Goal: Task Accomplishment & Management: Manage account settings

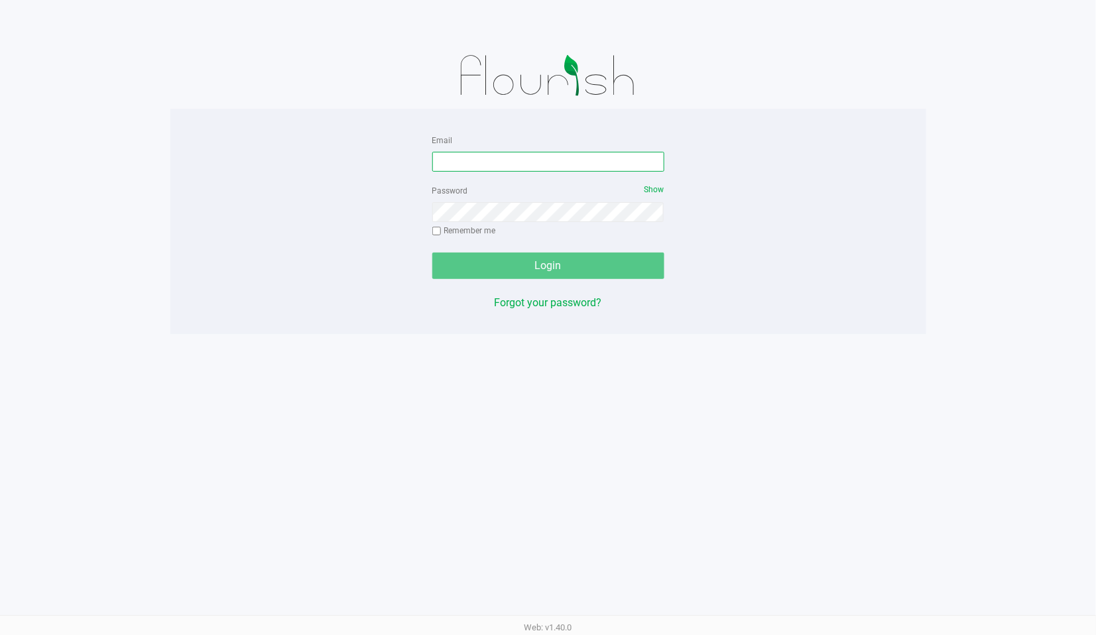
click at [455, 164] on input "Email" at bounding box center [548, 162] width 232 height 20
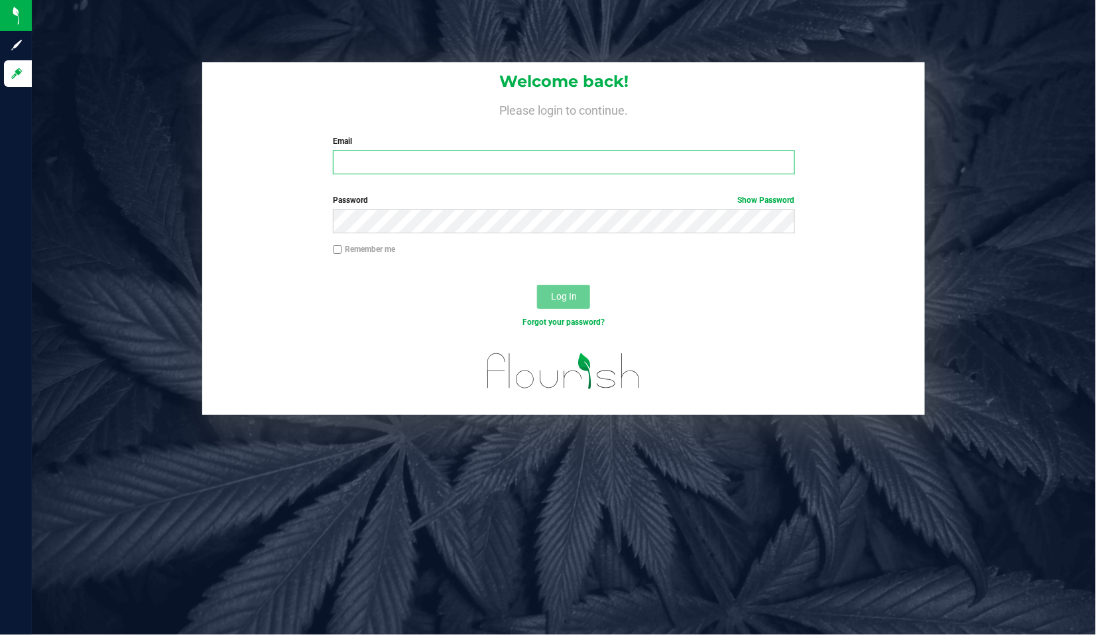
click at [347, 168] on input "Email" at bounding box center [564, 162] width 462 height 24
type input "[EMAIL_ADDRESS][DOMAIN_NAME]"
click at [565, 291] on span "Log In" at bounding box center [564, 296] width 26 height 11
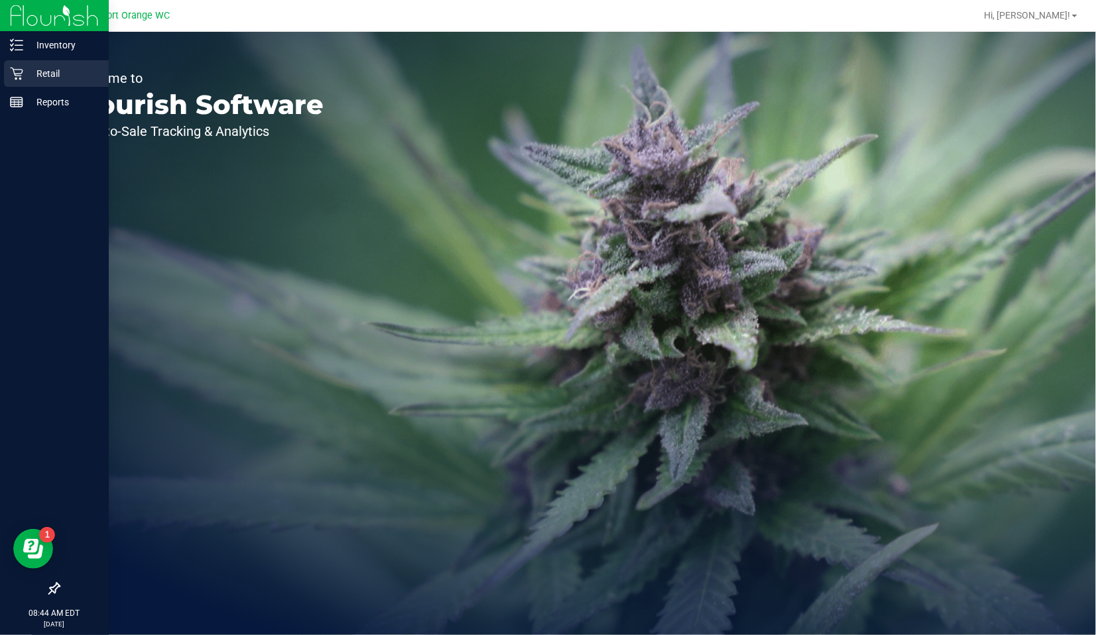
click at [13, 75] on icon at bounding box center [16, 73] width 13 height 13
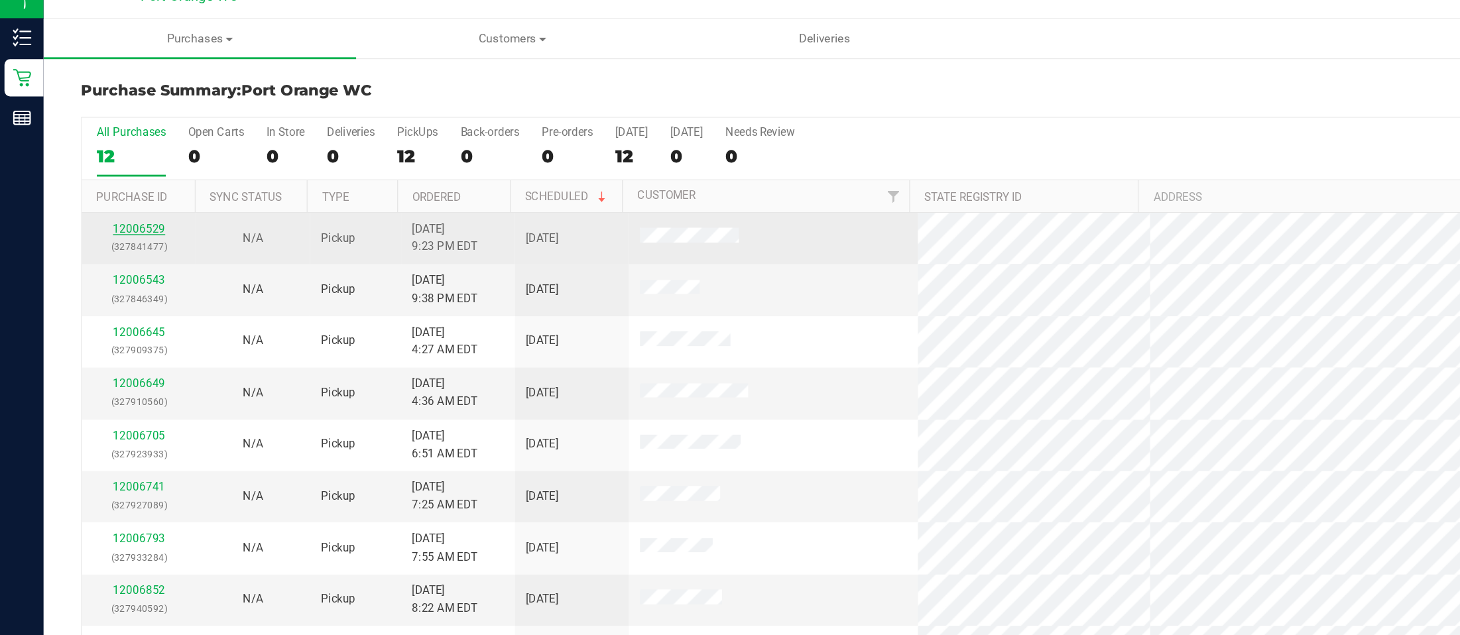
click at [100, 182] on link "12006529" at bounding box center [99, 180] width 37 height 9
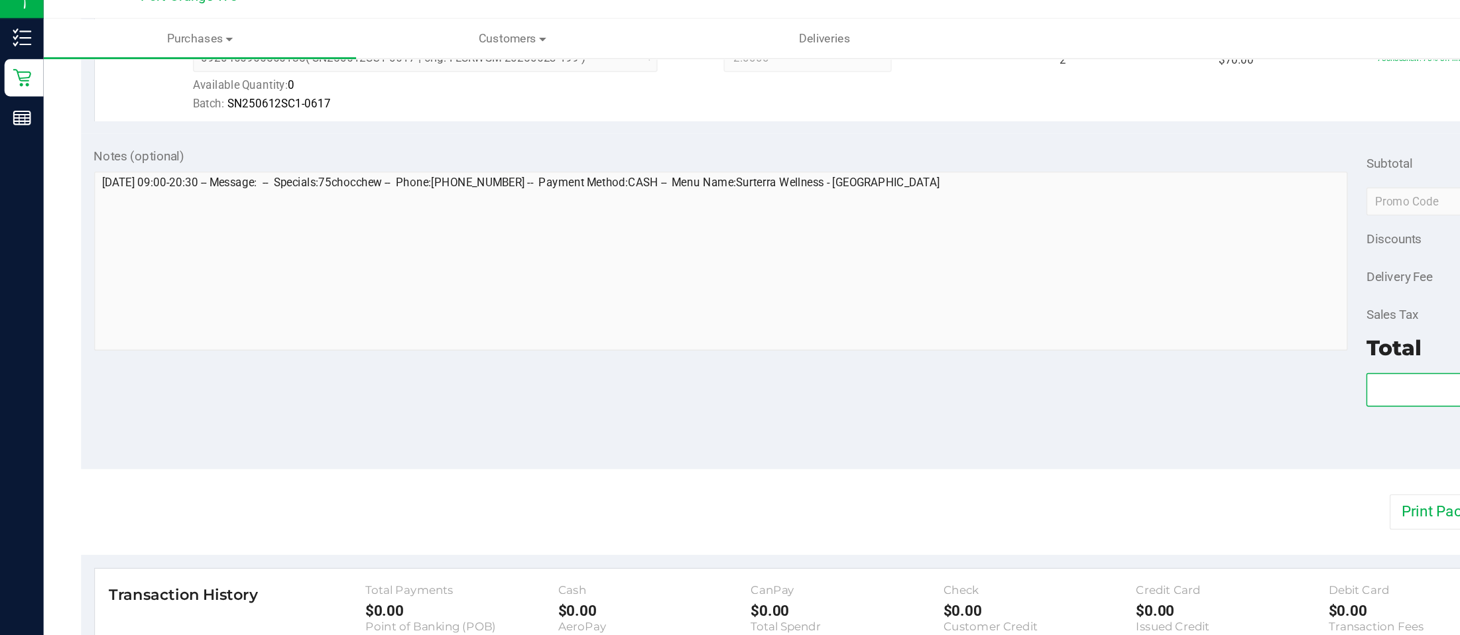
scroll to position [414, 0]
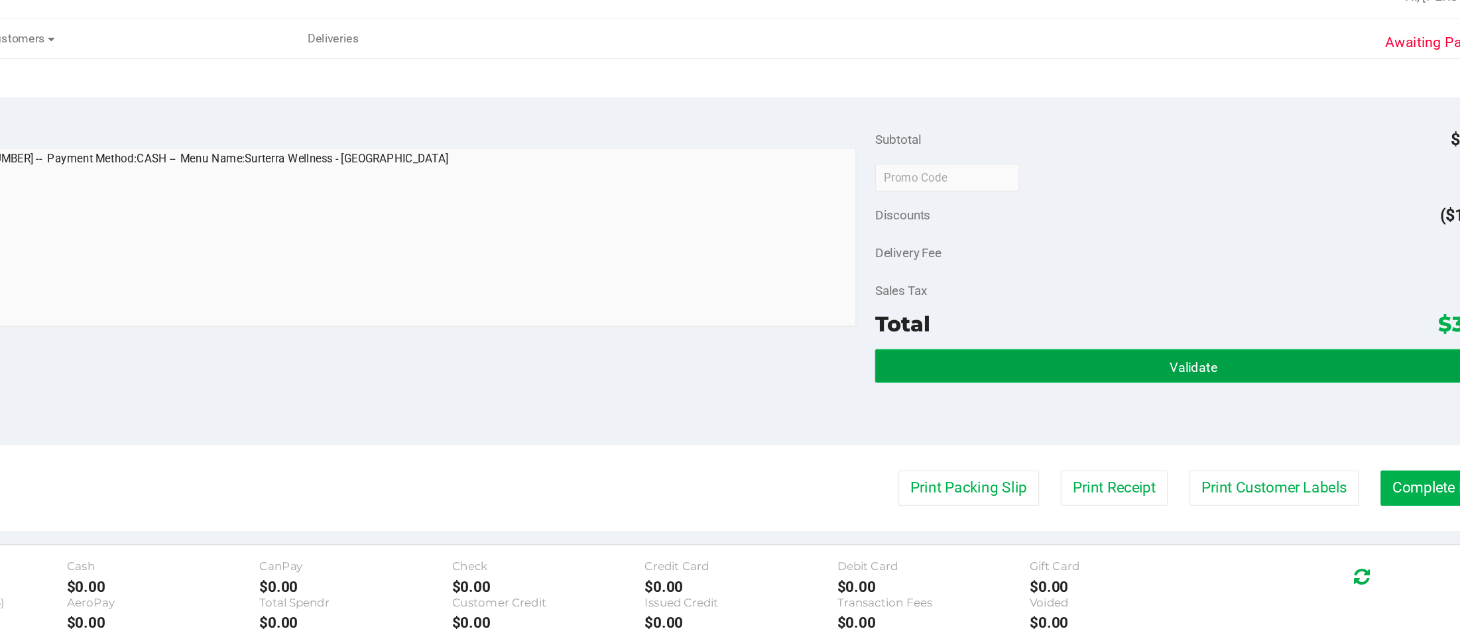
click at [1095, 276] on span "Validate" at bounding box center [1198, 279] width 34 height 11
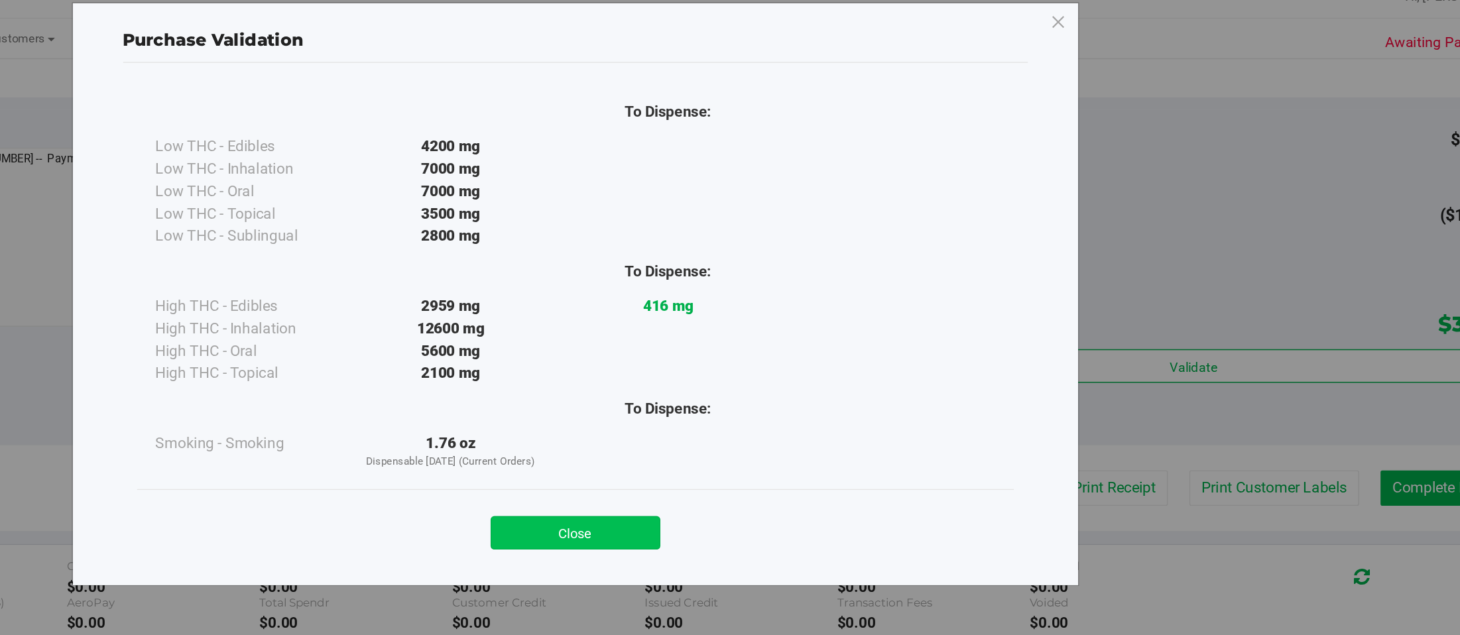
click at [762, 394] on button "Close" at bounding box center [759, 397] width 121 height 24
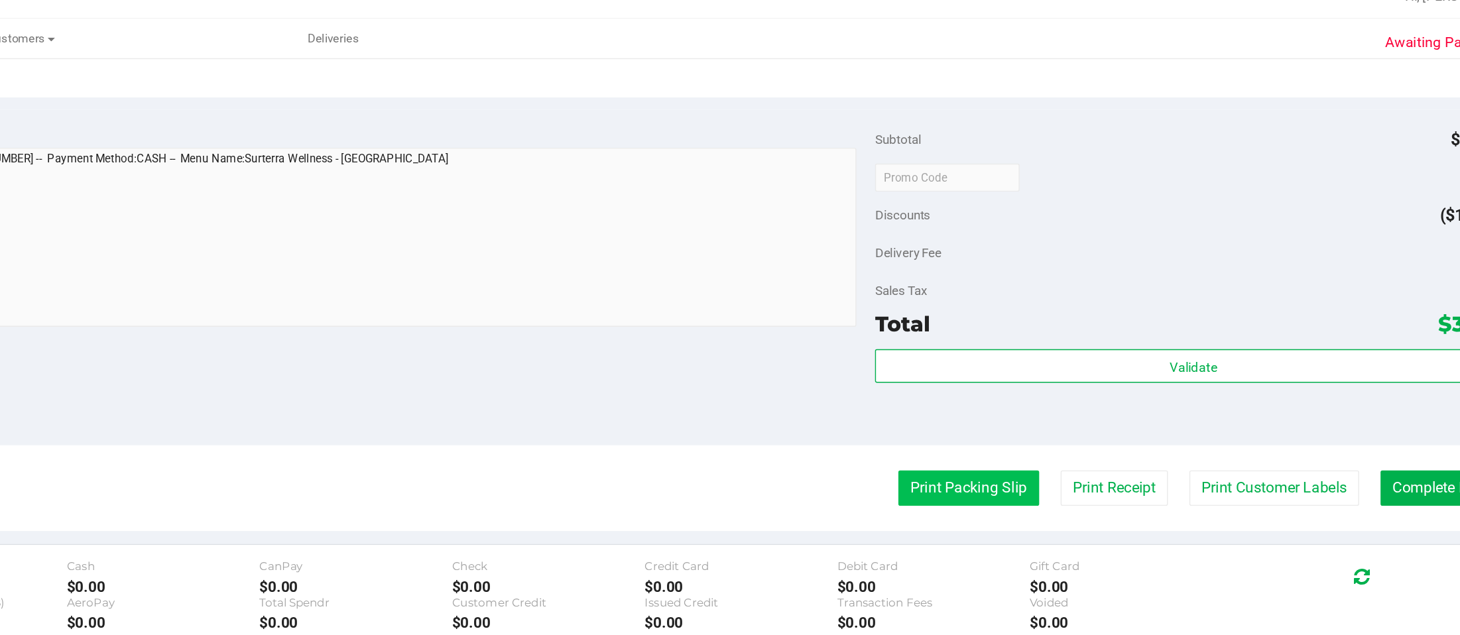
click at [1033, 367] on button "Print Packing Slip" at bounding box center [1038, 365] width 100 height 25
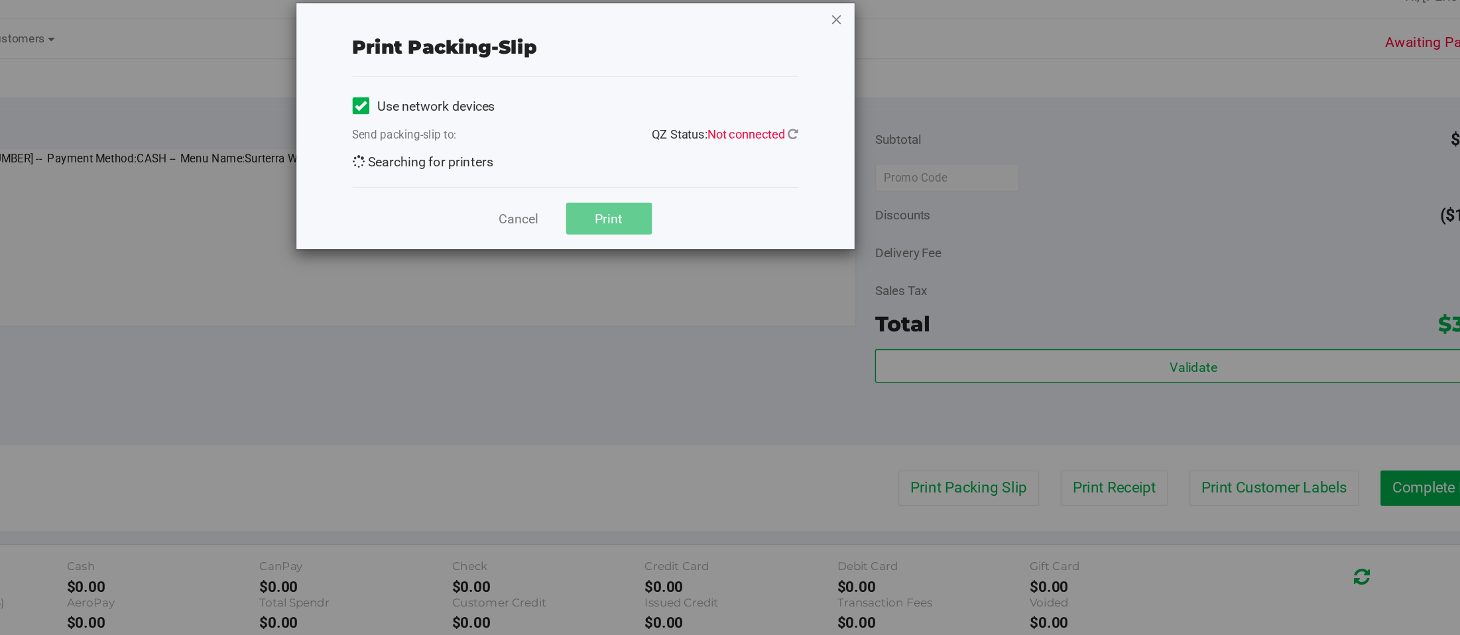
click at [941, 38] on icon "button" at bounding box center [944, 32] width 9 height 16
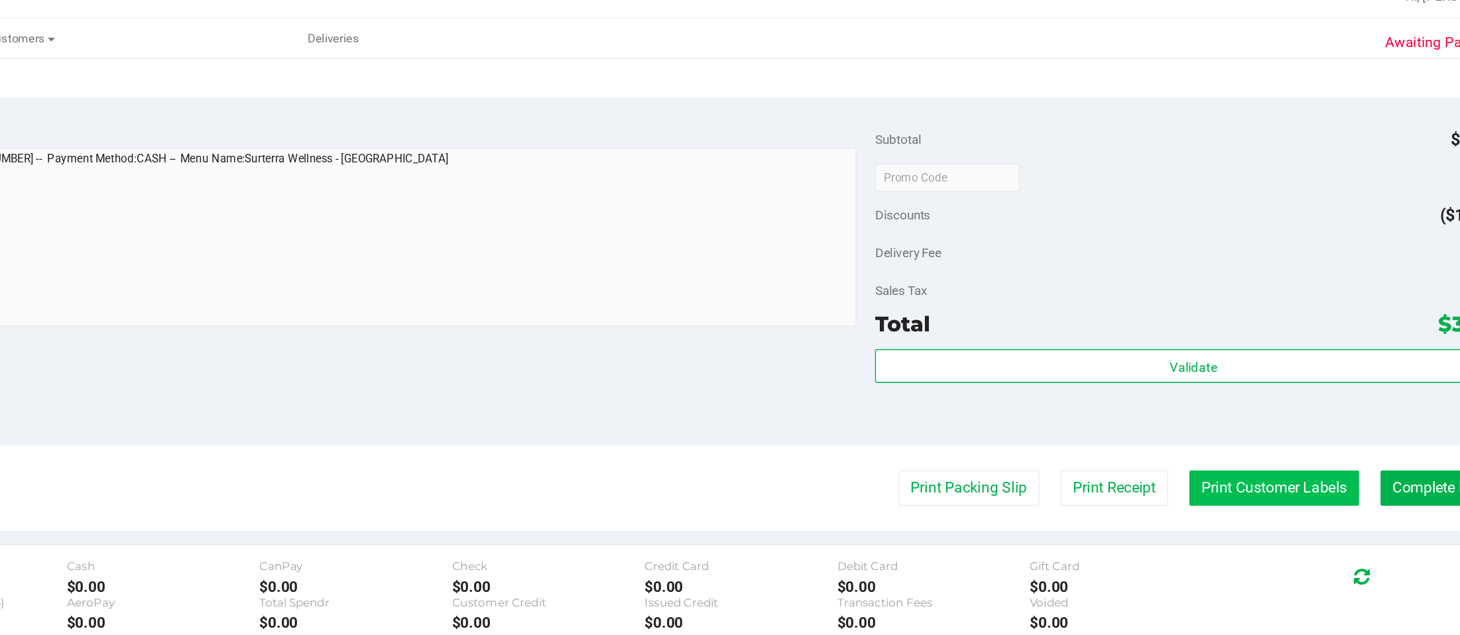
click at [1095, 369] on button "Print Customer Labels" at bounding box center [1255, 365] width 121 height 25
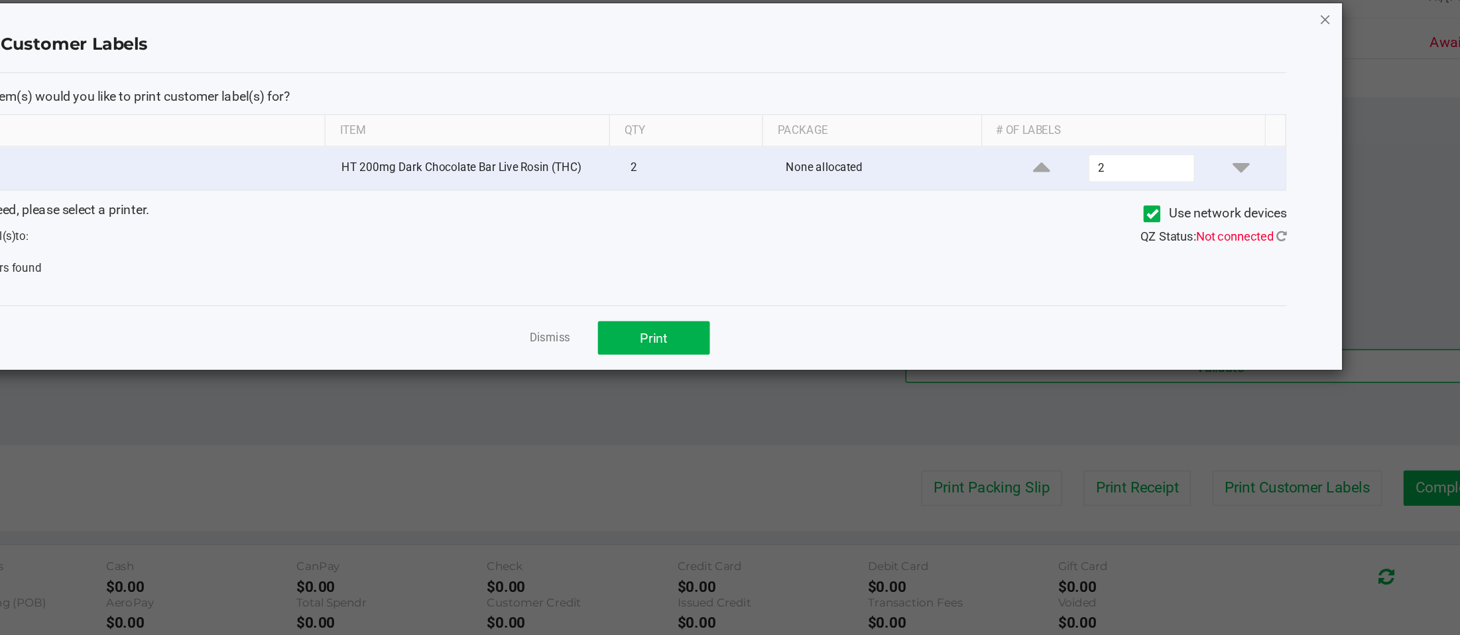
click at [1095, 33] on icon "button" at bounding box center [1260, 32] width 9 height 16
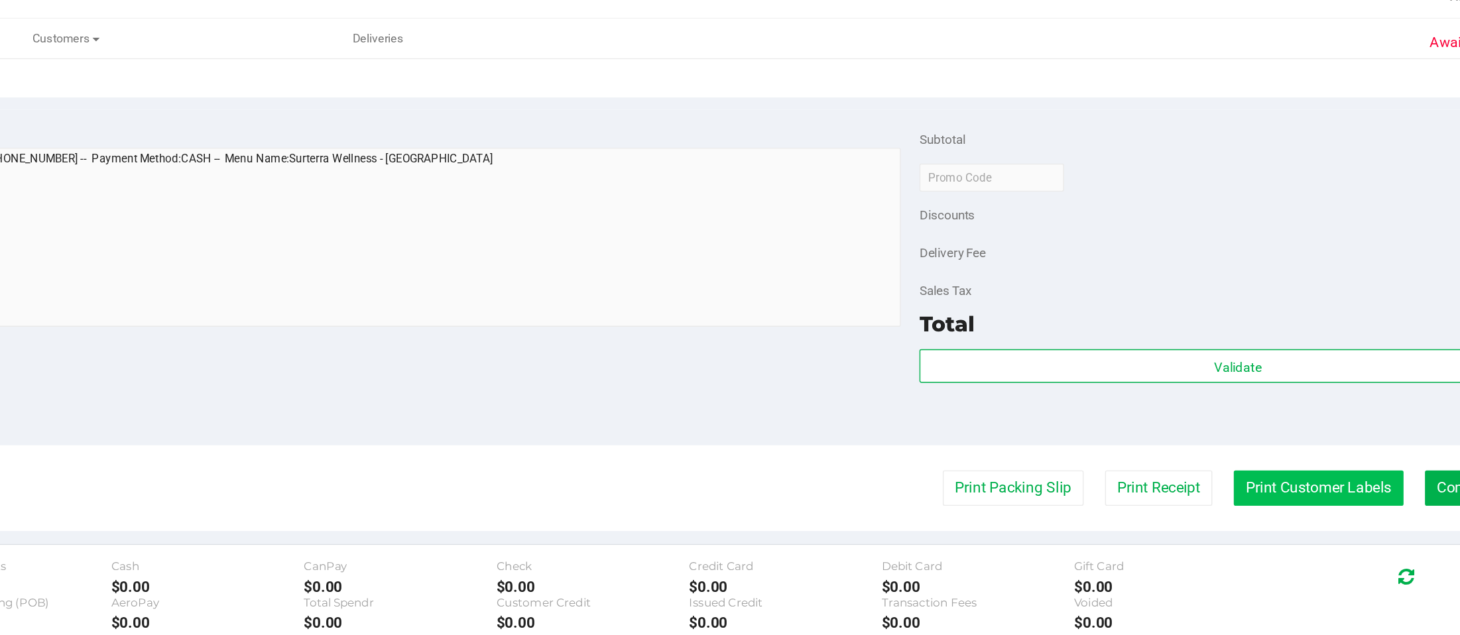
click at [1095, 365] on button "Print Customer Labels" at bounding box center [1255, 365] width 121 height 25
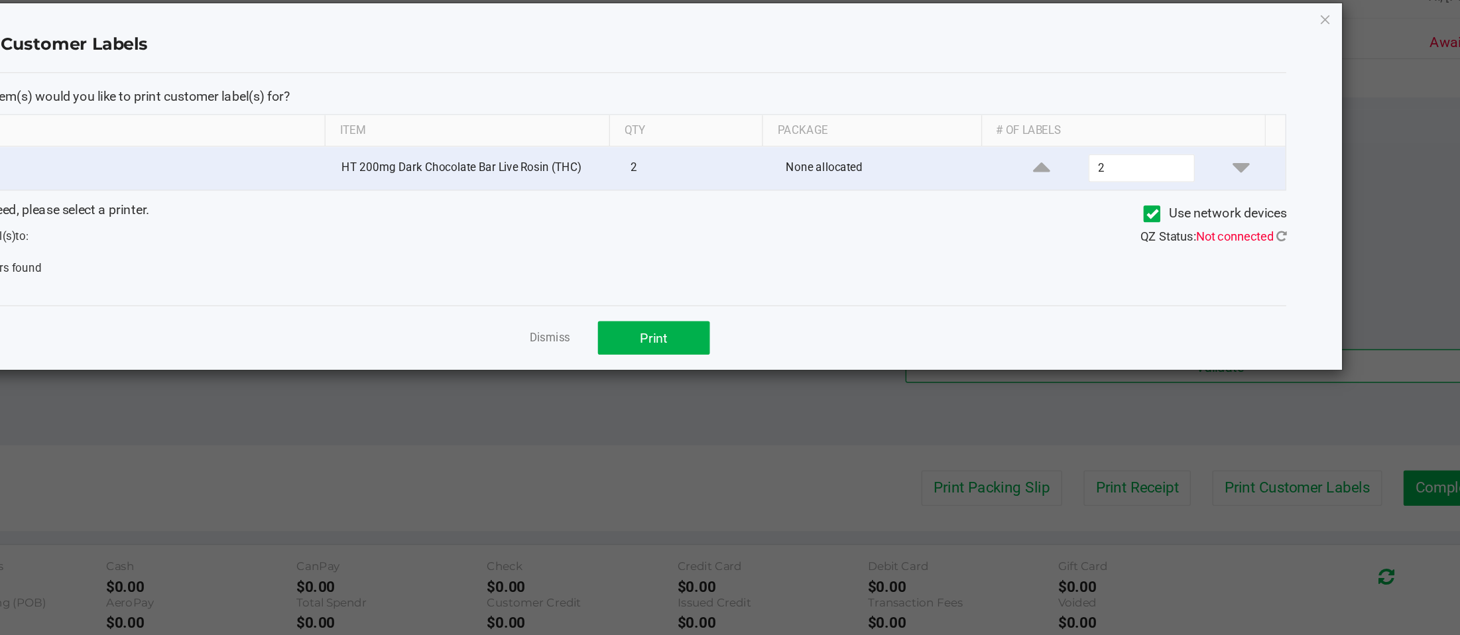
click at [1095, 227] on div "Which item(s) would you like to print customer label(s) for? Item Qty Package #…" at bounding box center [759, 152] width 948 height 165
click at [1095, 207] on div "No printers found" at bounding box center [759, 209] width 968 height 12
click at [1095, 188] on icon at bounding box center [1228, 186] width 7 height 9
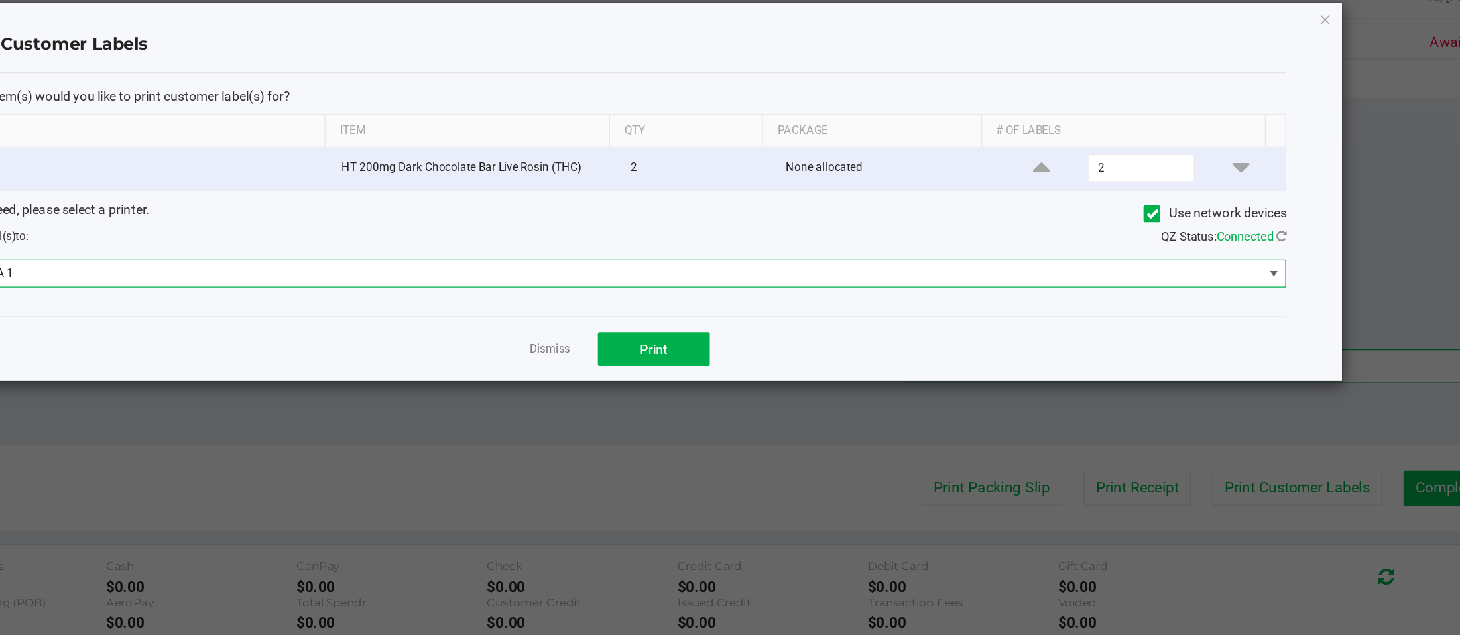
click at [1095, 217] on span at bounding box center [1223, 212] width 11 height 11
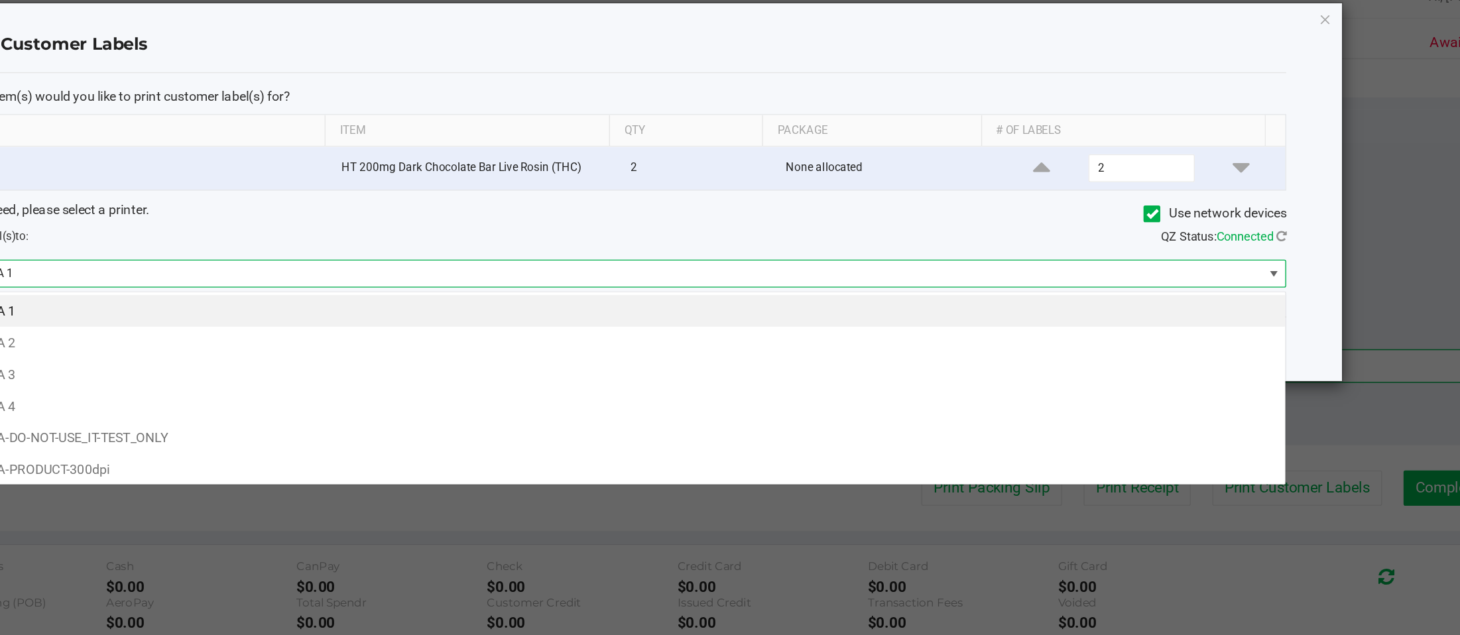
scroll to position [21, 948]
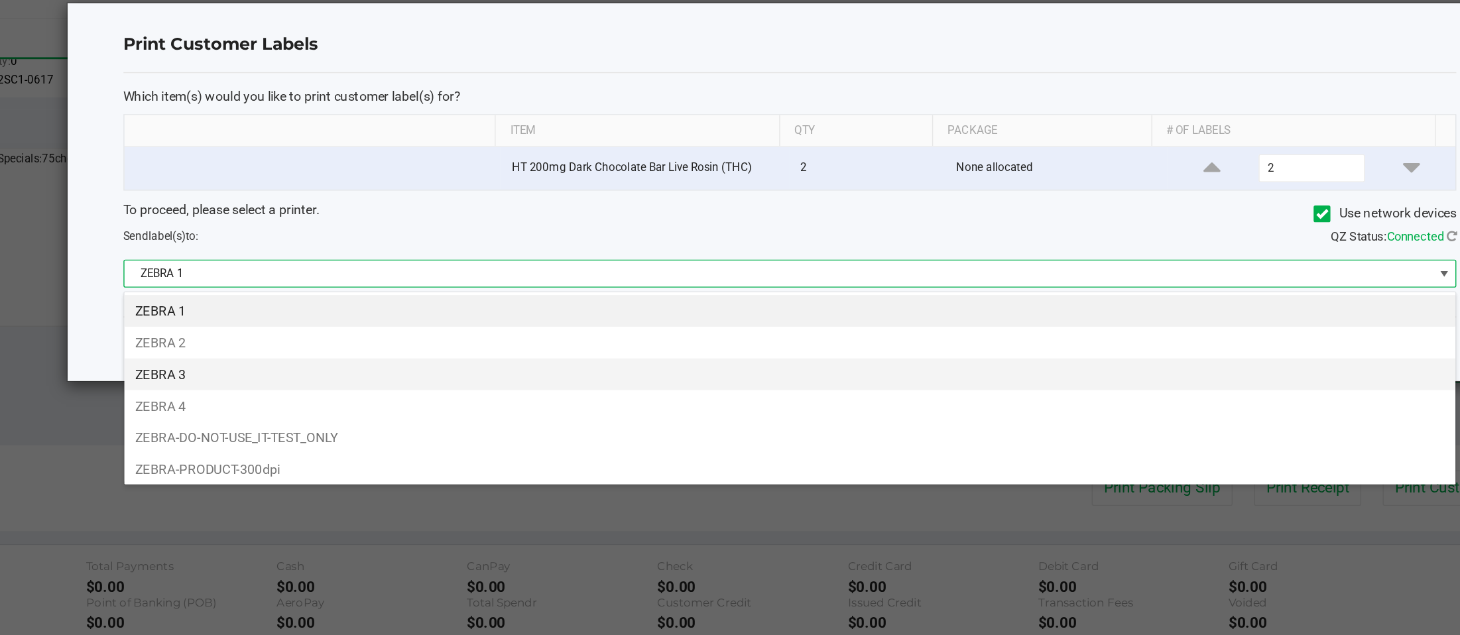
click at [317, 283] on li "ZEBRA 3" at bounding box center [759, 284] width 946 height 23
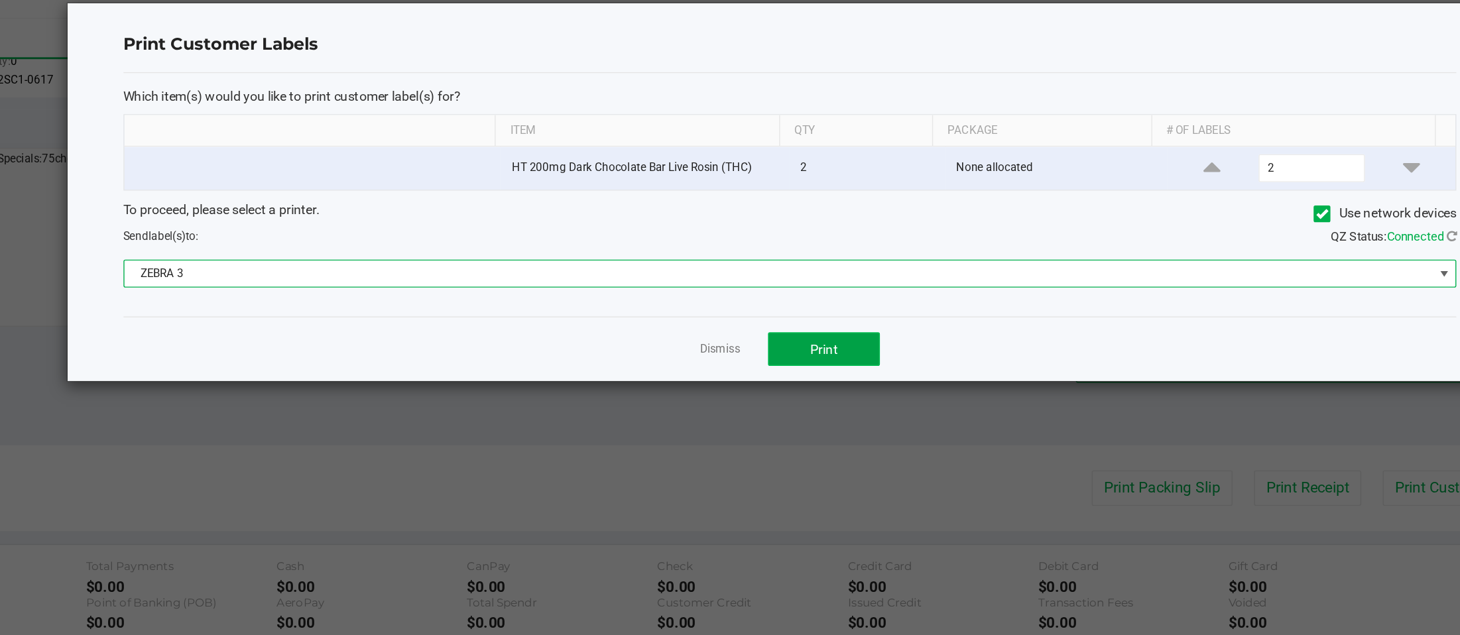
click at [793, 269] on button "Print" at bounding box center [783, 267] width 80 height 24
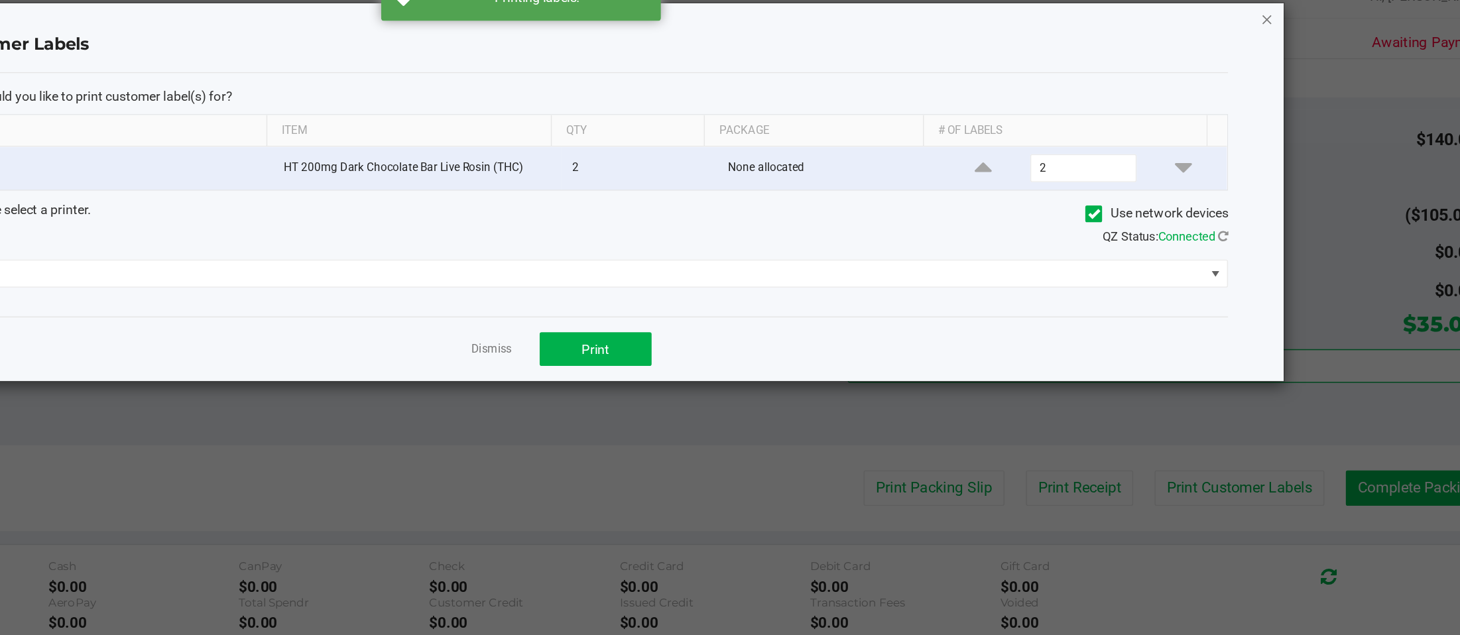
click at [1095, 30] on icon "button" at bounding box center [1260, 32] width 9 height 16
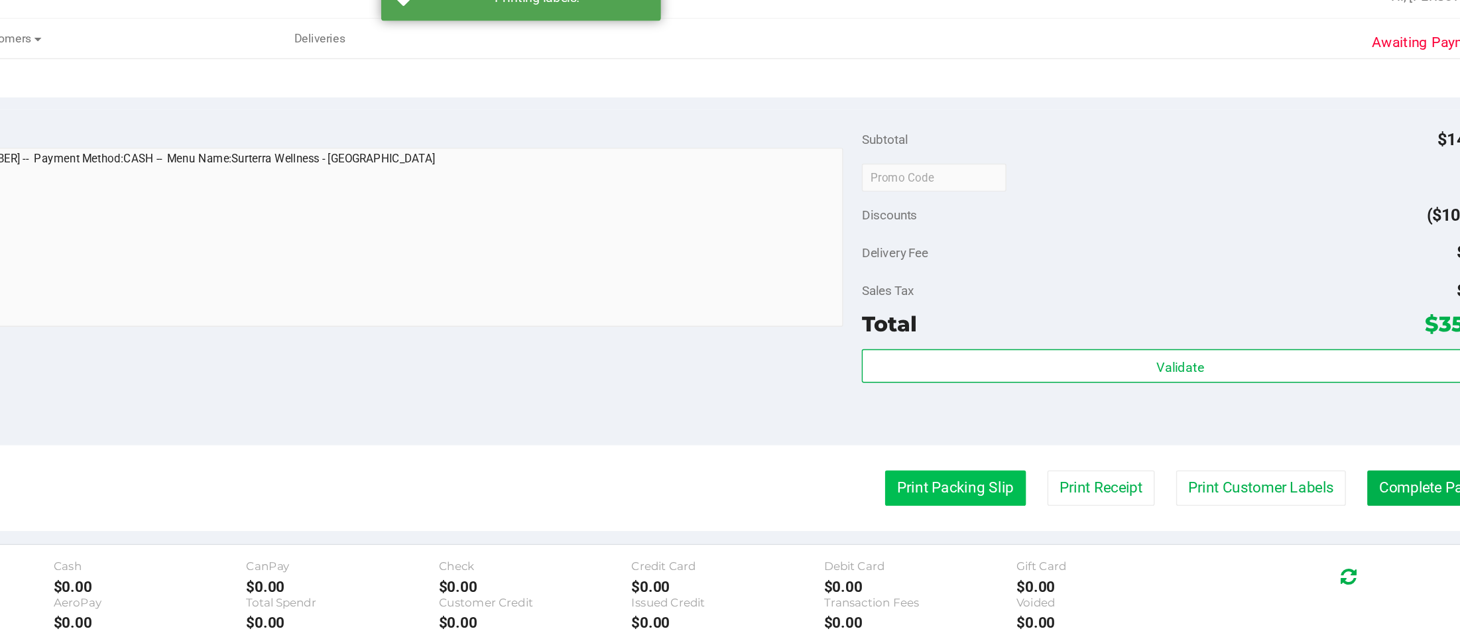
click at [1026, 365] on button "Print Packing Slip" at bounding box center [1038, 365] width 100 height 25
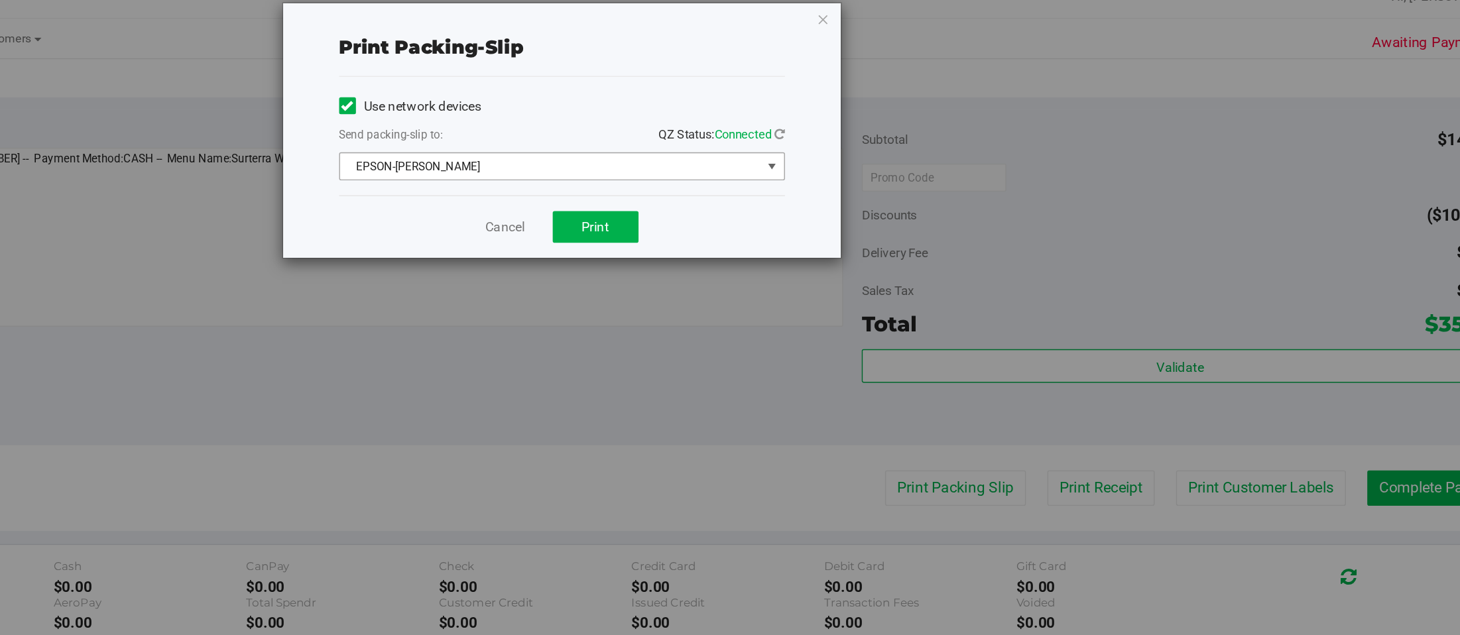
click at [912, 131] on span "select" at bounding box center [908, 136] width 11 height 11
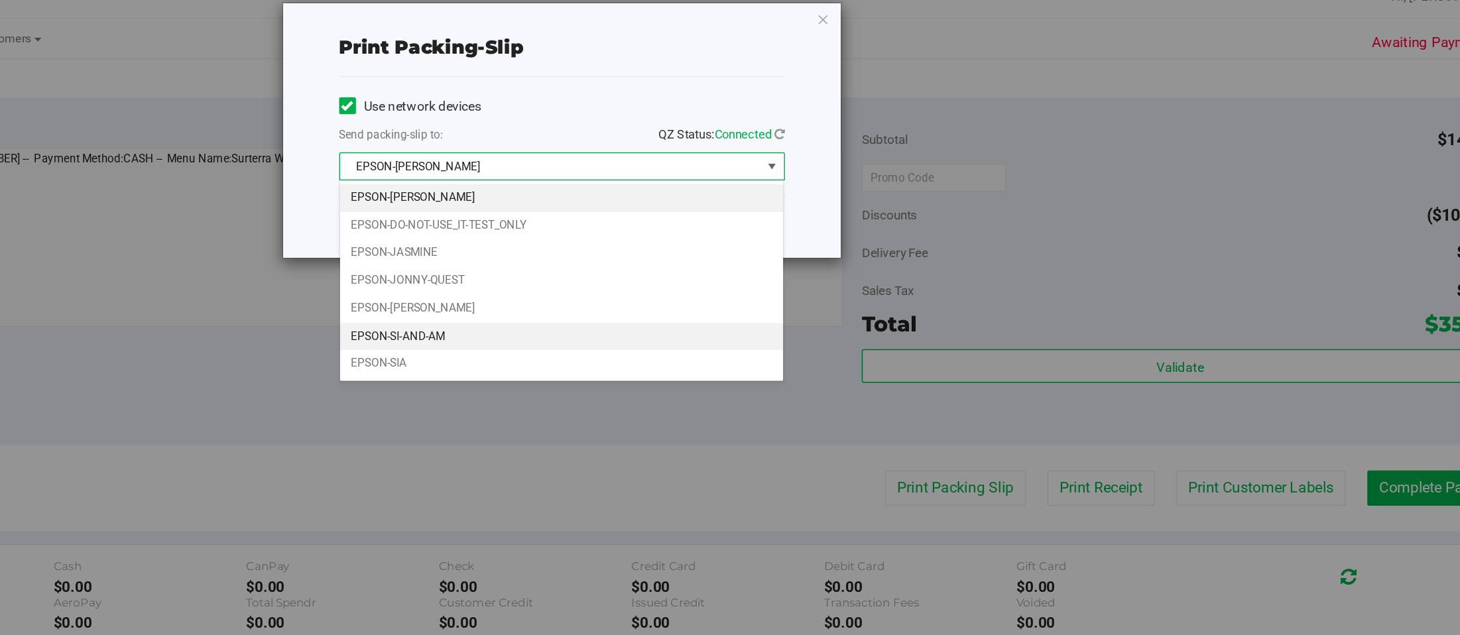
click at [681, 258] on li "EPSON-SI-AND-AM" at bounding box center [759, 258] width 316 height 20
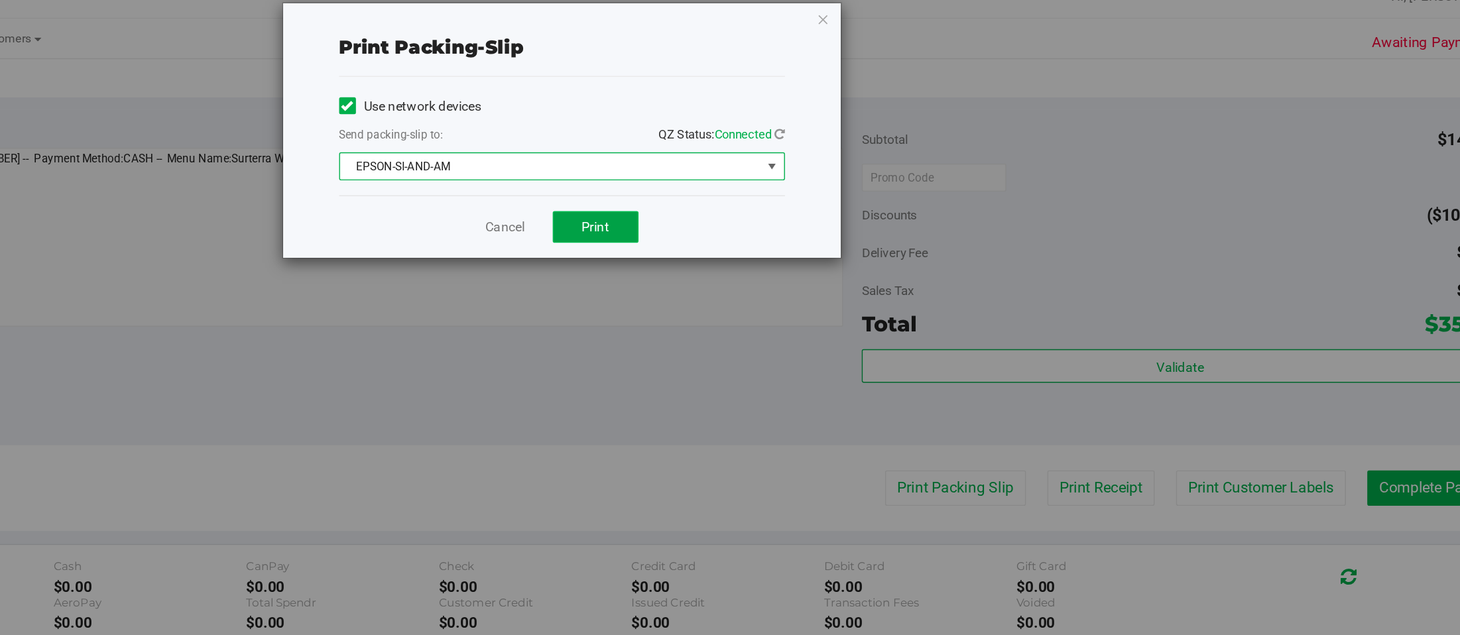
click at [793, 176] on button "Print" at bounding box center [782, 179] width 61 height 23
click at [942, 29] on icon "button" at bounding box center [944, 32] width 9 height 16
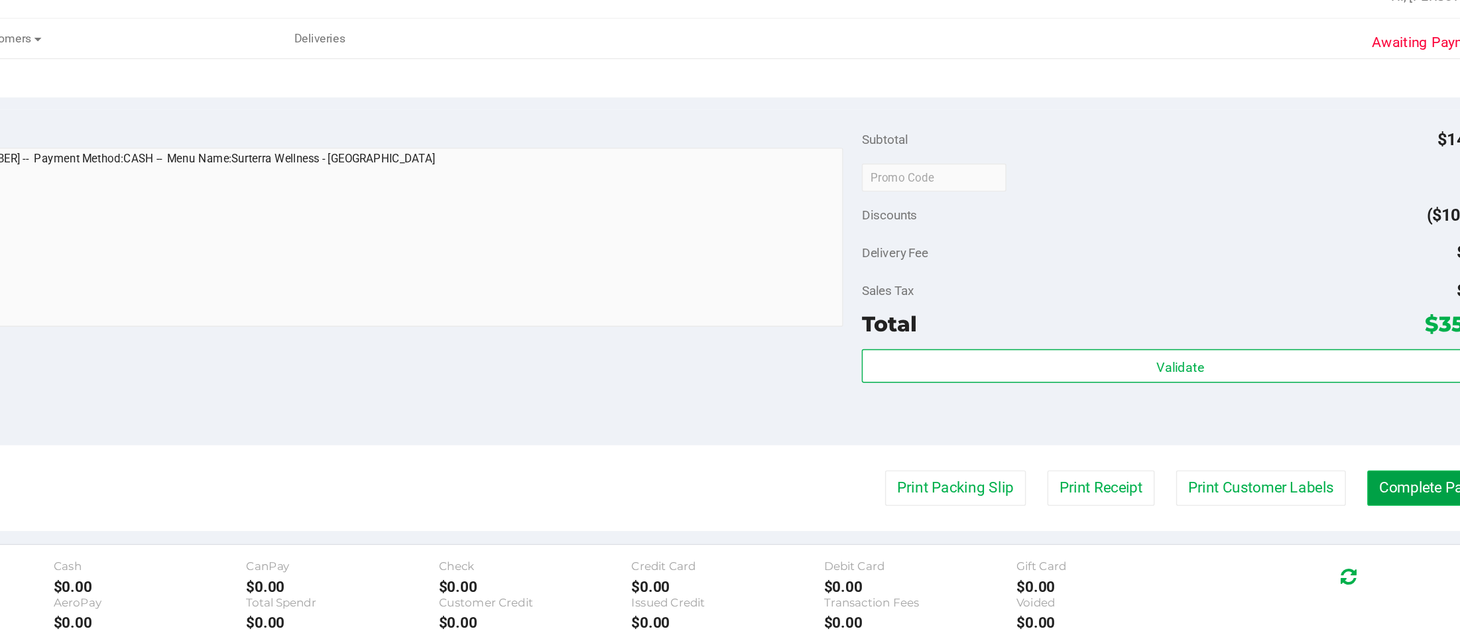
click at [1095, 377] on button "Complete Packing" at bounding box center [1382, 365] width 102 height 25
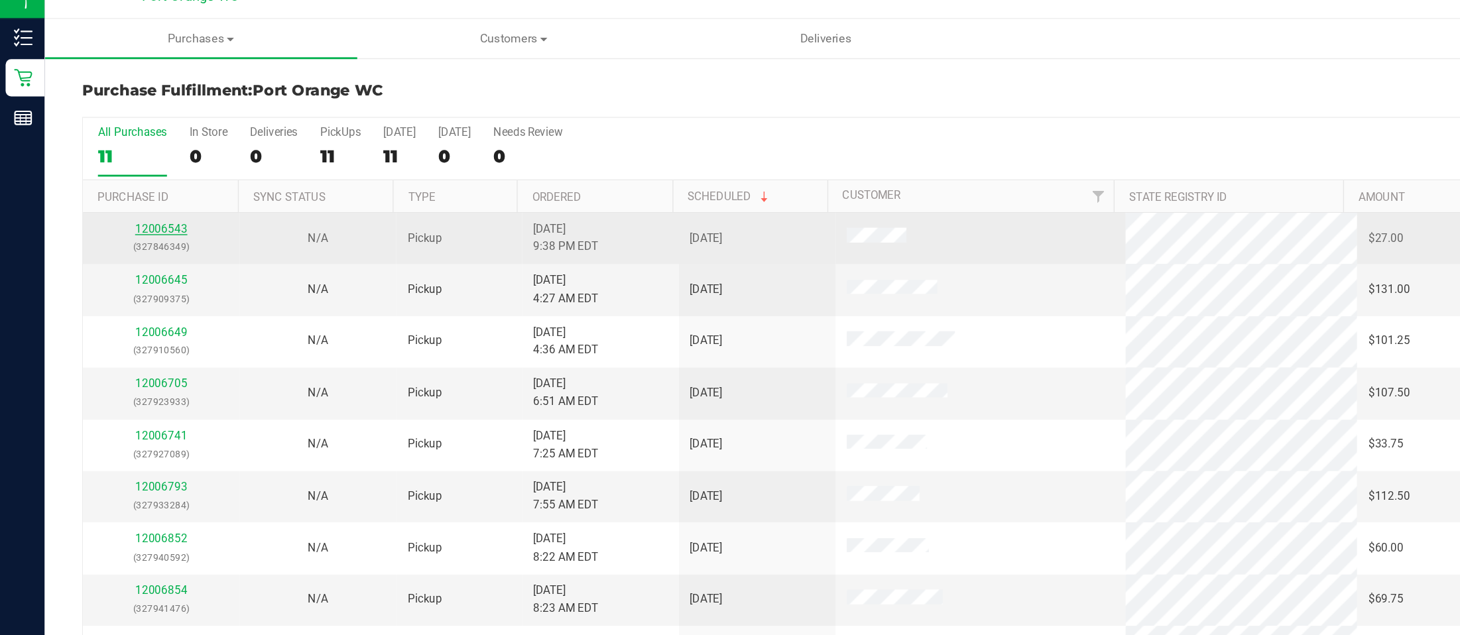
click at [108, 180] on link "12006543" at bounding box center [114, 180] width 37 height 9
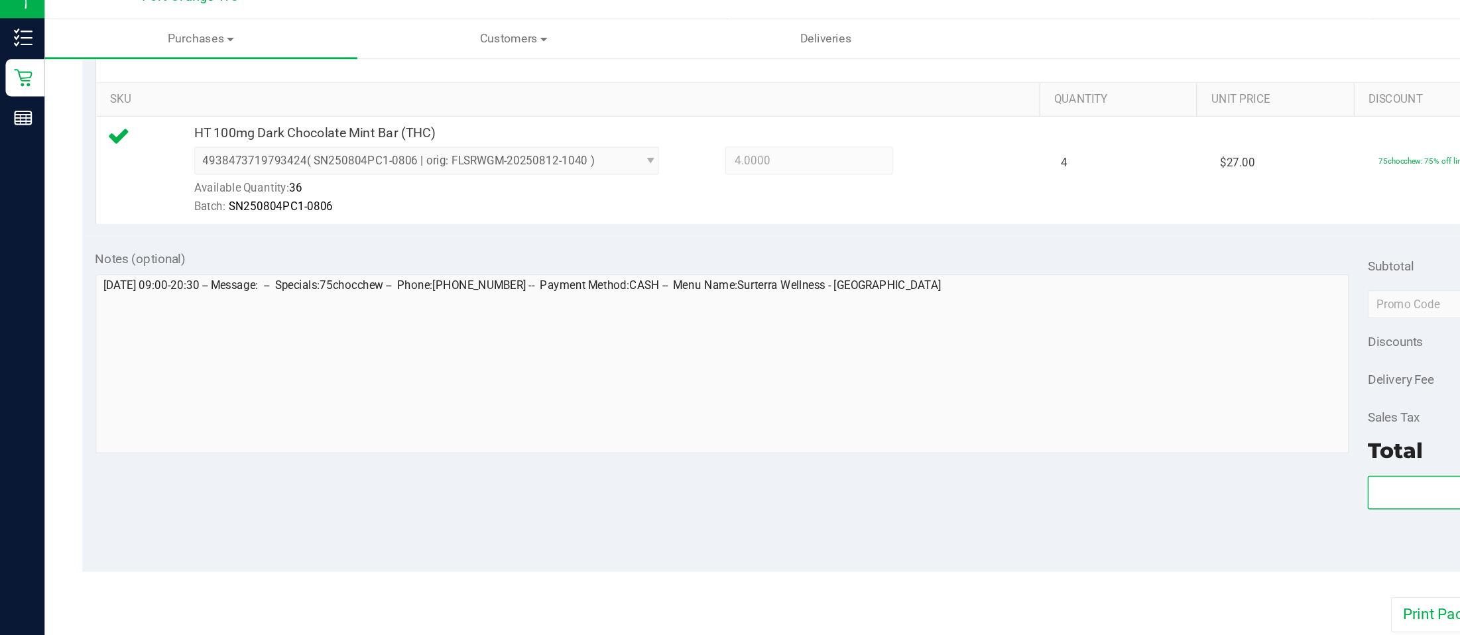
scroll to position [339, 0]
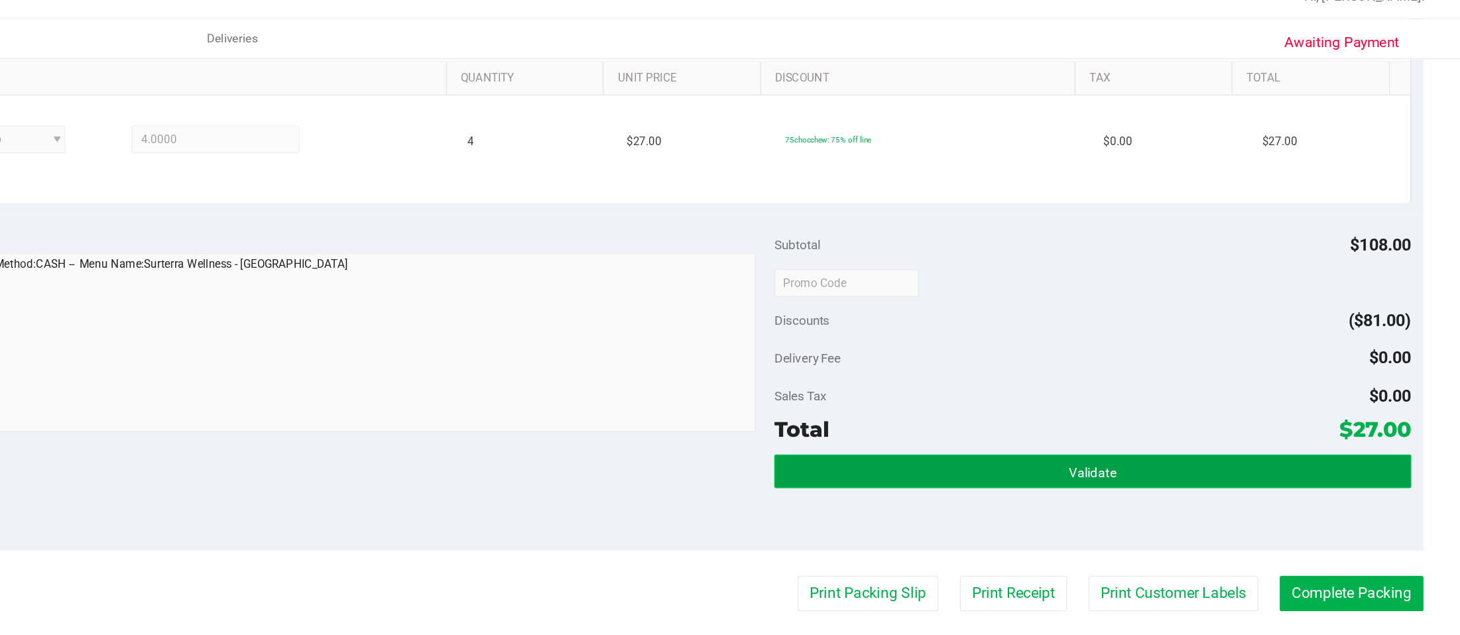
click at [1095, 357] on button "Validate" at bounding box center [1198, 353] width 452 height 24
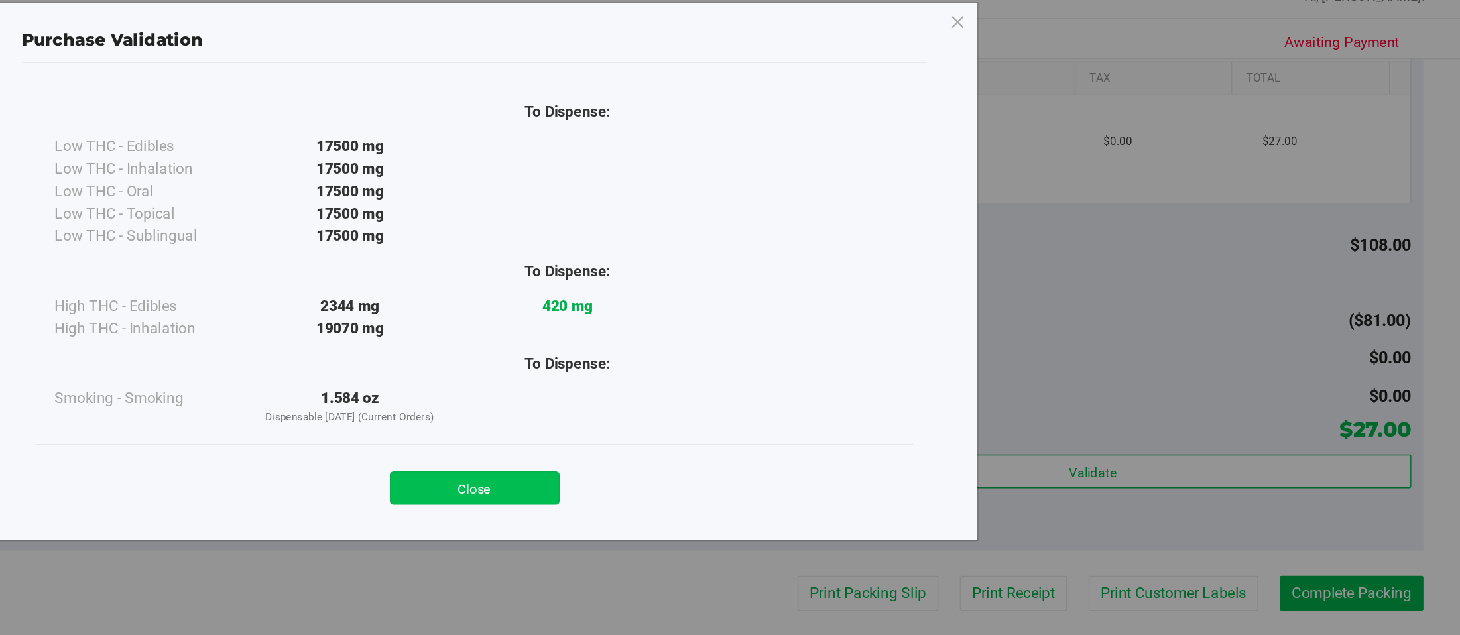
click at [766, 361] on button "Close" at bounding box center [759, 365] width 121 height 24
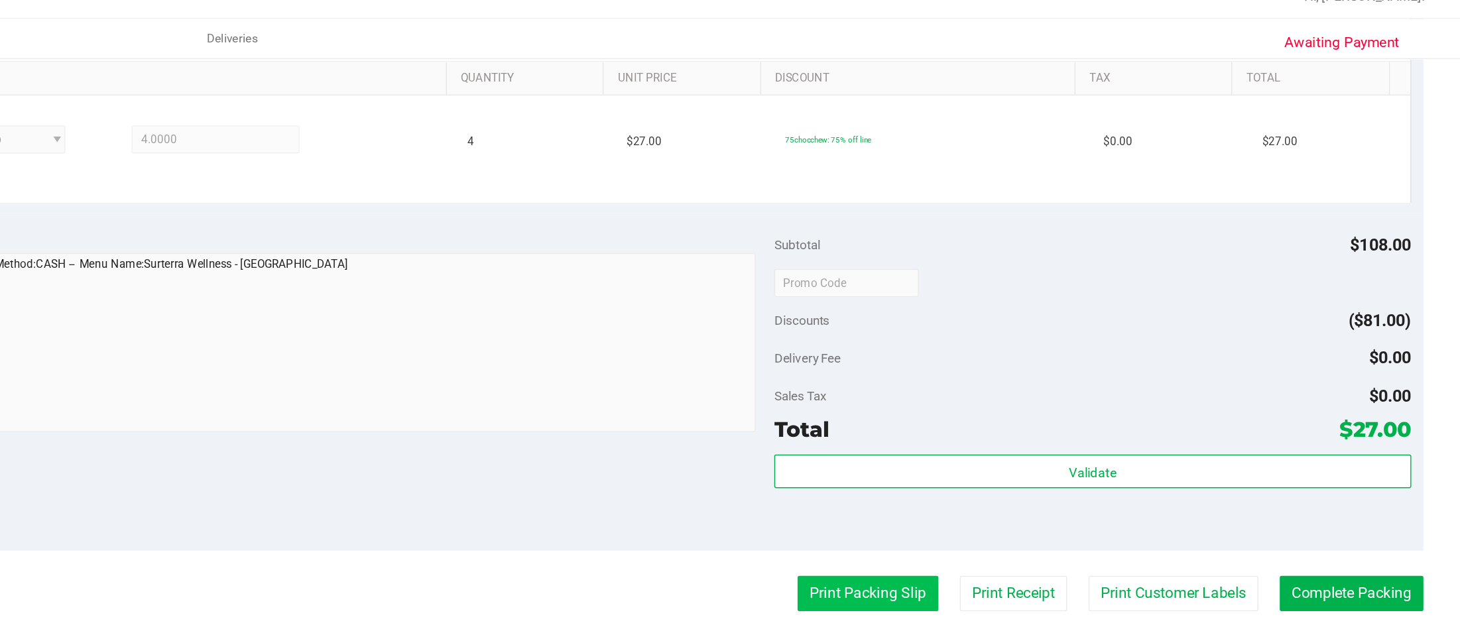
click at [1030, 441] on button "Print Packing Slip" at bounding box center [1038, 440] width 100 height 25
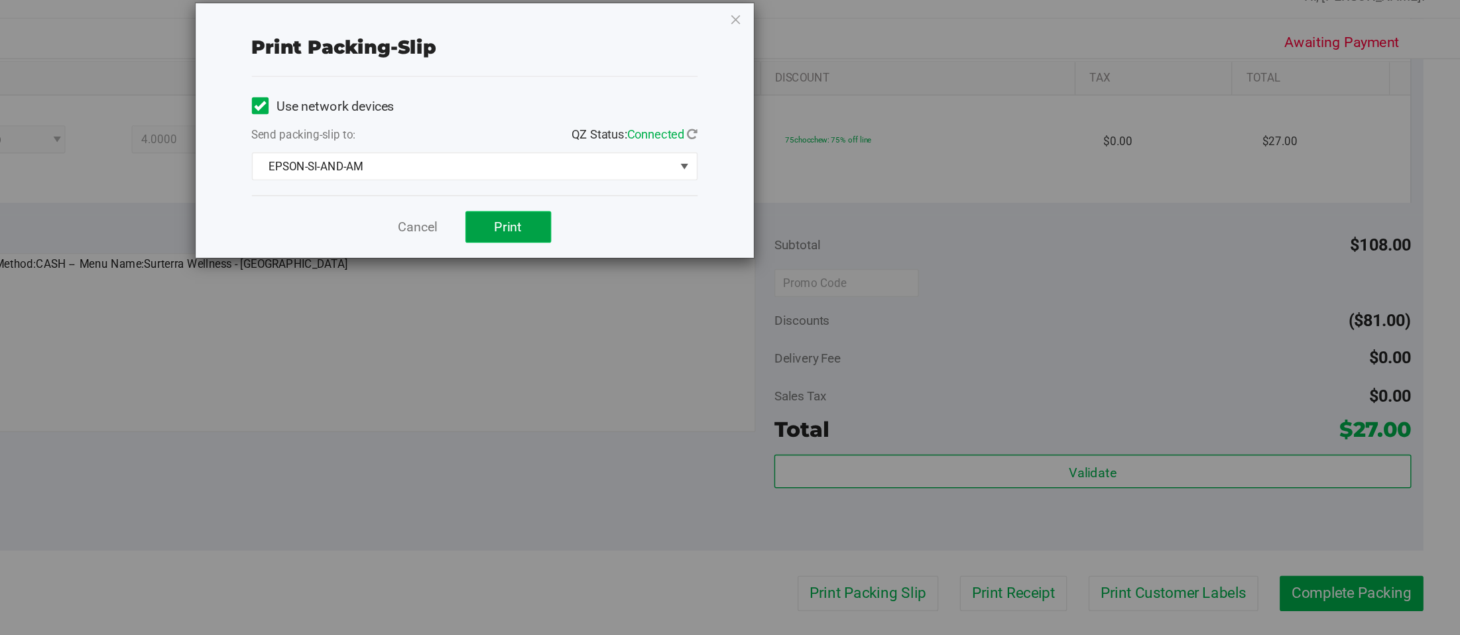
click at [790, 174] on span "Print" at bounding box center [783, 179] width 20 height 11
click at [1095, 447] on div "Print packing-slip Use network devices Send packing-slip to: QZ Status: Connect…" at bounding box center [735, 317] width 1470 height 635
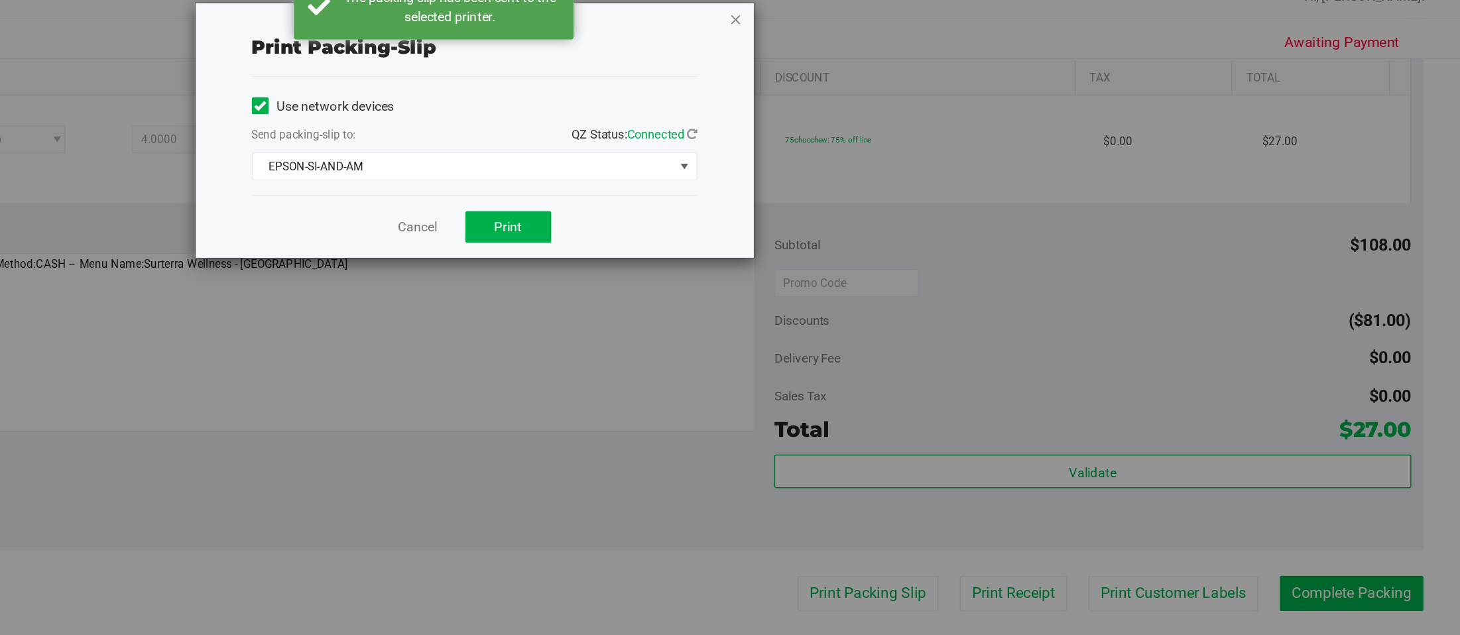
click at [947, 27] on icon "button" at bounding box center [944, 32] width 9 height 16
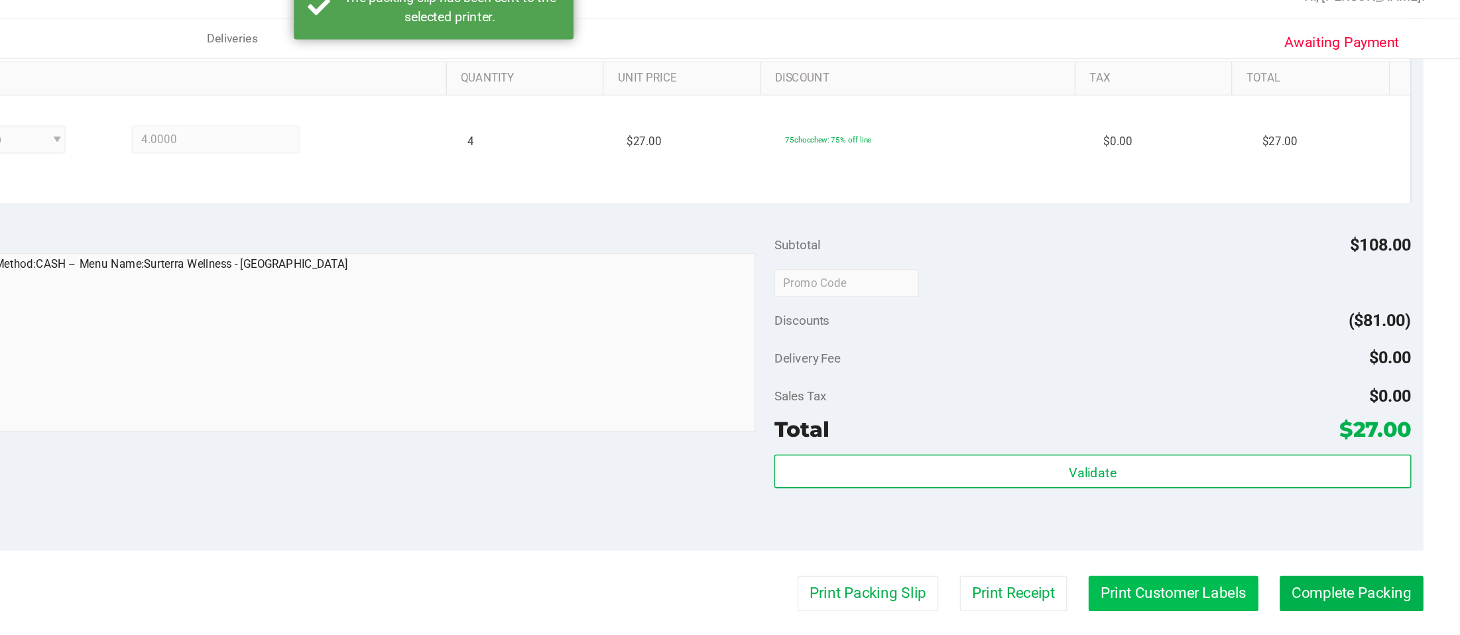
click at [1095, 442] on button "Print Customer Labels" at bounding box center [1255, 440] width 121 height 25
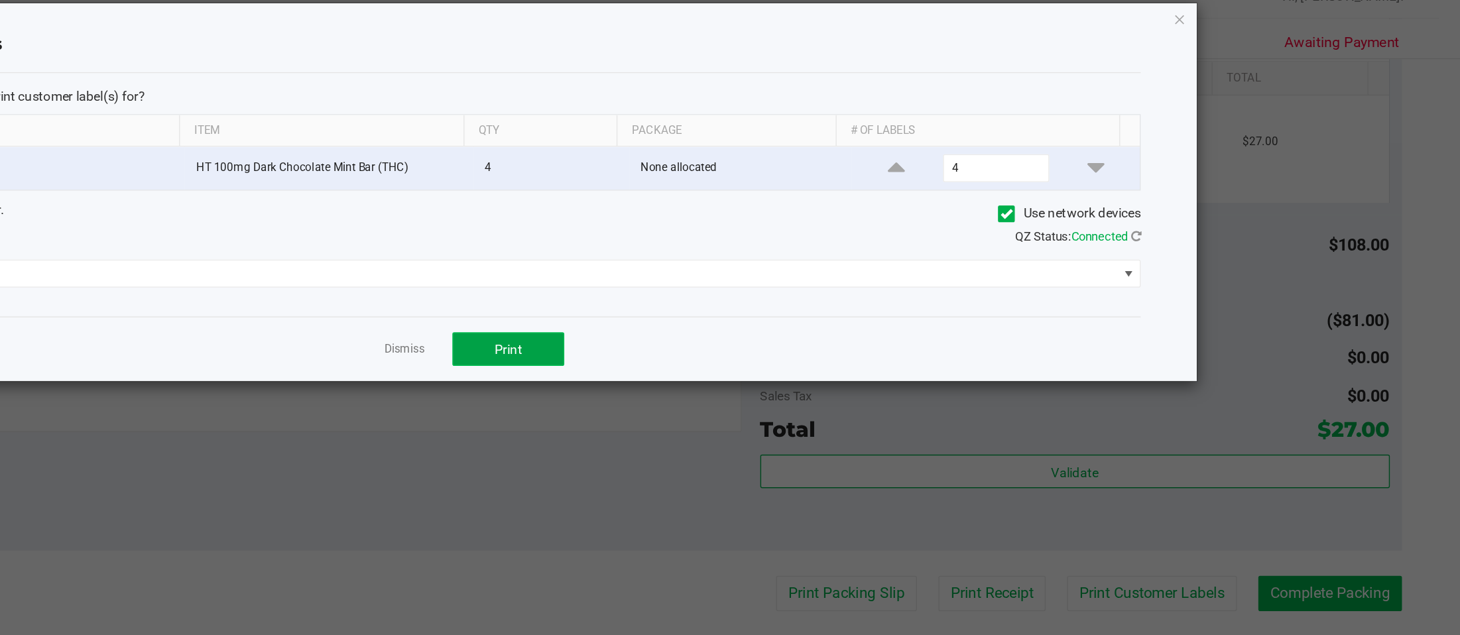
click at [795, 271] on button "Print" at bounding box center [783, 267] width 80 height 24
click at [1095, 37] on icon "button" at bounding box center [1260, 32] width 9 height 16
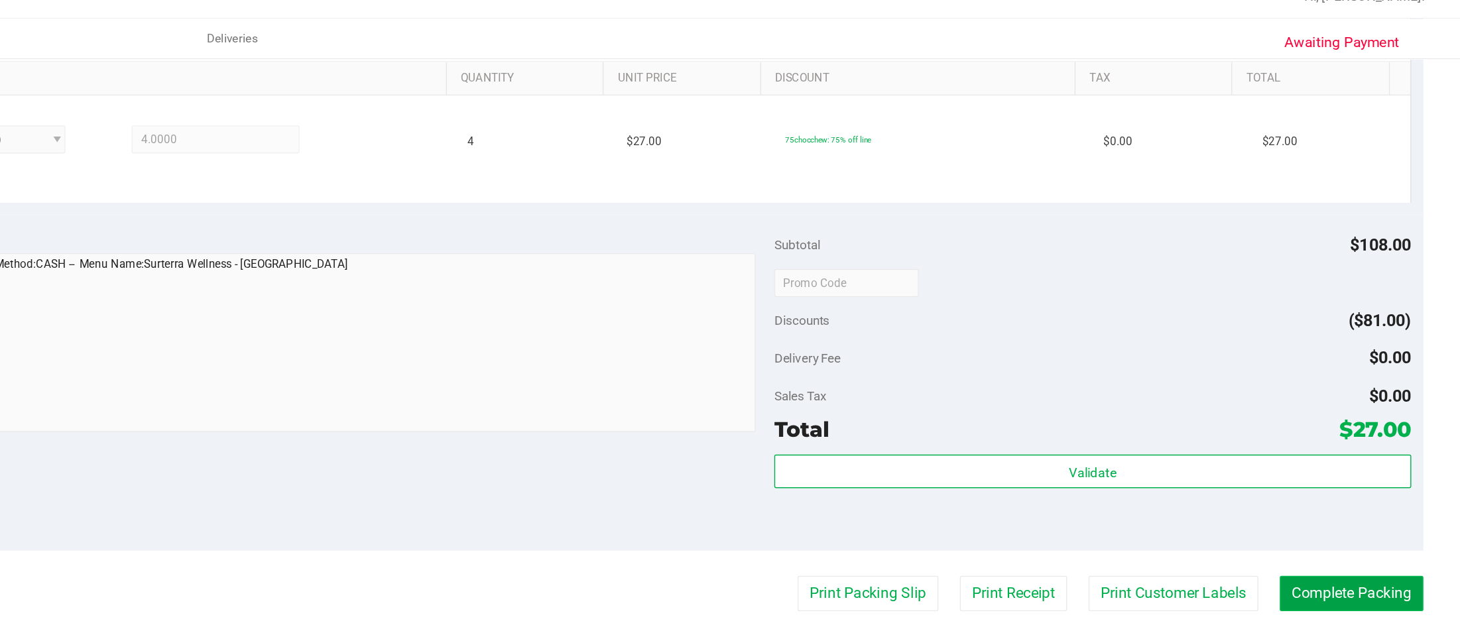
click at [1095, 442] on button "Complete Packing" at bounding box center [1382, 440] width 102 height 25
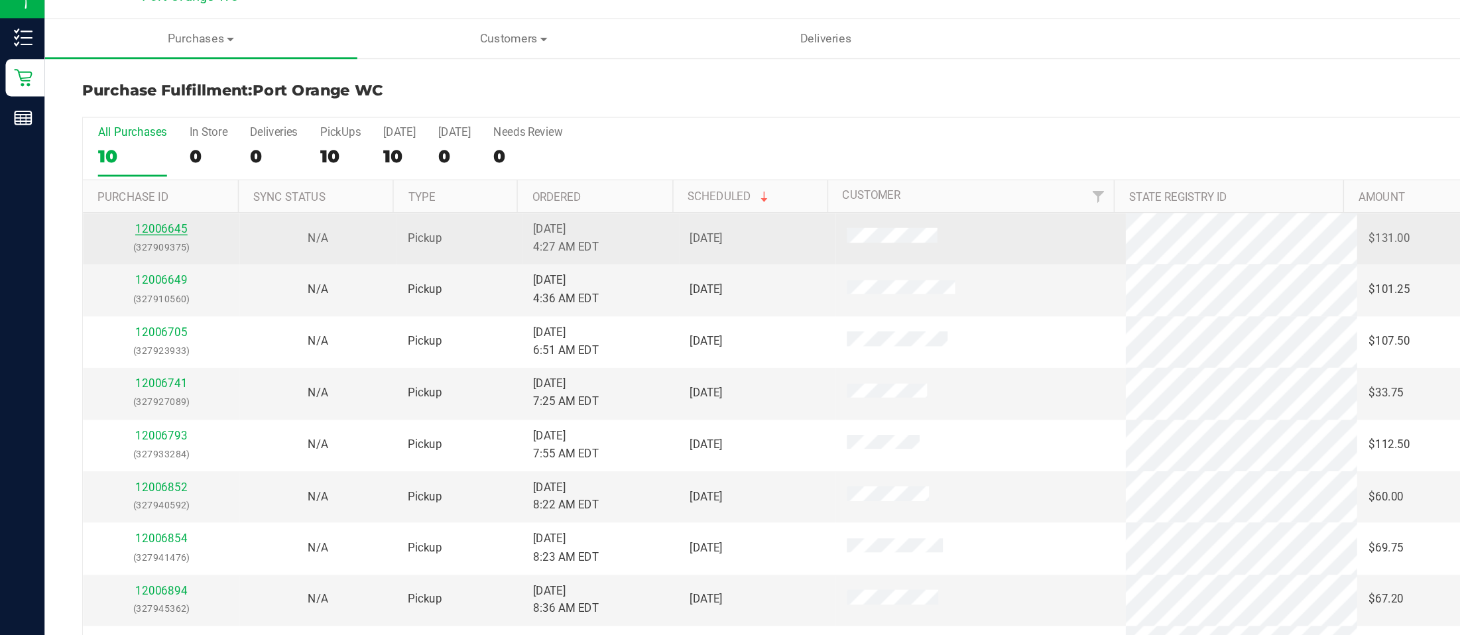
click at [115, 178] on link "12006645" at bounding box center [114, 180] width 37 height 9
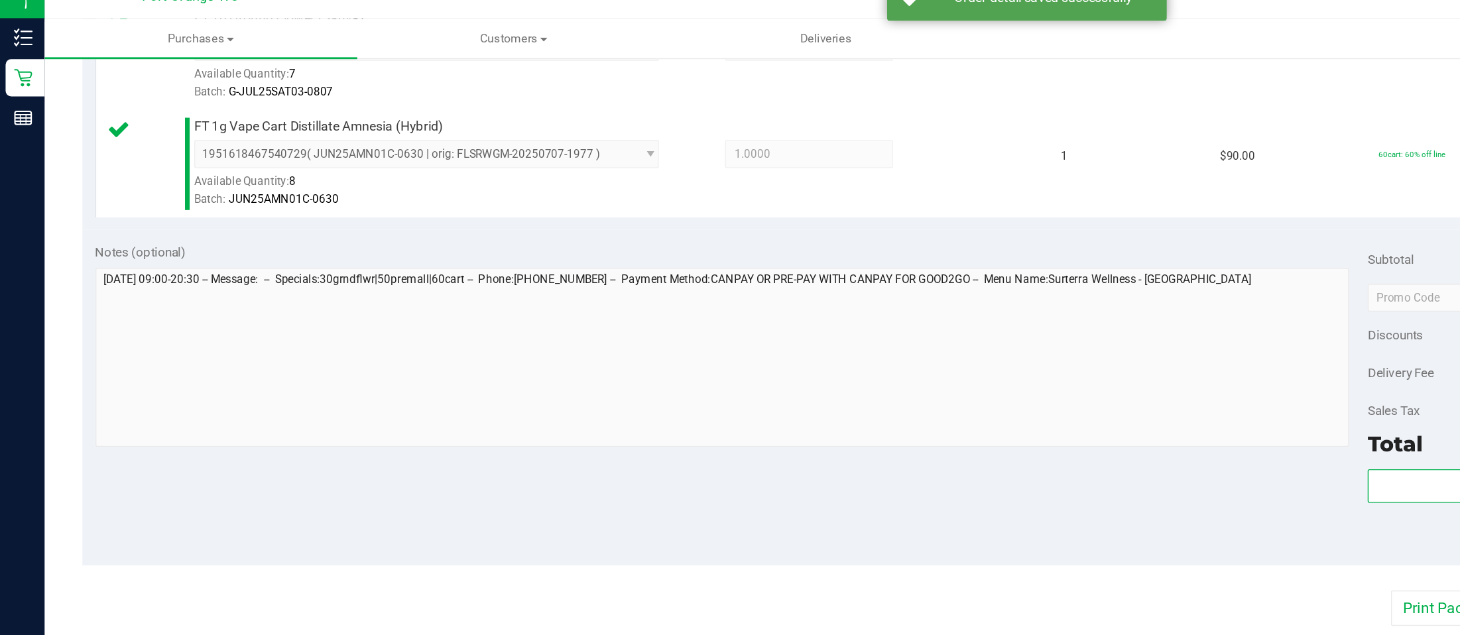
scroll to position [567, 0]
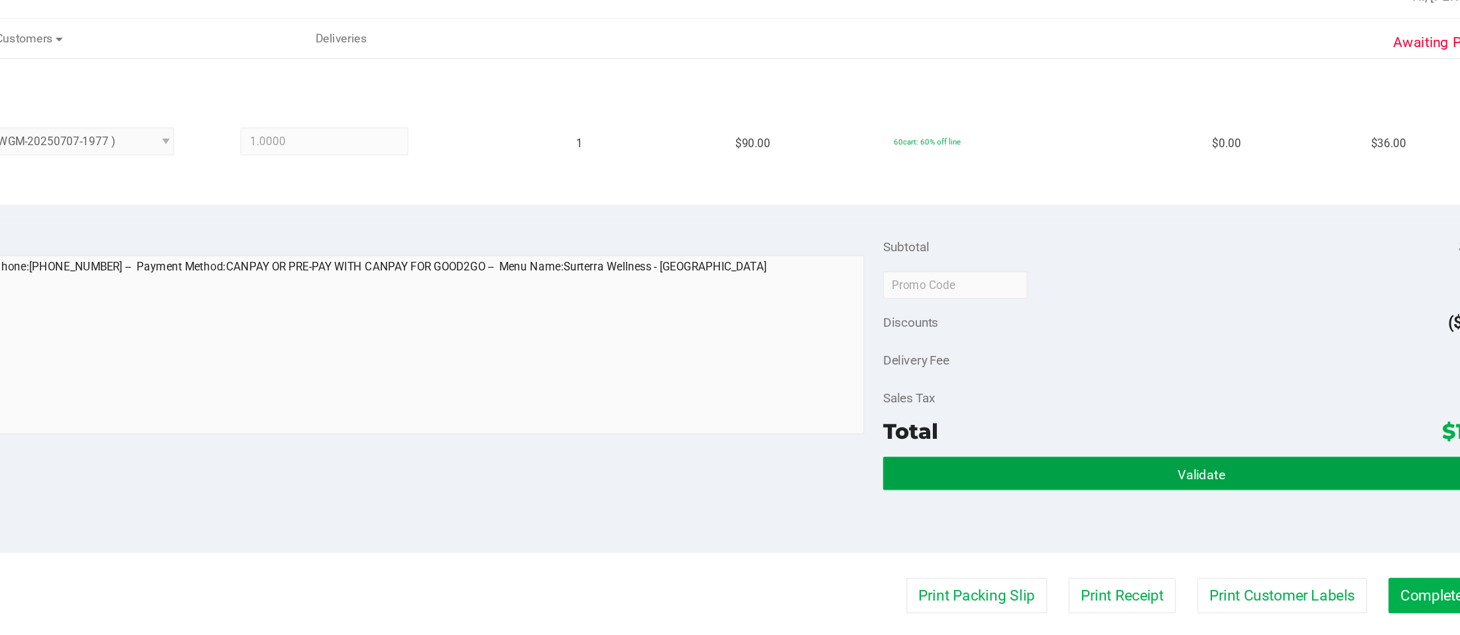
click at [1095, 352] on button "Validate" at bounding box center [1198, 355] width 452 height 24
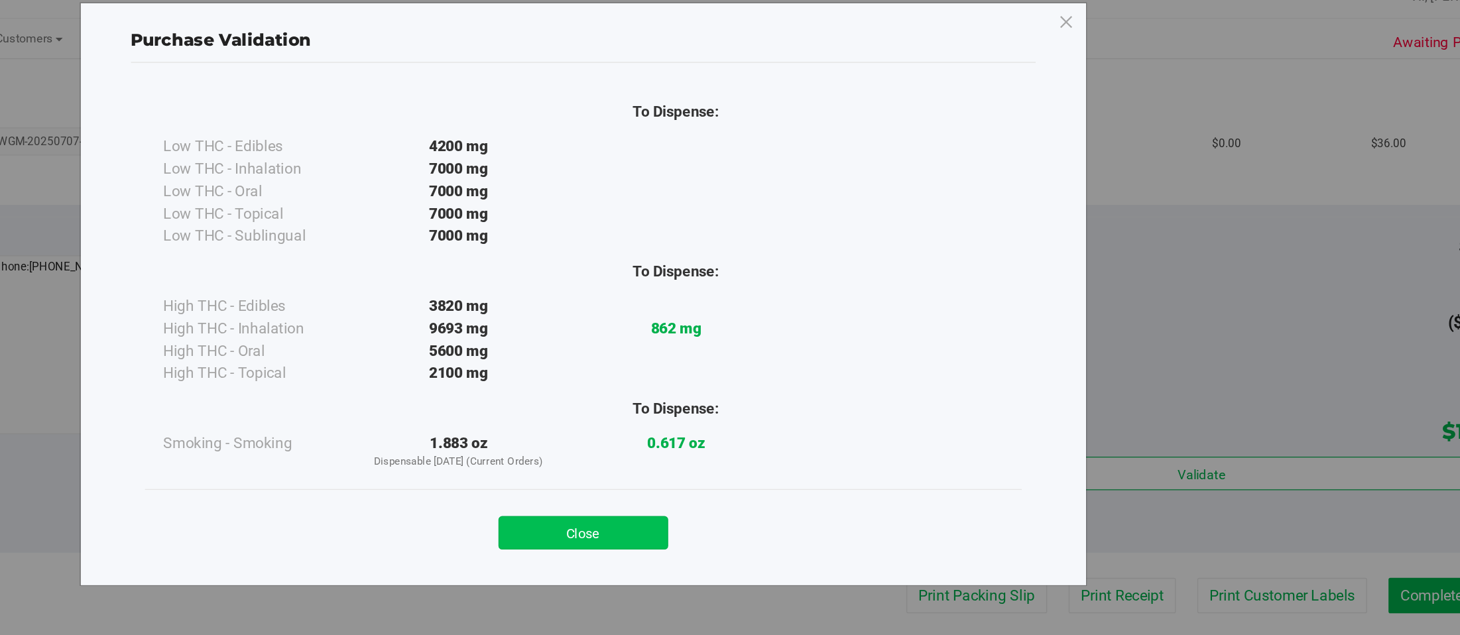
click at [768, 390] on button "Close" at bounding box center [759, 397] width 121 height 24
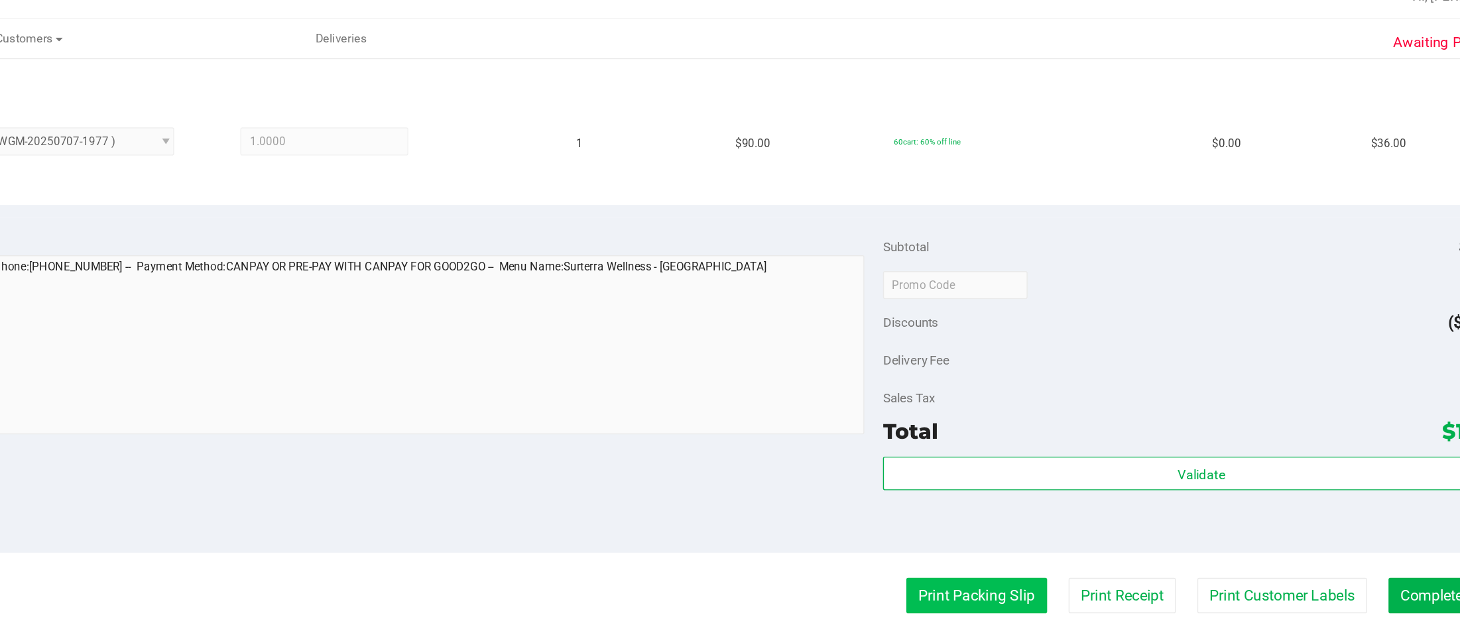
click at [1028, 446] on button "Print Packing Slip" at bounding box center [1038, 441] width 100 height 25
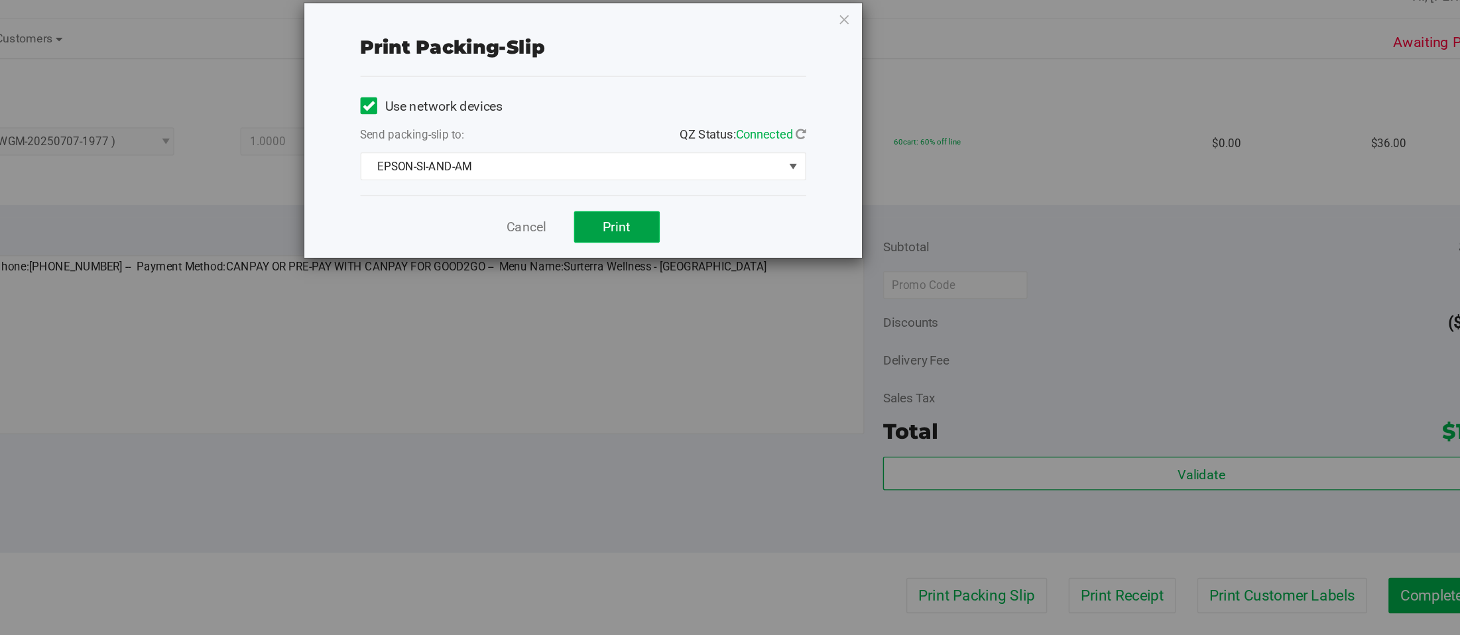
click at [784, 177] on span "Print" at bounding box center [783, 179] width 20 height 11
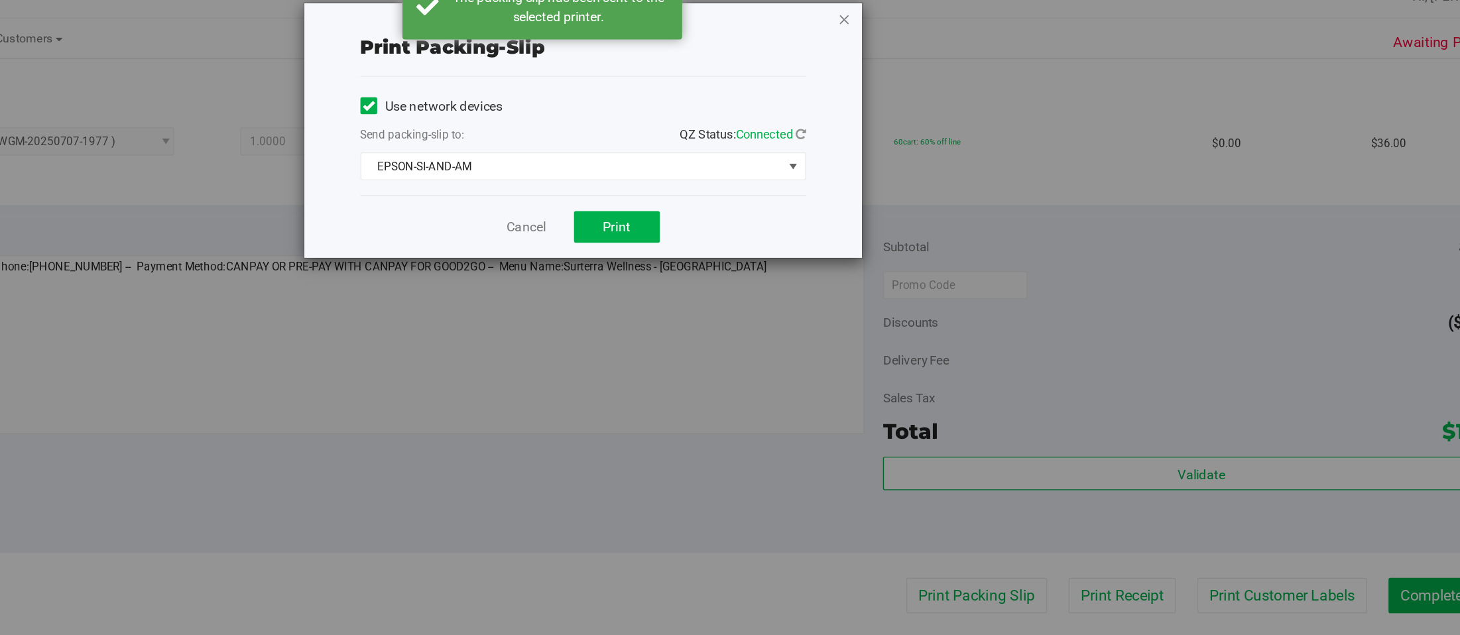
click at [945, 31] on icon "button" at bounding box center [944, 32] width 9 height 16
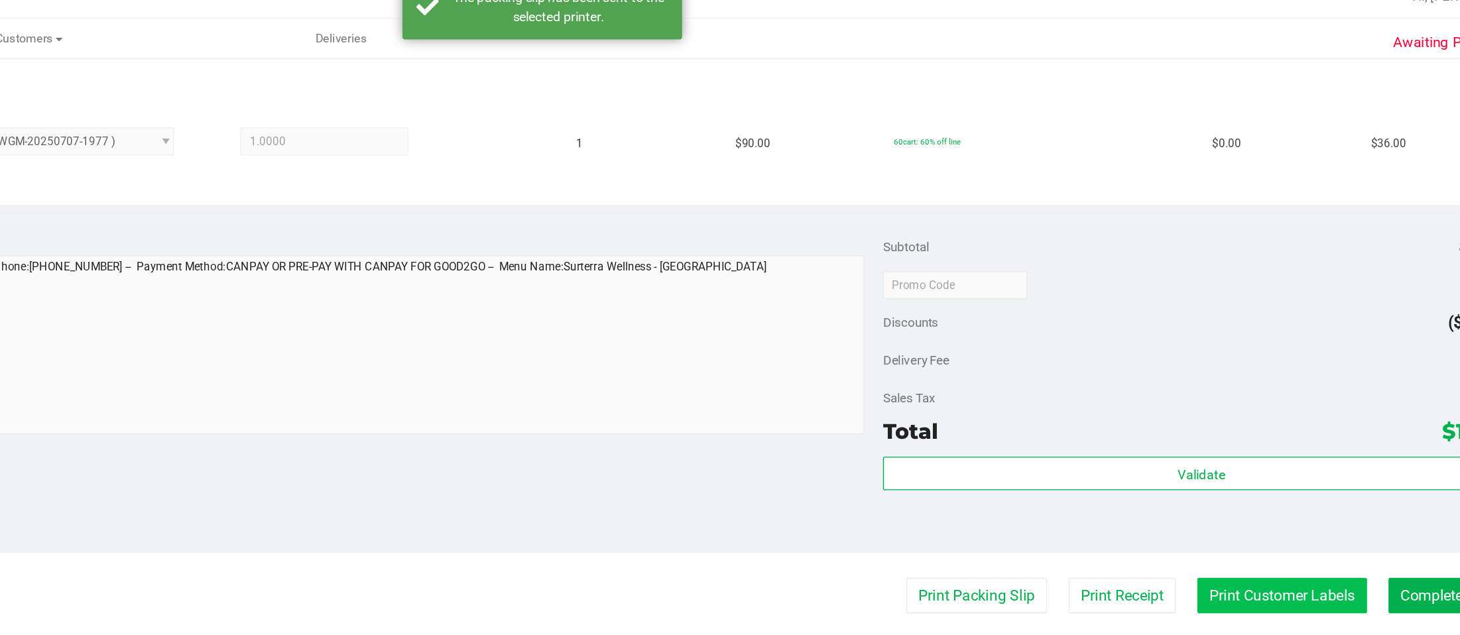
click at [1095, 449] on button "Print Customer Labels" at bounding box center [1255, 441] width 121 height 25
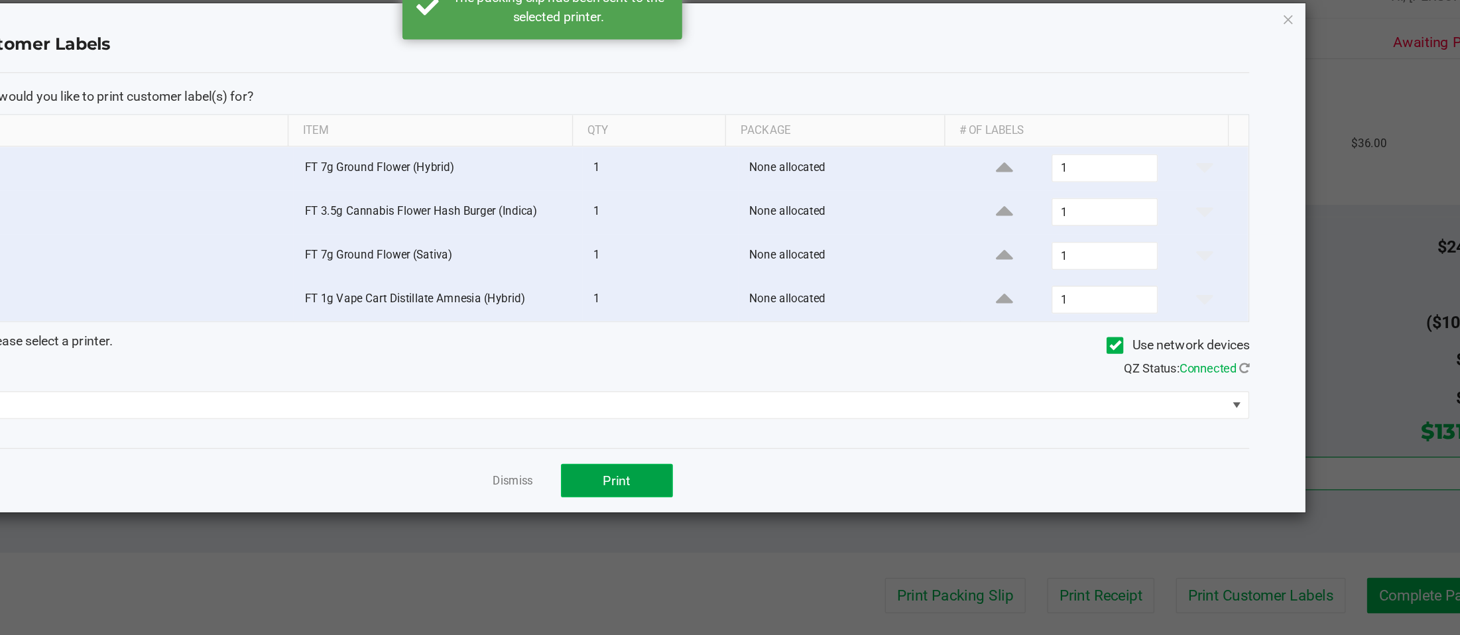
click at [790, 355] on button "Print" at bounding box center [783, 360] width 80 height 24
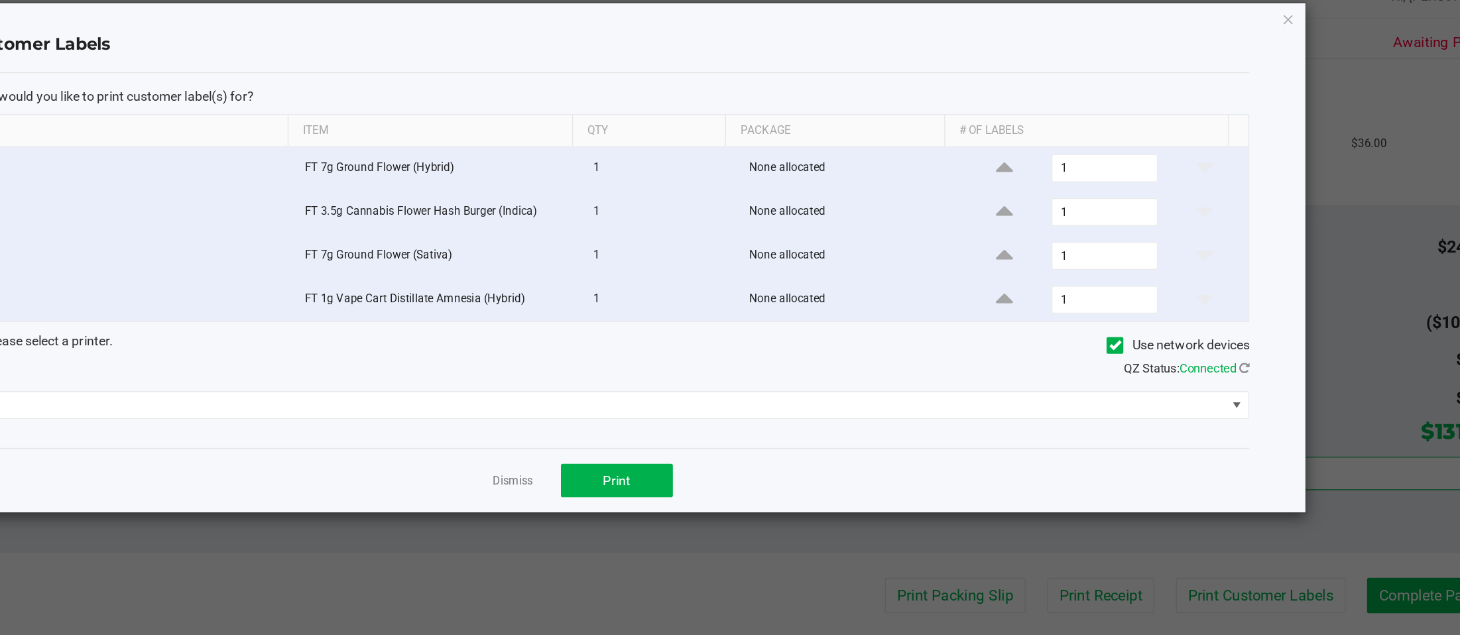
click at [1095, 29] on ngb-modal-window "Print Customer Labels Which item(s) would you like to print customer label(s) f…" at bounding box center [735, 317] width 1470 height 635
click at [1095, 29] on icon "button" at bounding box center [1260, 32] width 9 height 16
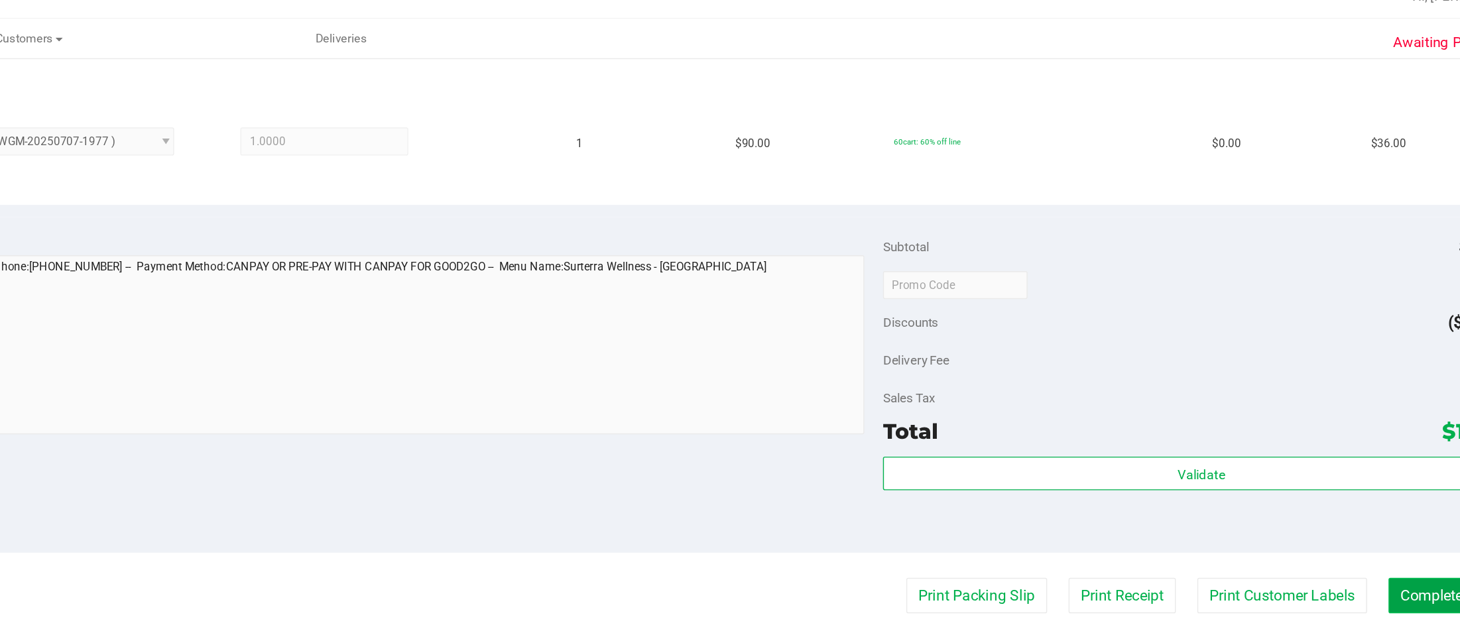
click at [1095, 447] on button "Complete Packing" at bounding box center [1382, 441] width 102 height 25
click at [1095, 440] on button "Complete Packing" at bounding box center [1377, 441] width 113 height 25
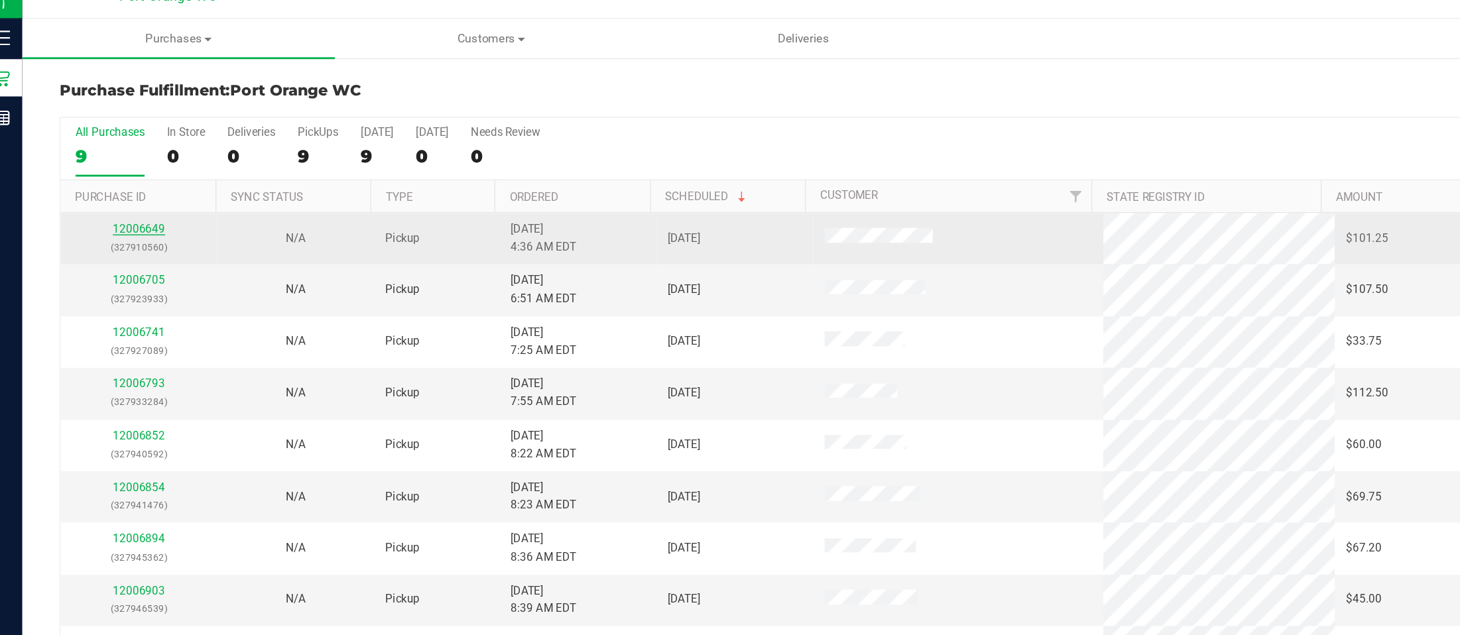
click at [117, 185] on link "12006649" at bounding box center [114, 180] width 37 height 9
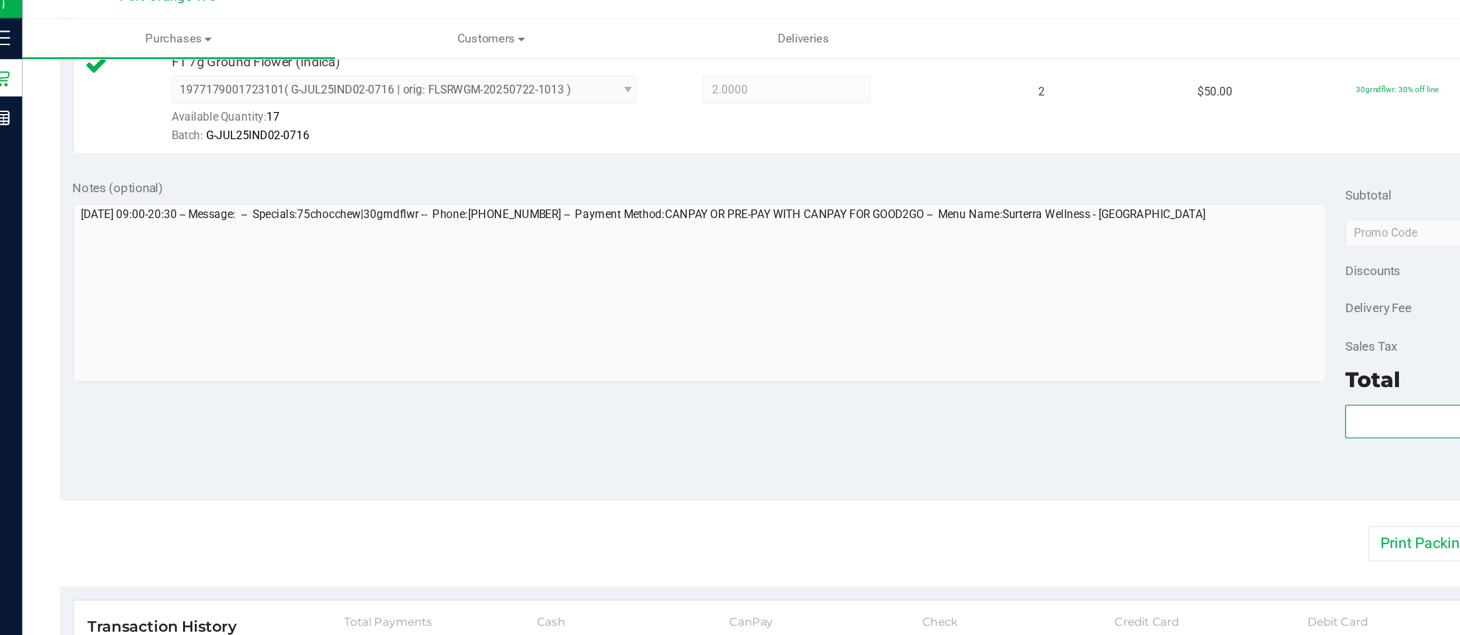
scroll to position [506, 0]
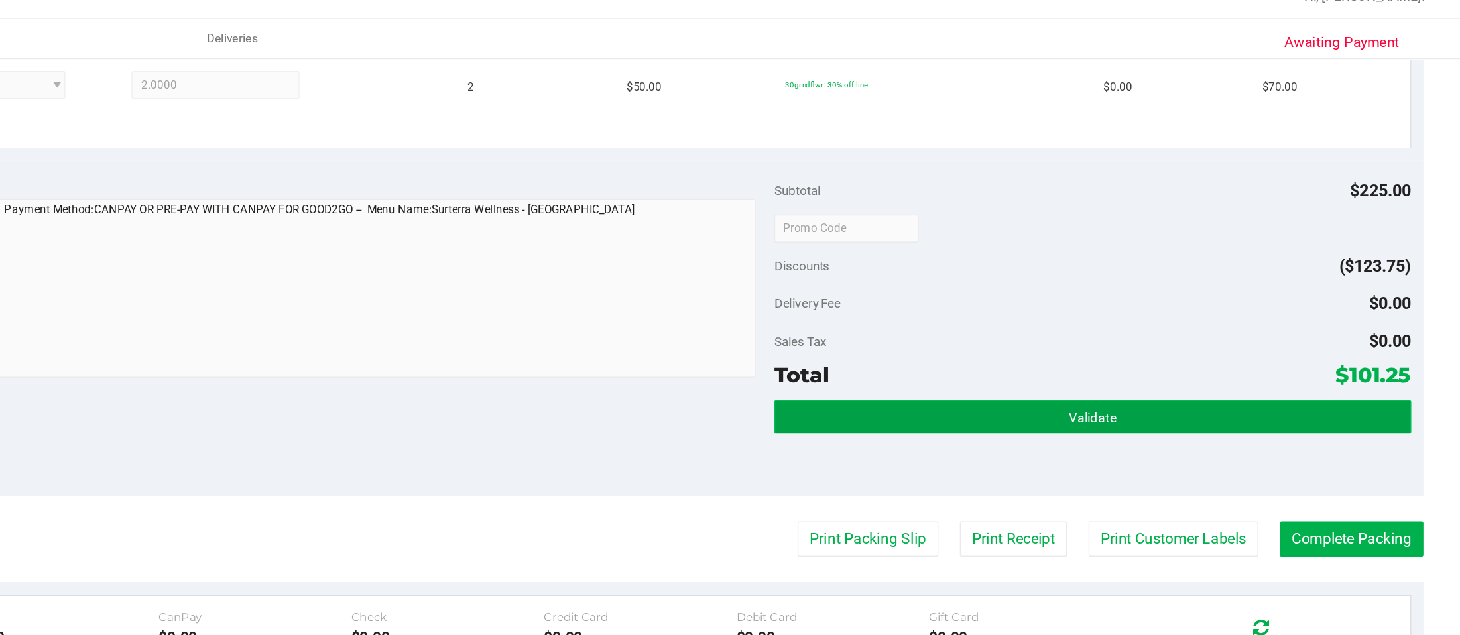
click at [1095, 312] on span "Validate" at bounding box center [1198, 315] width 34 height 11
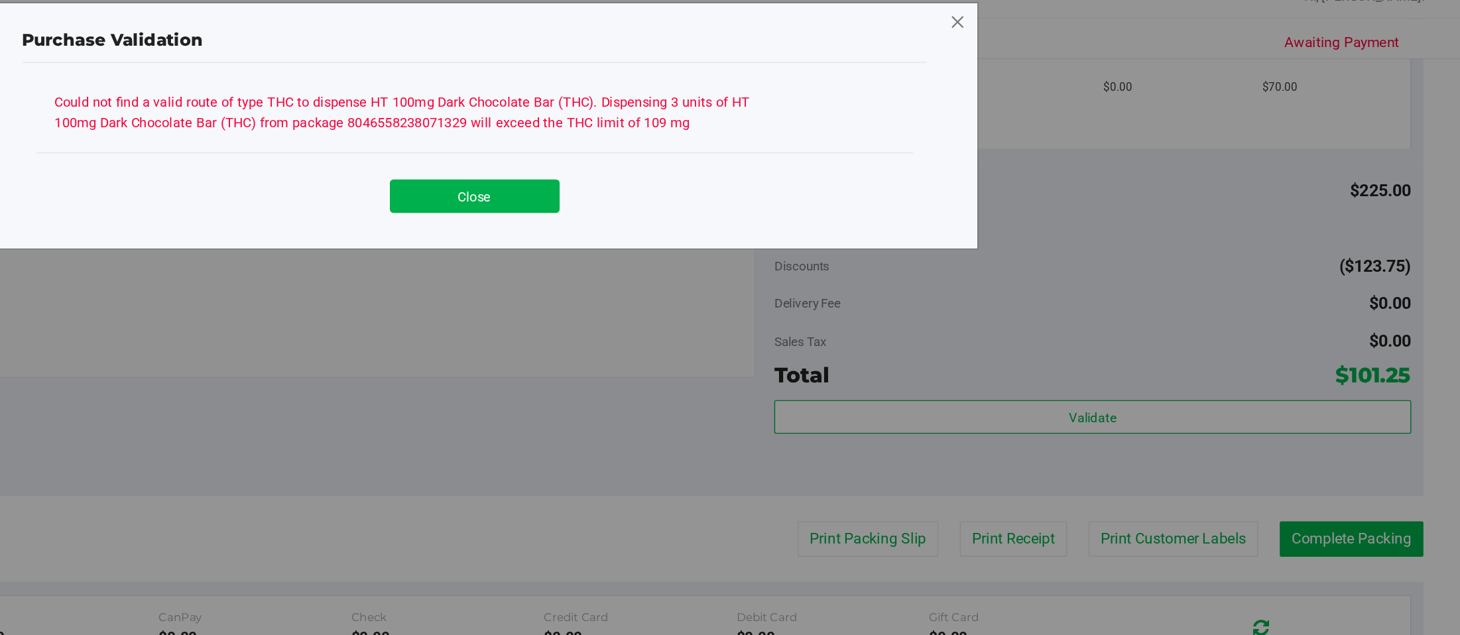
click at [1095, 43] on icon at bounding box center [1102, 34] width 12 height 21
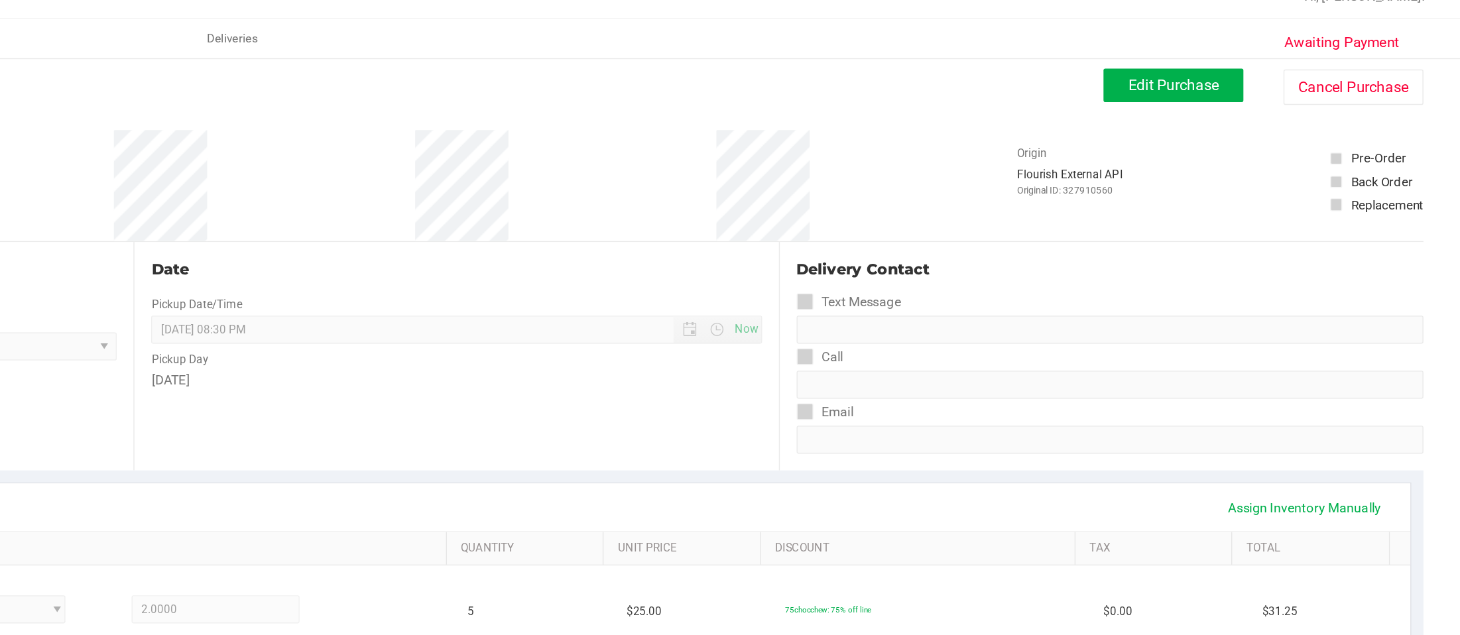
scroll to position [0, 0]
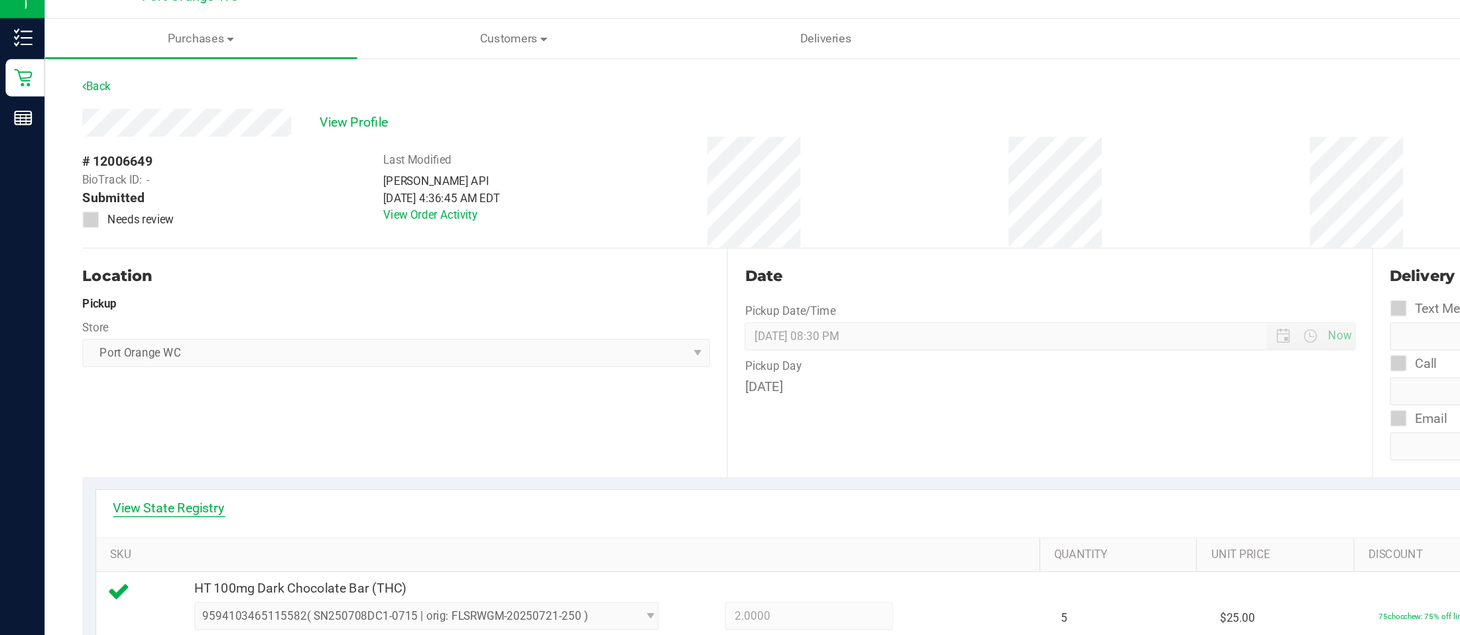
click at [125, 377] on link "View State Registry" at bounding box center [120, 379] width 80 height 13
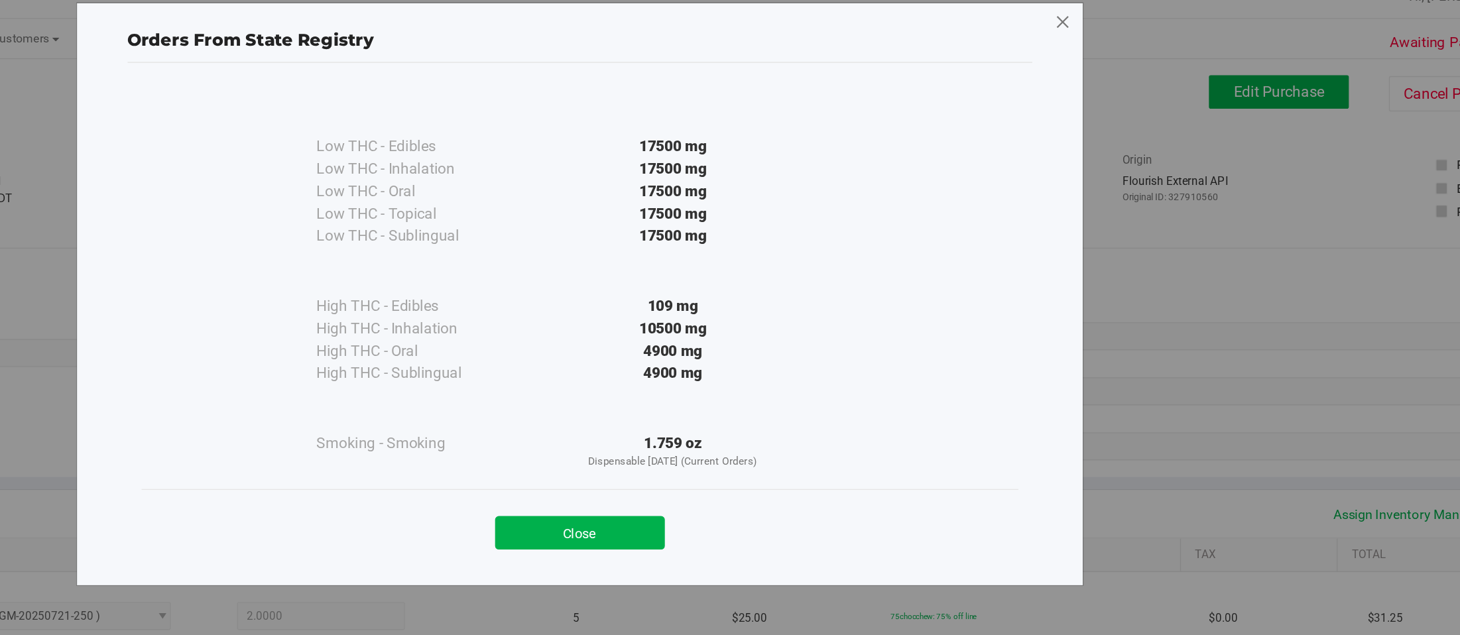
click at [1095, 32] on icon at bounding box center [1102, 34] width 12 height 21
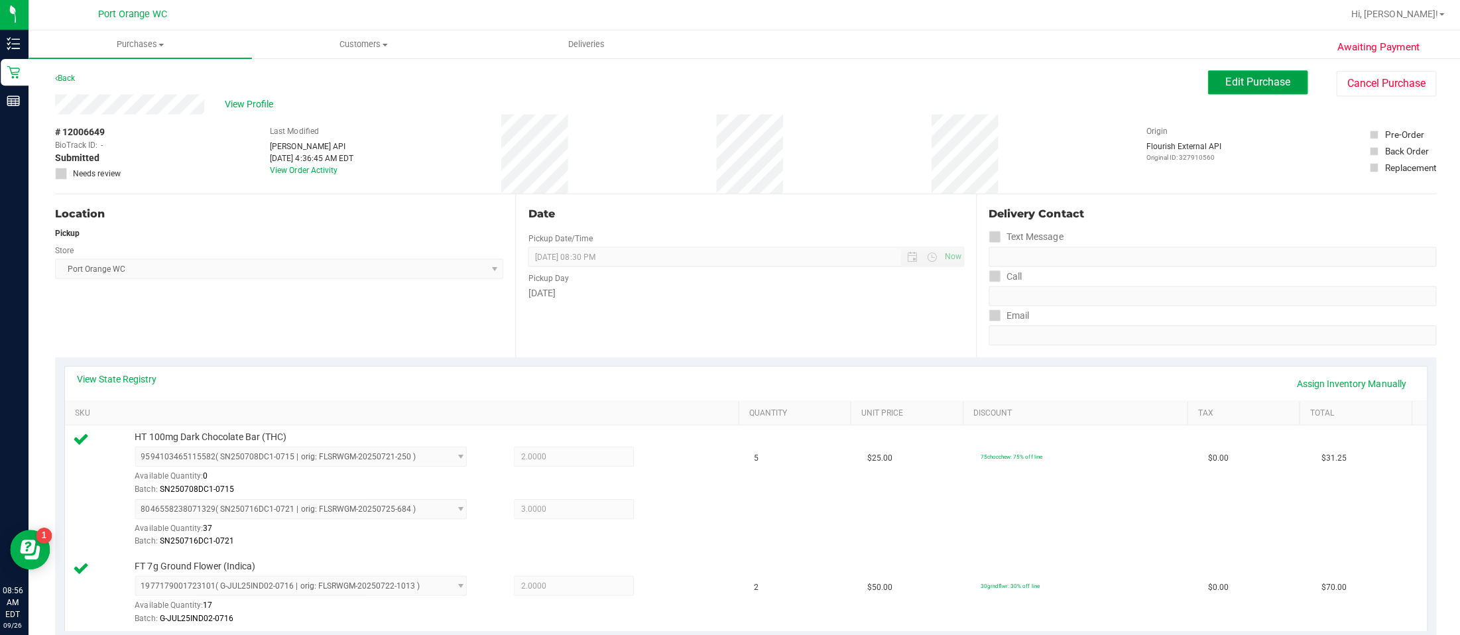
click at [1095, 80] on span "Edit Purchase" at bounding box center [1256, 83] width 64 height 13
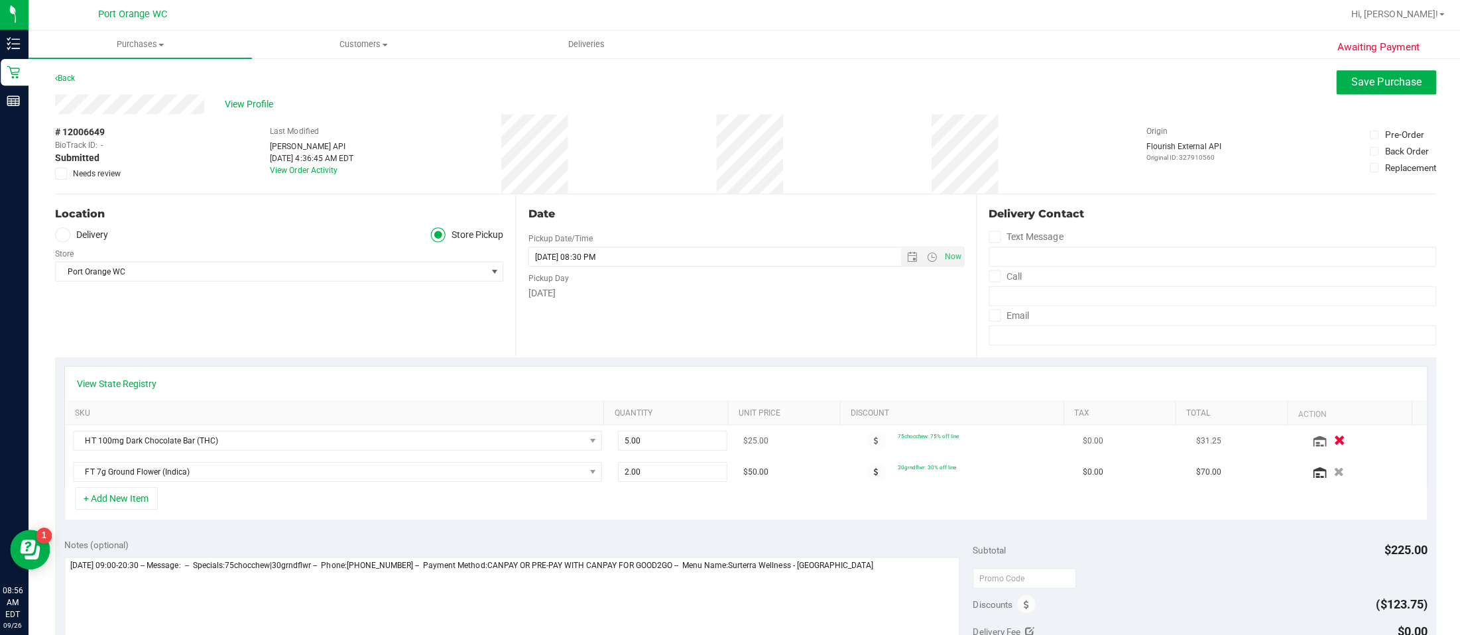
click at [1095, 436] on icon "button" at bounding box center [1336, 441] width 11 height 10
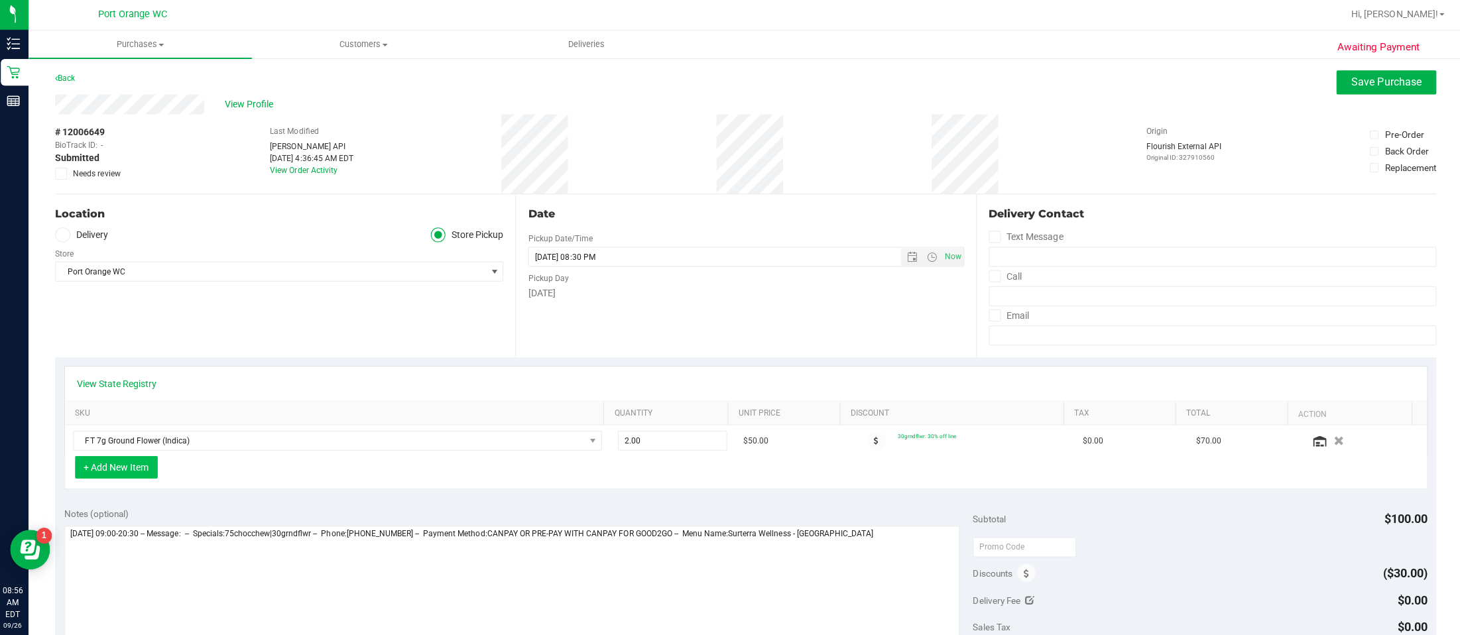
click at [102, 463] on button "+ Add New Item" at bounding box center [119, 466] width 82 height 23
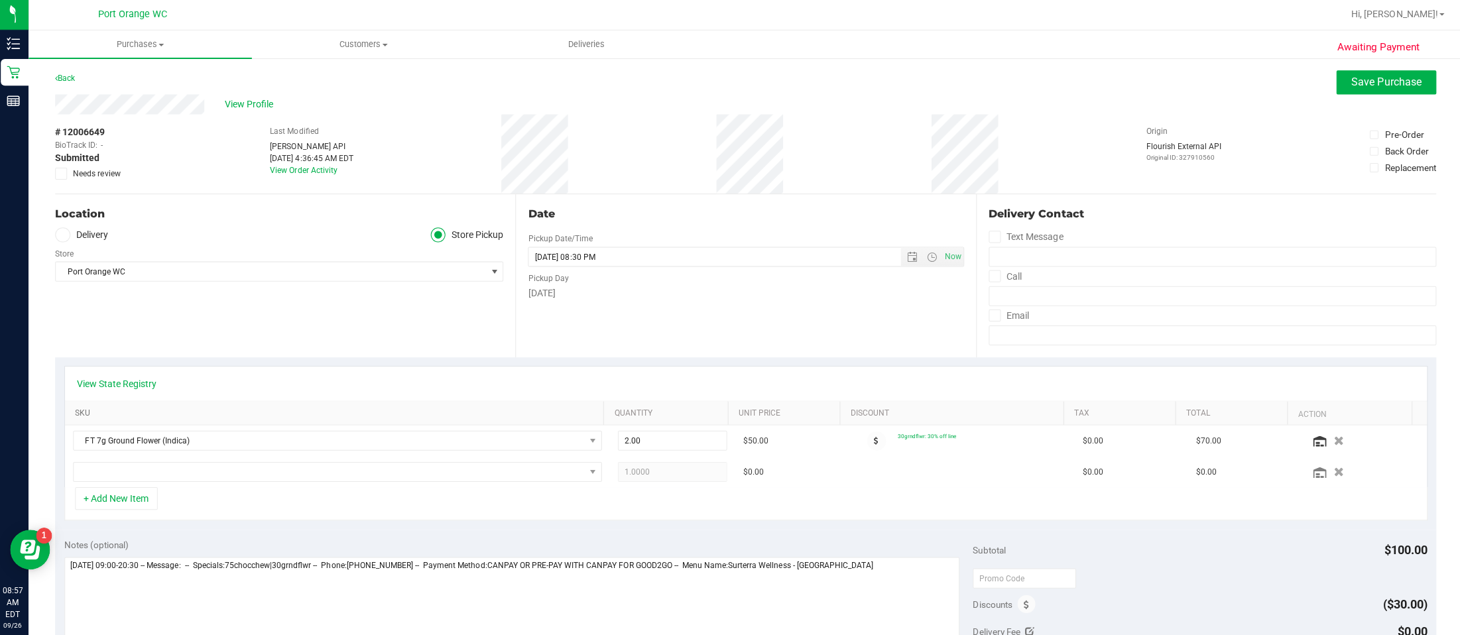
click at [110, 411] on link "SKU" at bounding box center [338, 413] width 521 height 11
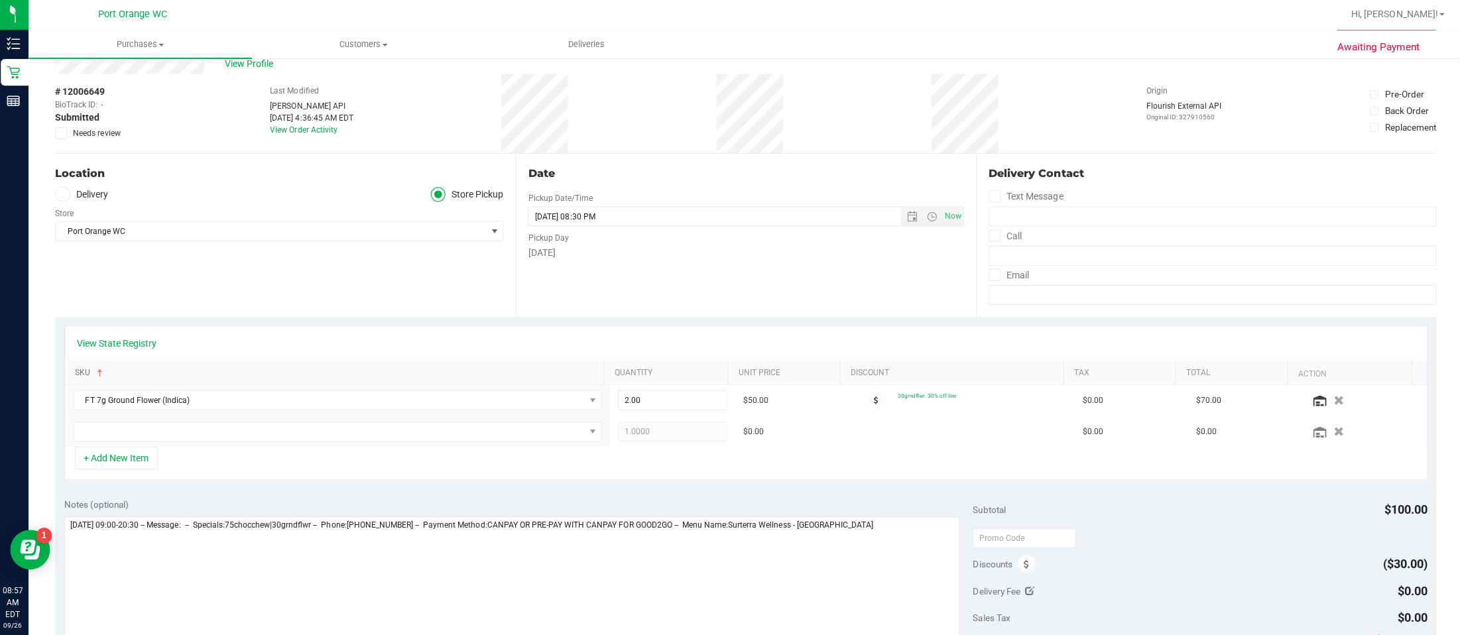
scroll to position [74, 0]
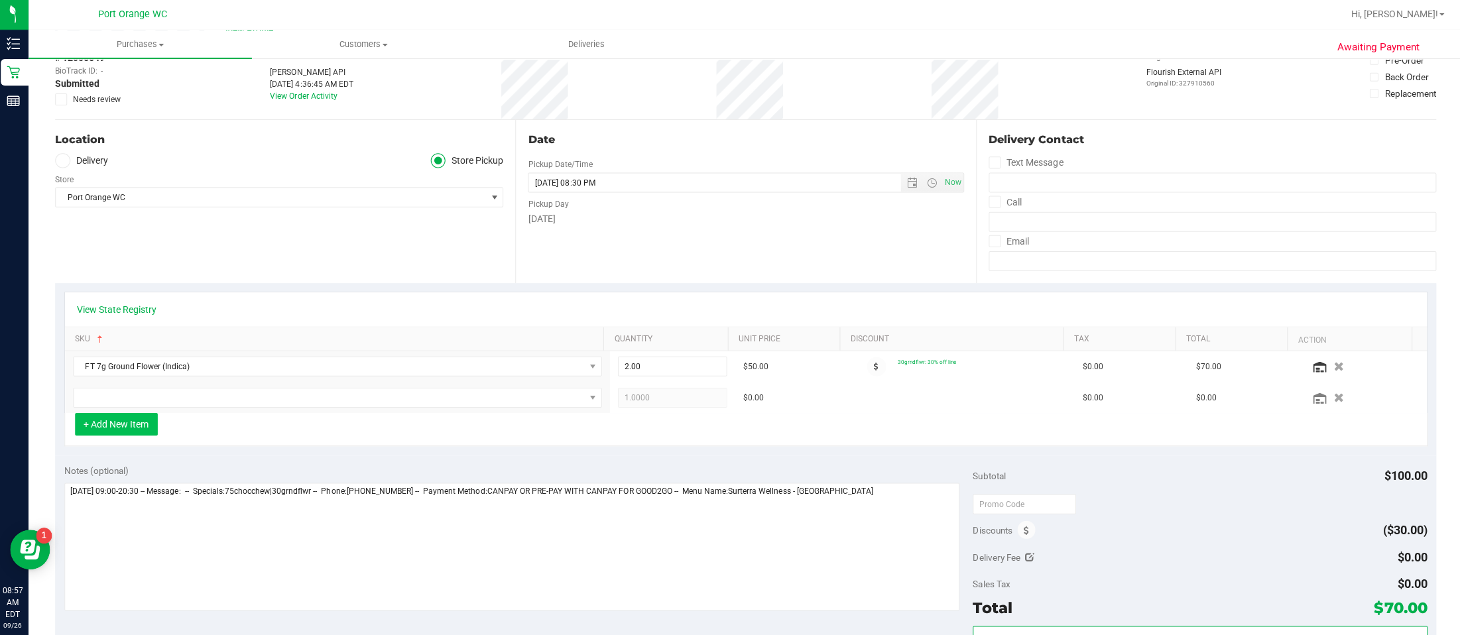
click at [105, 429] on button "+ Add New Item" at bounding box center [119, 424] width 82 height 23
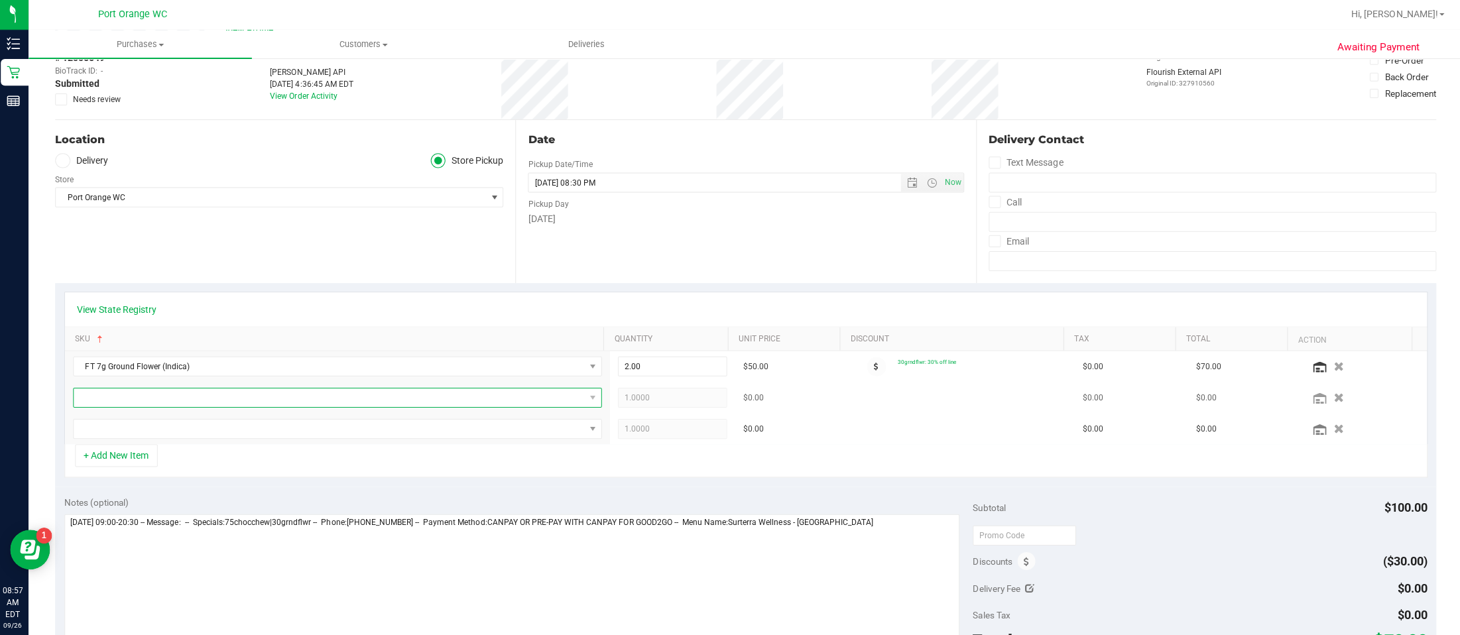
click at [101, 396] on span "NO DATA FOUND" at bounding box center [331, 397] width 508 height 19
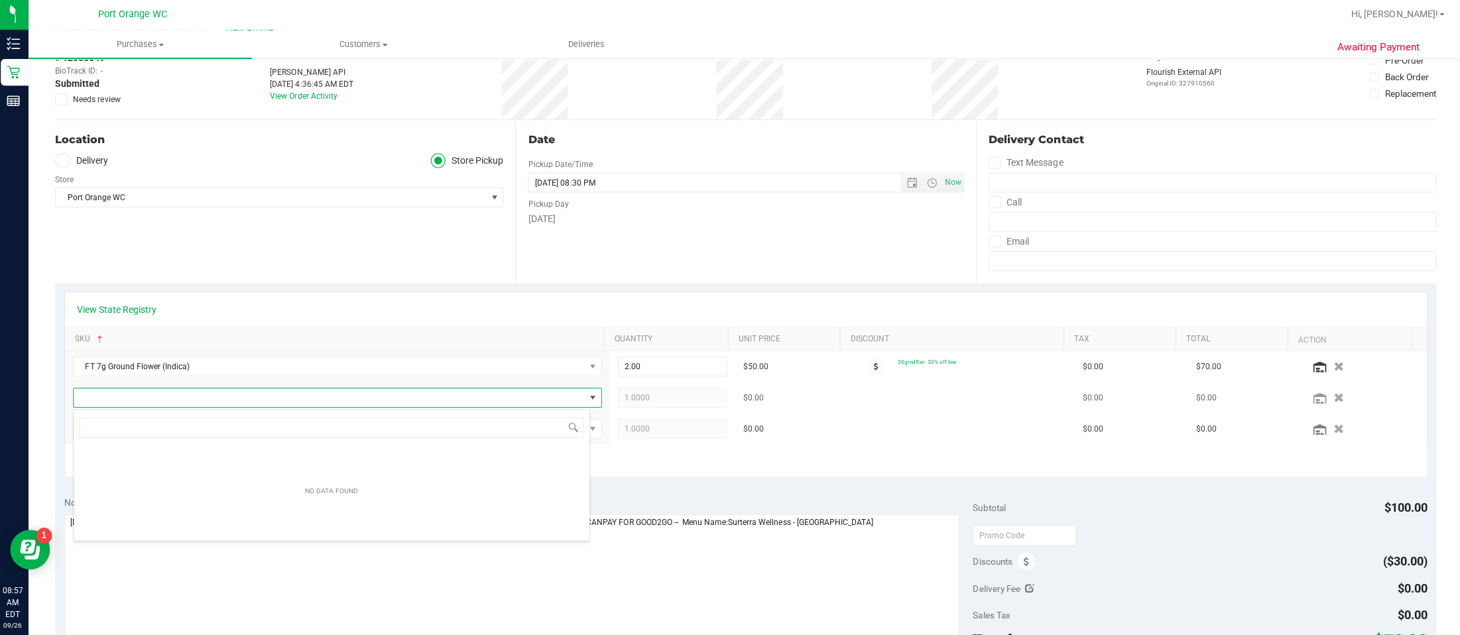
scroll to position [21, 508]
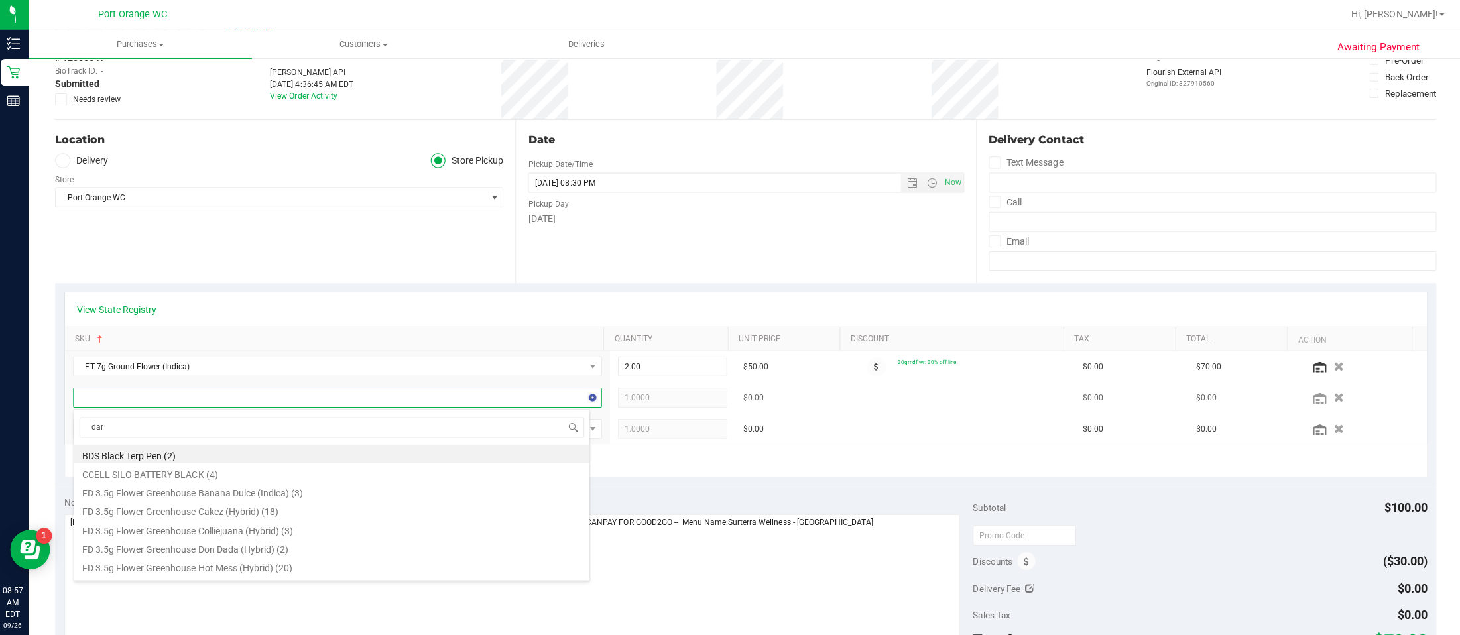
type input "dark"
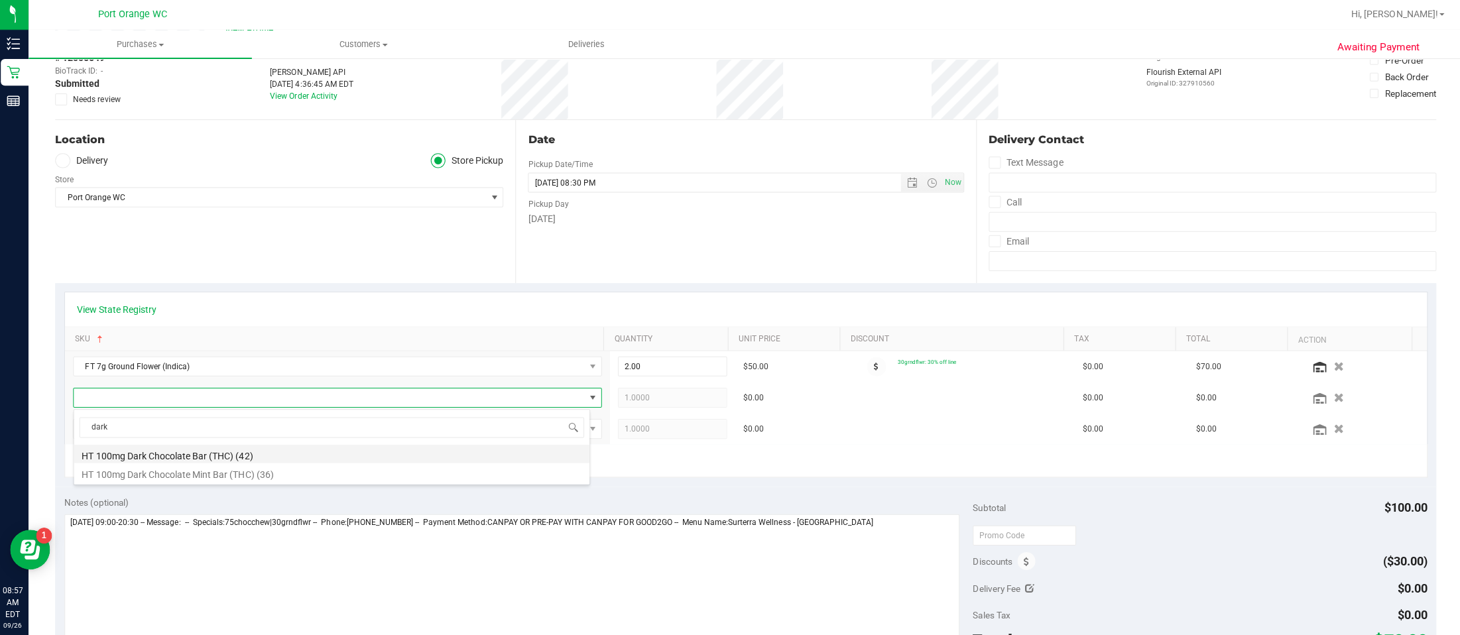
click at [221, 454] on li "HT 100mg Dark Chocolate Bar (THC) (42)" at bounding box center [333, 453] width 513 height 19
click at [622, 395] on span "1.0000 1" at bounding box center [672, 398] width 109 height 20
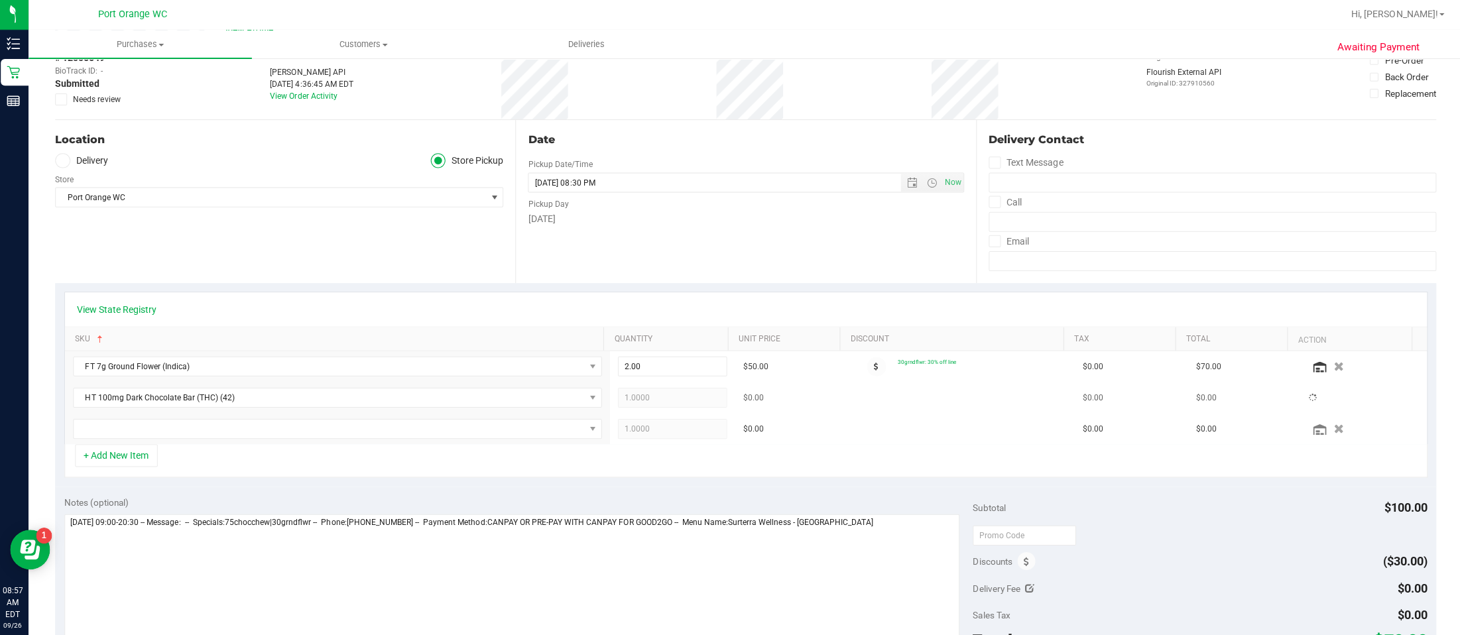
click at [627, 393] on span "1.0000 1" at bounding box center [672, 398] width 109 height 20
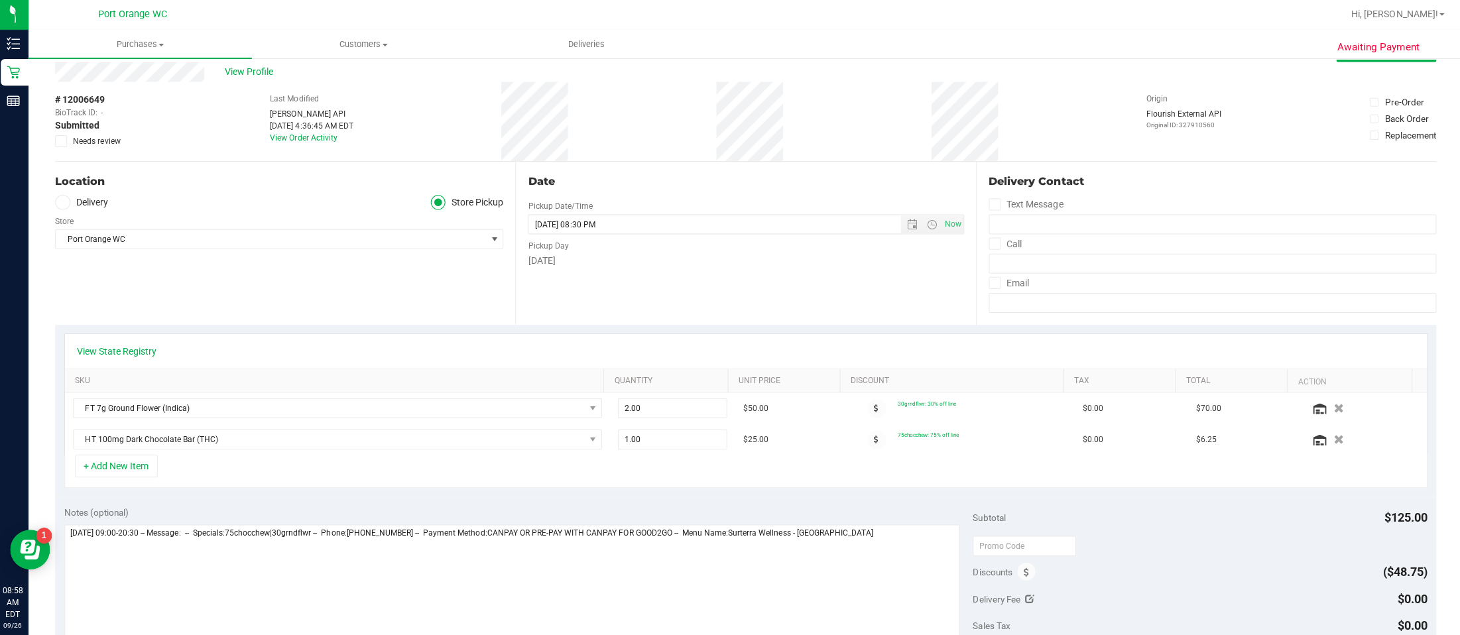
scroll to position [0, 0]
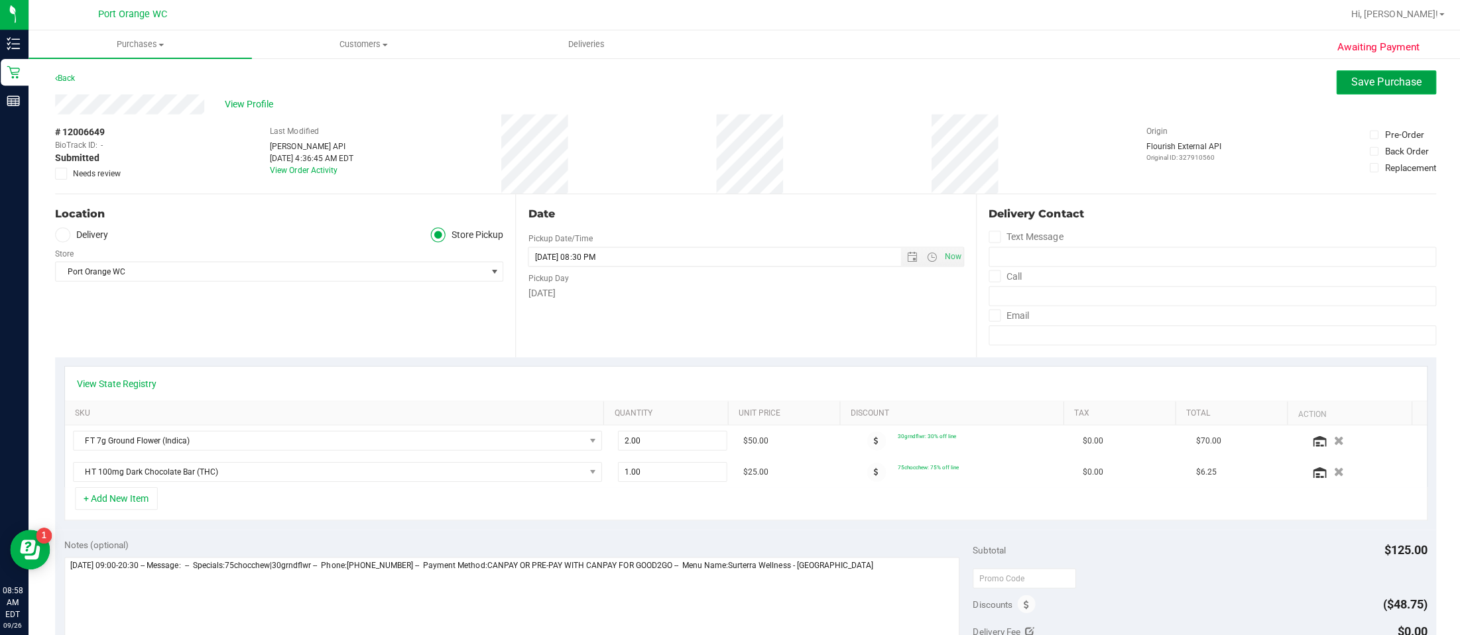
click at [1095, 83] on span "Save Purchase" at bounding box center [1384, 83] width 70 height 13
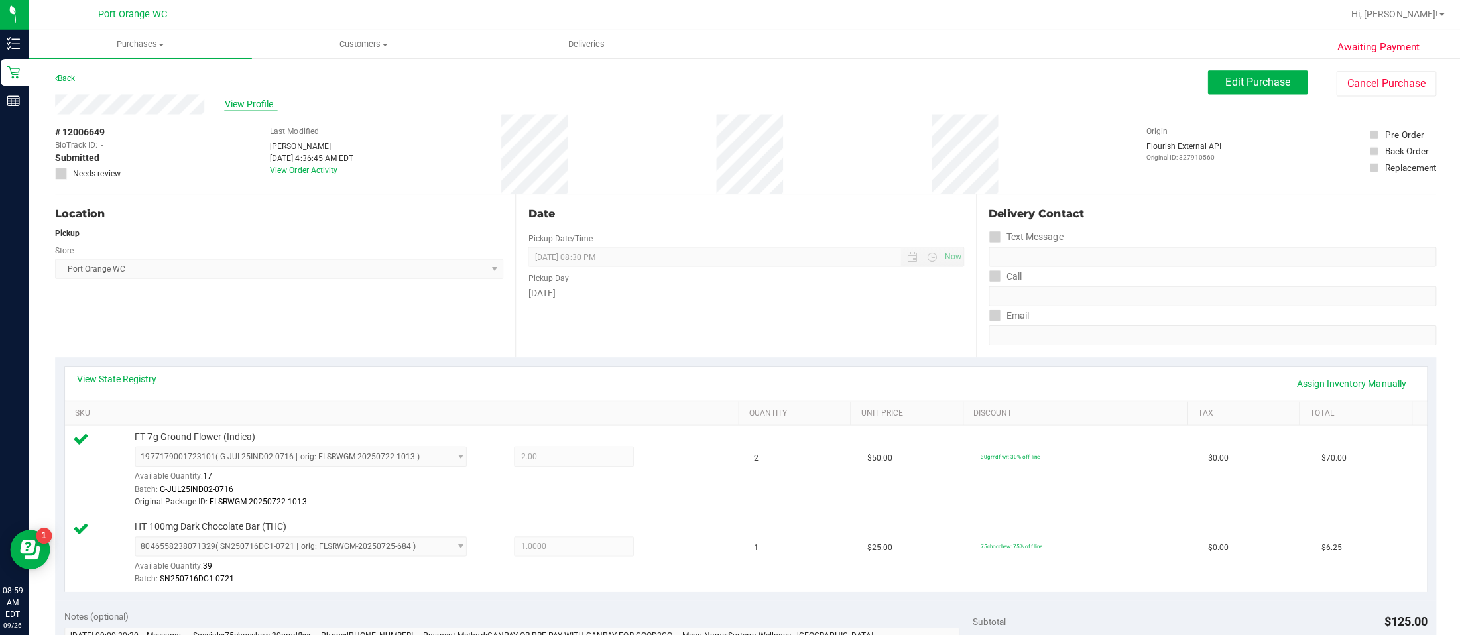
click at [241, 104] on span "View Profile" at bounding box center [253, 105] width 53 height 14
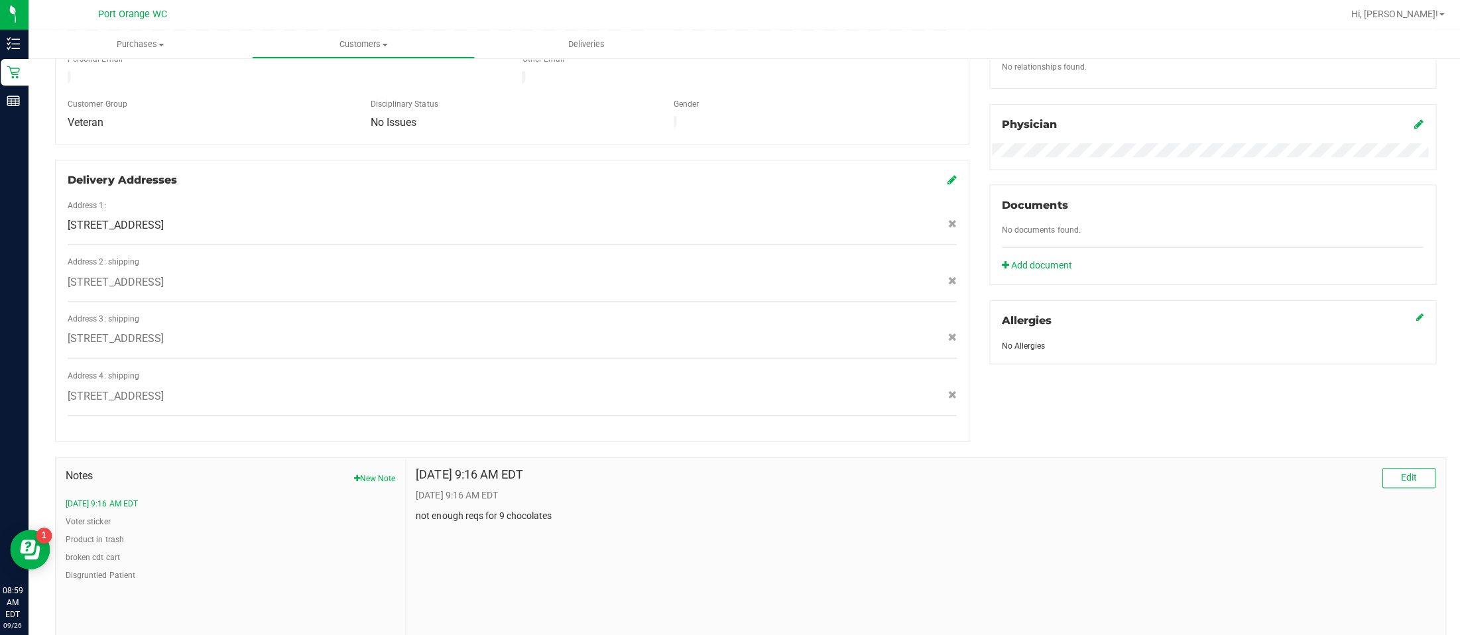
scroll to position [391, 0]
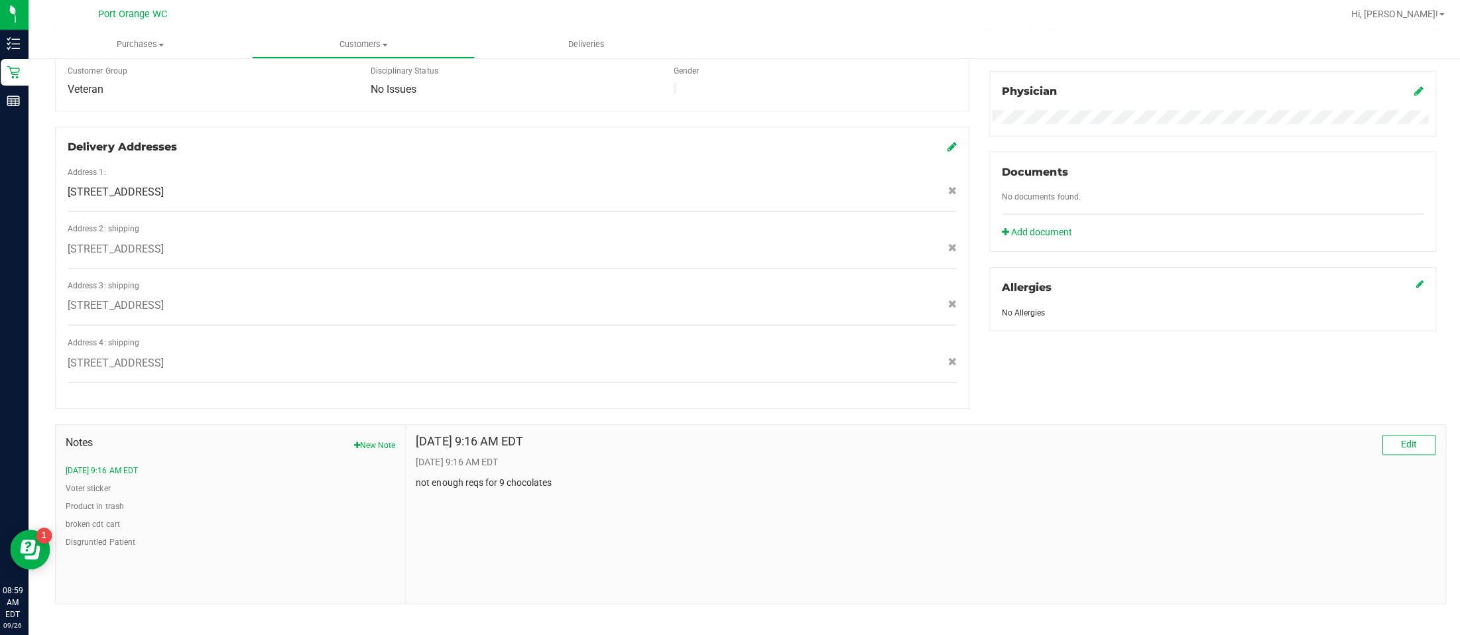
click at [367, 440] on button "New Note" at bounding box center [376, 446] width 41 height 12
click at [460, 515] on textarea "* Note" at bounding box center [925, 541] width 1015 height 53
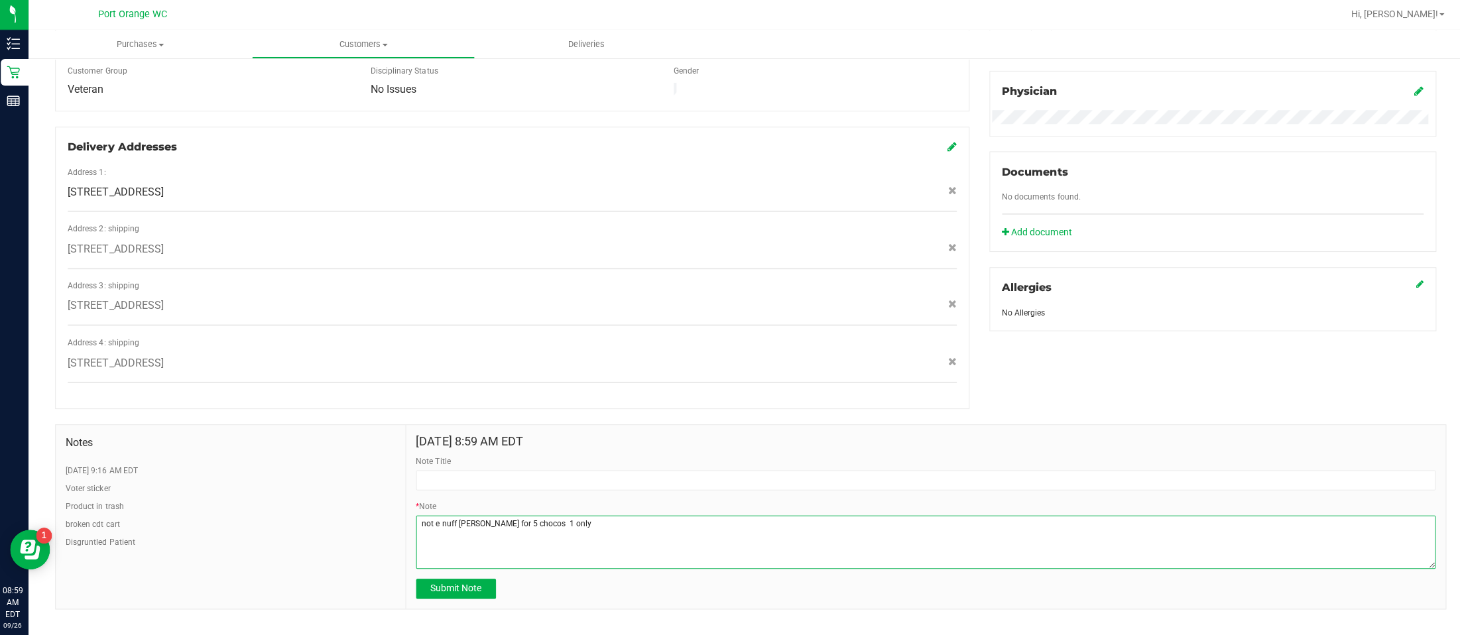
click at [587, 515] on textarea "* Note" at bounding box center [925, 541] width 1015 height 53
type textarea "not e nuff rex for 5 chocos 1 only"
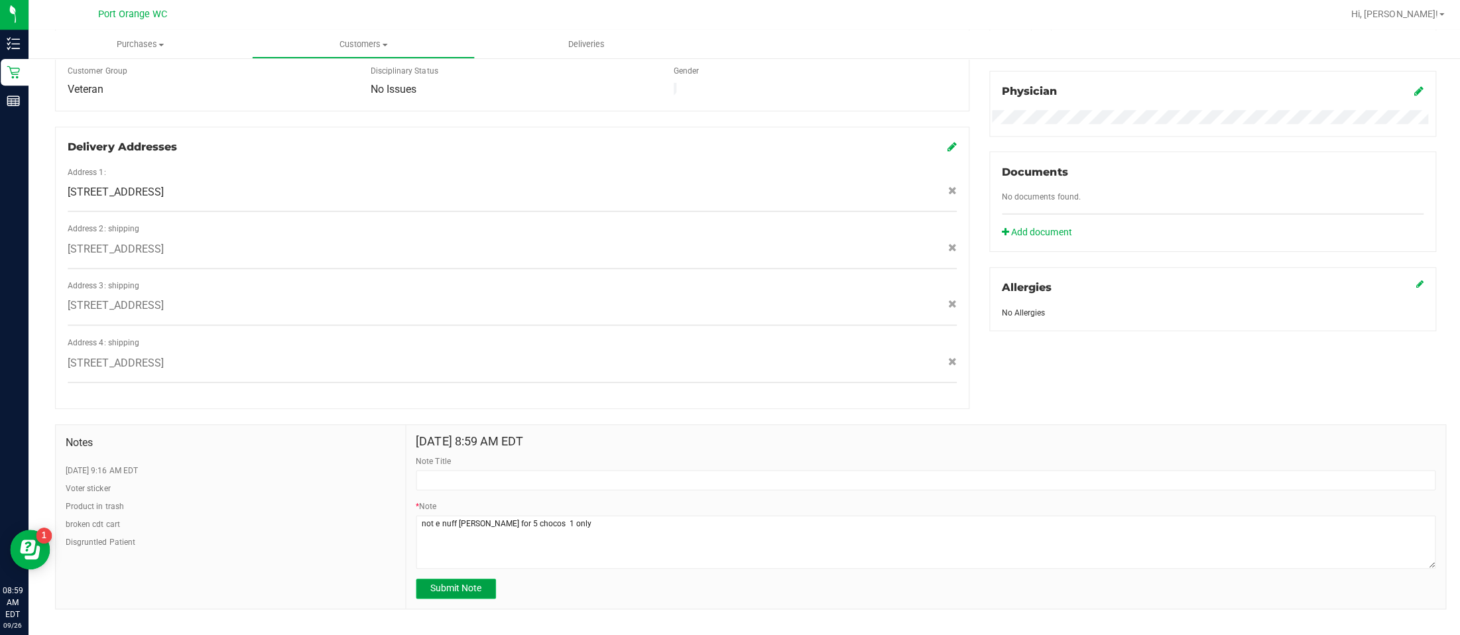
click at [457, 582] on span "Submit Note" at bounding box center [457, 587] width 51 height 11
type input "9/26/2025 8:59 AM EDT"
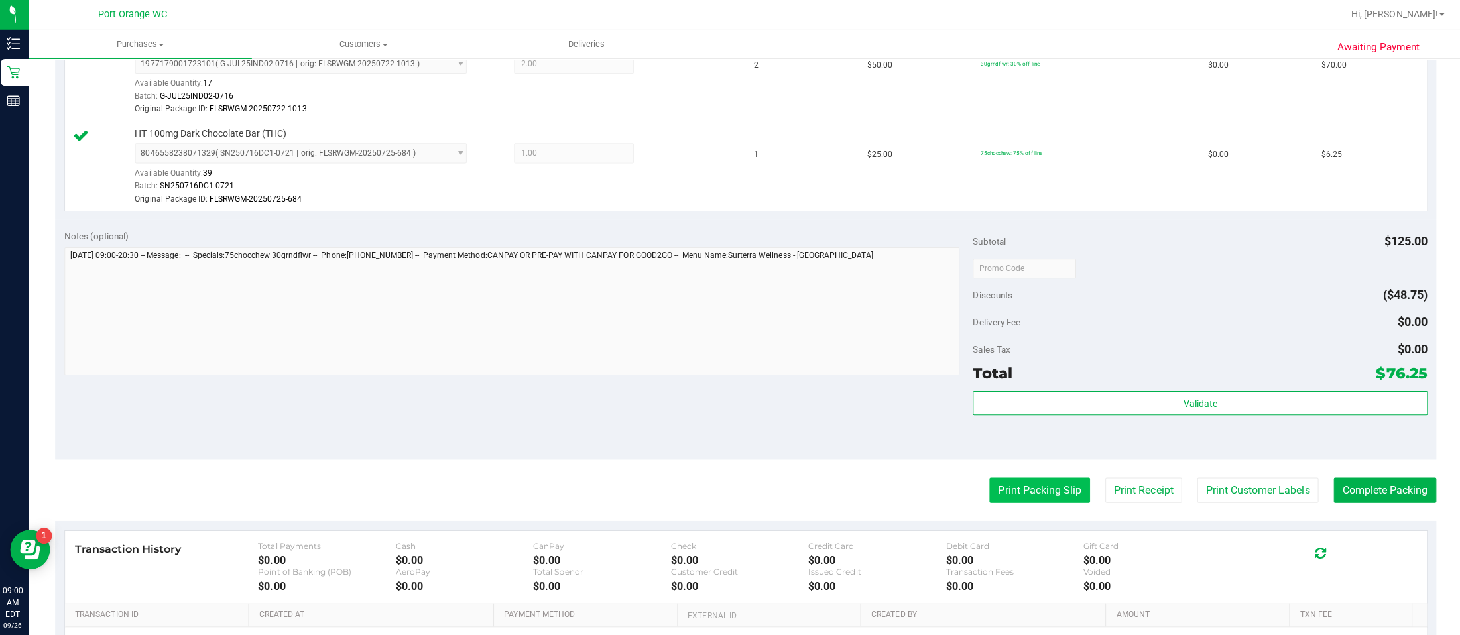
click at [1025, 487] on button "Print Packing Slip" at bounding box center [1038, 489] width 100 height 25
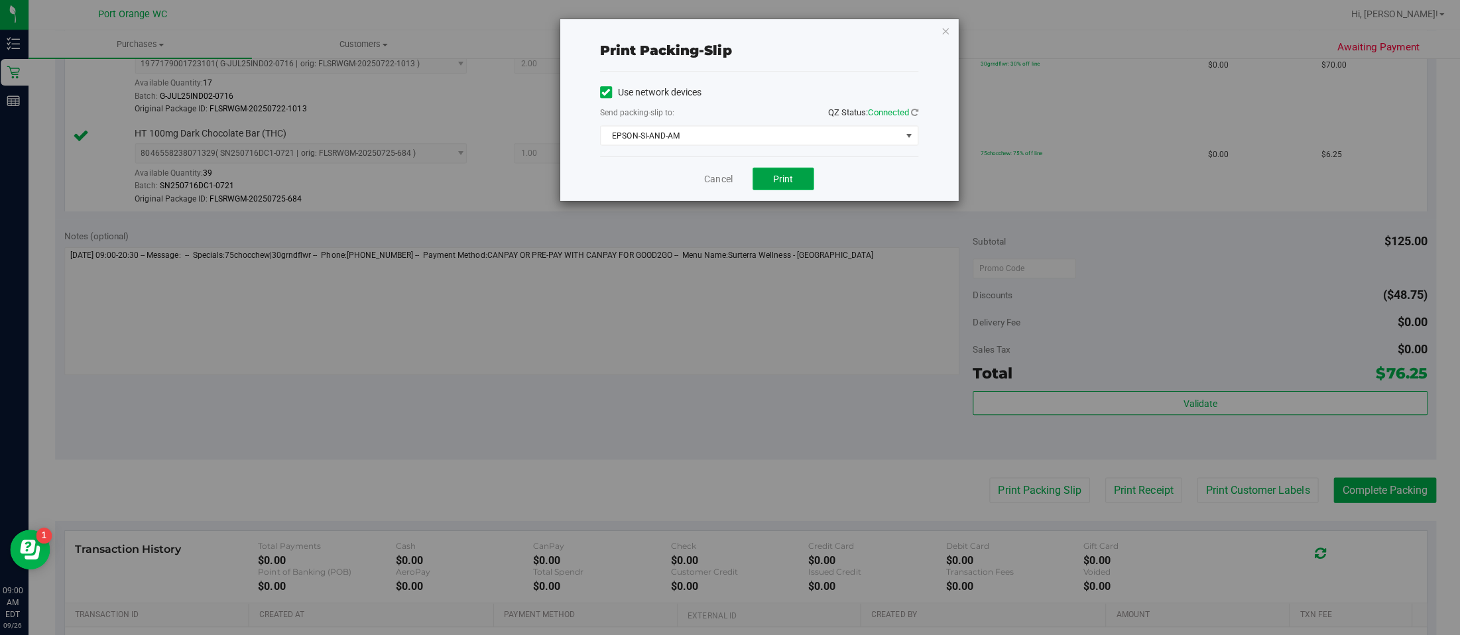
click at [786, 174] on span "Print" at bounding box center [783, 179] width 20 height 11
click at [944, 30] on icon "button" at bounding box center [944, 32] width 9 height 16
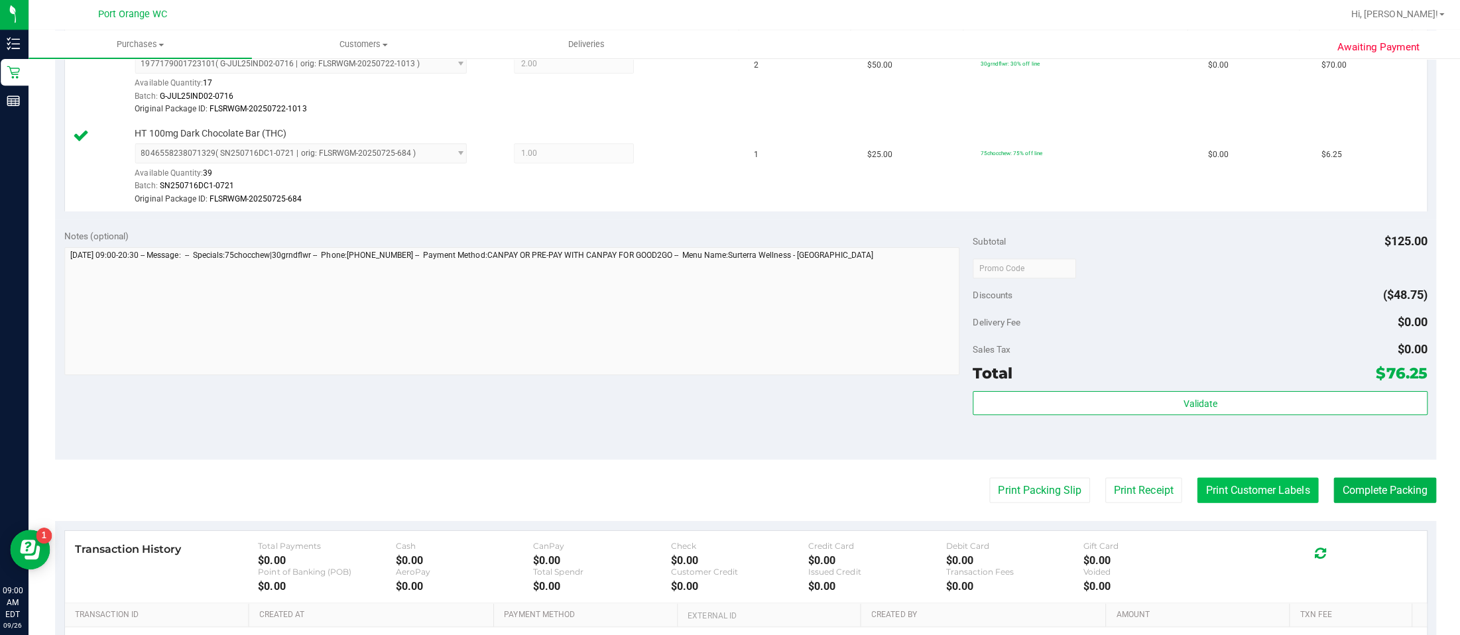
click at [1095, 490] on button "Print Customer Labels" at bounding box center [1255, 489] width 121 height 25
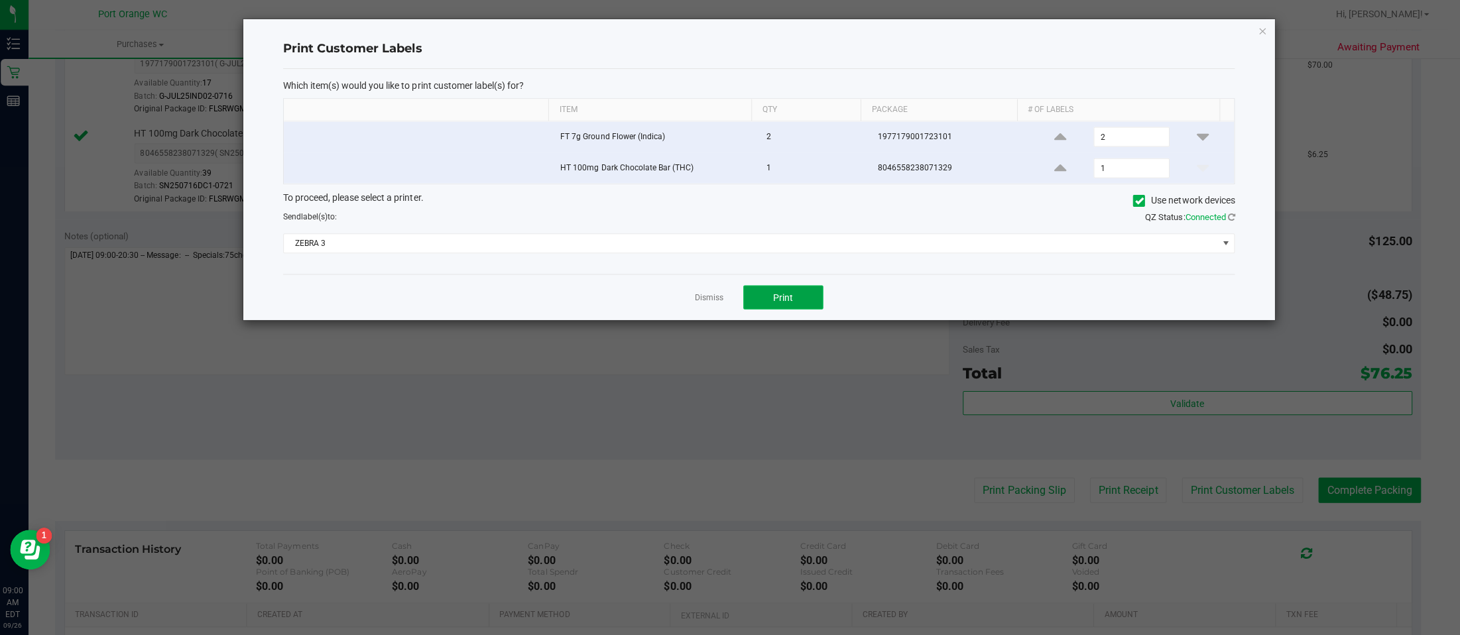
click at [781, 302] on span "Print" at bounding box center [783, 297] width 20 height 11
click at [1095, 33] on icon "button" at bounding box center [1260, 32] width 9 height 16
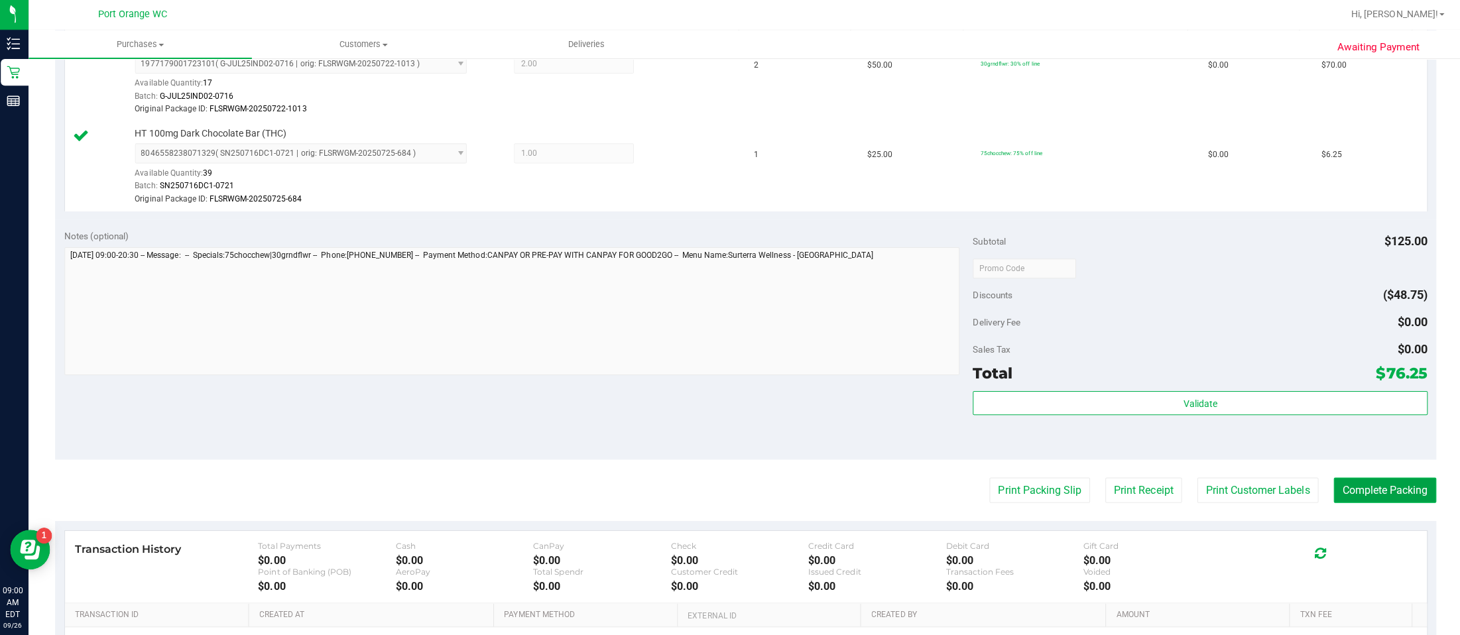
click at [1095, 487] on button "Complete Packing" at bounding box center [1382, 489] width 102 height 25
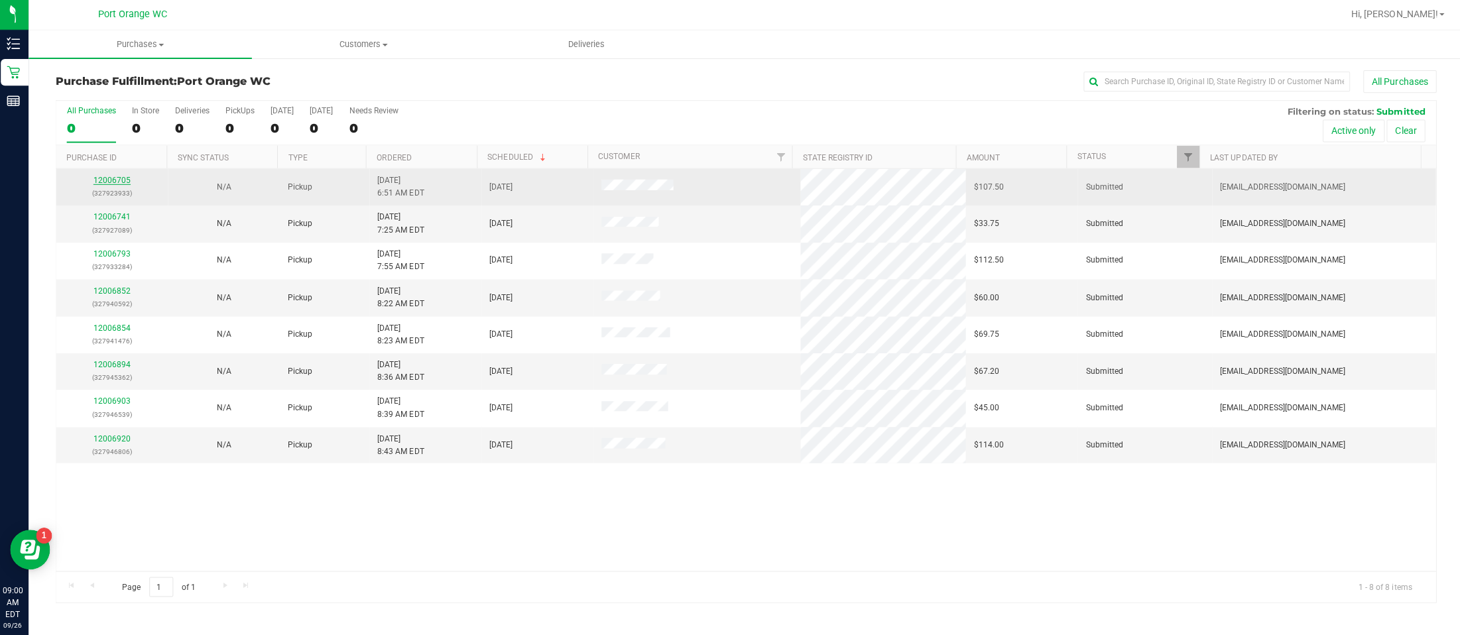
click at [118, 182] on link "12006705" at bounding box center [114, 180] width 37 height 9
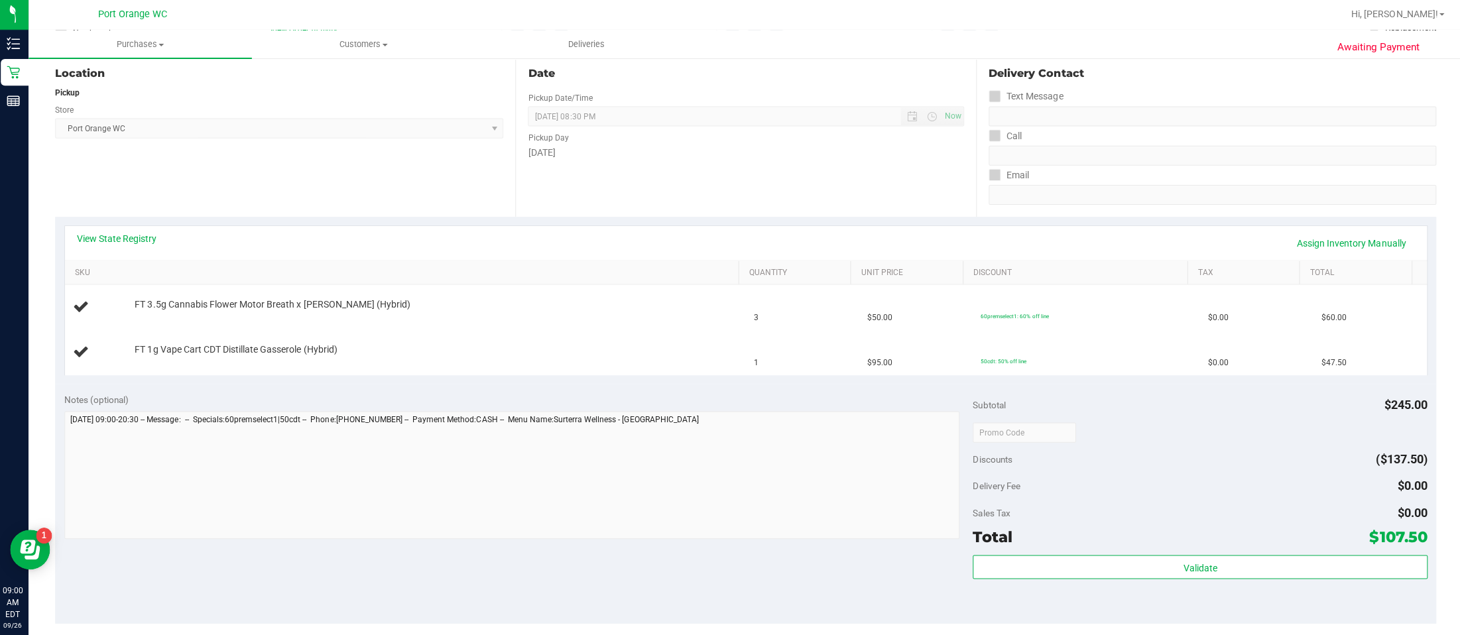
scroll to position [136, 0]
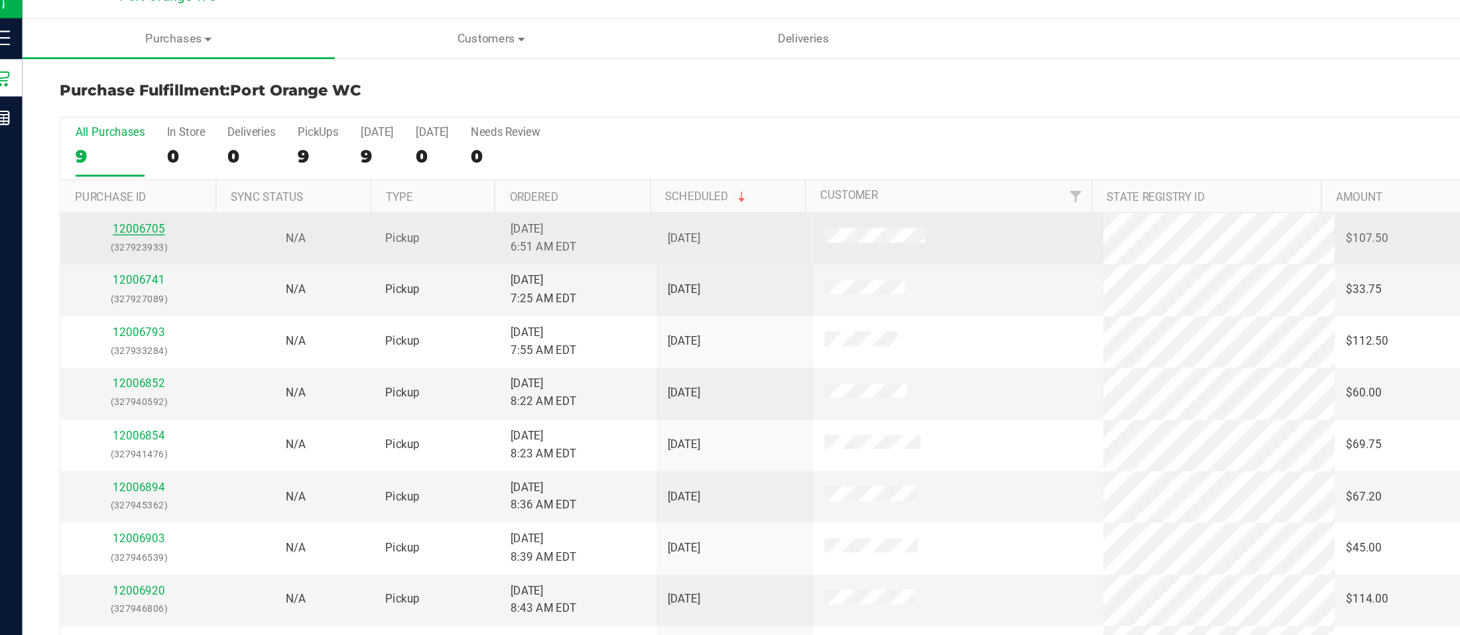
click at [114, 177] on link "12006705" at bounding box center [114, 180] width 37 height 9
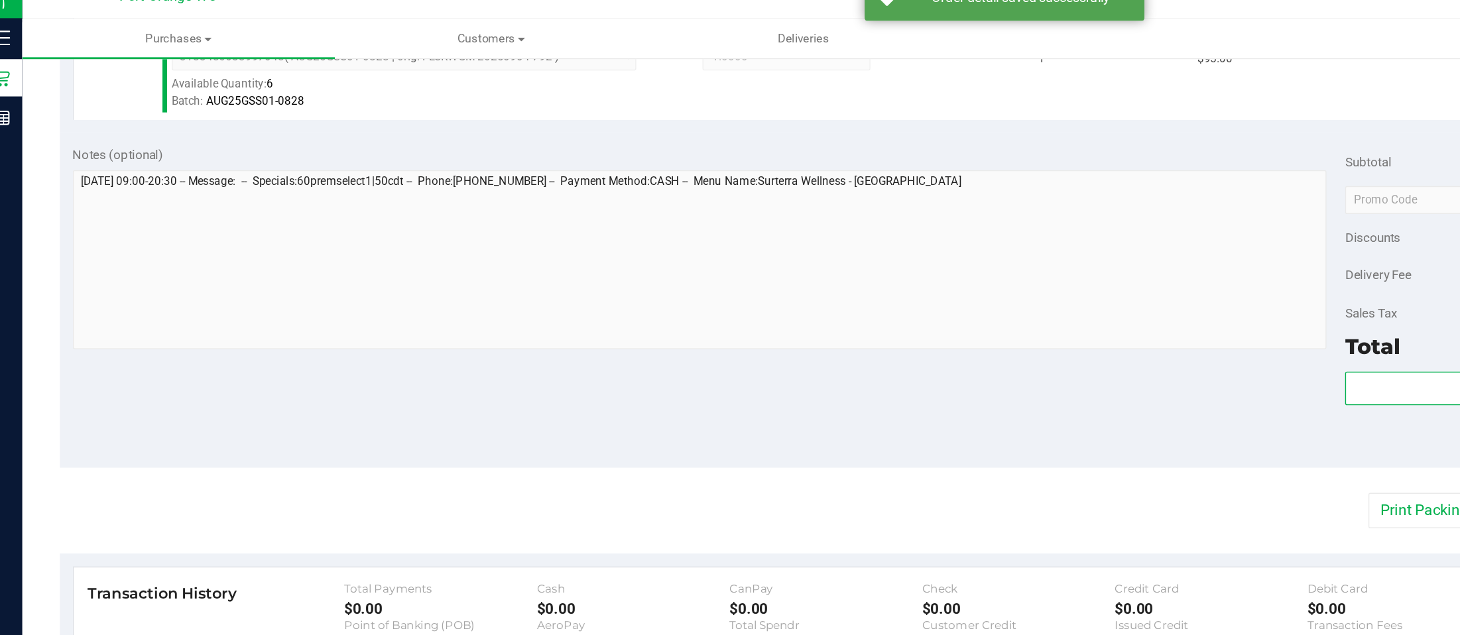
scroll to position [493, 0]
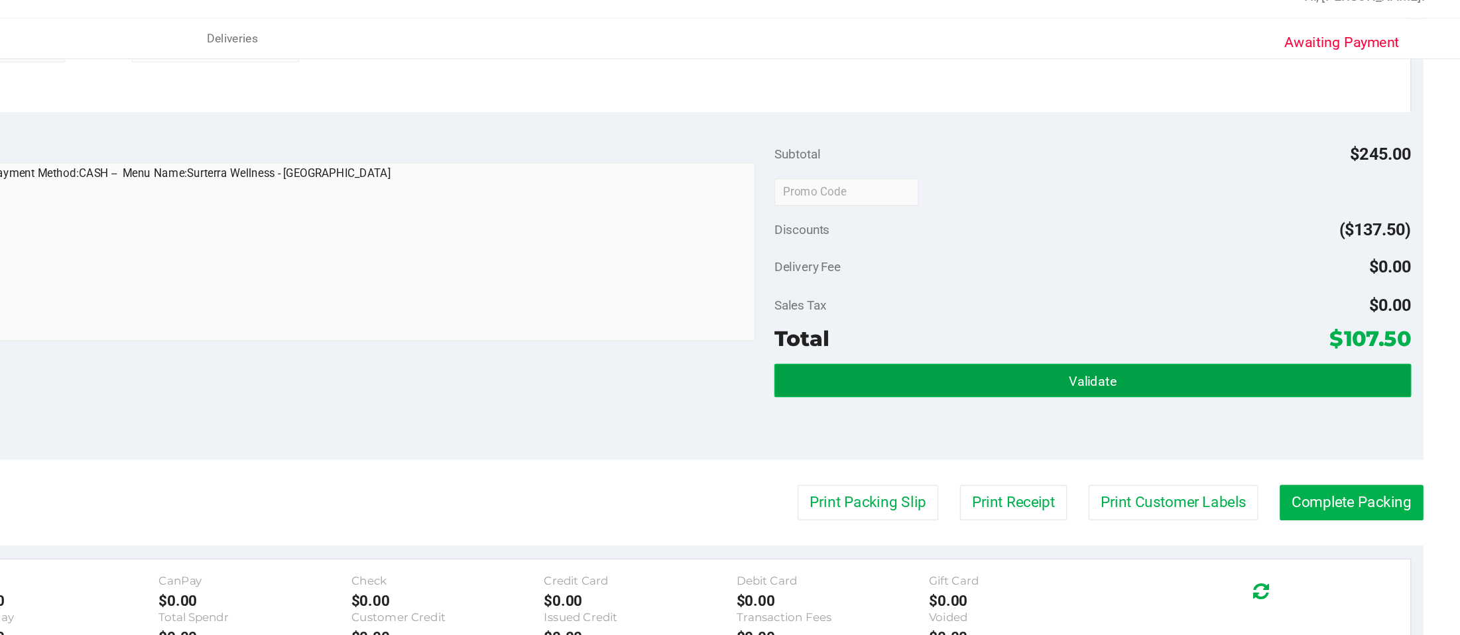
click at [1095, 289] on span "Validate" at bounding box center [1198, 289] width 34 height 11
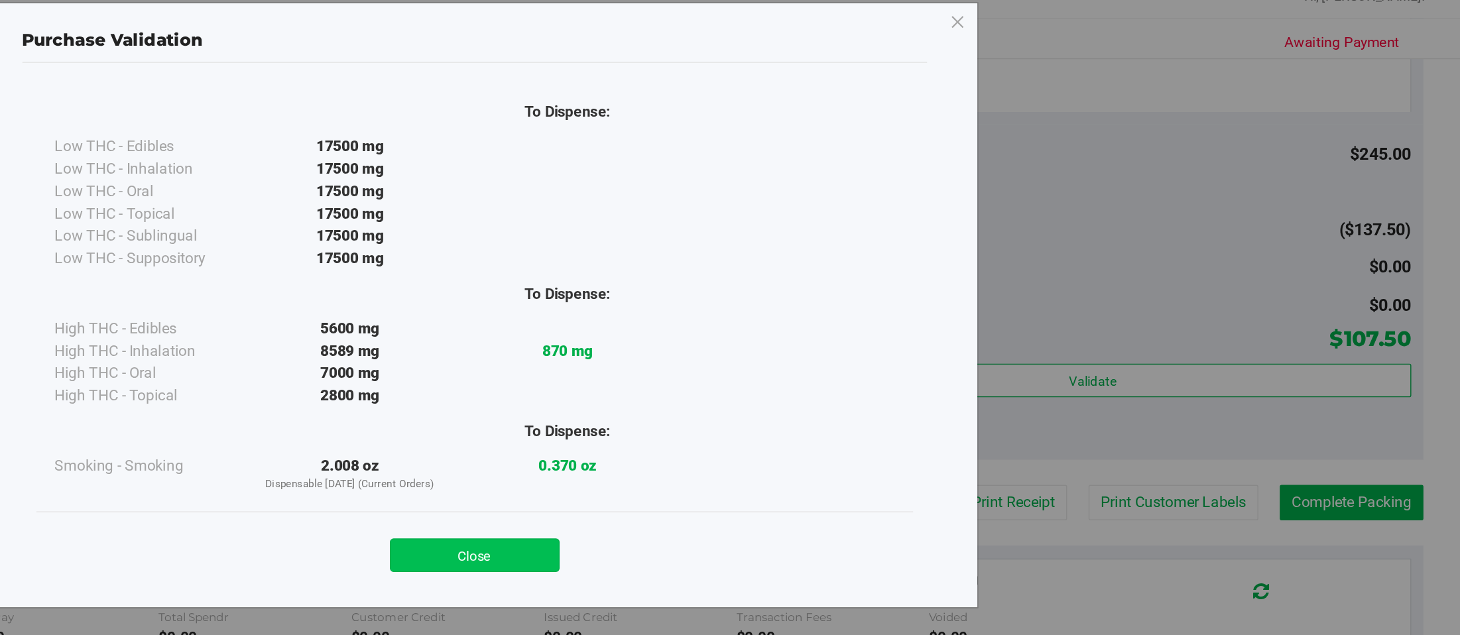
click at [778, 404] on button "Close" at bounding box center [759, 413] width 121 height 24
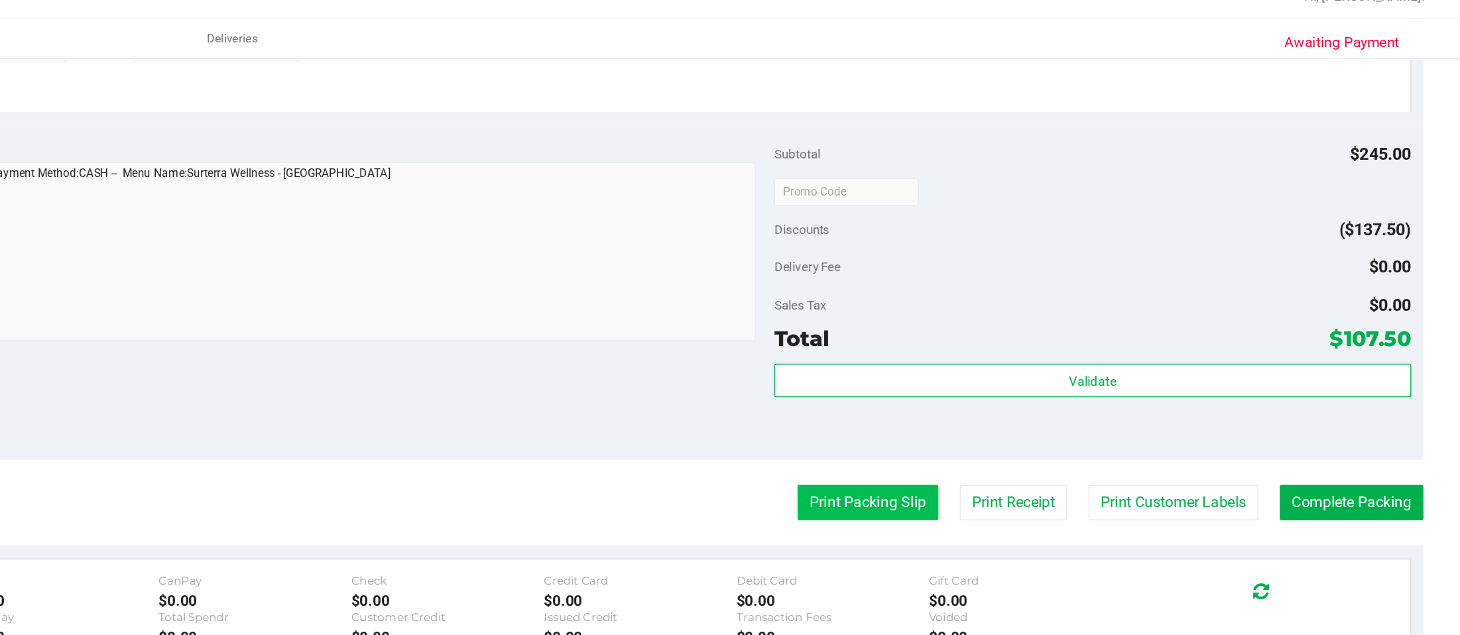
click at [1028, 381] on button "Print Packing Slip" at bounding box center [1038, 375] width 100 height 25
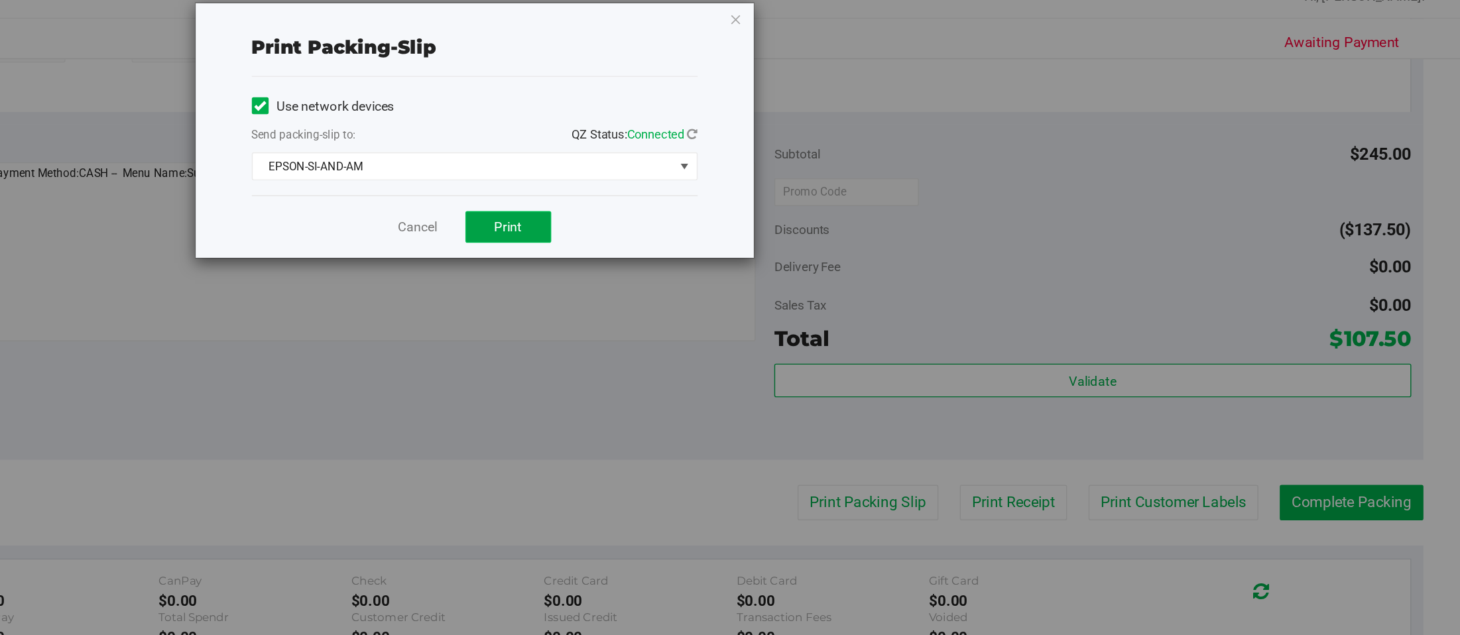
click at [794, 174] on button "Print" at bounding box center [782, 179] width 61 height 23
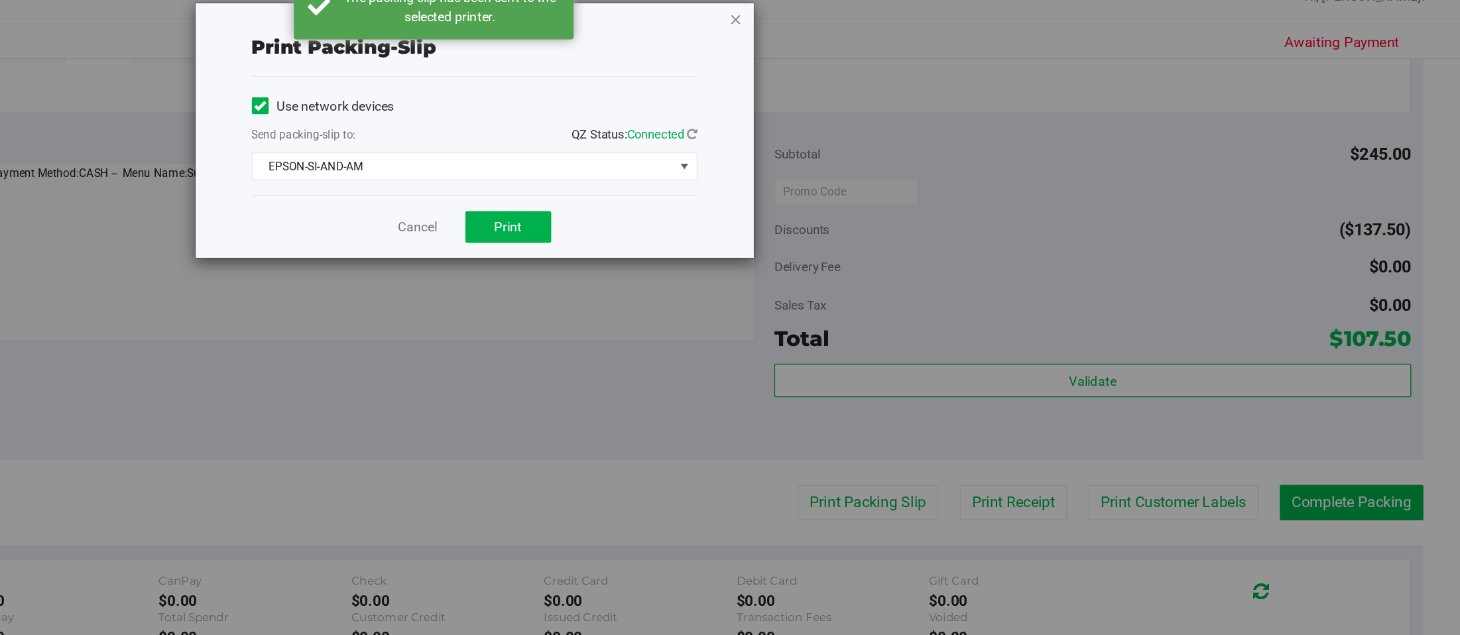
click at [945, 30] on icon "button" at bounding box center [944, 32] width 9 height 16
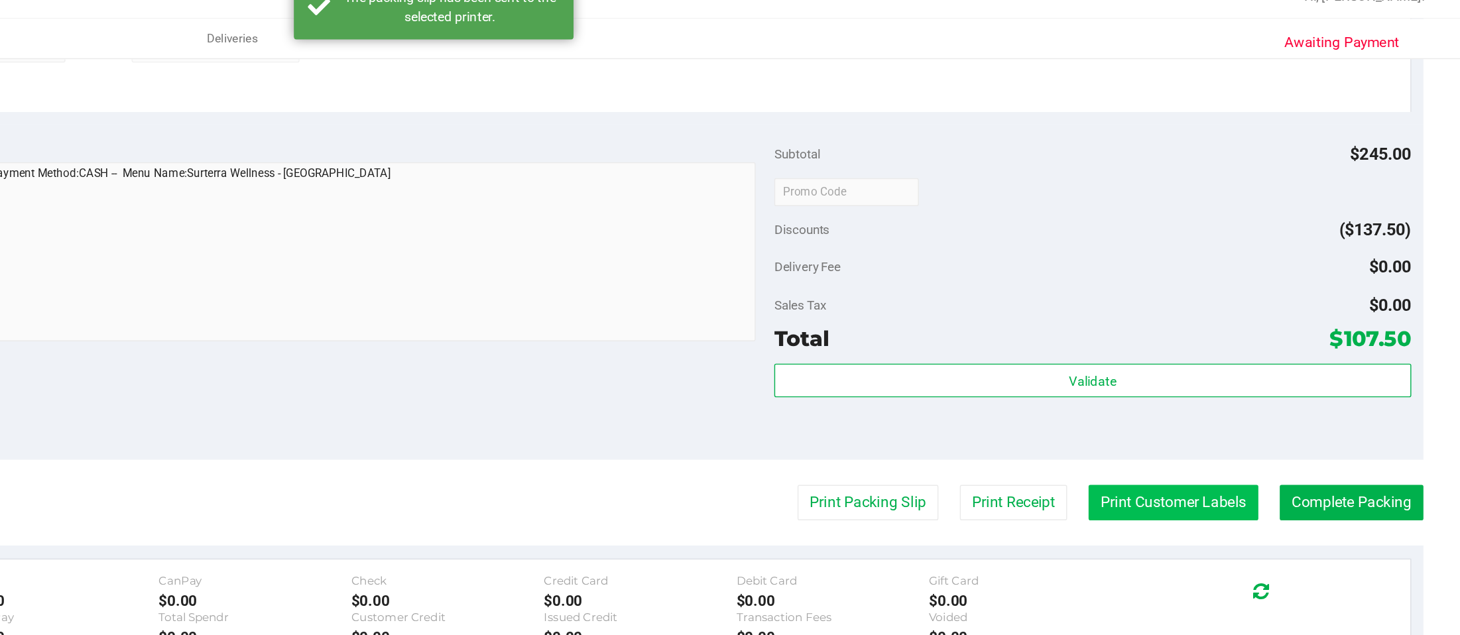
click at [1095, 377] on button "Print Customer Labels" at bounding box center [1255, 375] width 121 height 25
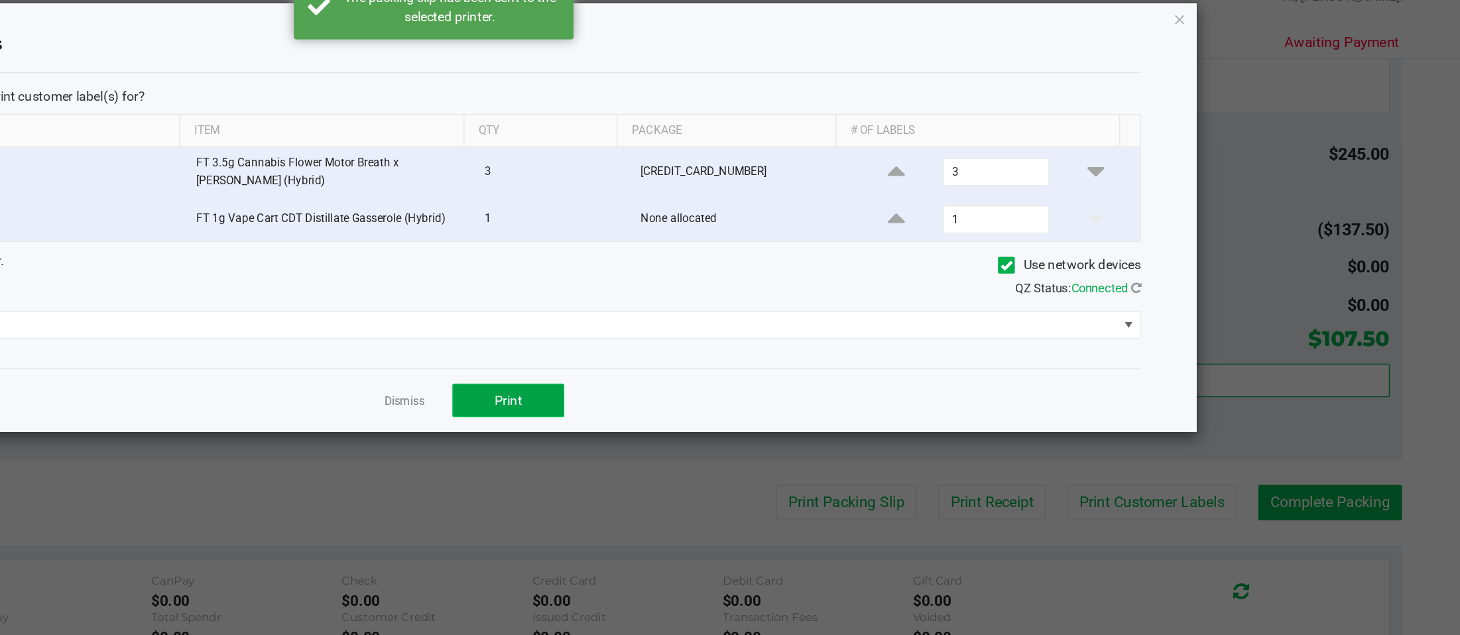
click at [794, 308] on button "Print" at bounding box center [783, 303] width 80 height 24
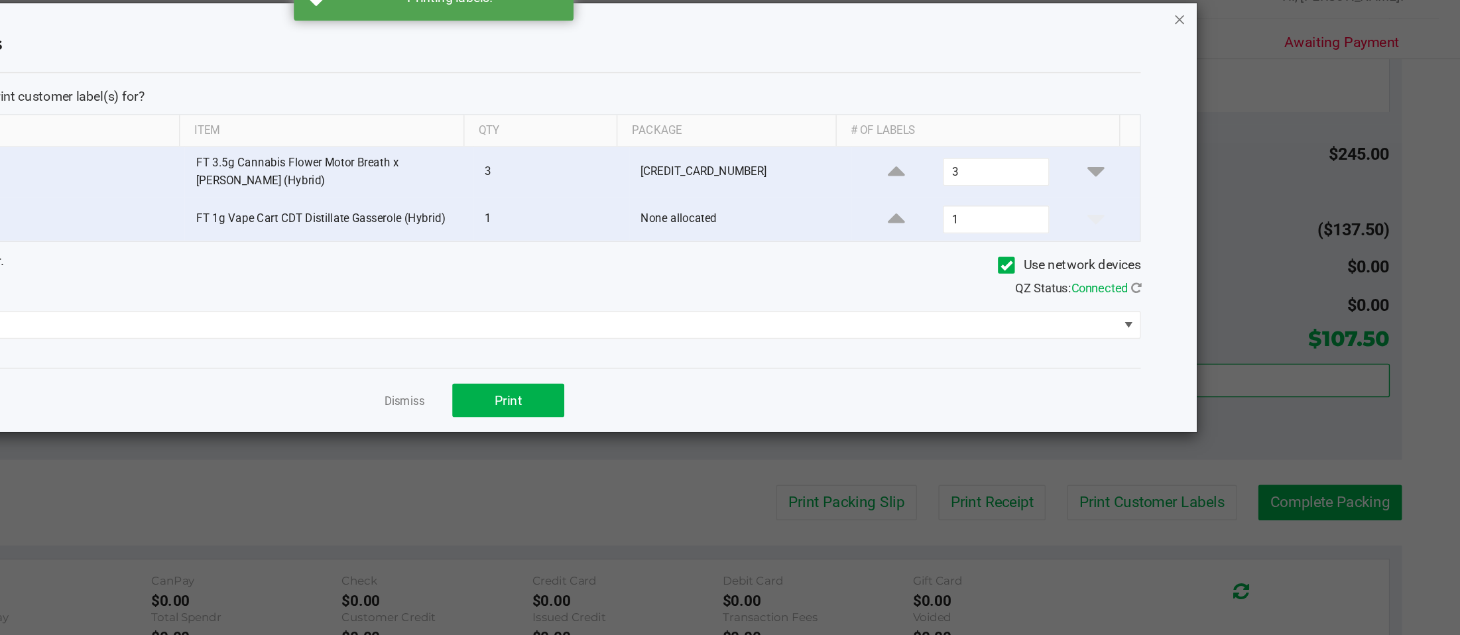
click at [1095, 31] on icon "button" at bounding box center [1260, 32] width 9 height 16
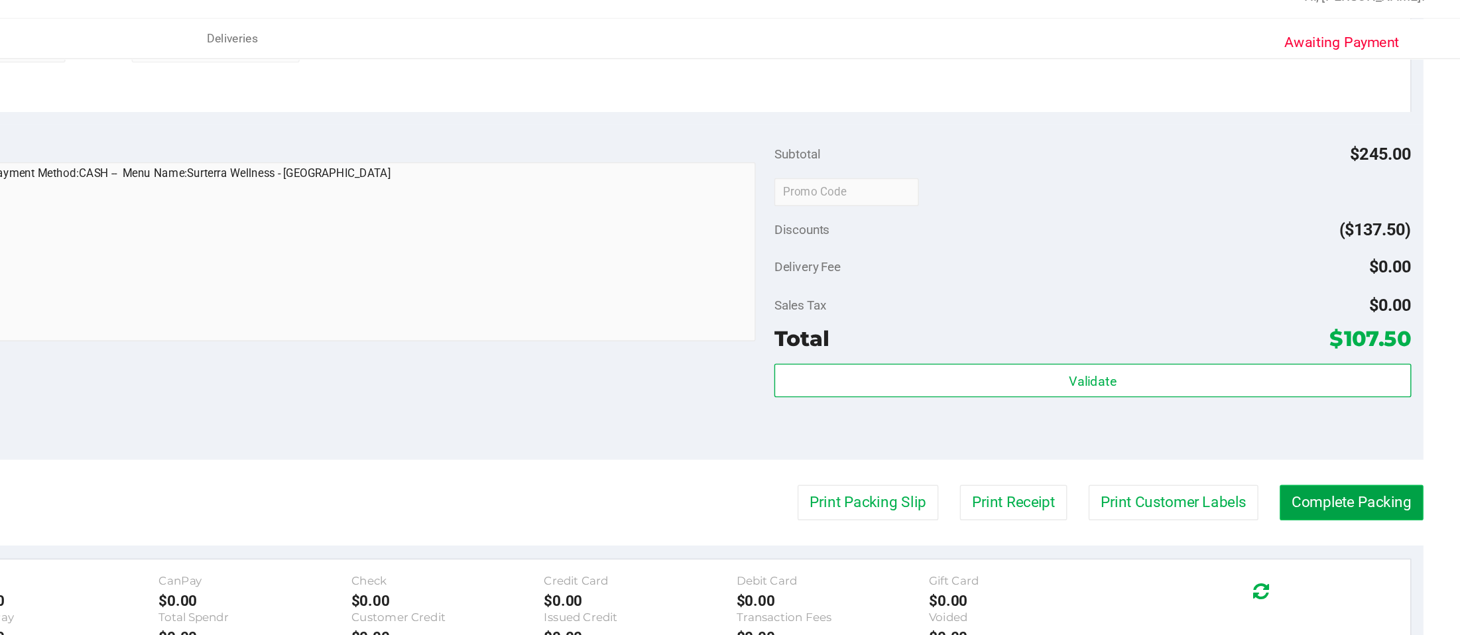
click at [1095, 375] on button "Complete Packing" at bounding box center [1382, 375] width 102 height 25
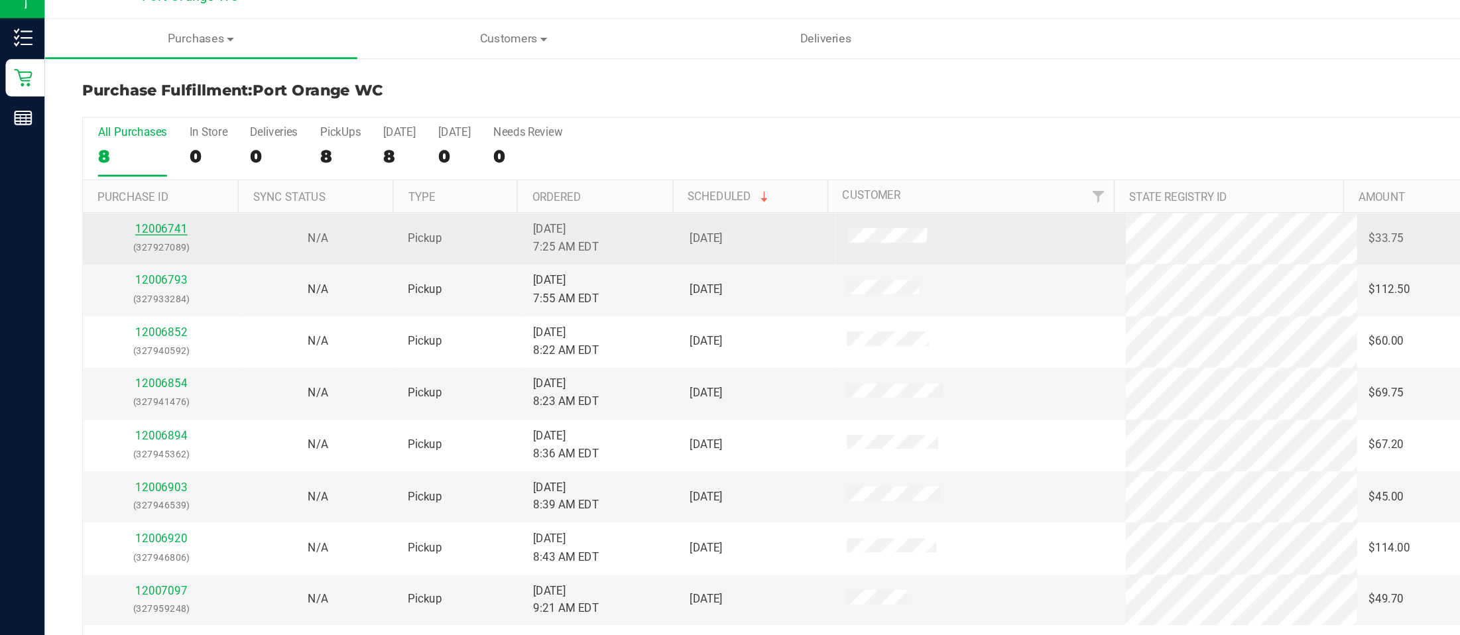
click at [118, 180] on link "12006741" at bounding box center [114, 180] width 37 height 9
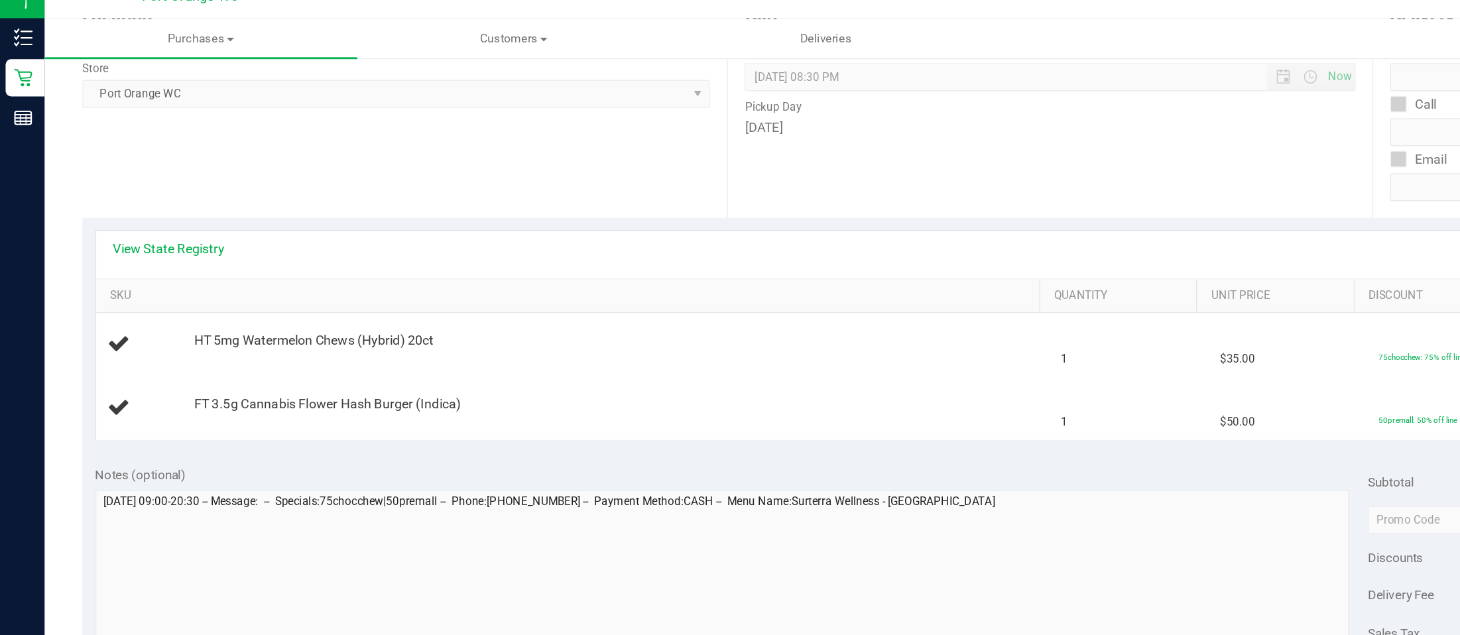
scroll to position [190, 0]
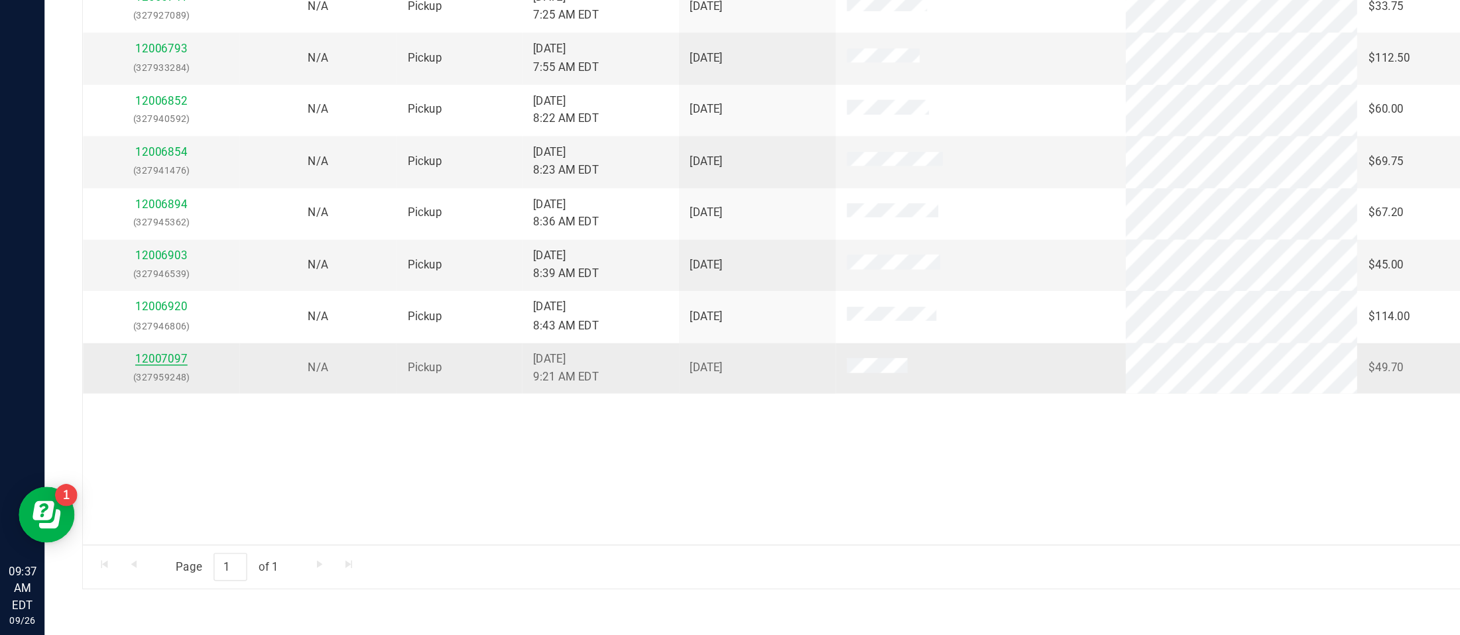
click at [113, 439] on link "12007097" at bounding box center [114, 438] width 37 height 9
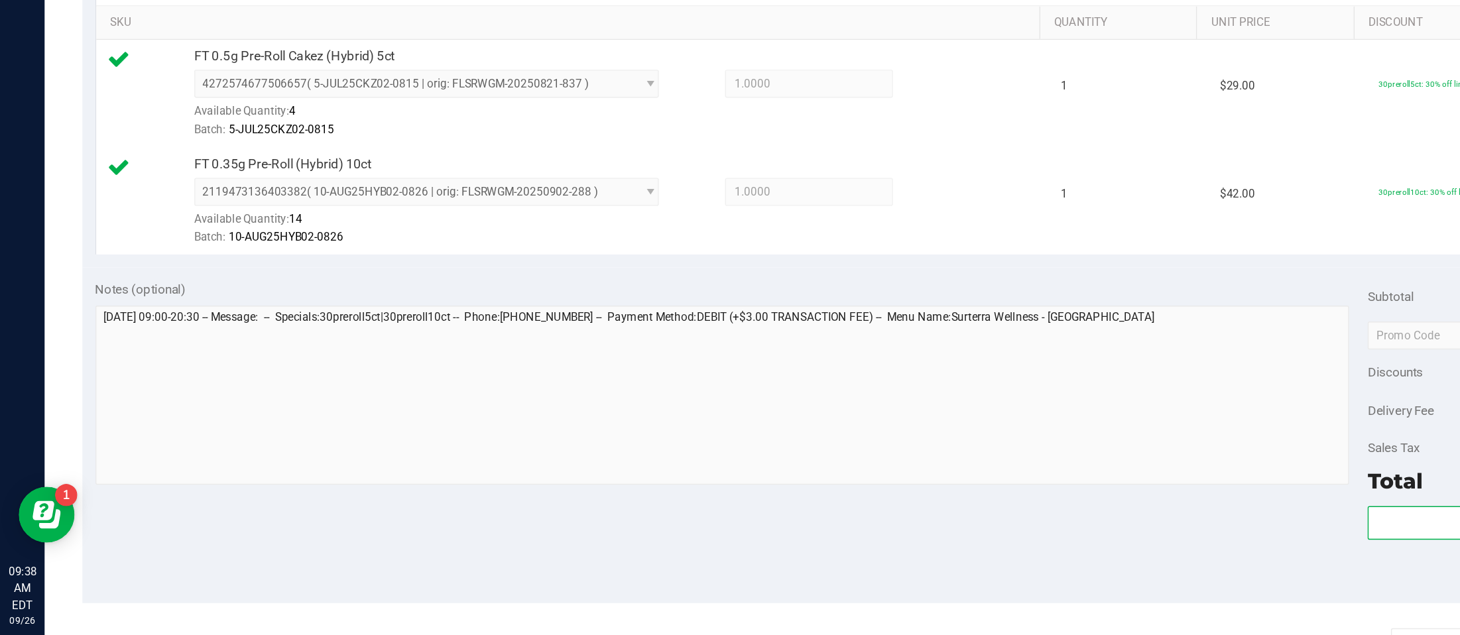
scroll to position [213, 0]
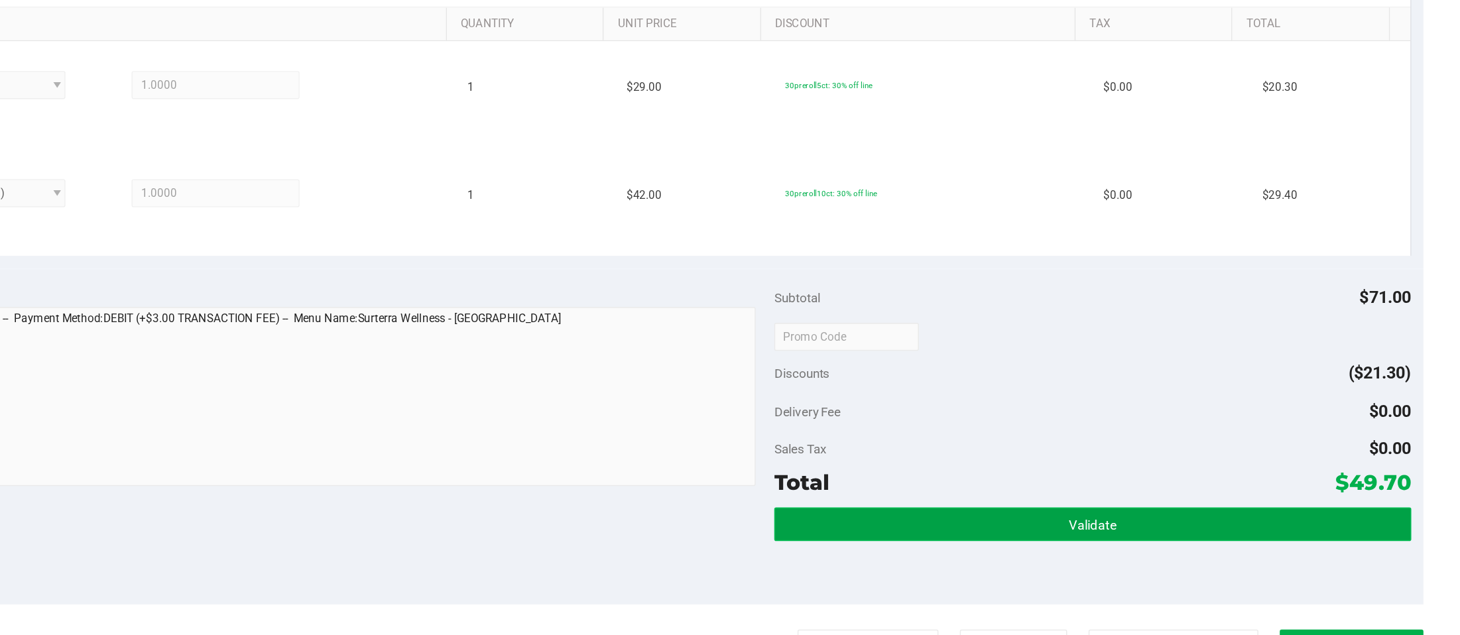
click at [1095, 560] on span "Validate" at bounding box center [1198, 556] width 34 height 11
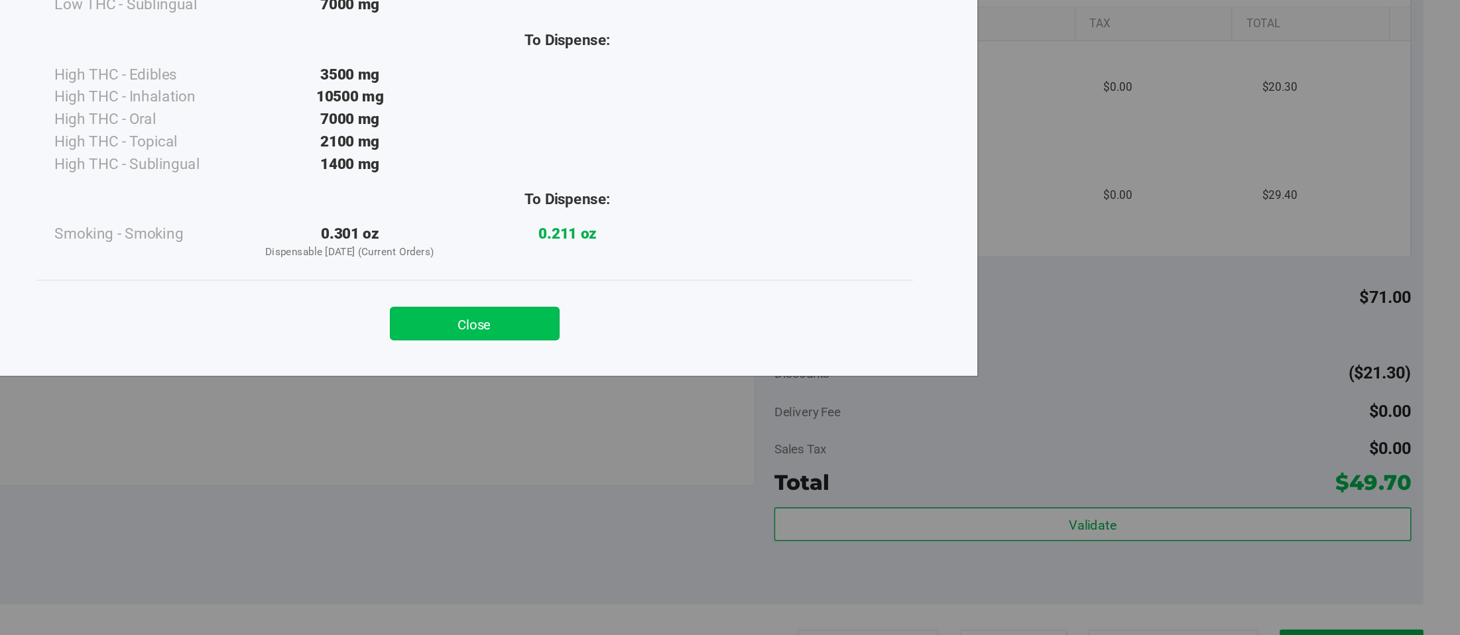
click at [778, 420] on button "Close" at bounding box center [759, 413] width 121 height 24
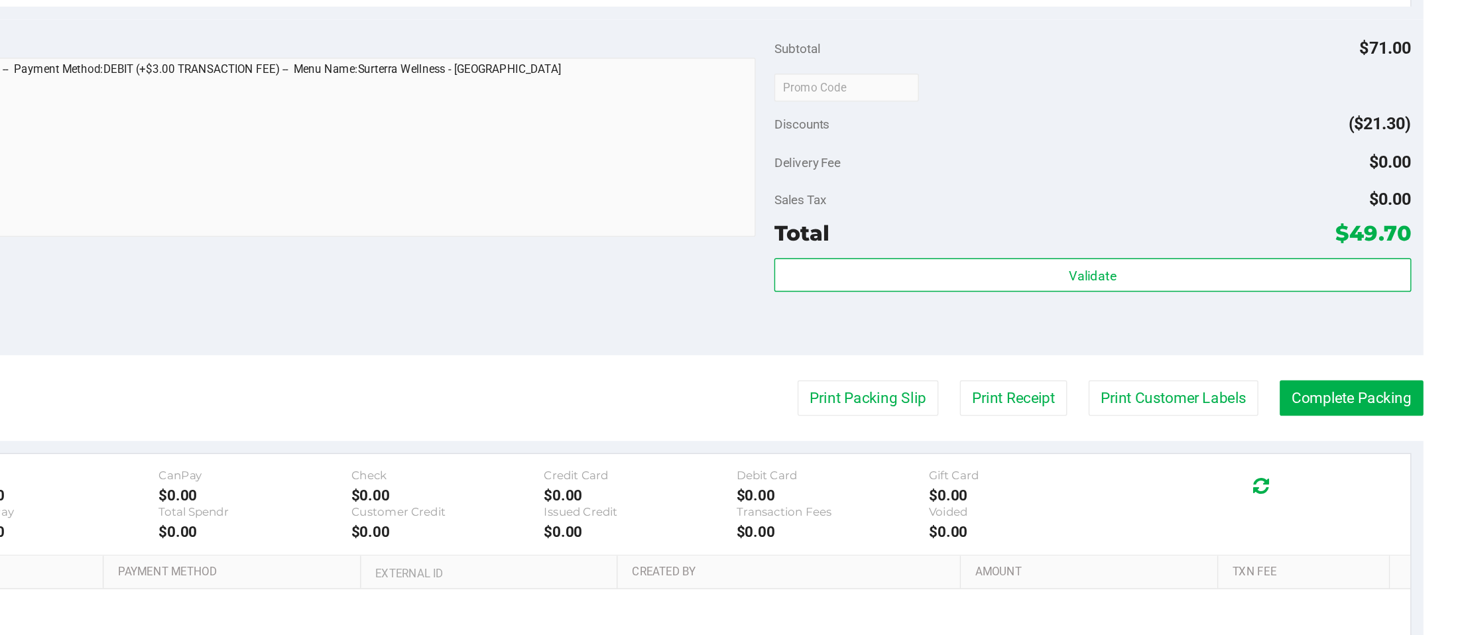
scroll to position [392, 0]
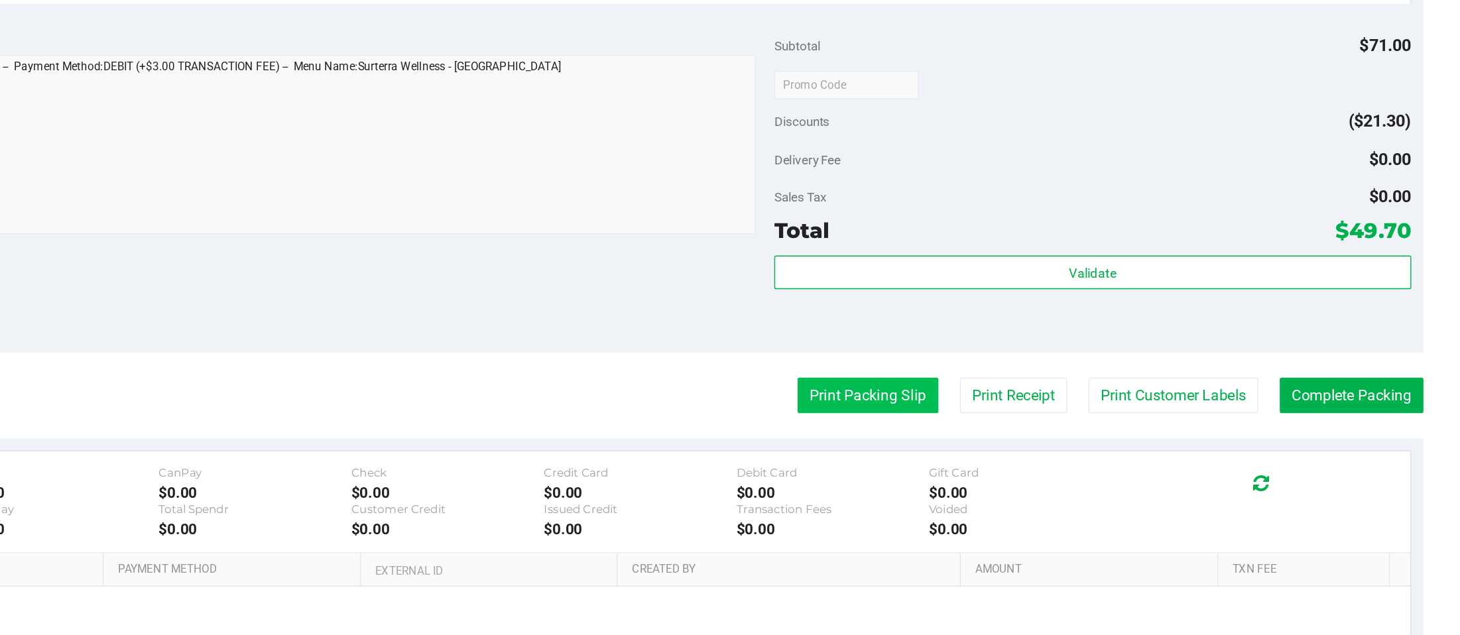
click at [1024, 463] on button "Print Packing Slip" at bounding box center [1038, 463] width 100 height 25
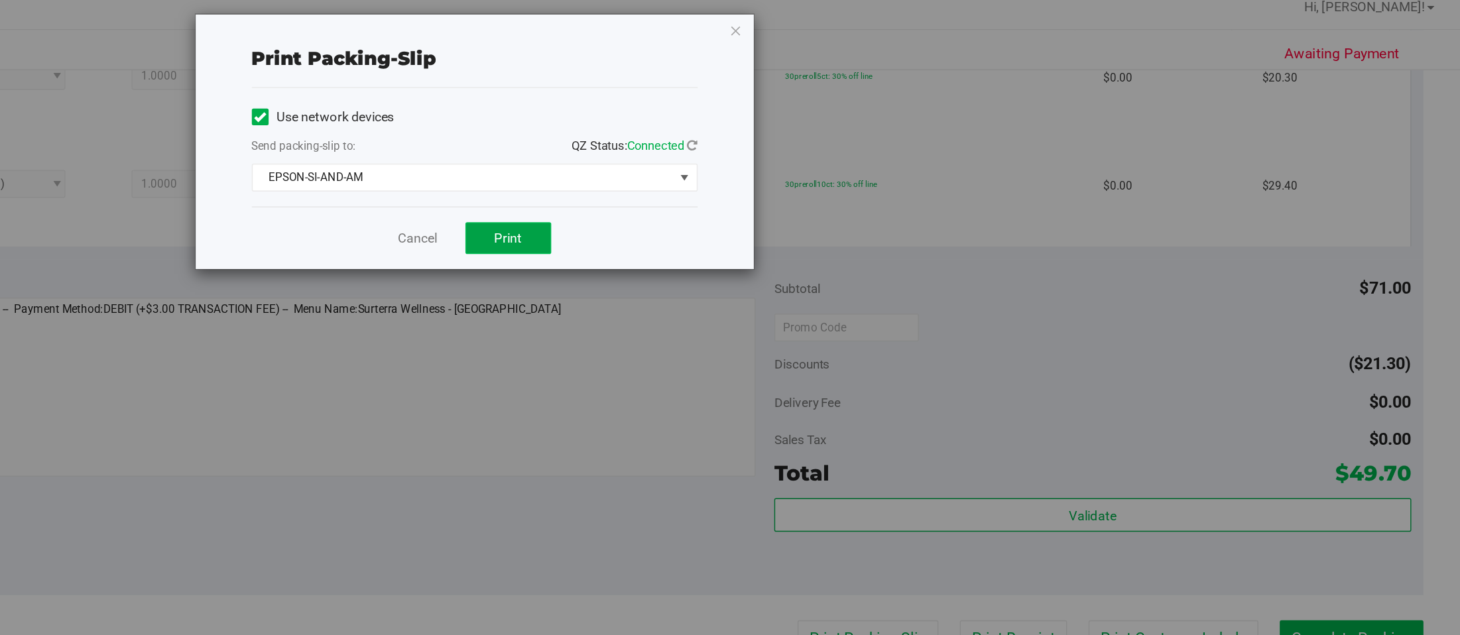
click at [782, 180] on span "Print" at bounding box center [783, 179] width 20 height 11
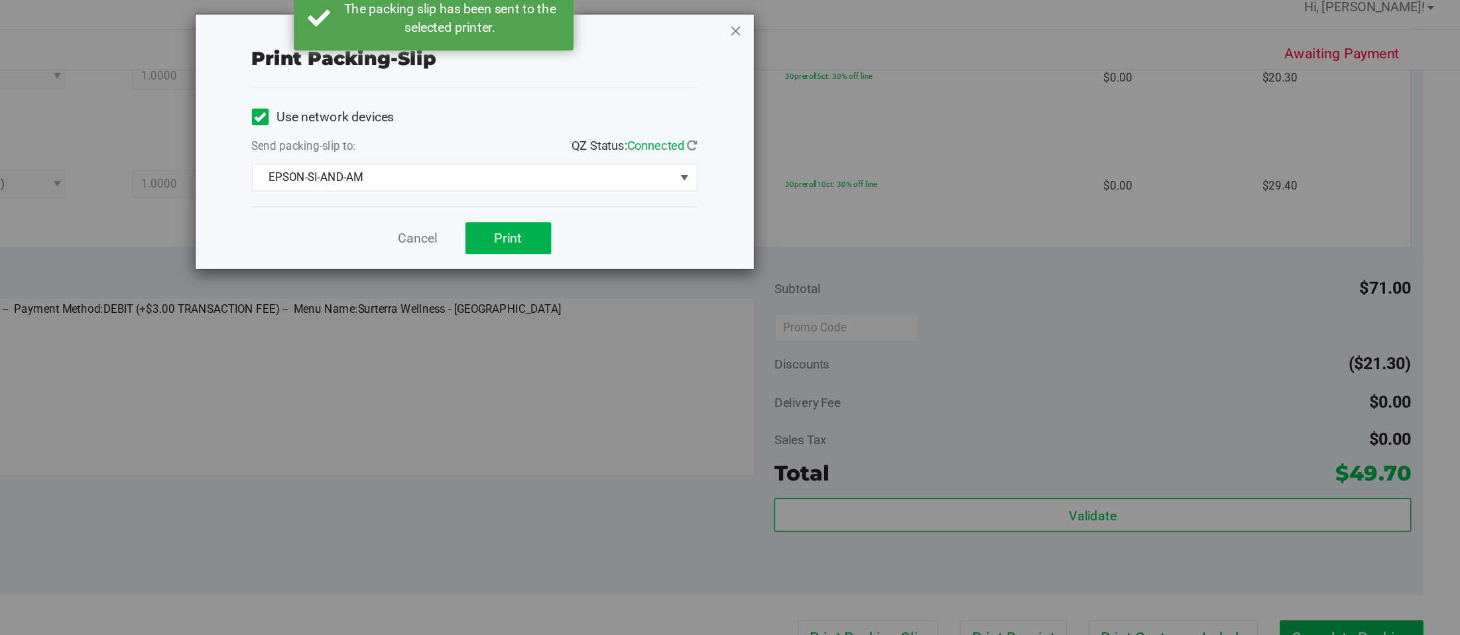
click at [944, 32] on icon "button" at bounding box center [944, 32] width 9 height 16
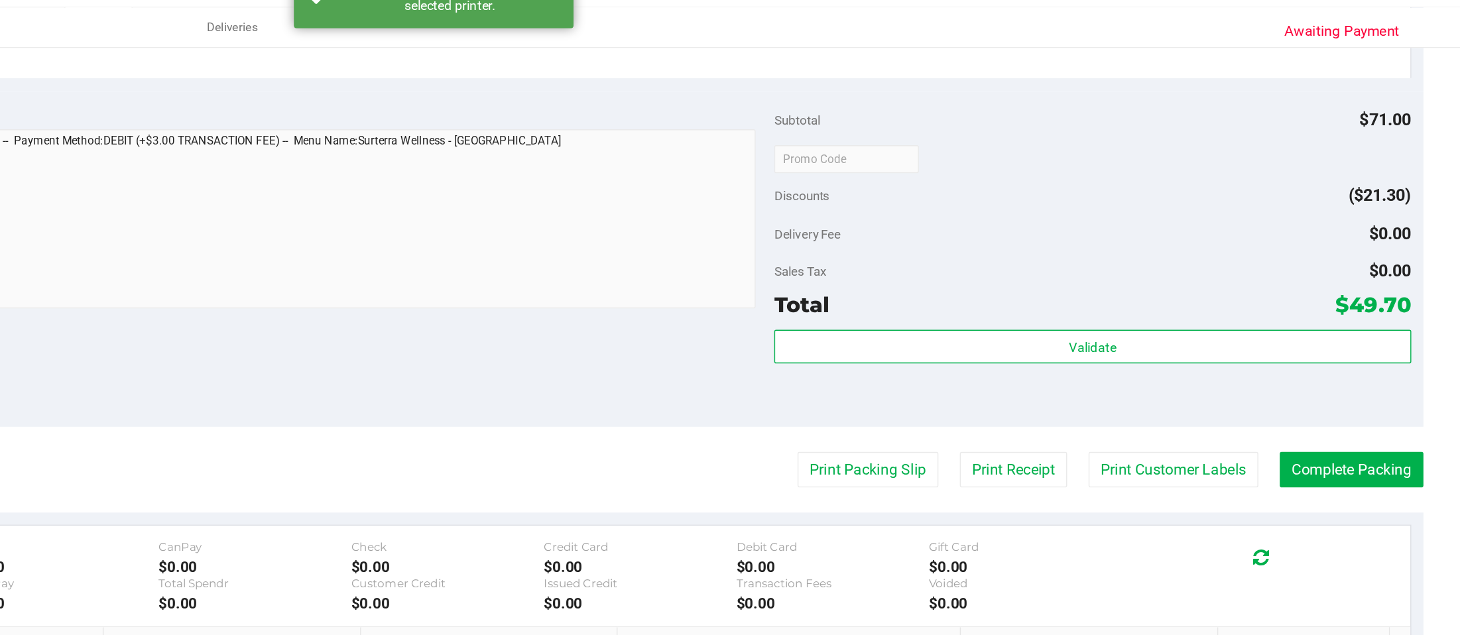
scroll to position [512, 0]
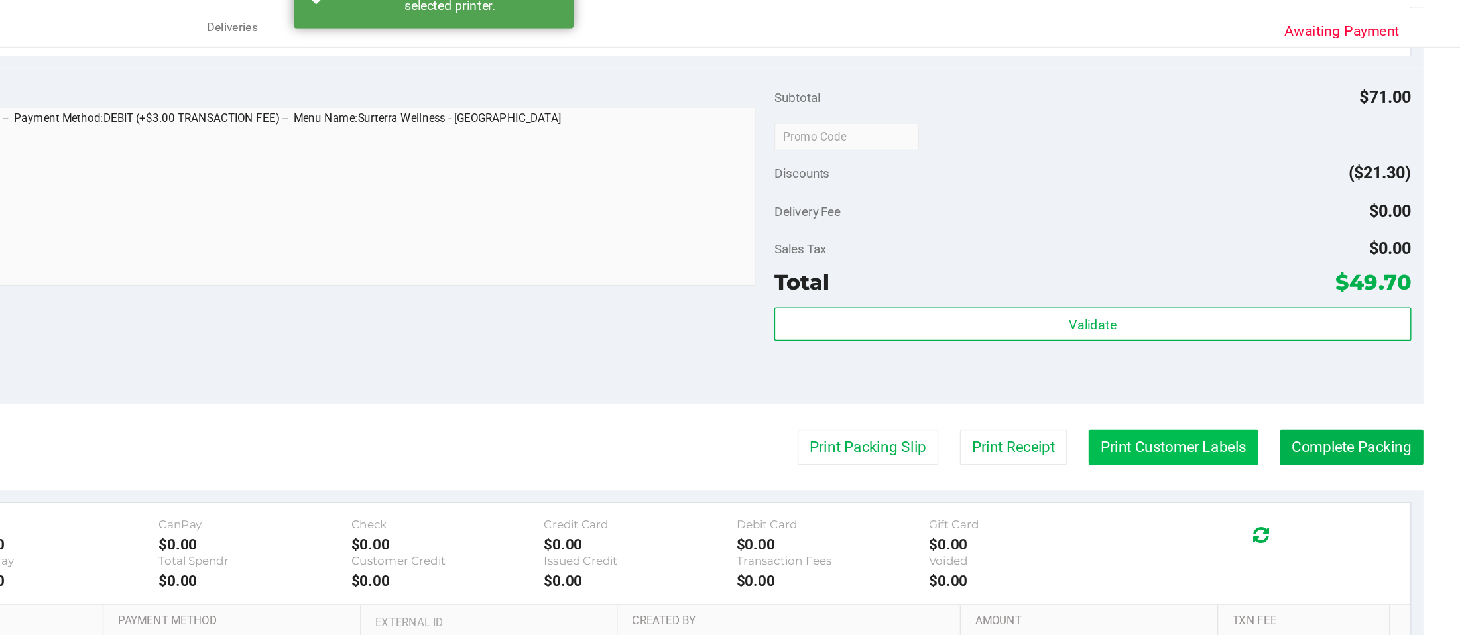
click at [1095, 345] on button "Print Customer Labels" at bounding box center [1255, 343] width 121 height 25
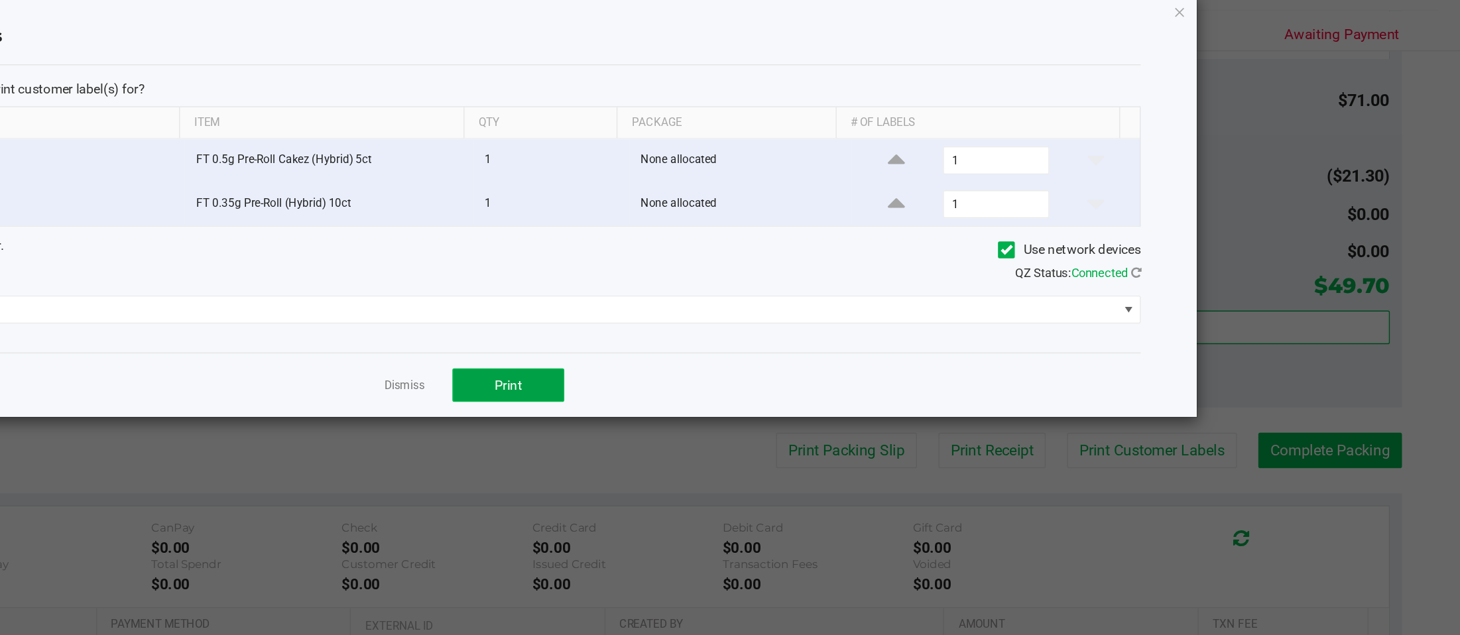
click at [793, 298] on button "Print" at bounding box center [783, 298] width 80 height 24
click at [1095, 31] on icon "button" at bounding box center [1260, 32] width 9 height 16
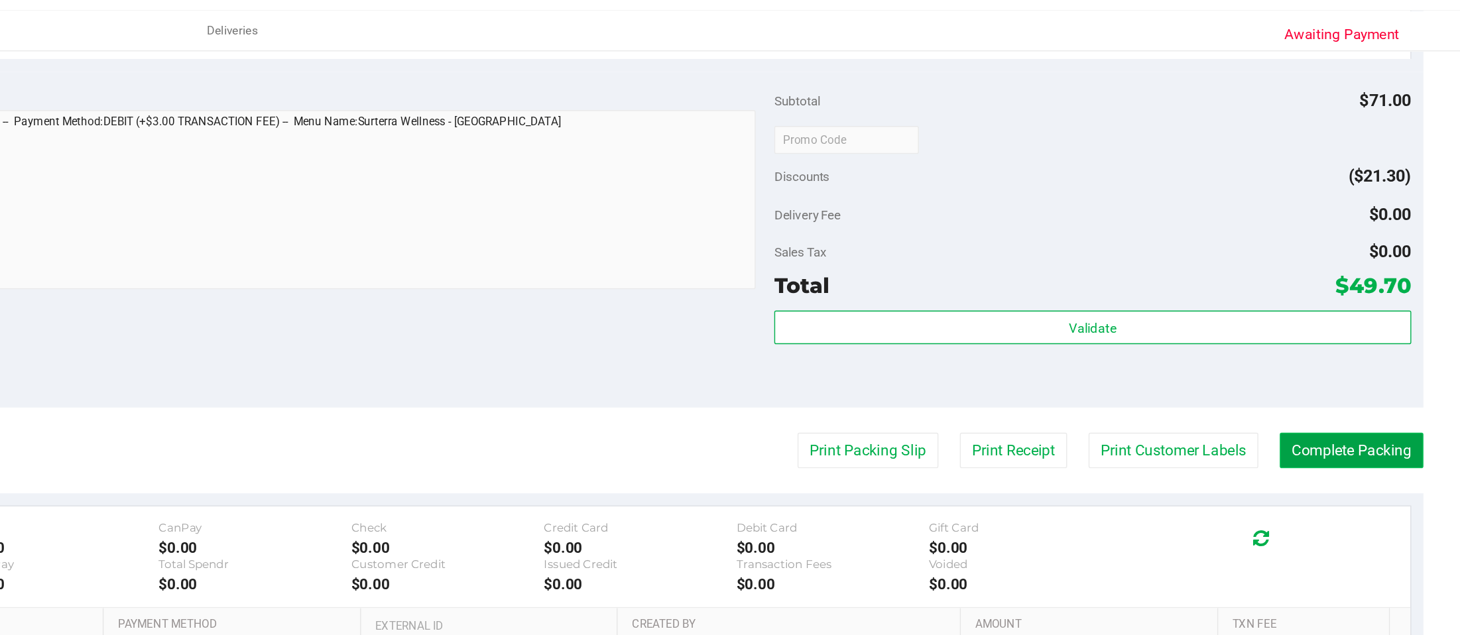
click at [1095, 345] on button "Complete Packing" at bounding box center [1382, 343] width 102 height 25
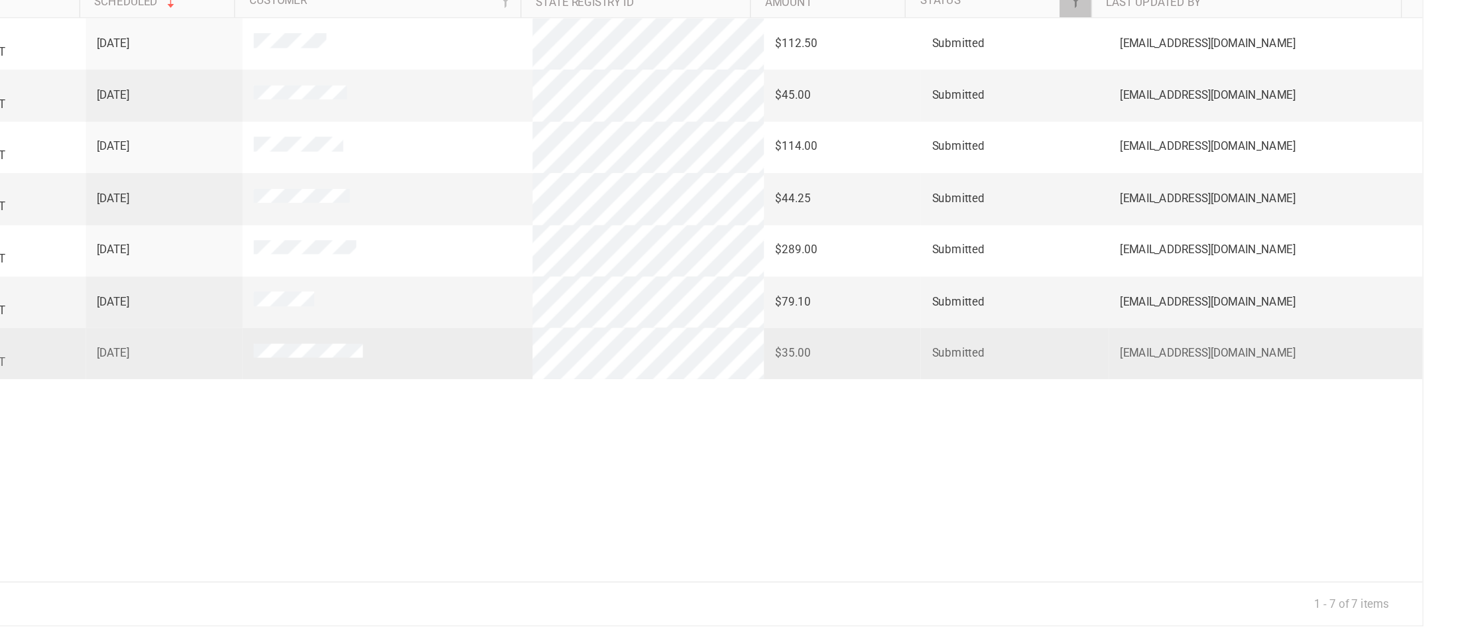
click at [506, 409] on span "[DATE]" at bounding box center [502, 408] width 23 height 13
click at [504, 405] on span "[DATE]" at bounding box center [502, 408] width 23 height 13
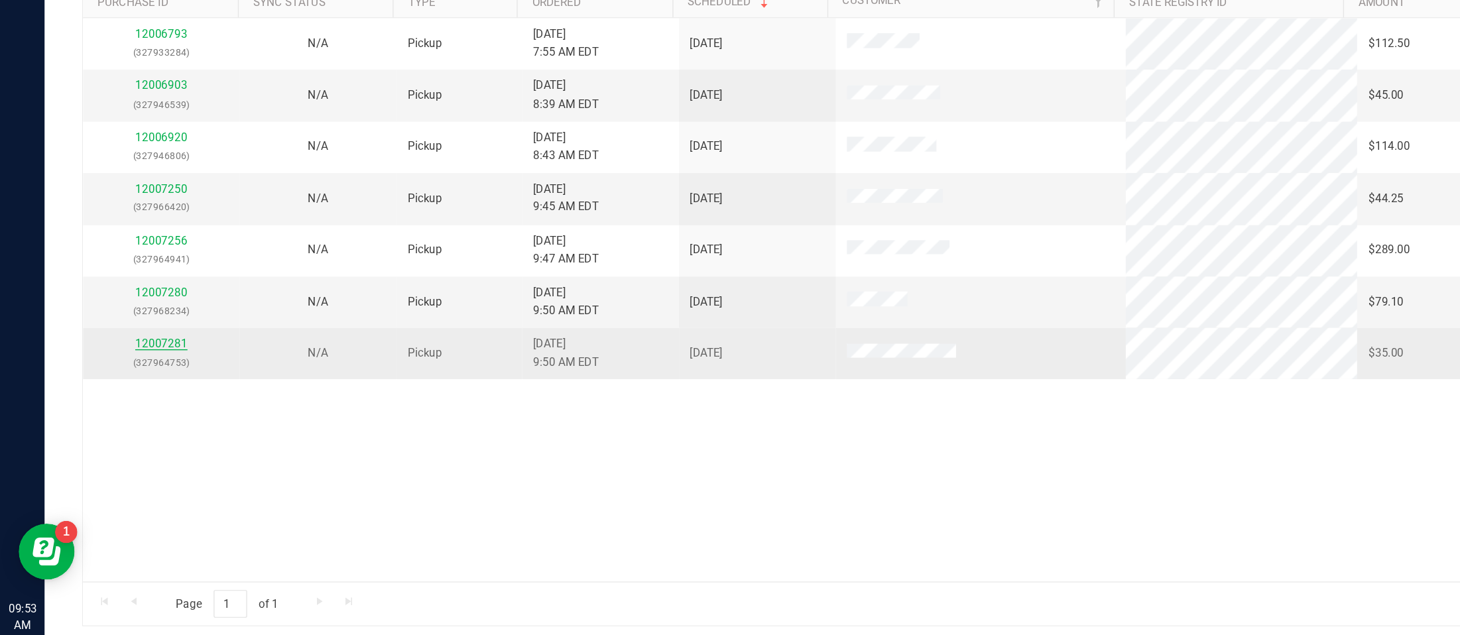
click at [108, 402] on link "12007281" at bounding box center [114, 400] width 37 height 9
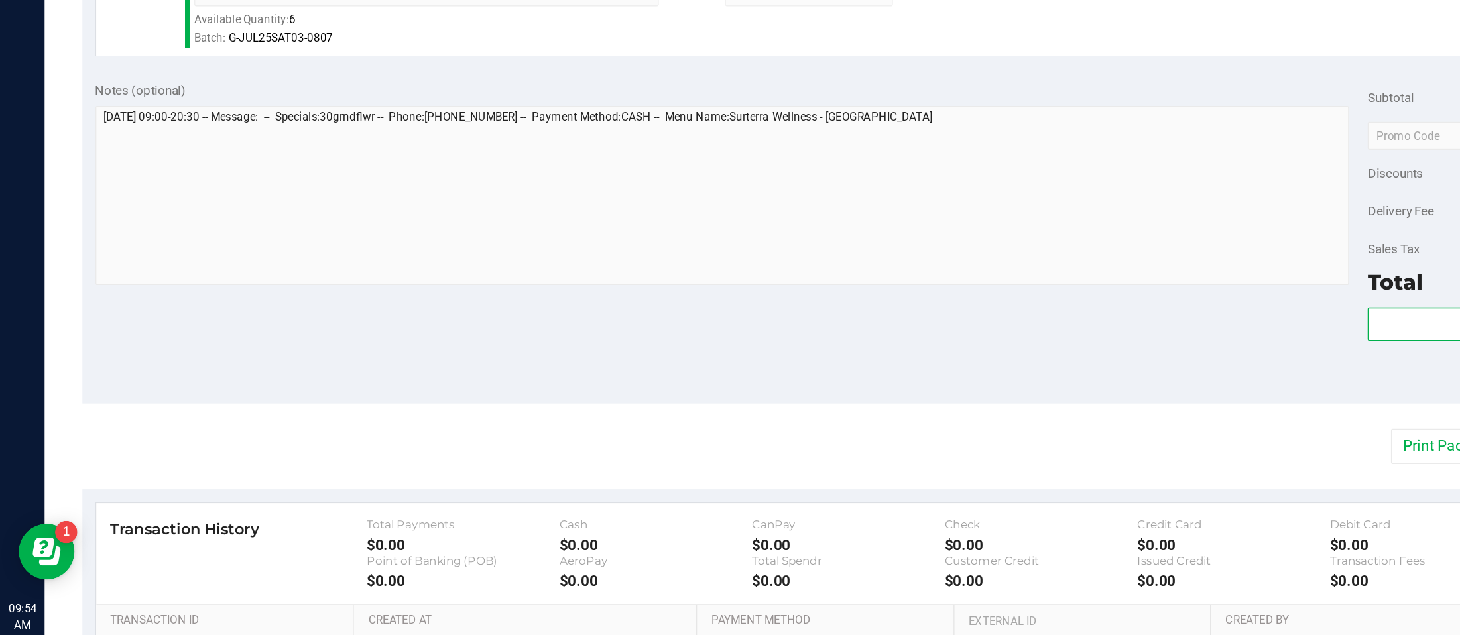
scroll to position [312, 0]
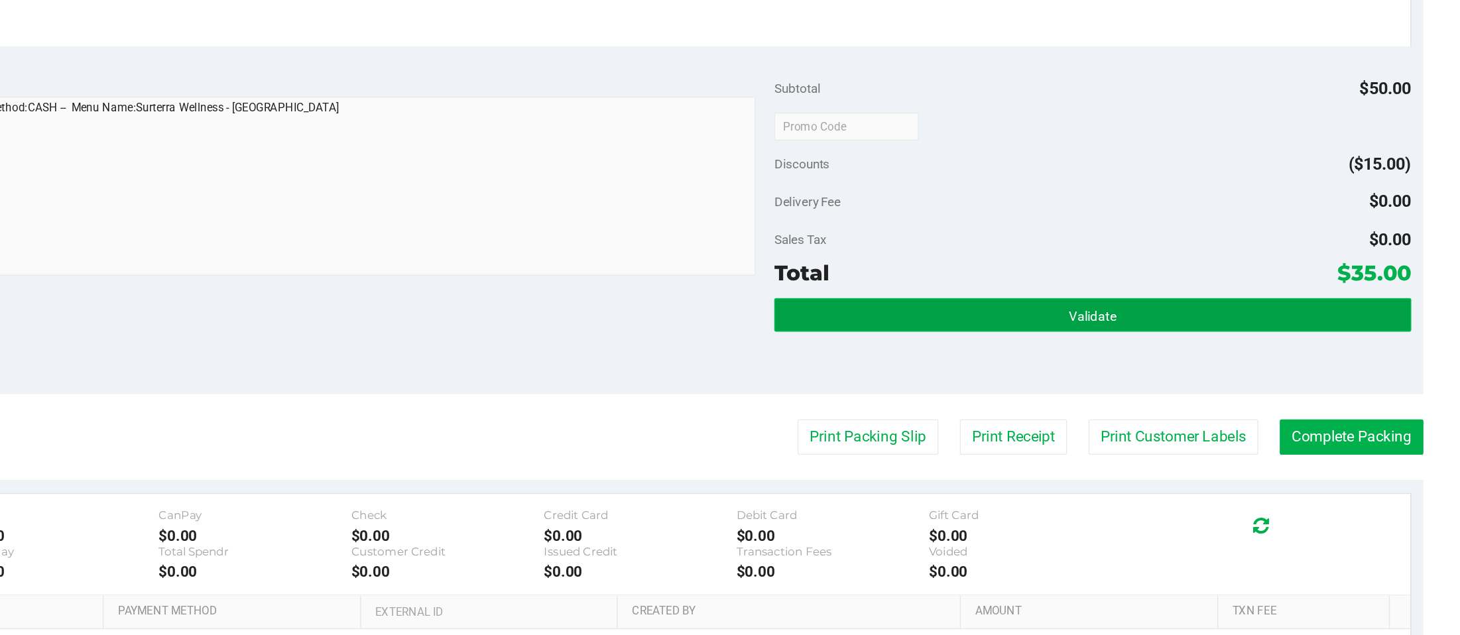
click at [1095, 375] on button "Validate" at bounding box center [1198, 381] width 452 height 24
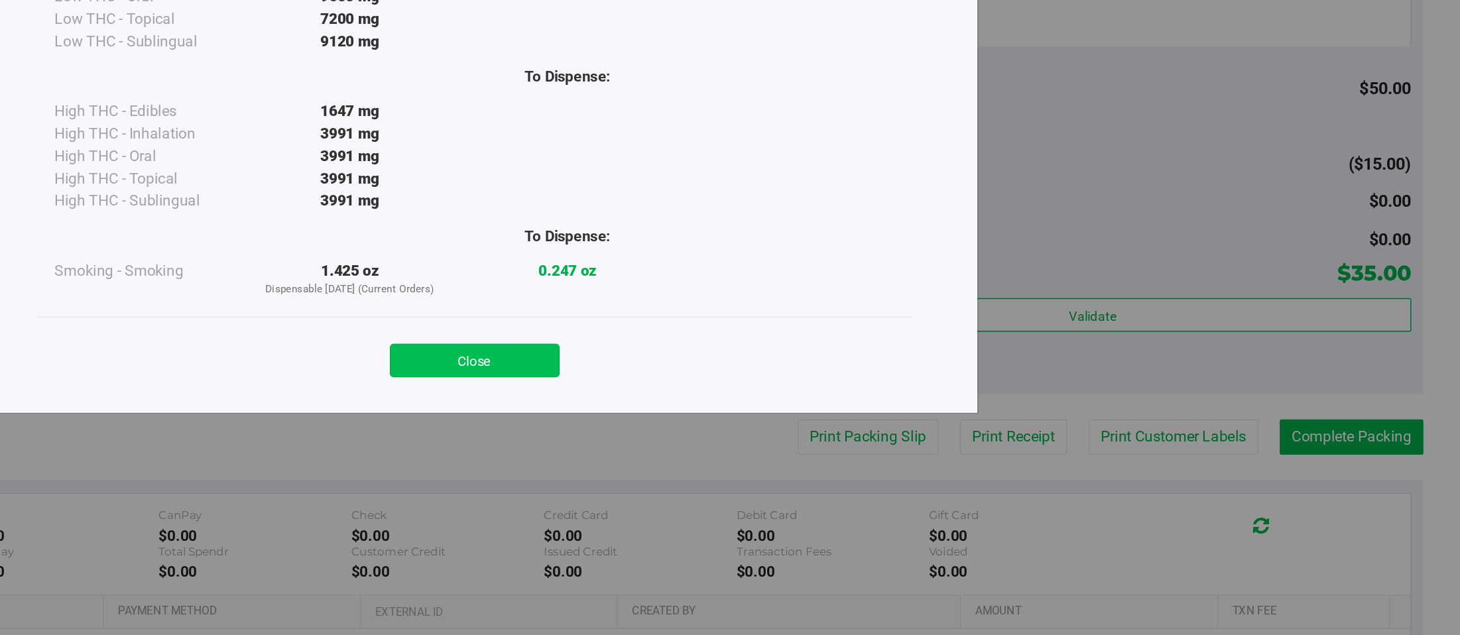
click at [768, 412] on button "Close" at bounding box center [759, 413] width 121 height 24
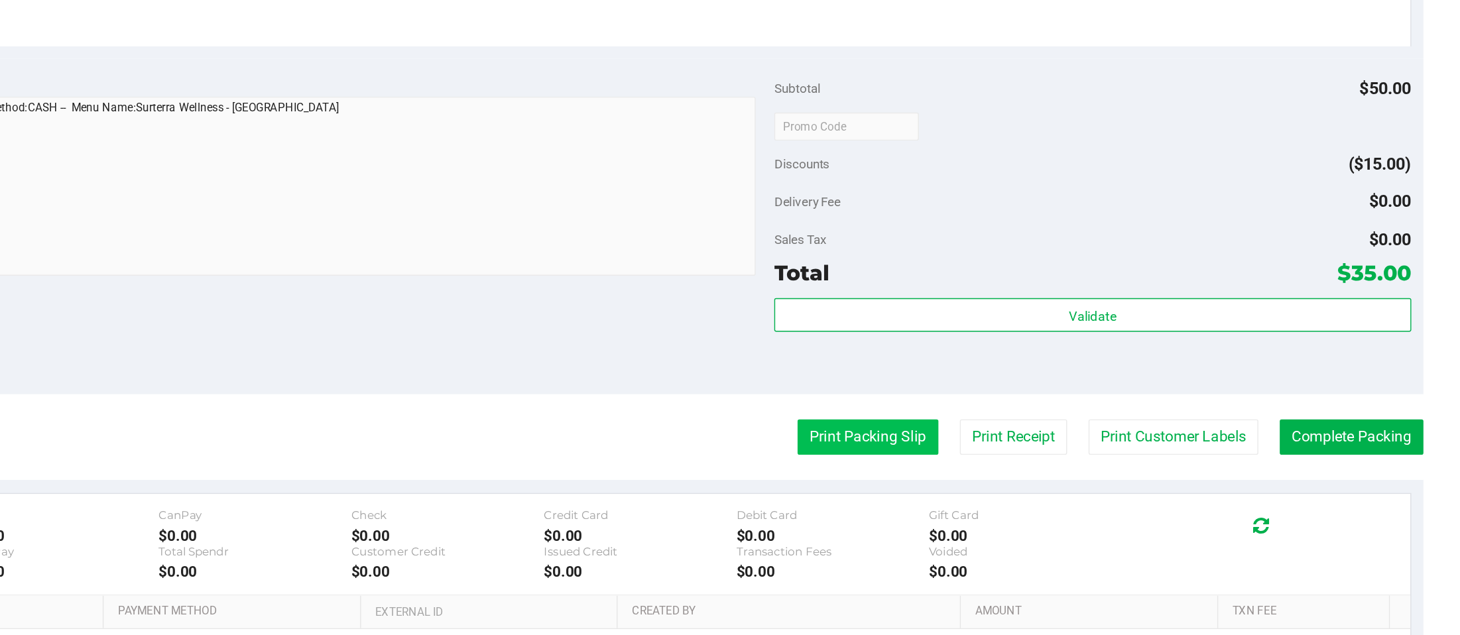
click at [1022, 466] on button "Print Packing Slip" at bounding box center [1038, 467] width 100 height 25
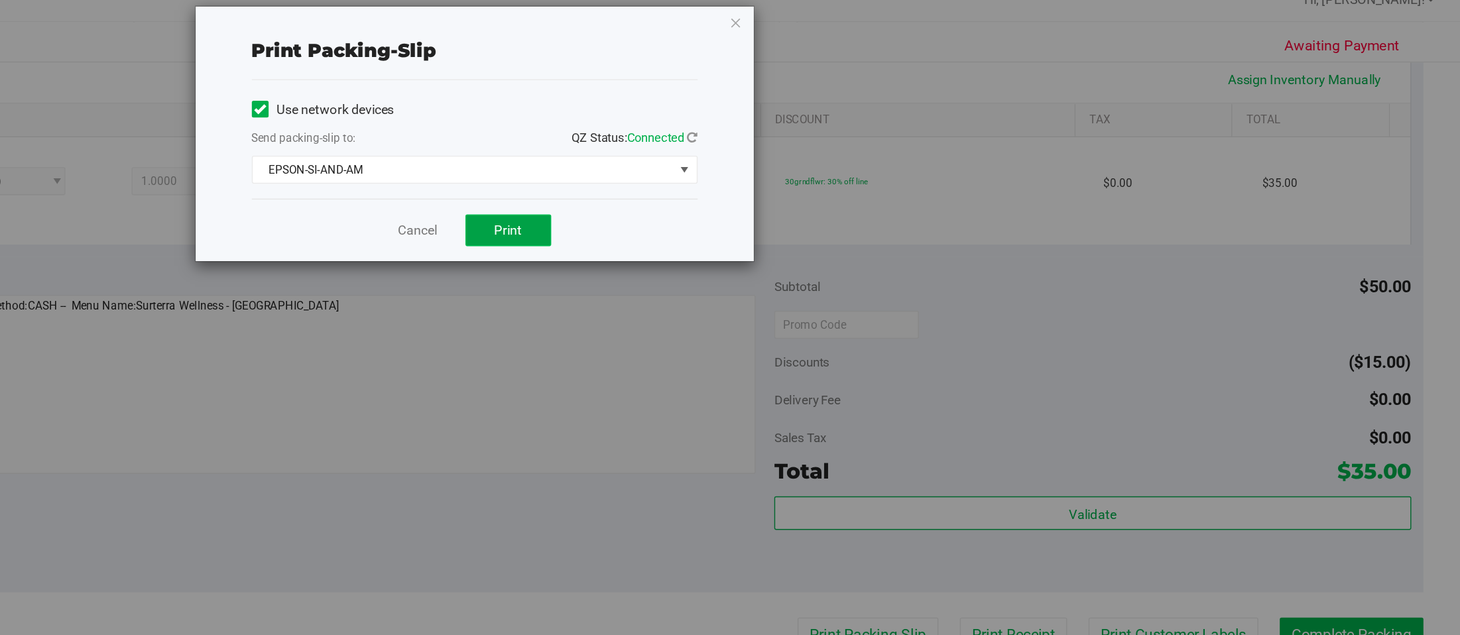
click at [780, 174] on span "Print" at bounding box center [783, 179] width 20 height 11
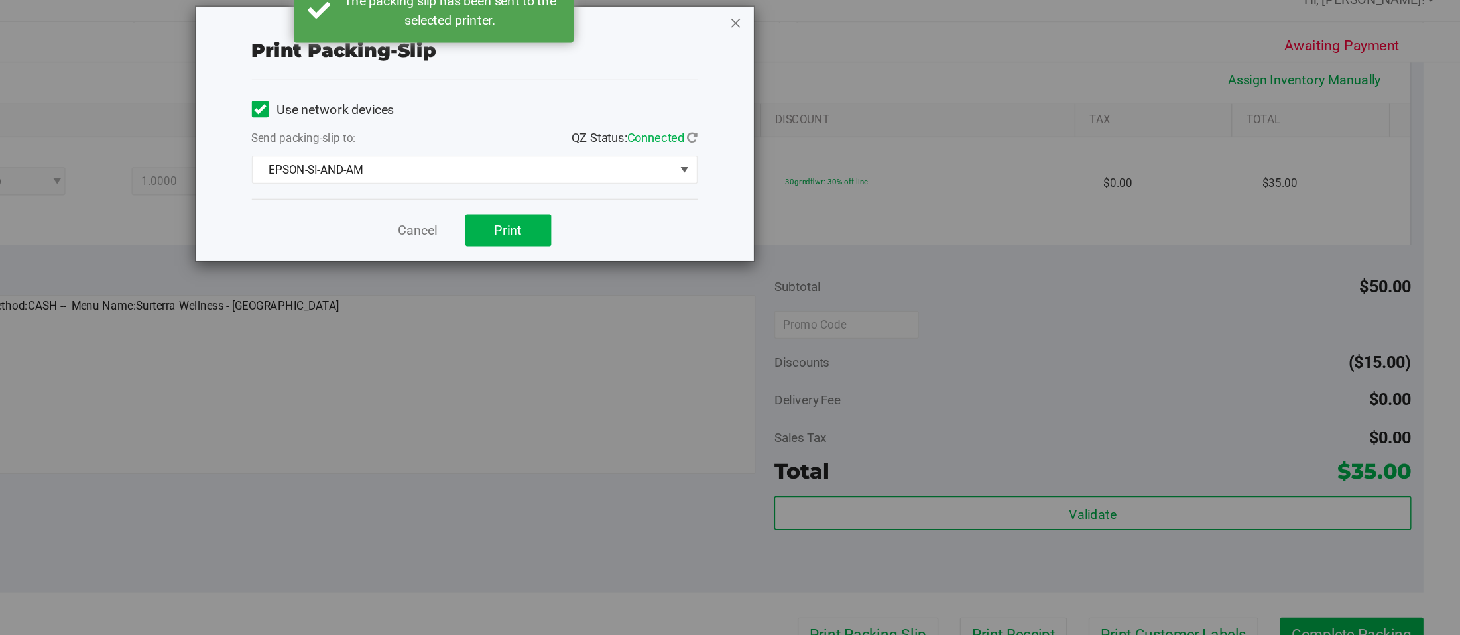
click at [944, 30] on icon "button" at bounding box center [944, 32] width 9 height 16
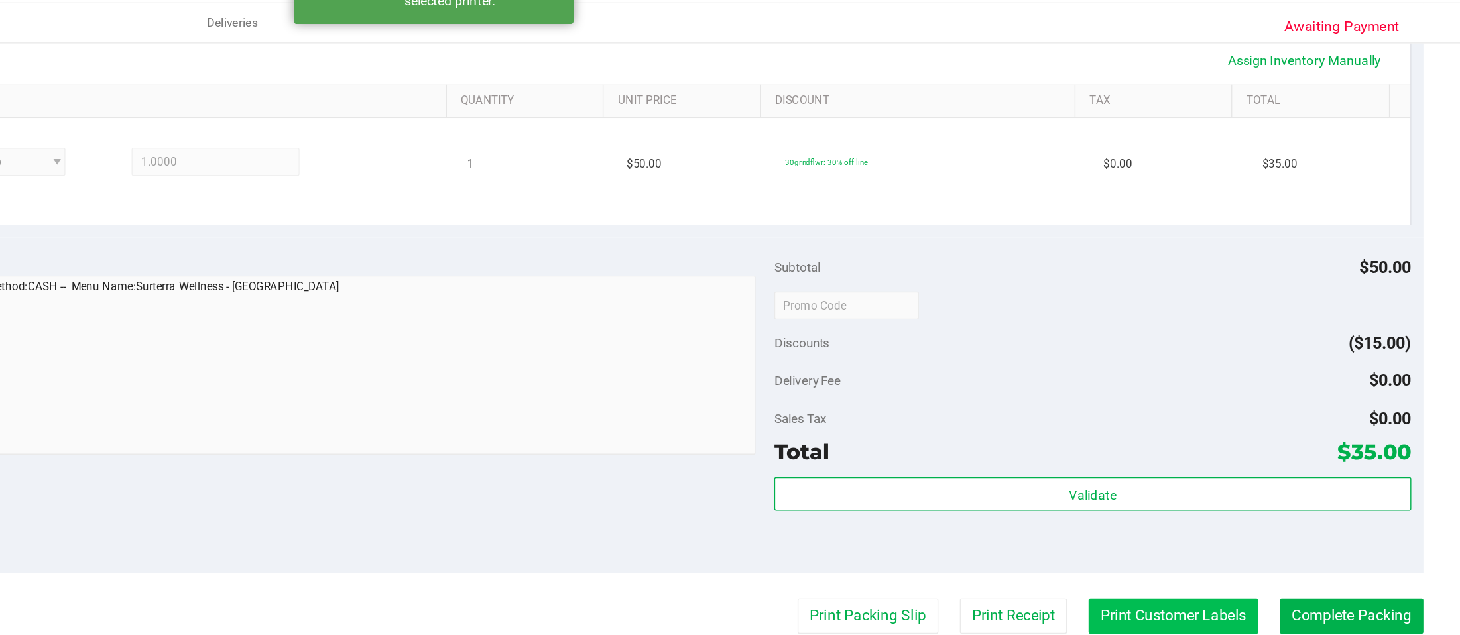
click at [1095, 470] on button "Print Customer Labels" at bounding box center [1255, 467] width 121 height 25
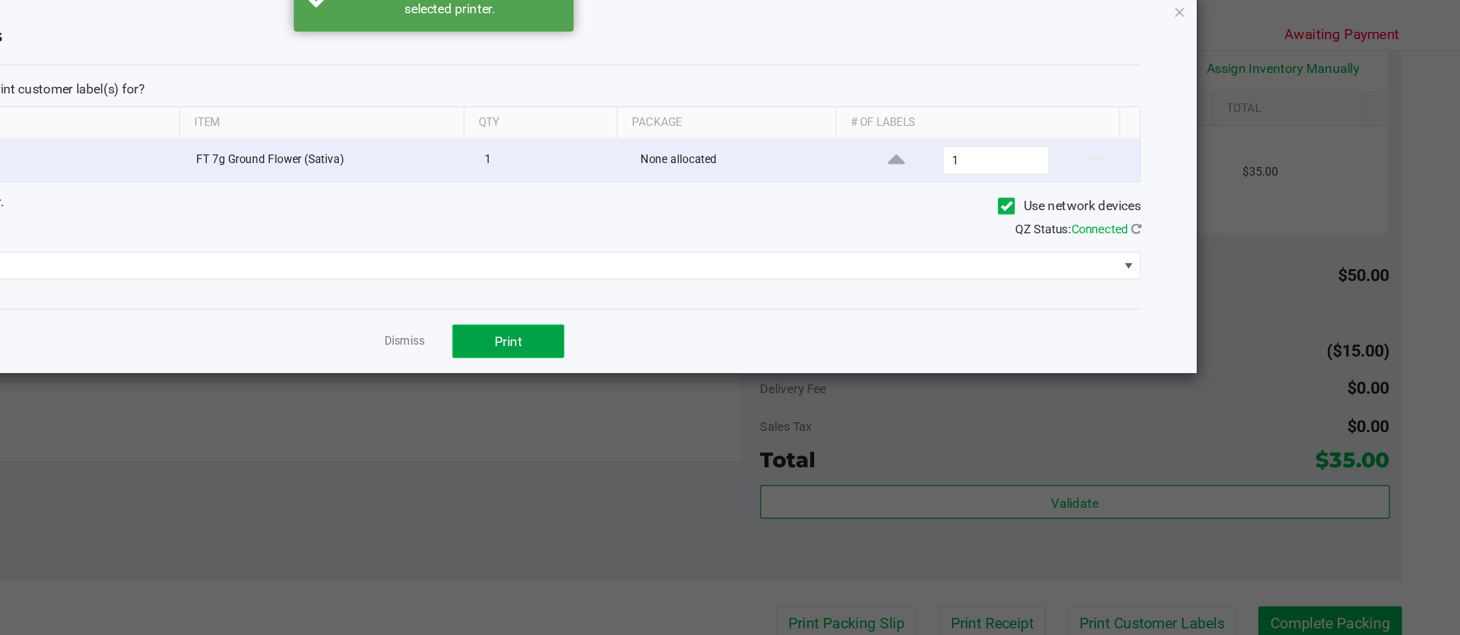
click at [784, 268] on span "Print" at bounding box center [783, 266] width 20 height 11
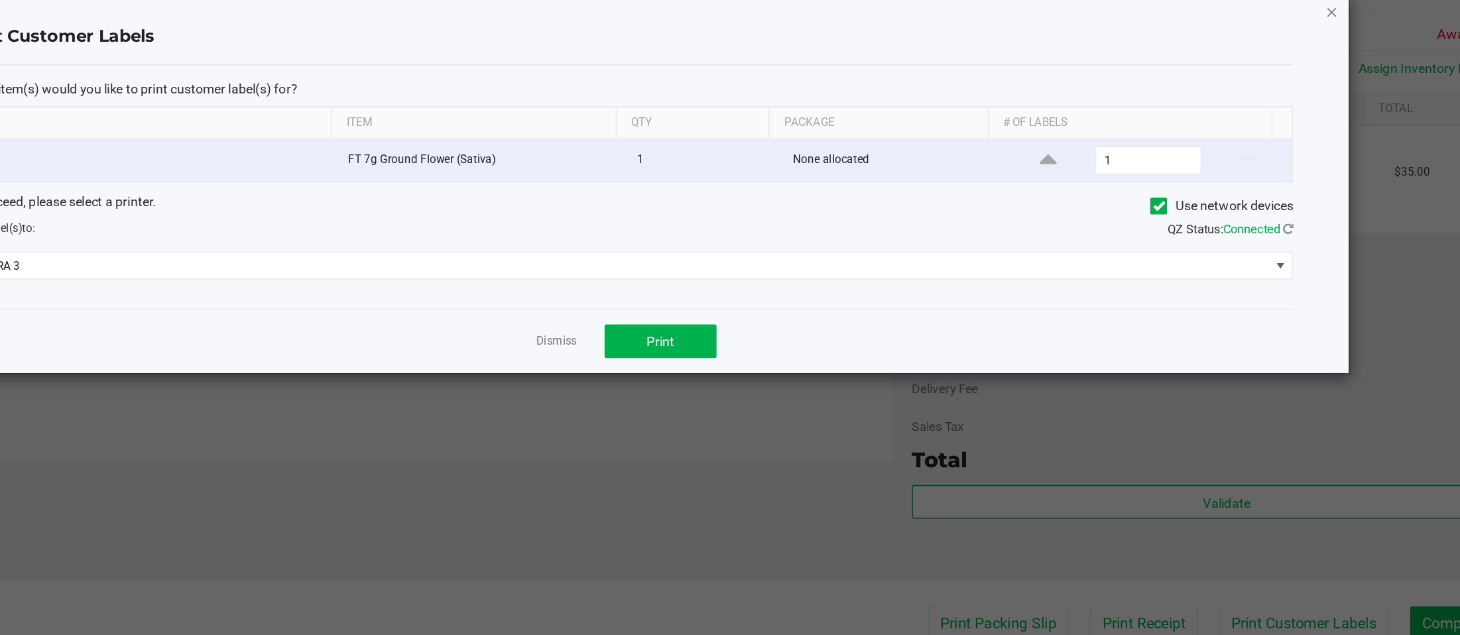
click at [1095, 33] on icon "button" at bounding box center [1260, 32] width 9 height 16
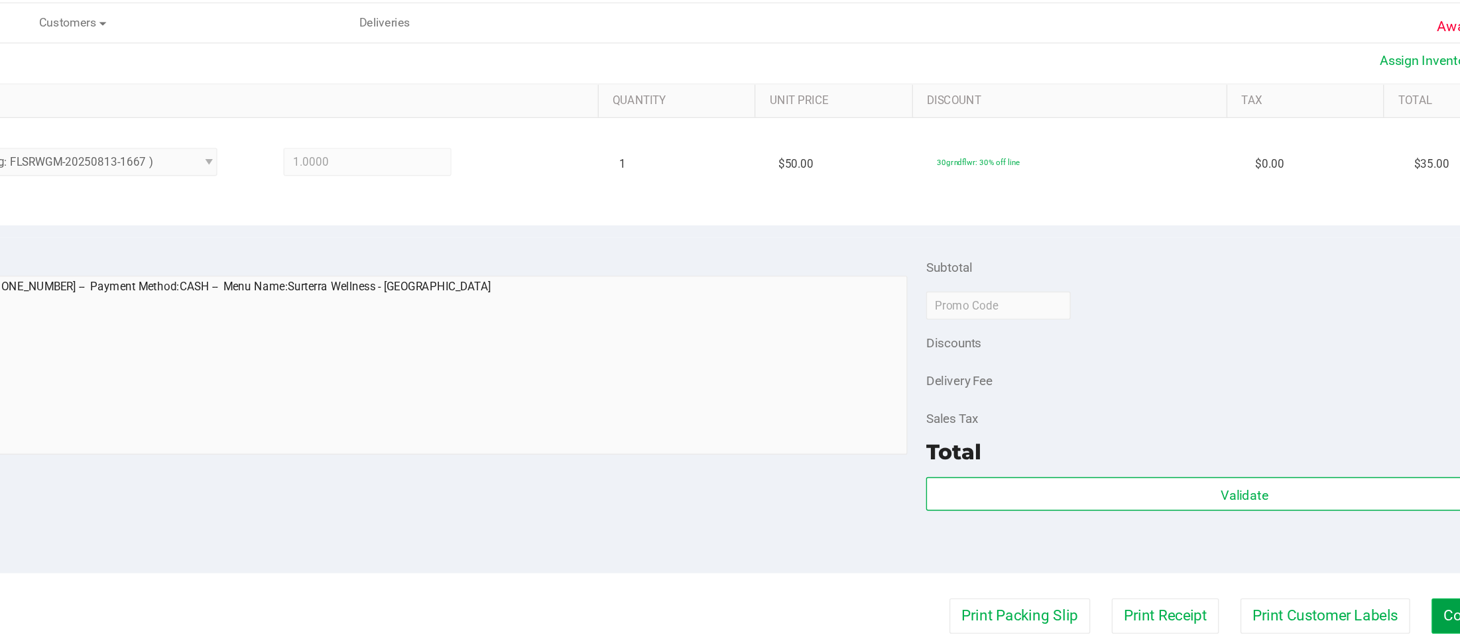
click at [1095, 475] on button "Complete Packing" at bounding box center [1382, 467] width 102 height 25
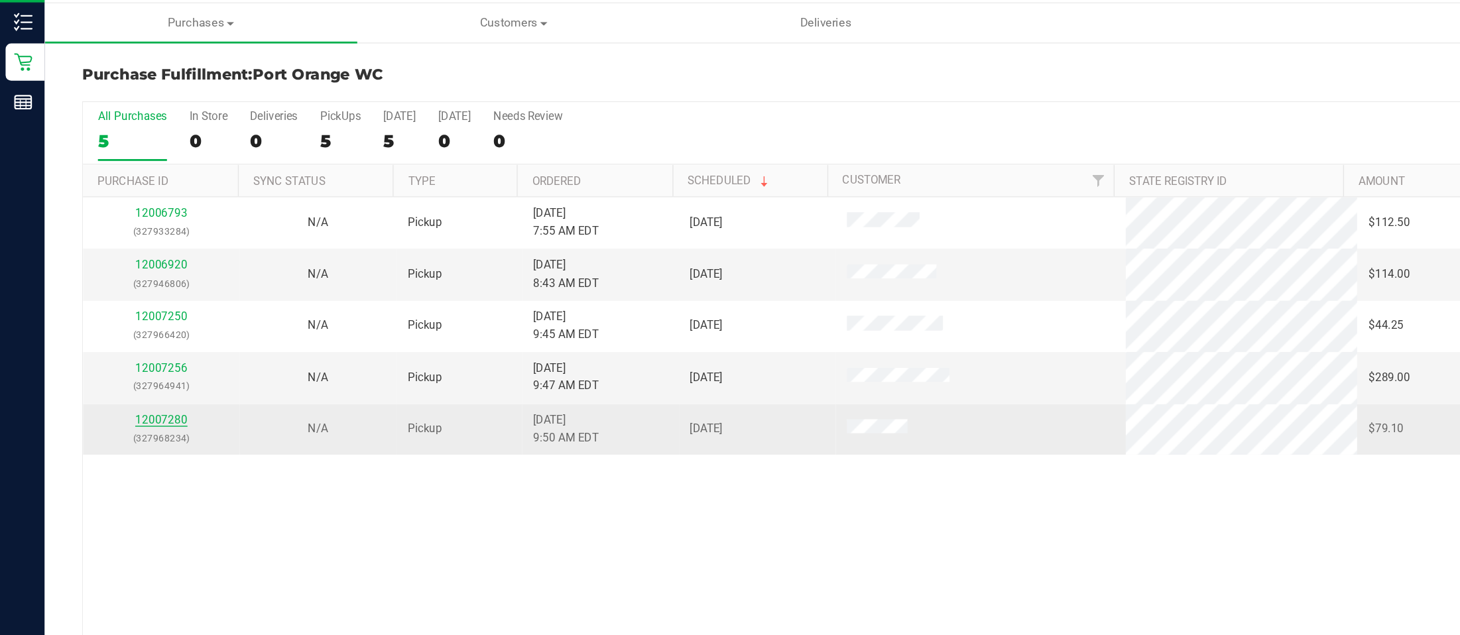
click at [110, 329] on link "12007280" at bounding box center [114, 328] width 37 height 9
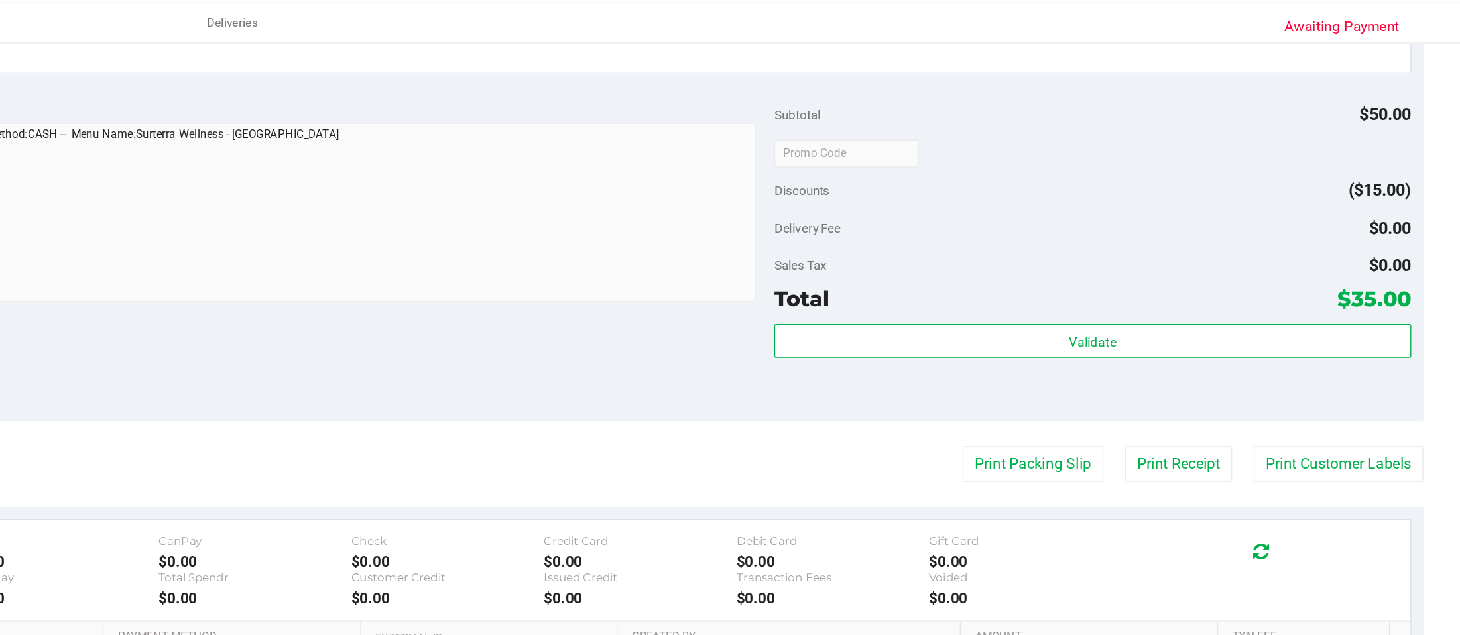
scroll to position [416, 0]
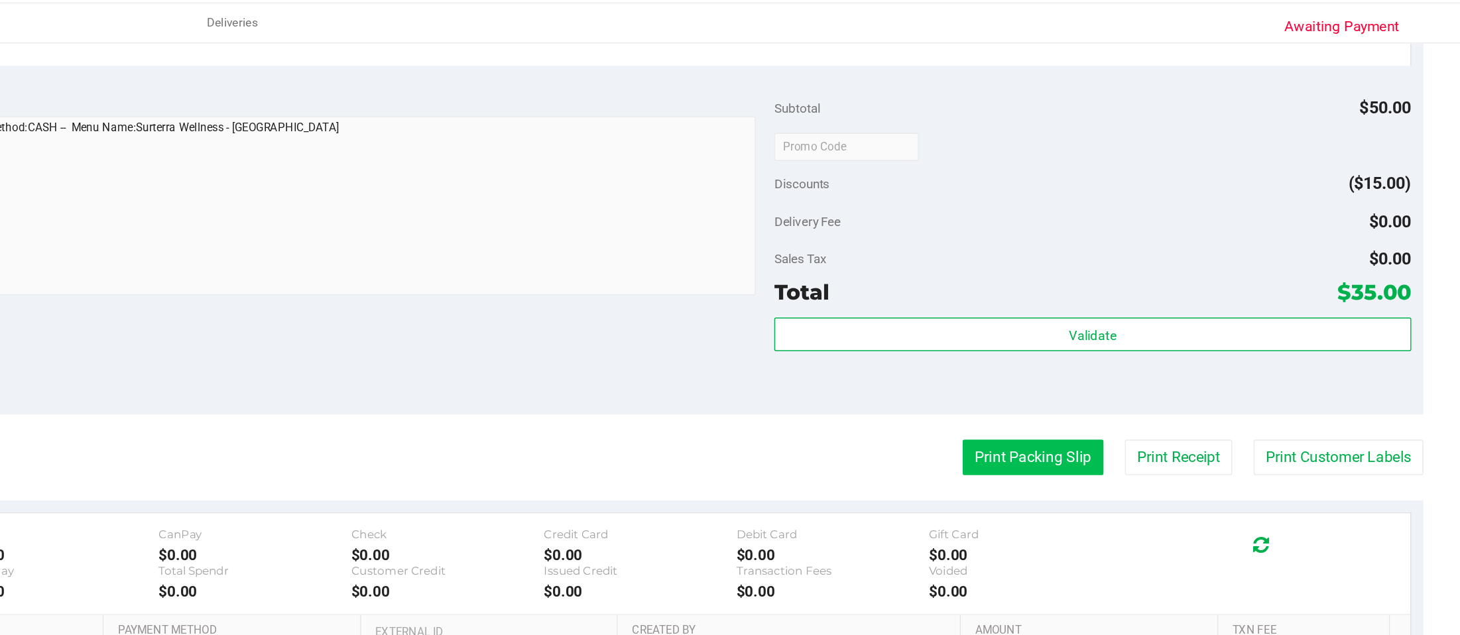
click at [1095, 360] on button "Print Packing Slip" at bounding box center [1156, 354] width 100 height 25
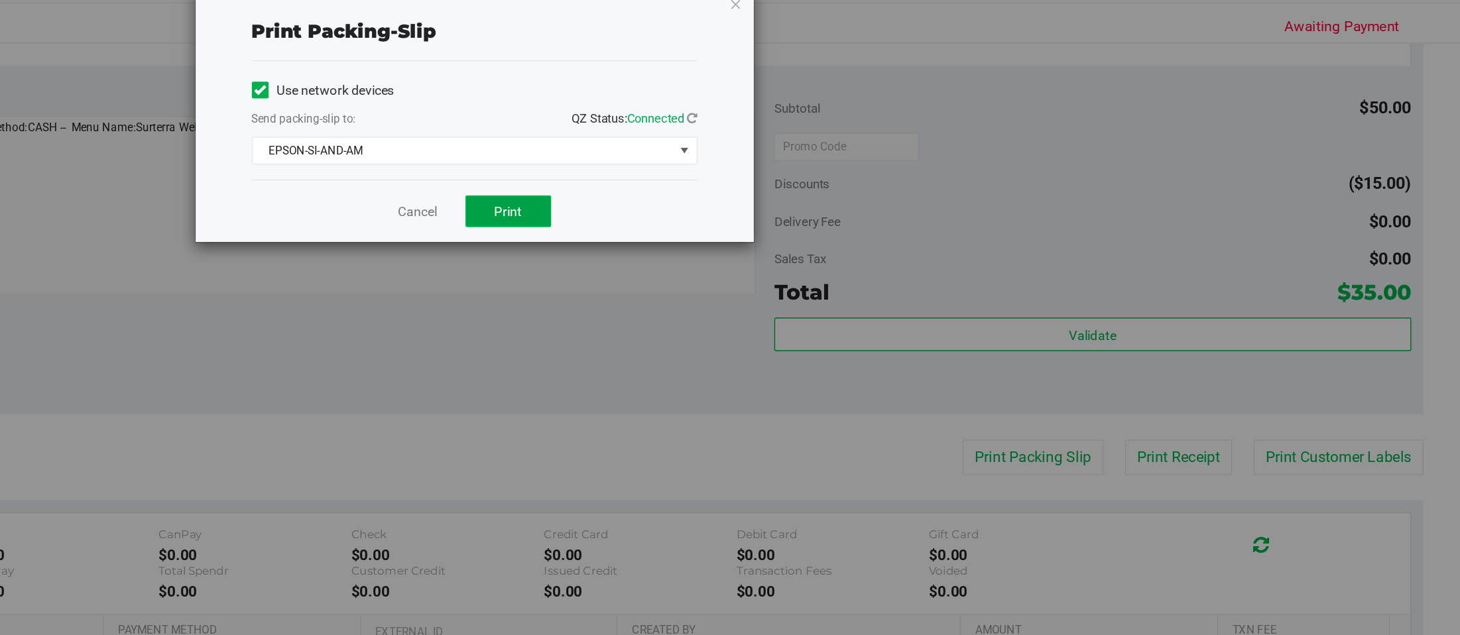
click at [782, 174] on span "Print" at bounding box center [783, 179] width 20 height 11
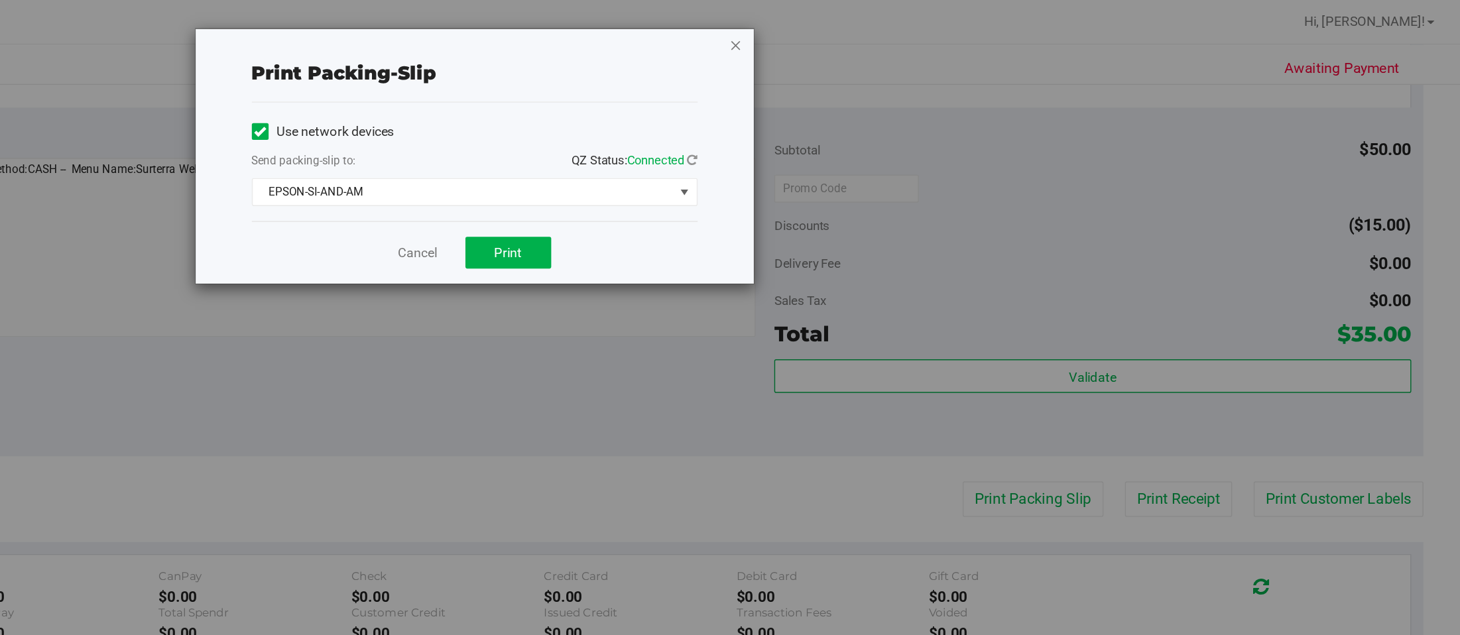
click at [944, 30] on icon "button" at bounding box center [944, 32] width 9 height 16
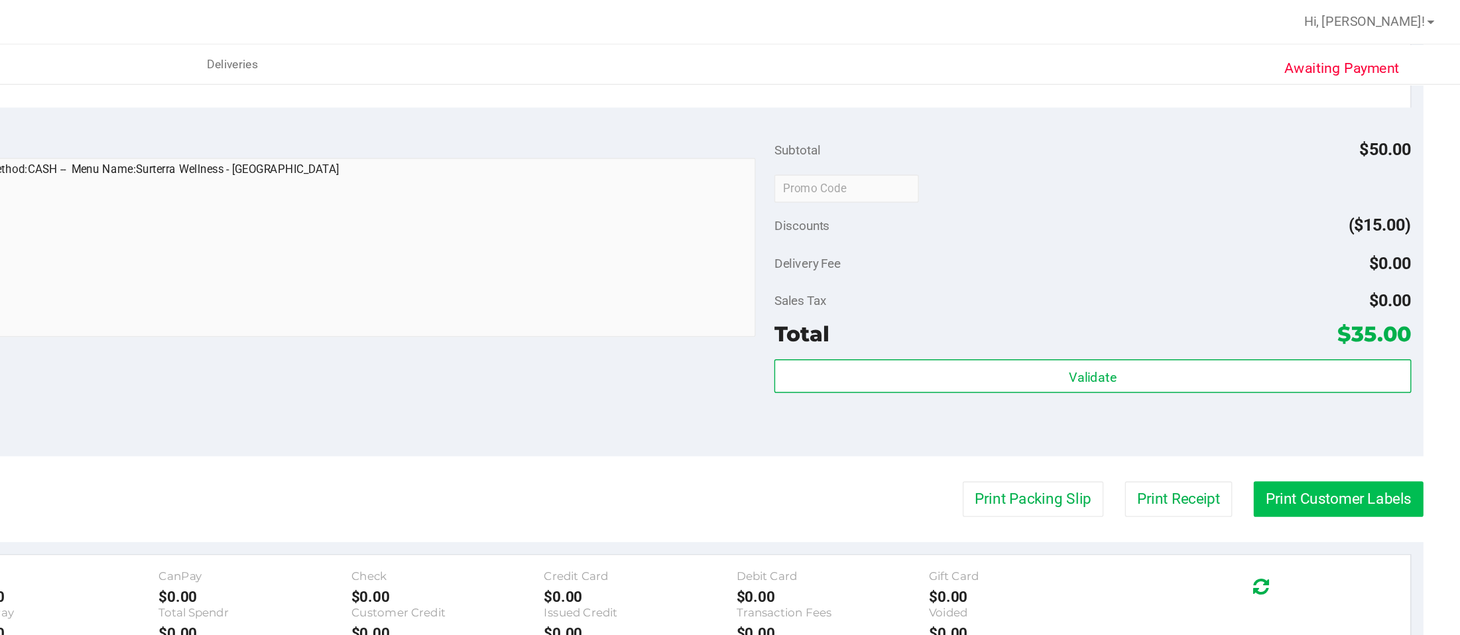
click at [1095, 353] on button "Print Customer Labels" at bounding box center [1373, 354] width 121 height 25
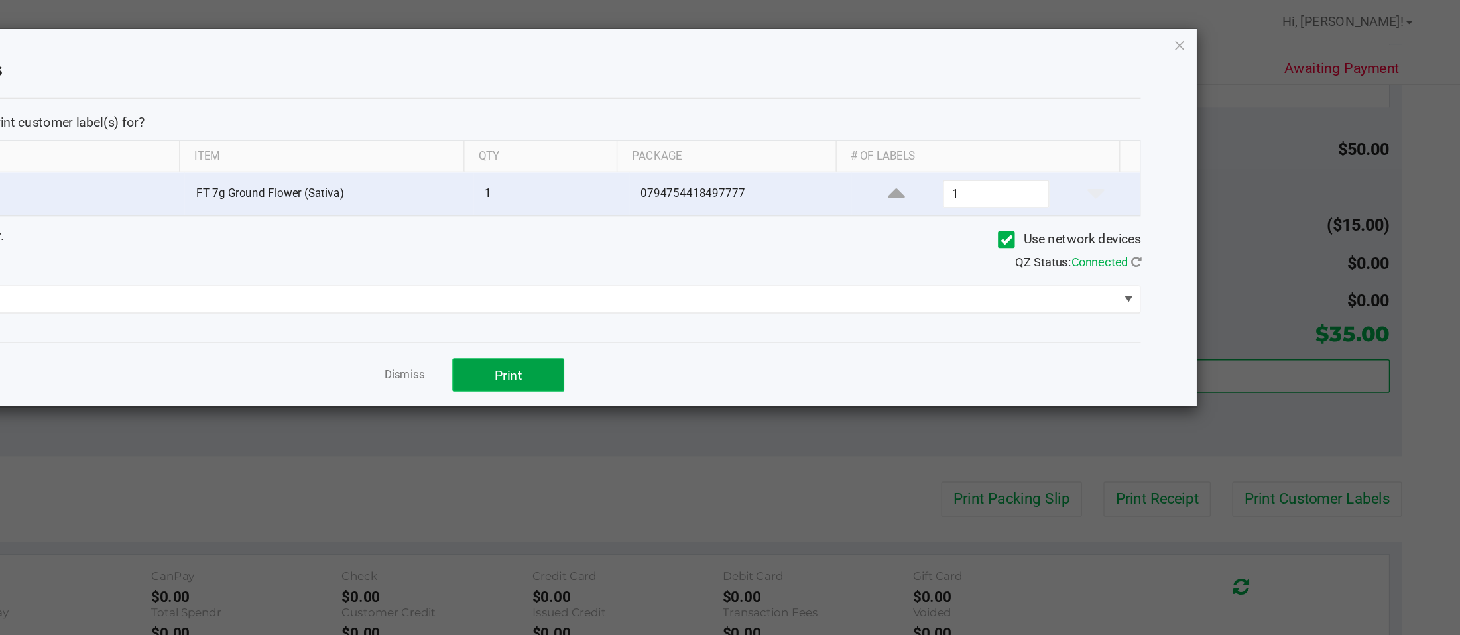
click at [794, 262] on button "Print" at bounding box center [783, 267] width 80 height 24
click at [1095, 30] on icon "button" at bounding box center [1260, 32] width 9 height 16
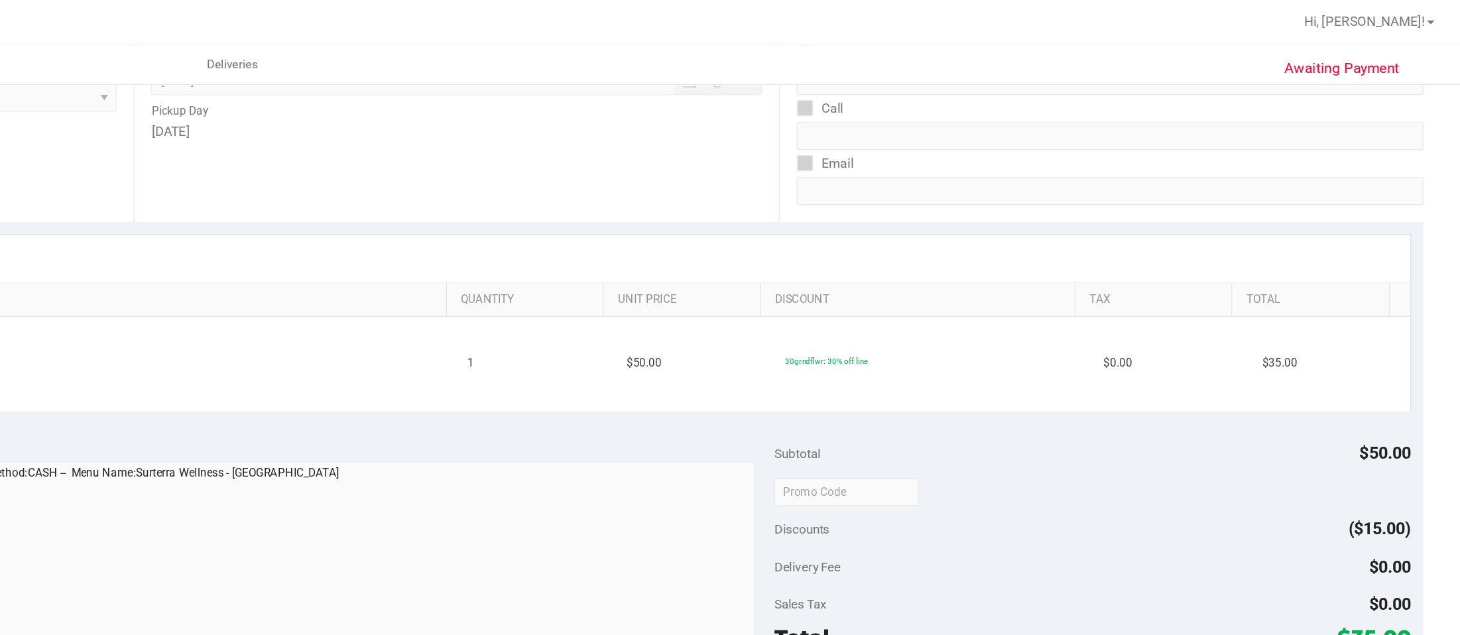
scroll to position [442, 0]
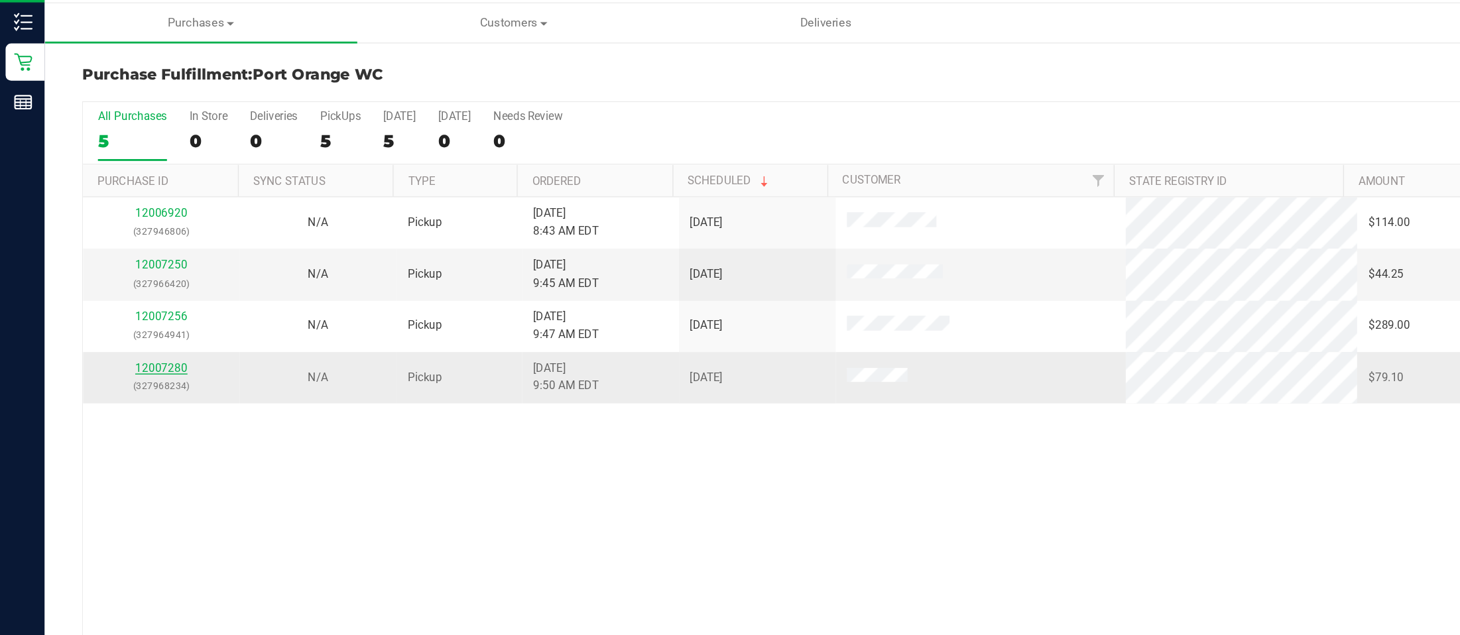
click at [116, 293] on link "12007280" at bounding box center [114, 290] width 37 height 9
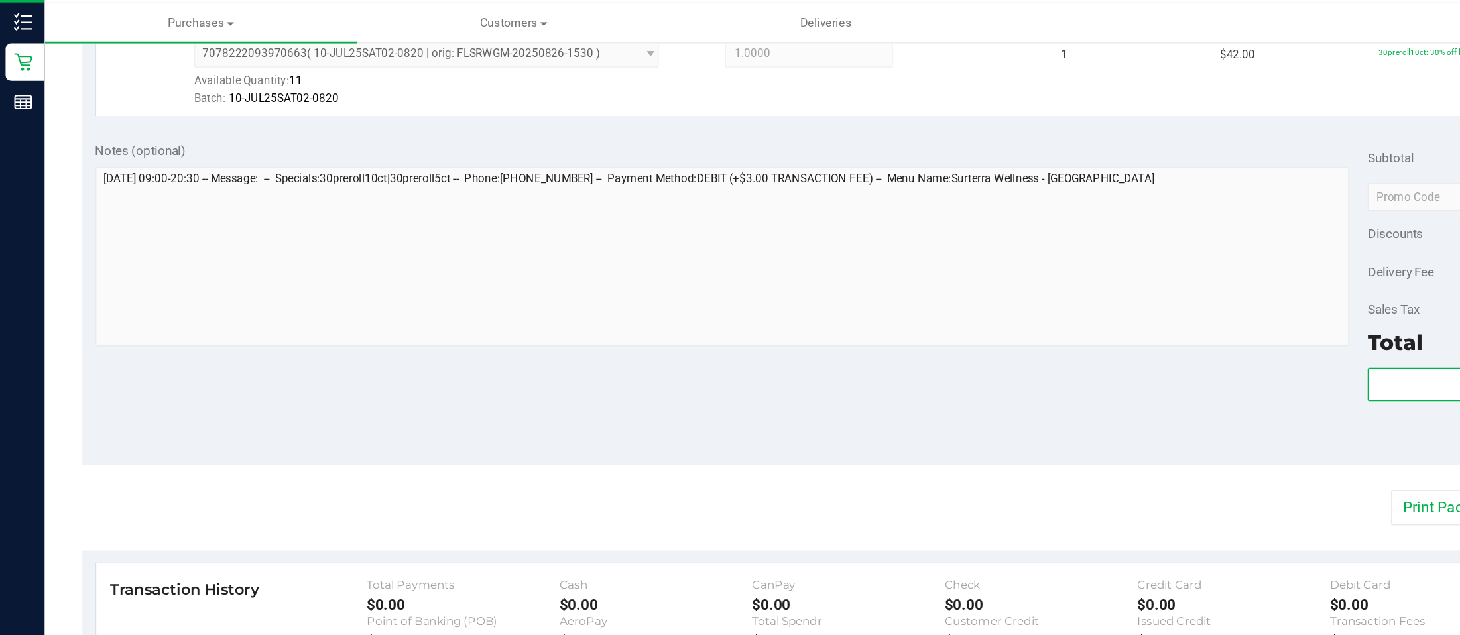
scroll to position [550, 0]
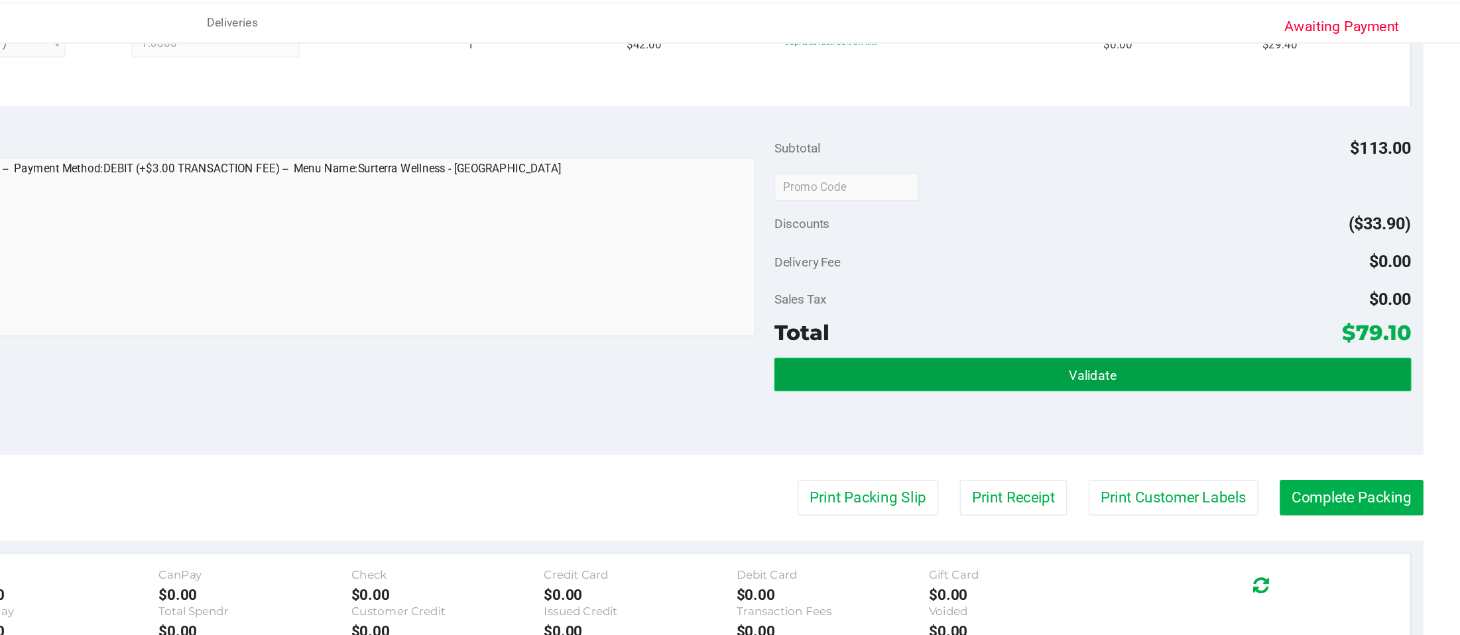
click at [1095, 295] on button "Validate" at bounding box center [1198, 296] width 452 height 24
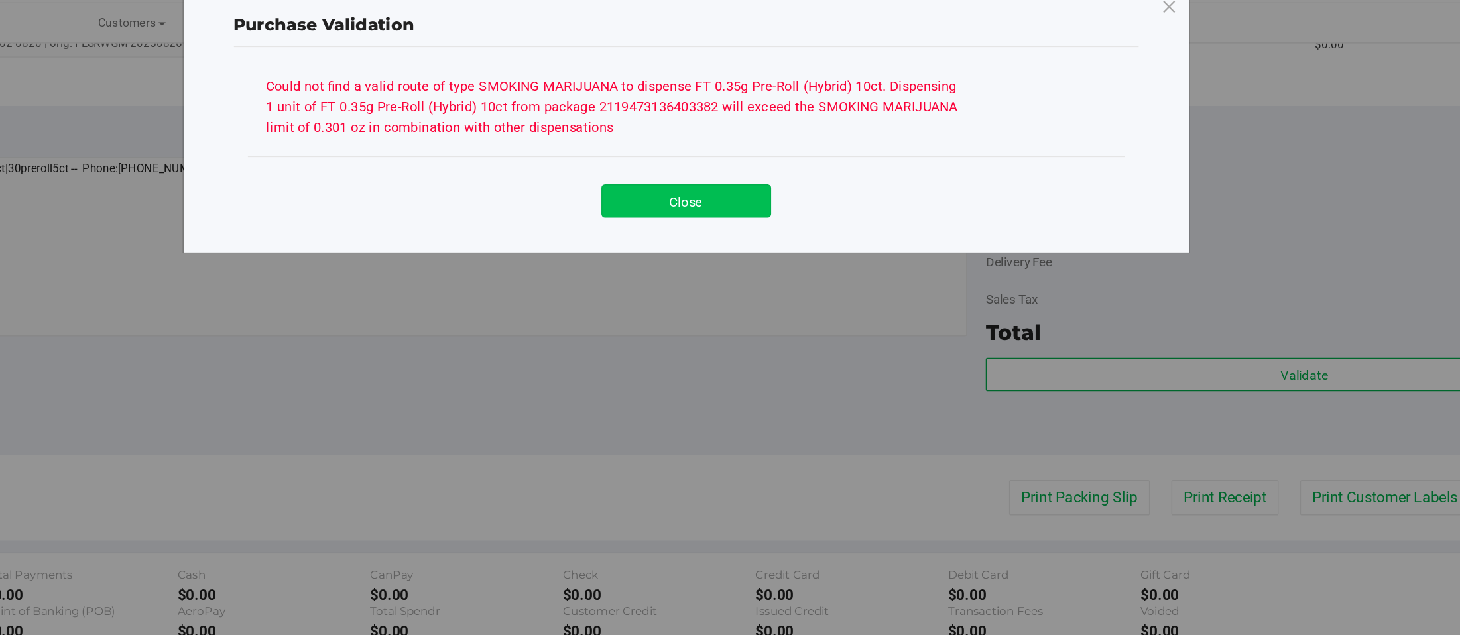
click at [766, 166] on button "Close" at bounding box center [759, 172] width 121 height 24
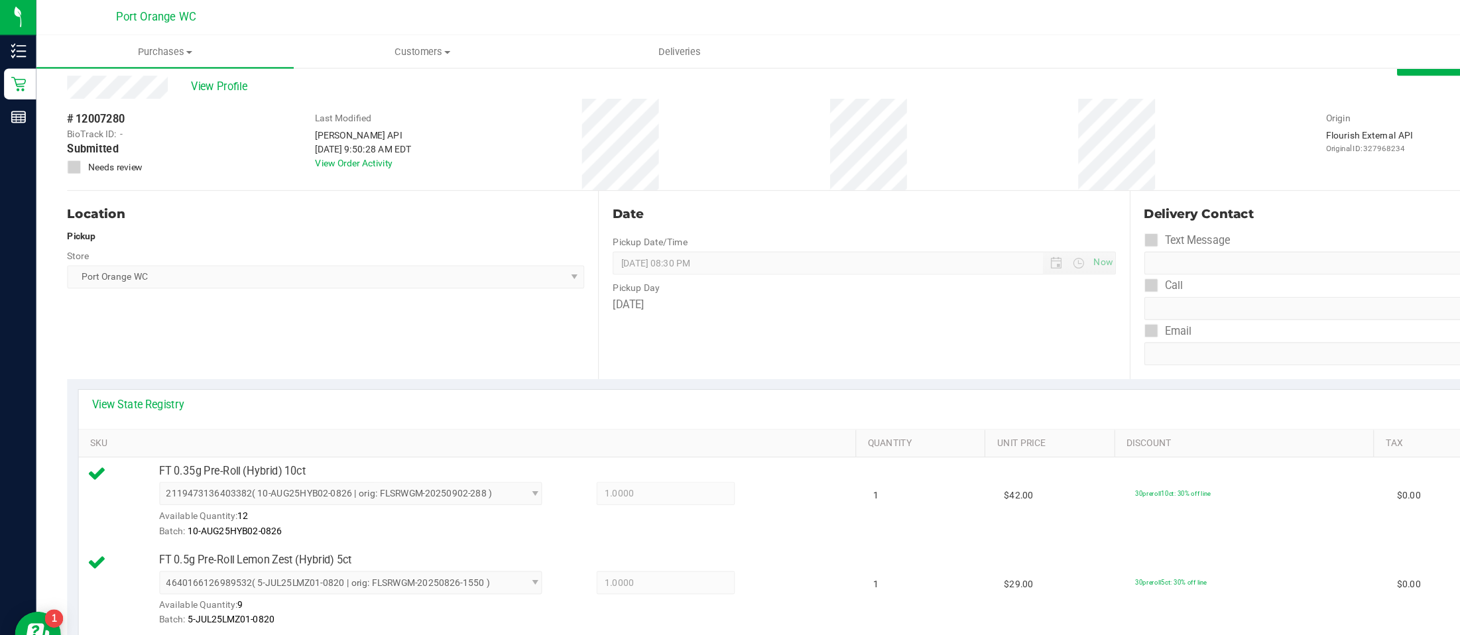
scroll to position [31, 0]
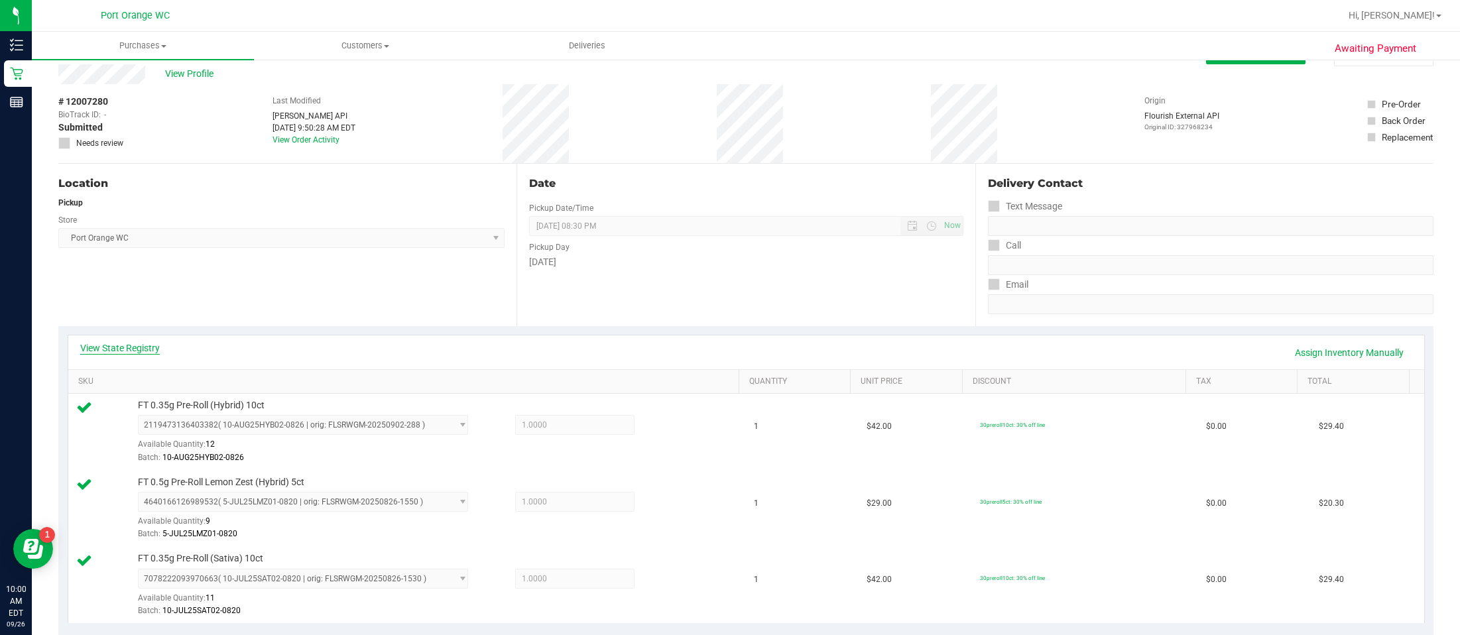
click at [120, 345] on link "View State Registry" at bounding box center [120, 347] width 80 height 13
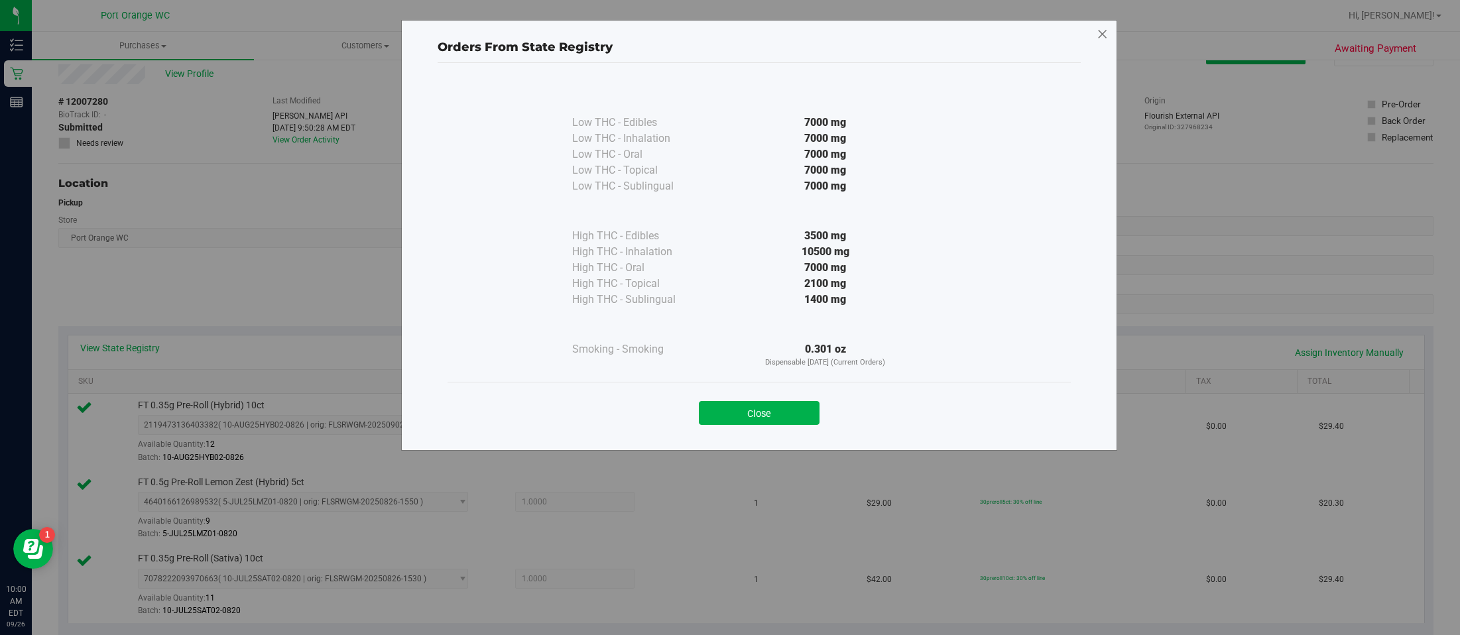
click at [1095, 34] on icon at bounding box center [1102, 34] width 12 height 21
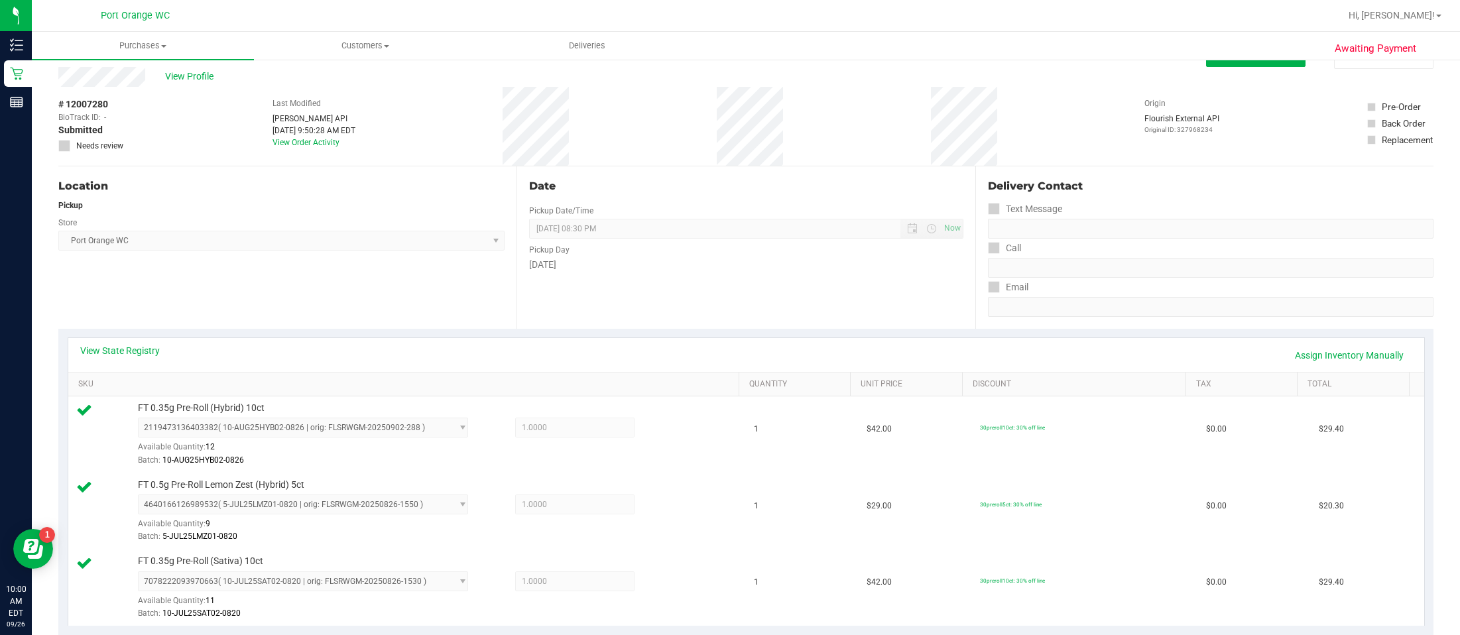
scroll to position [0, 0]
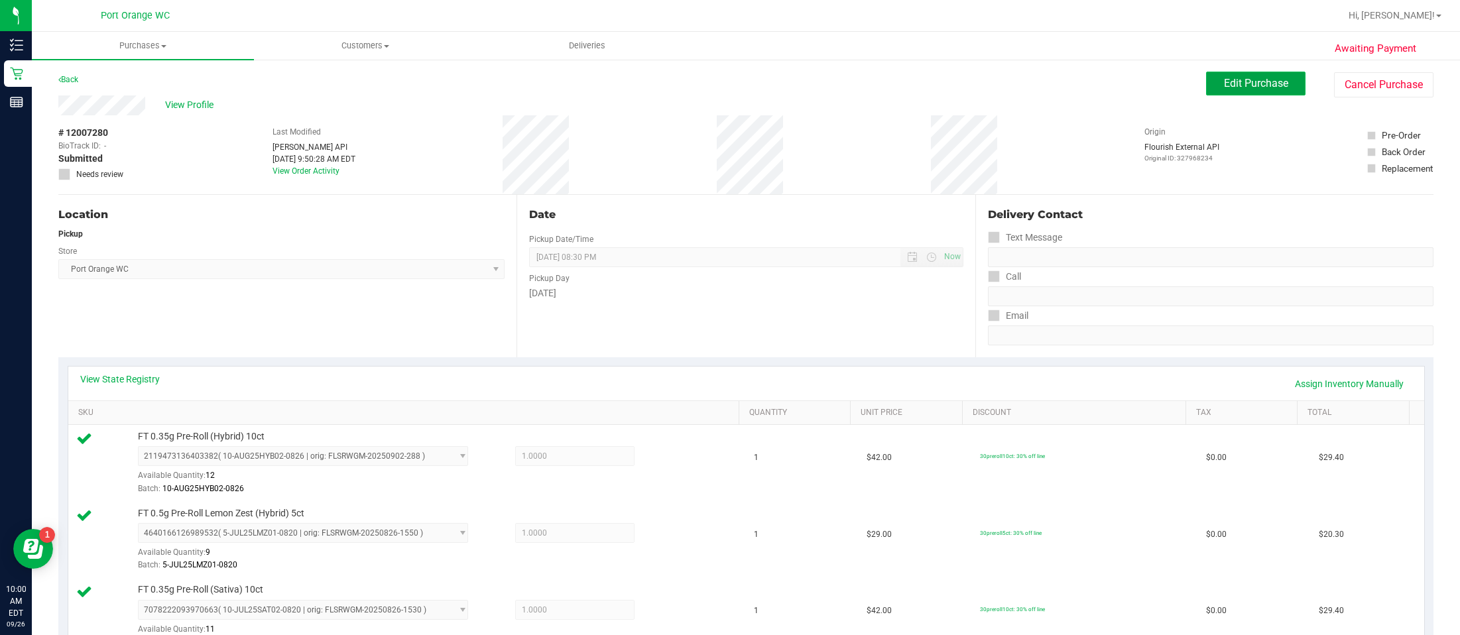
click at [1095, 82] on span "Edit Purchase" at bounding box center [1256, 83] width 64 height 13
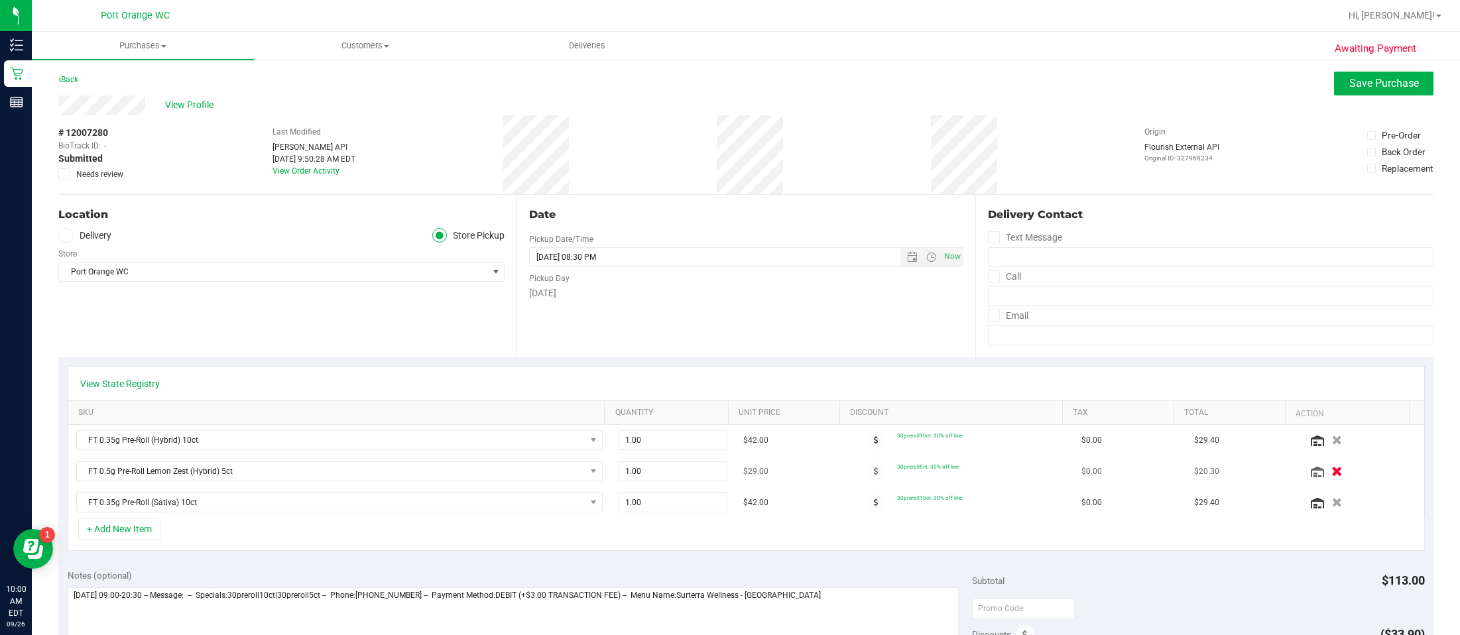
click at [1095, 471] on icon "button" at bounding box center [1336, 472] width 11 height 10
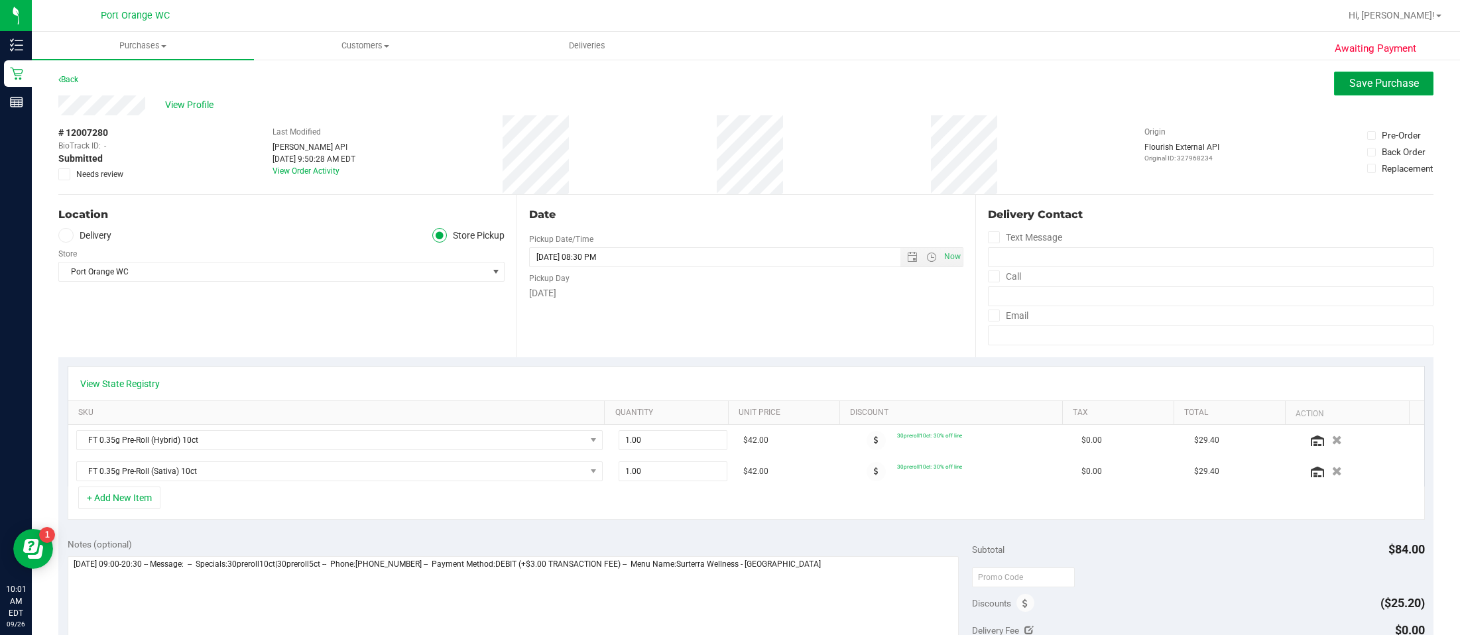
click at [1095, 89] on span "Save Purchase" at bounding box center [1384, 83] width 70 height 13
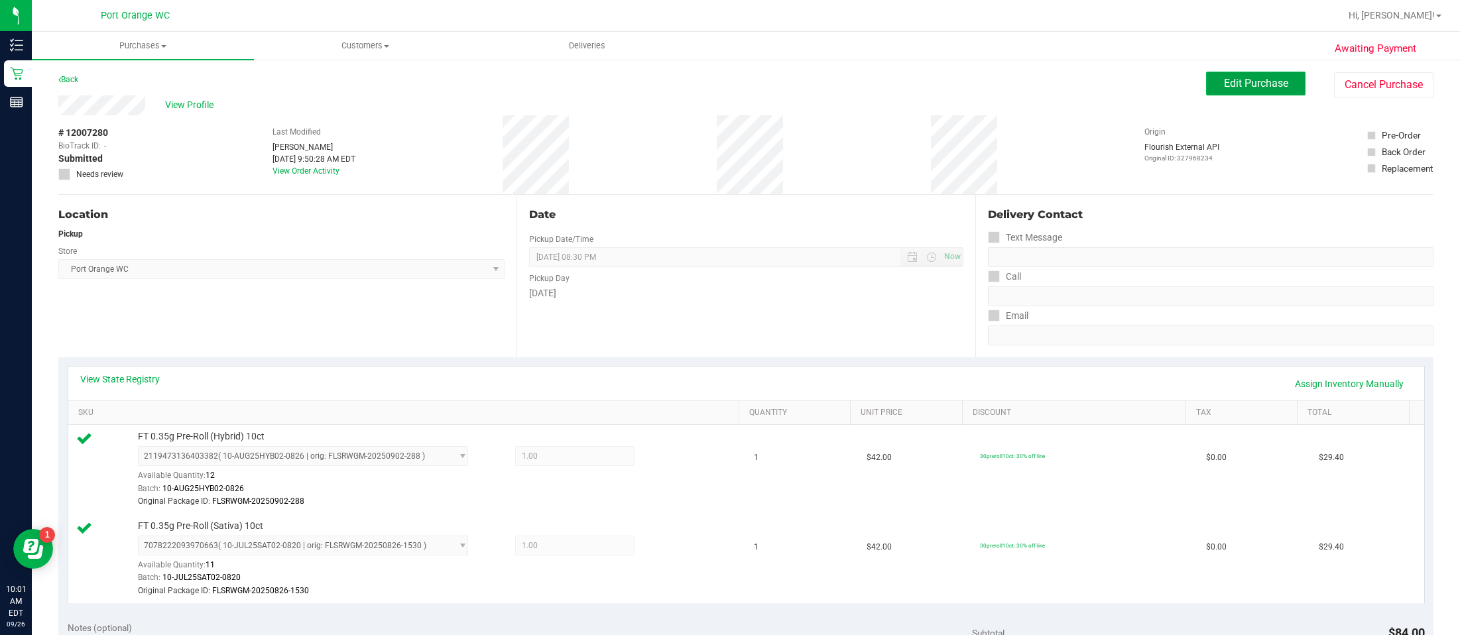
click at [1095, 87] on span "Edit Purchase" at bounding box center [1256, 83] width 64 height 13
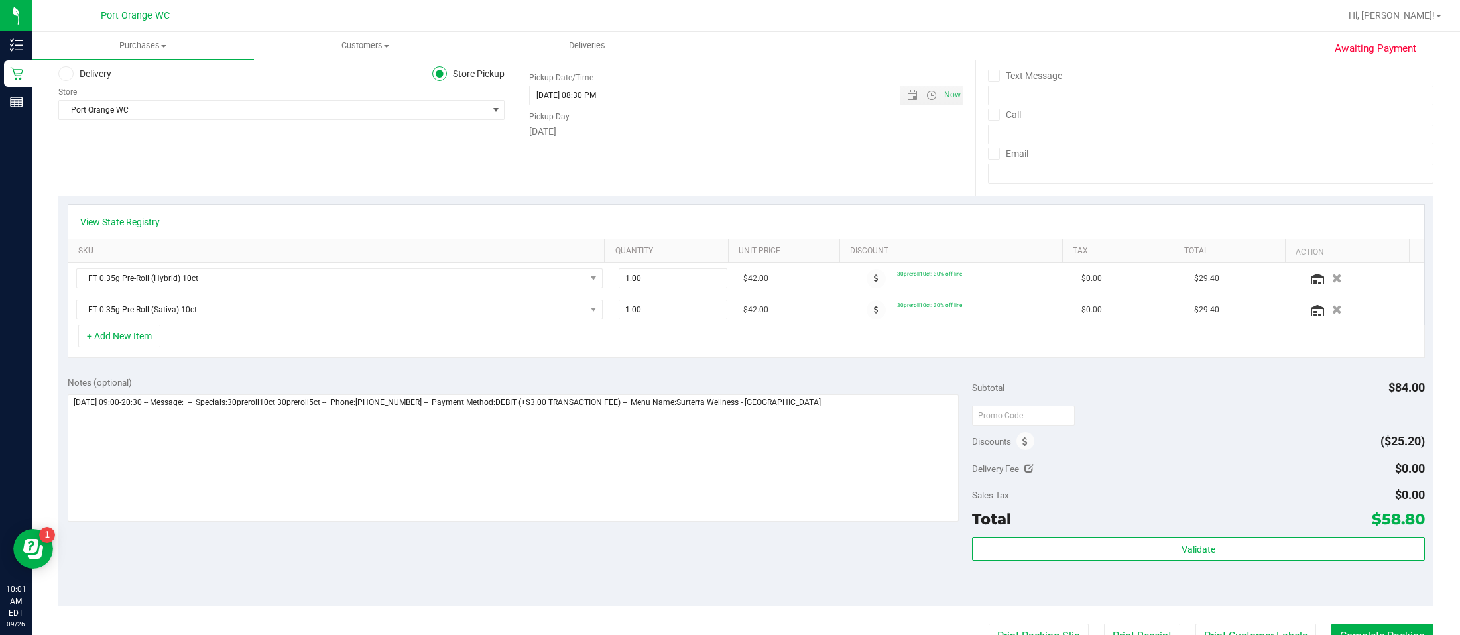
scroll to position [188, 0]
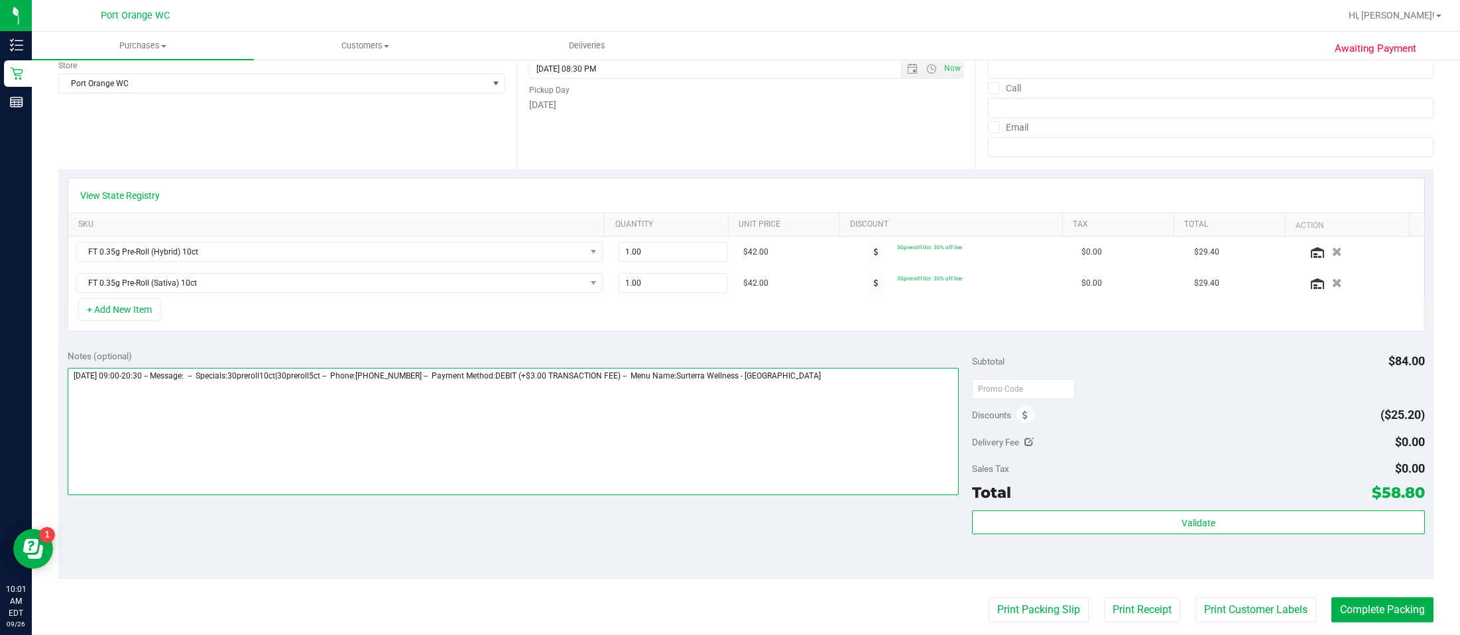
click at [847, 406] on textarea at bounding box center [514, 431] width 892 height 127
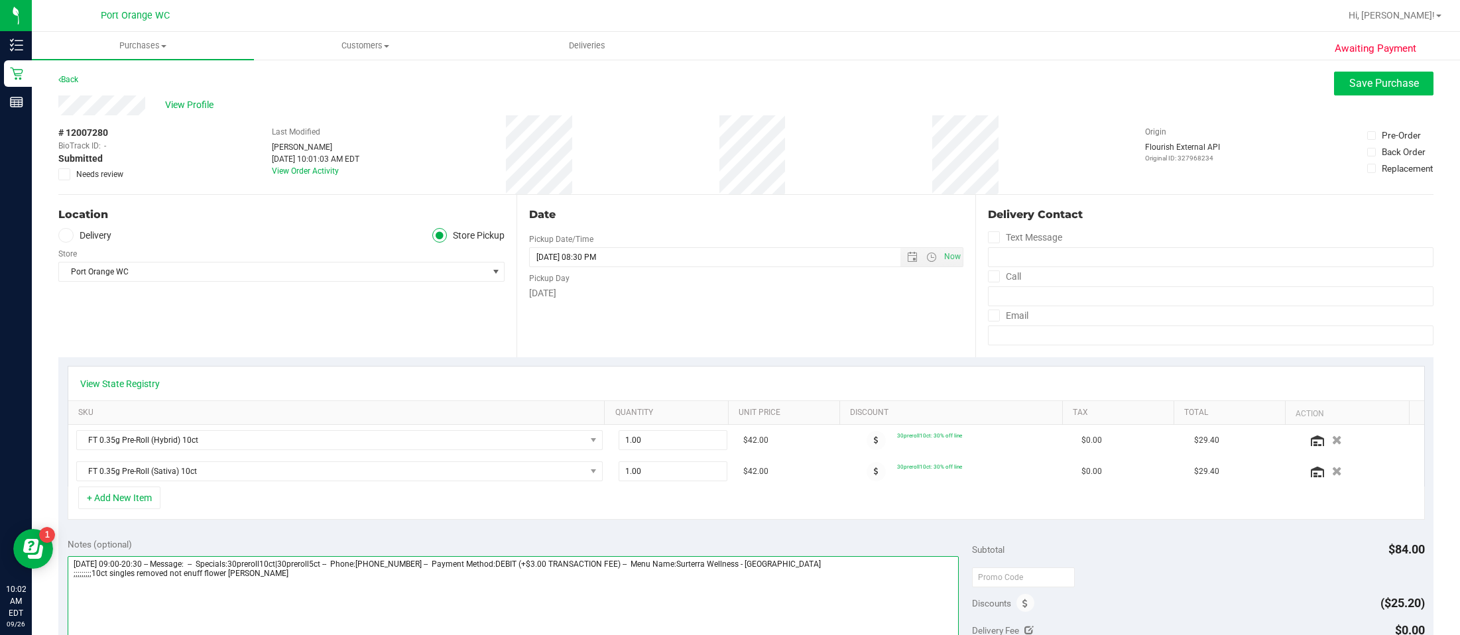
type textarea "Friday 09/26/2025 09:00-20:30 -- Message: -- Specials:30preroll10ct|30preroll5c…"
click at [1095, 81] on span "Save Purchase" at bounding box center [1384, 83] width 70 height 13
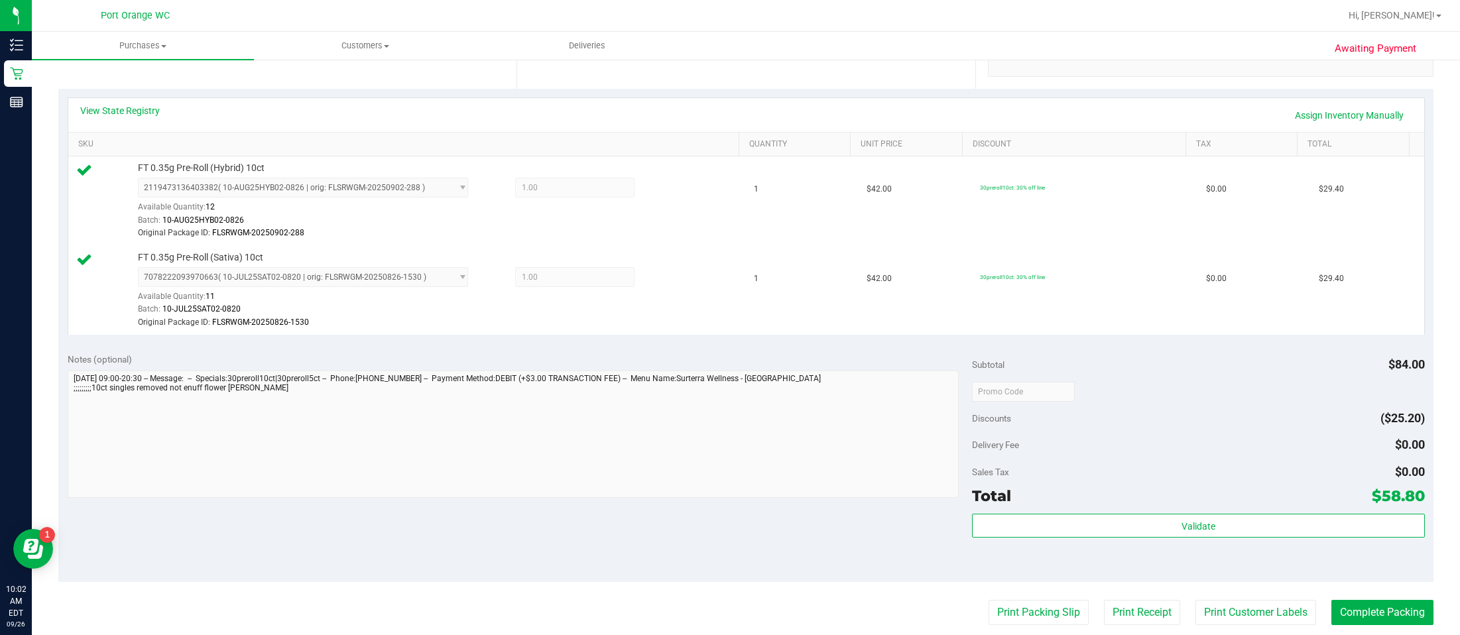
scroll to position [305, 0]
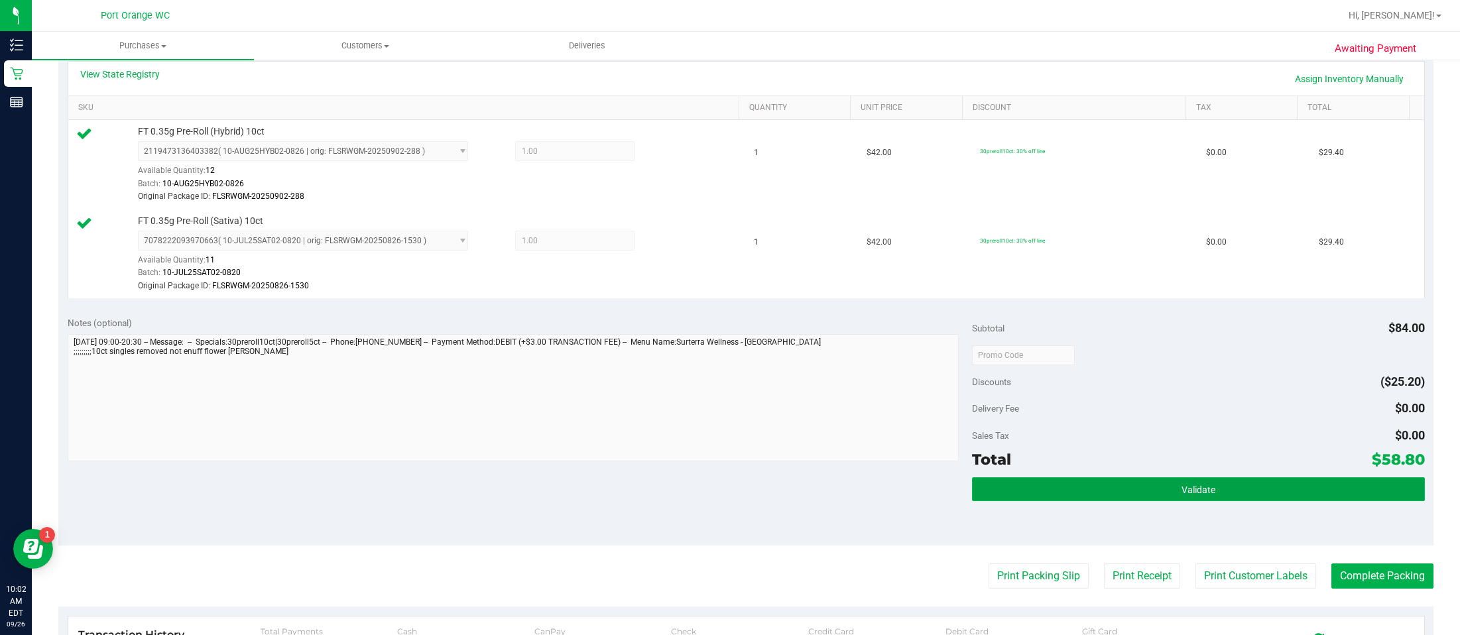
click at [1095, 491] on button "Validate" at bounding box center [1198, 489] width 452 height 24
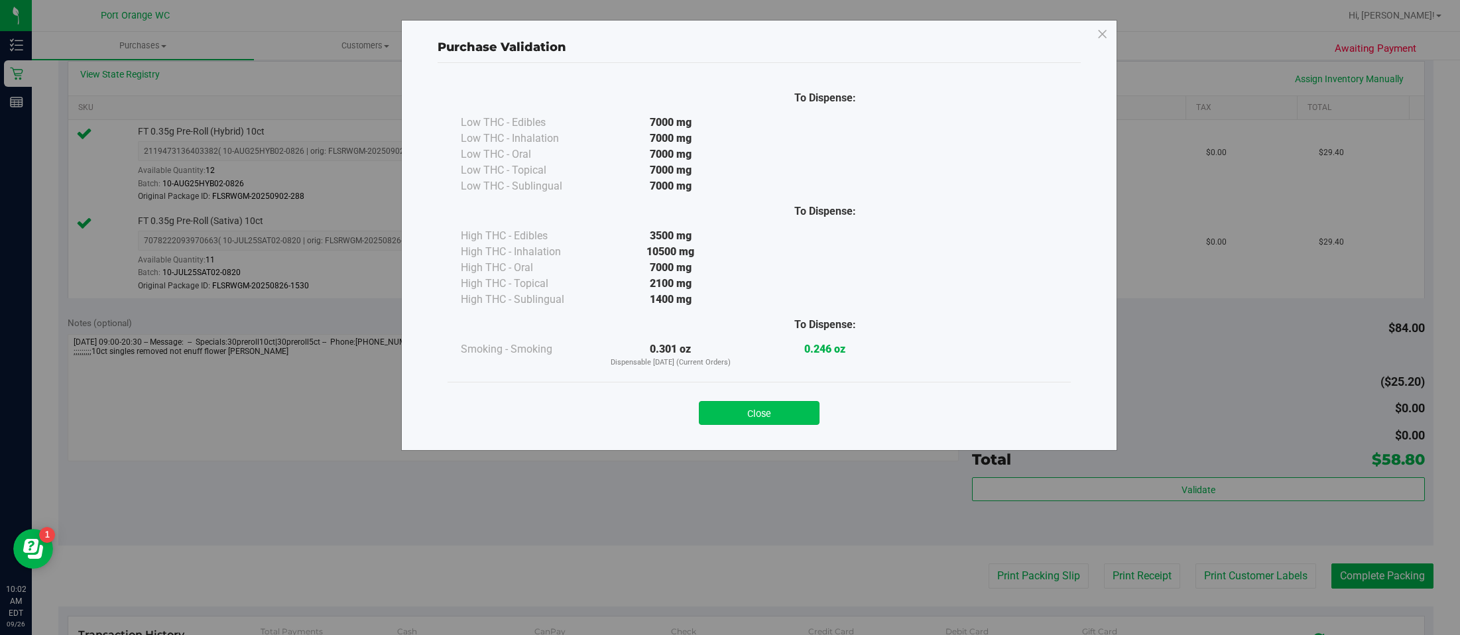
click at [750, 411] on button "Close" at bounding box center [759, 413] width 121 height 24
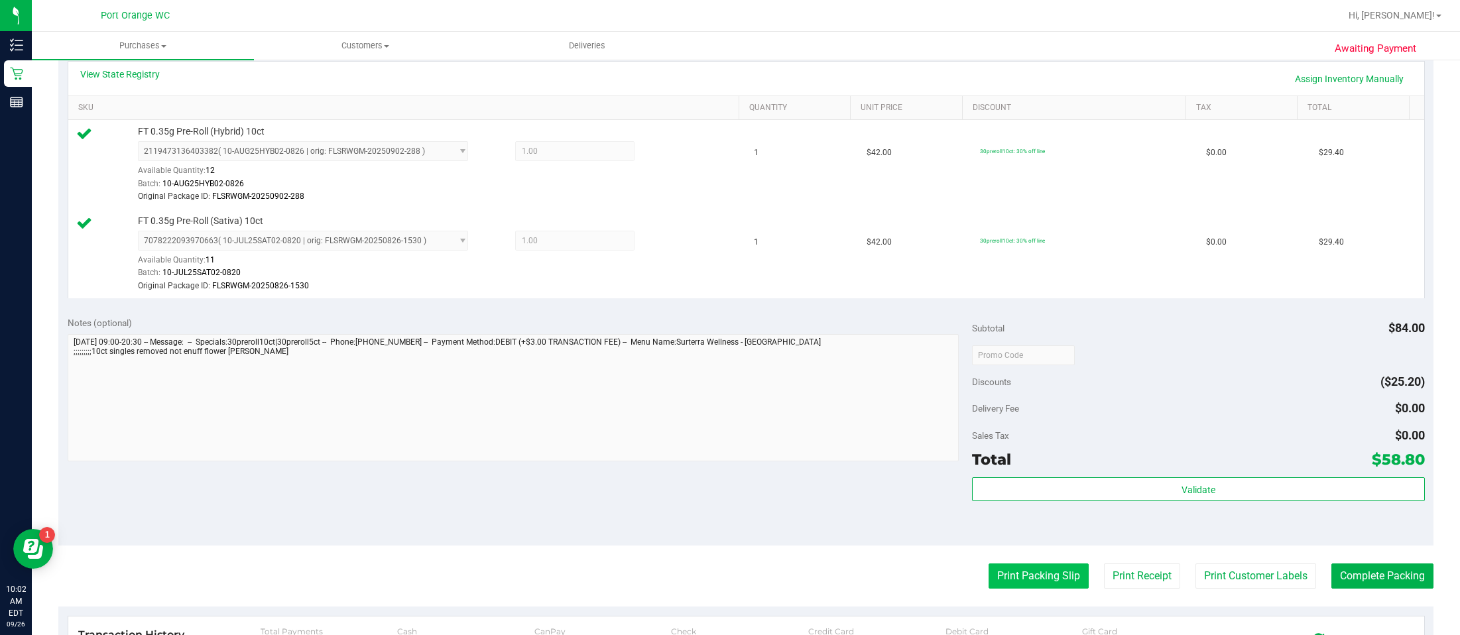
click at [1045, 578] on button "Print Packing Slip" at bounding box center [1038, 575] width 100 height 25
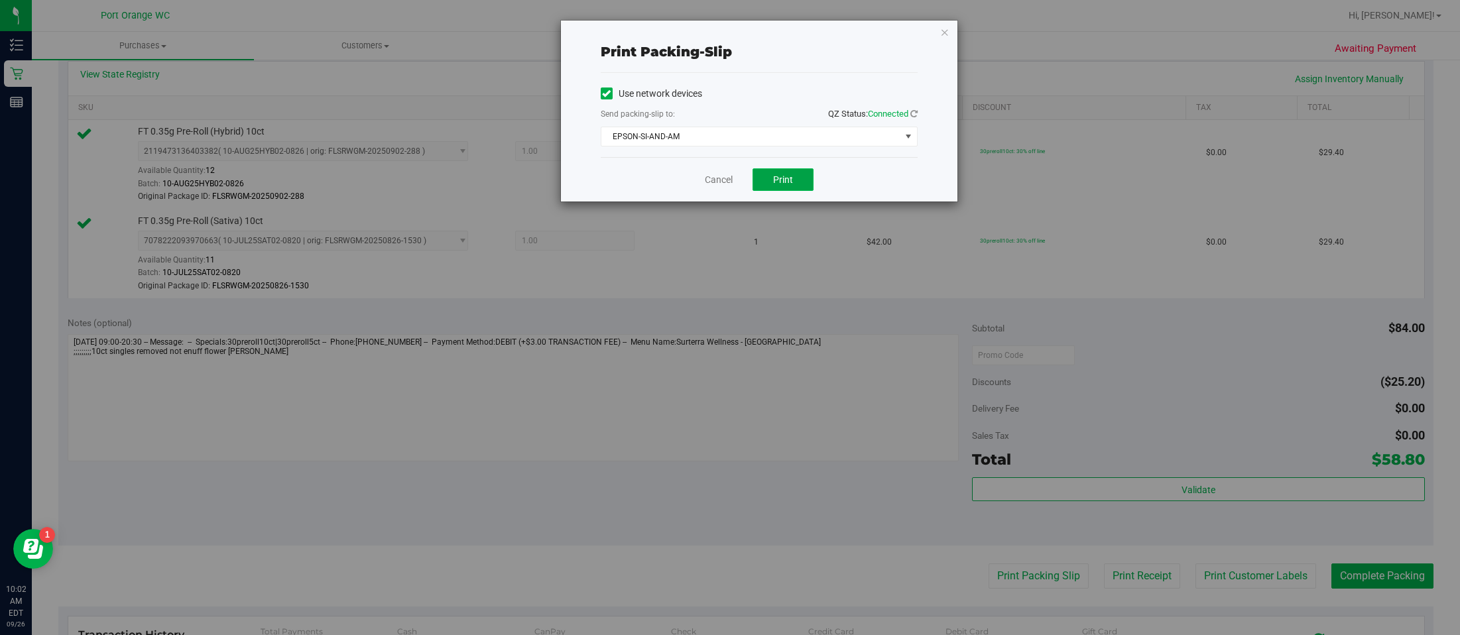
click at [765, 186] on button "Print" at bounding box center [782, 179] width 61 height 23
click at [942, 30] on icon "button" at bounding box center [944, 32] width 9 height 16
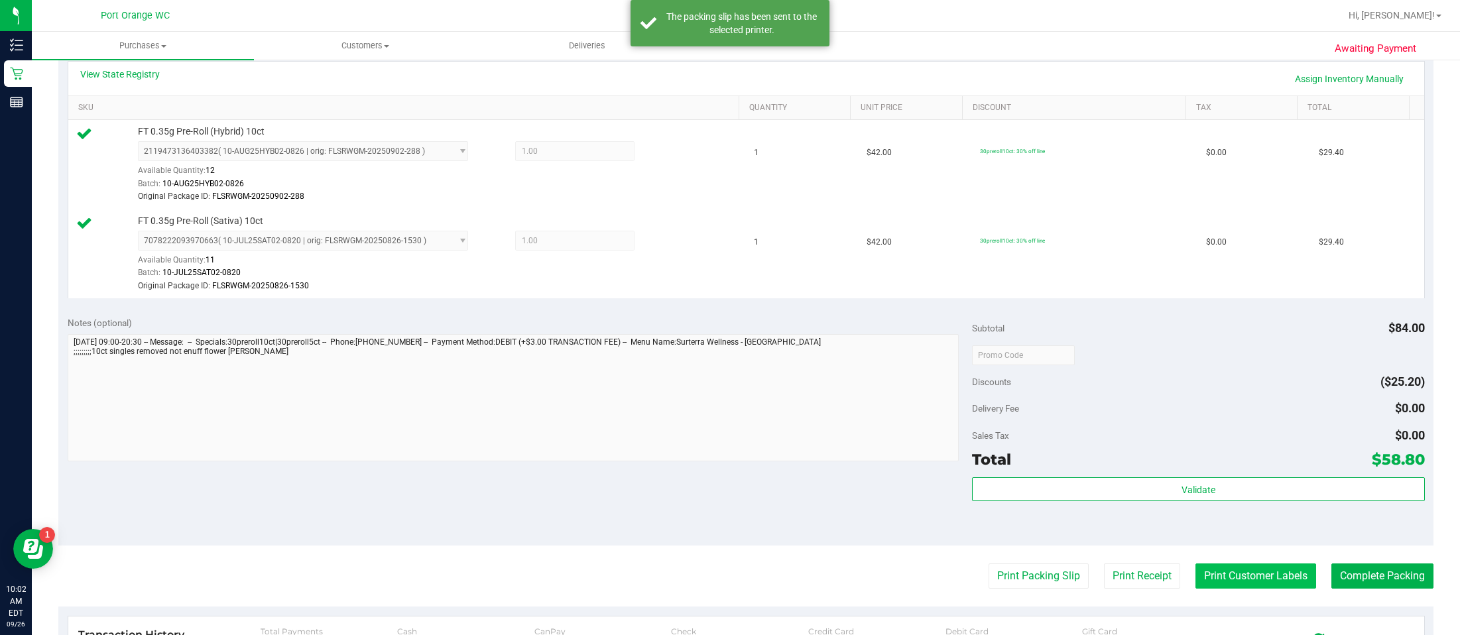
click at [1095, 577] on button "Print Customer Labels" at bounding box center [1255, 575] width 121 height 25
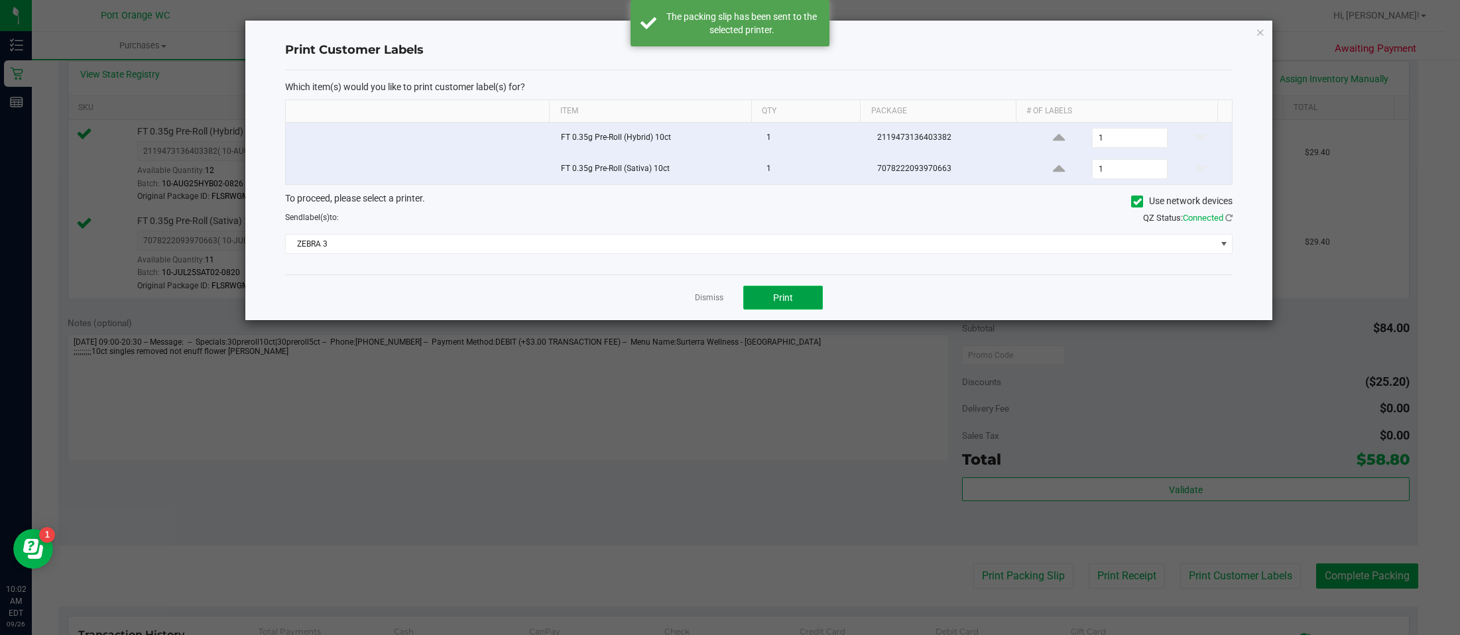
click at [797, 296] on button "Print" at bounding box center [783, 298] width 80 height 24
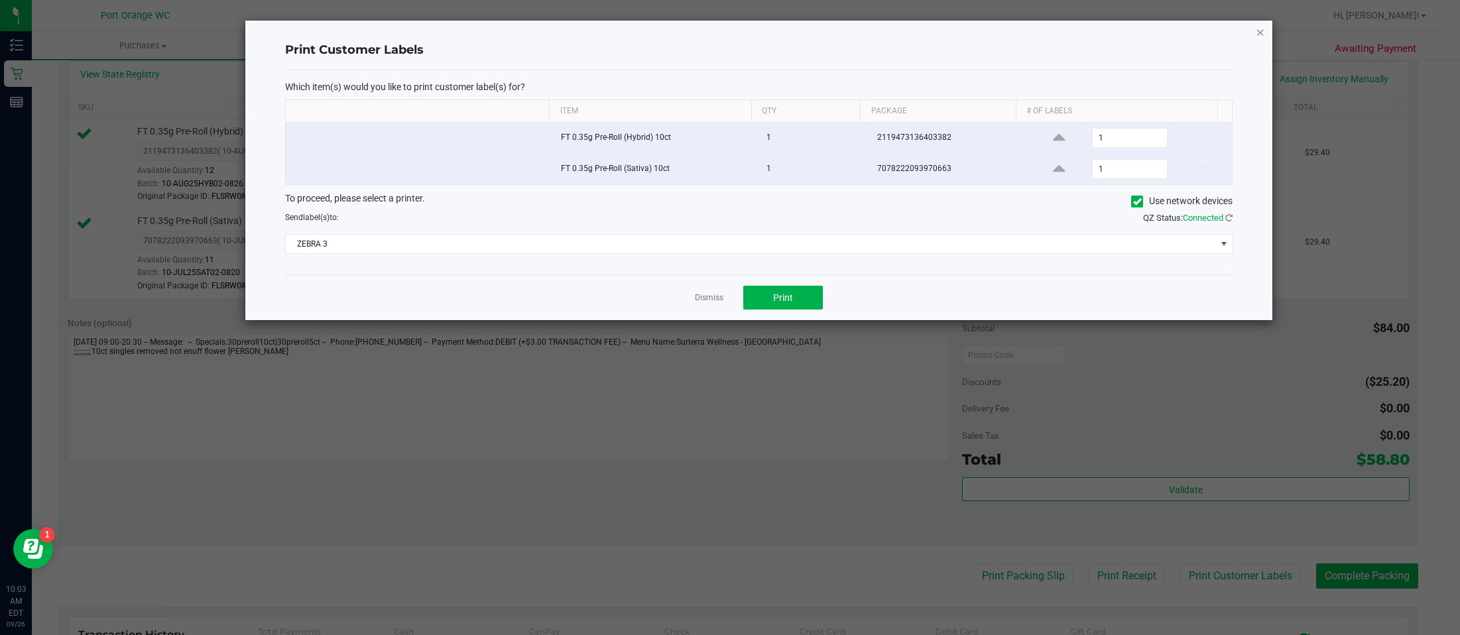
click at [1095, 30] on icon "button" at bounding box center [1260, 32] width 9 height 16
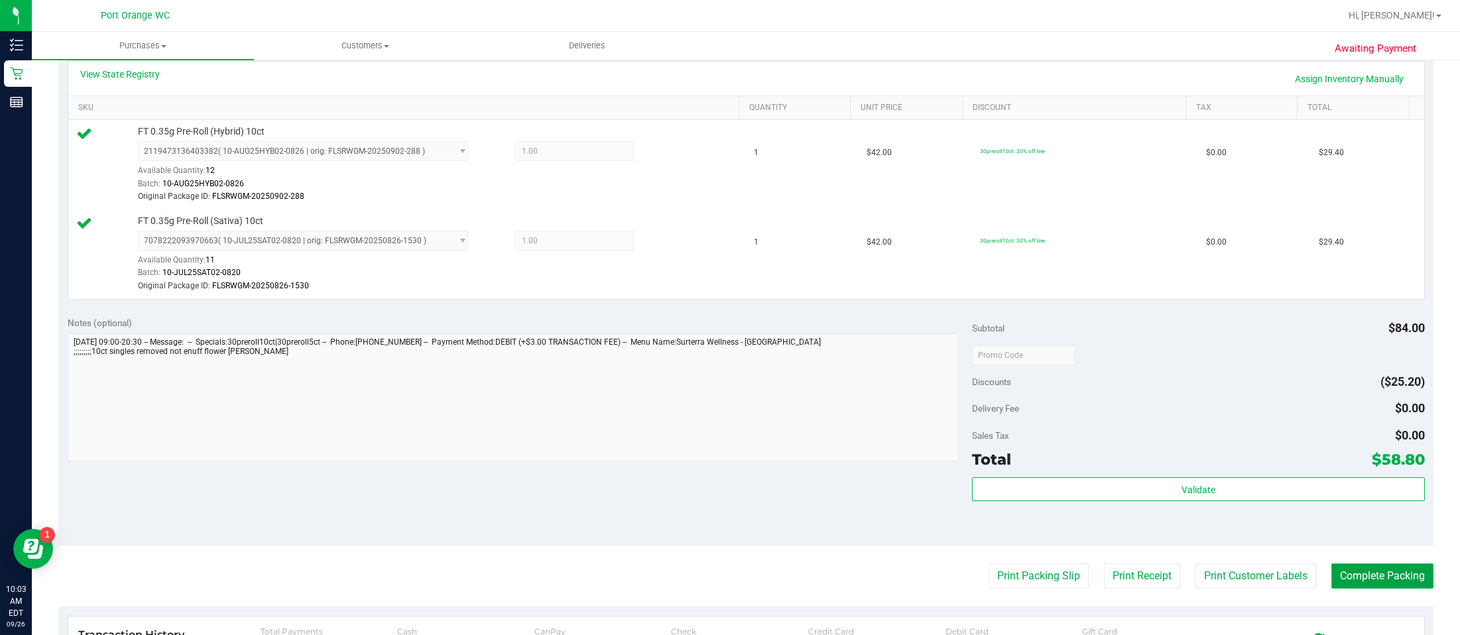
click at [1095, 579] on button "Complete Packing" at bounding box center [1382, 575] width 102 height 25
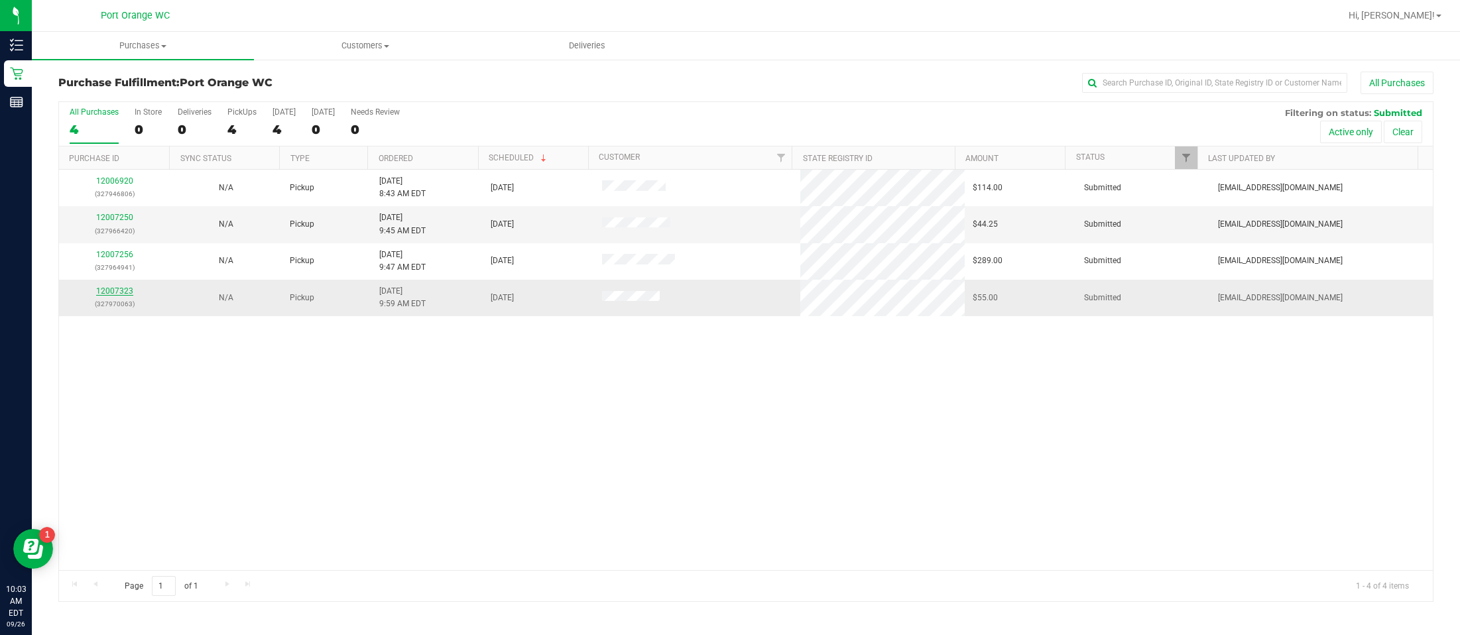
click at [105, 296] on link "12007323" at bounding box center [114, 290] width 37 height 9
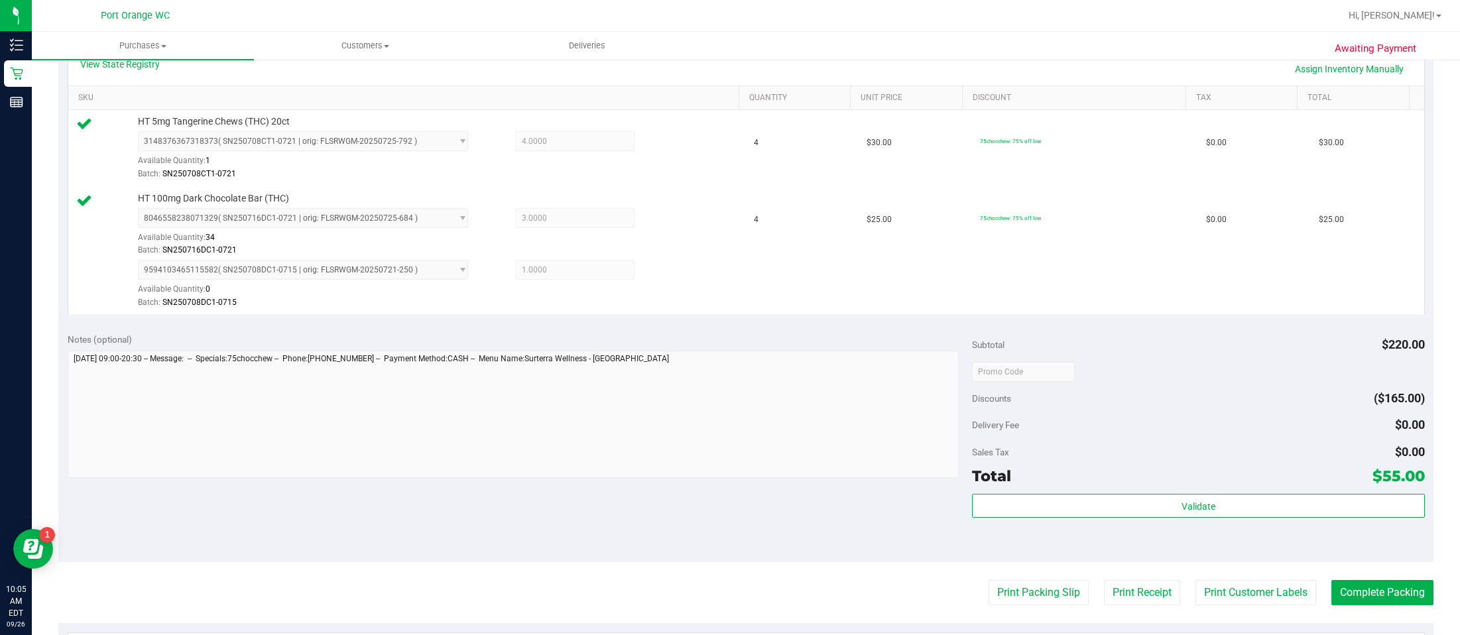
scroll to position [388, 0]
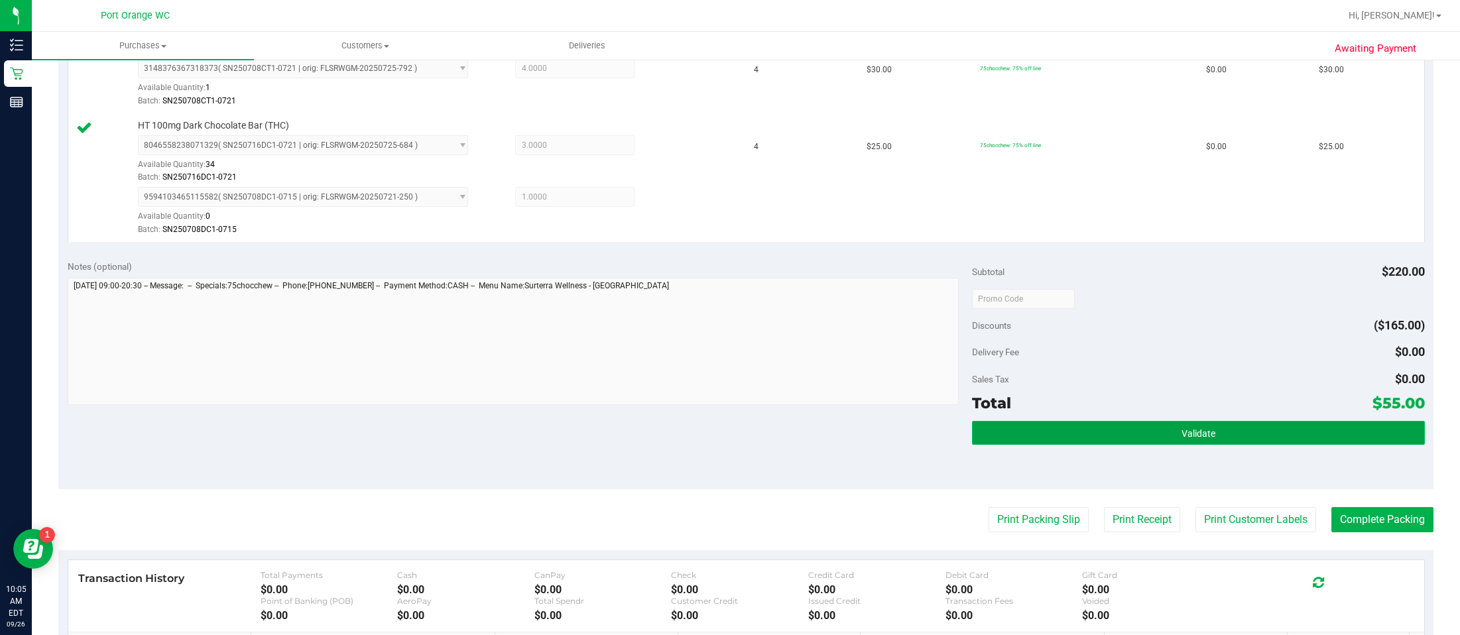
click at [1095, 426] on button "Validate" at bounding box center [1198, 433] width 452 height 24
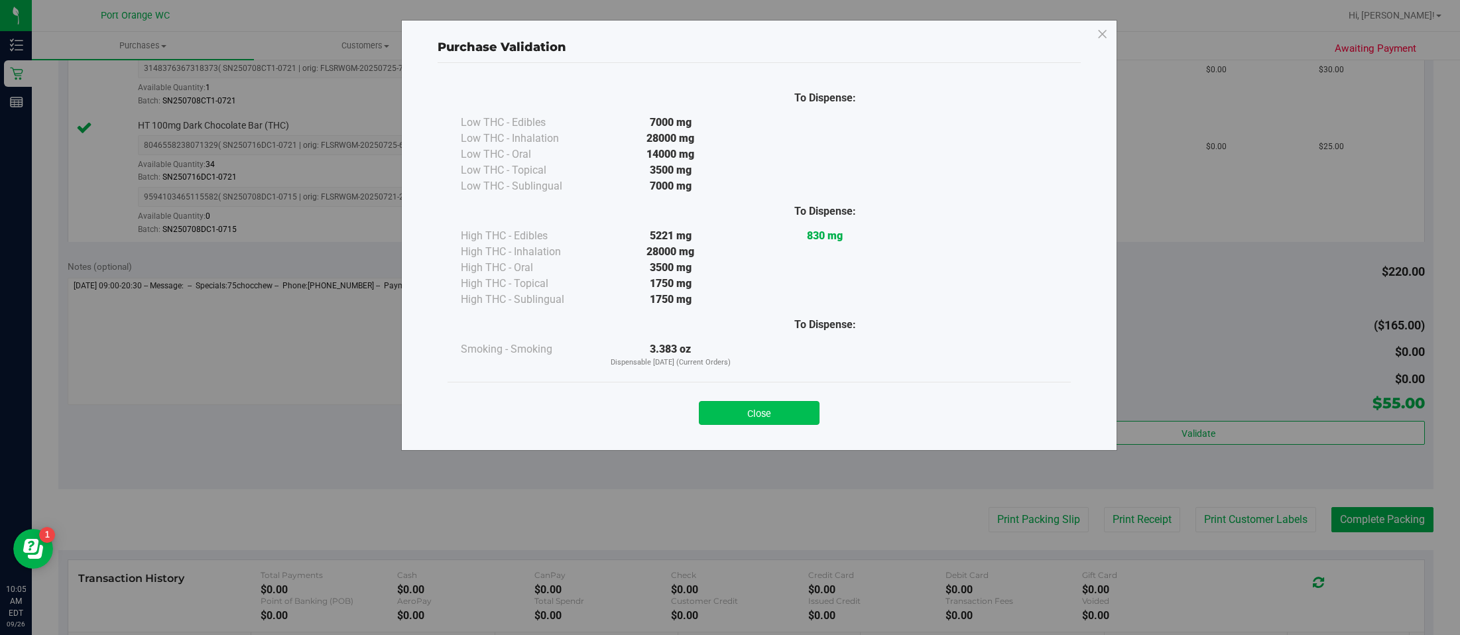
click at [751, 416] on button "Close" at bounding box center [759, 413] width 121 height 24
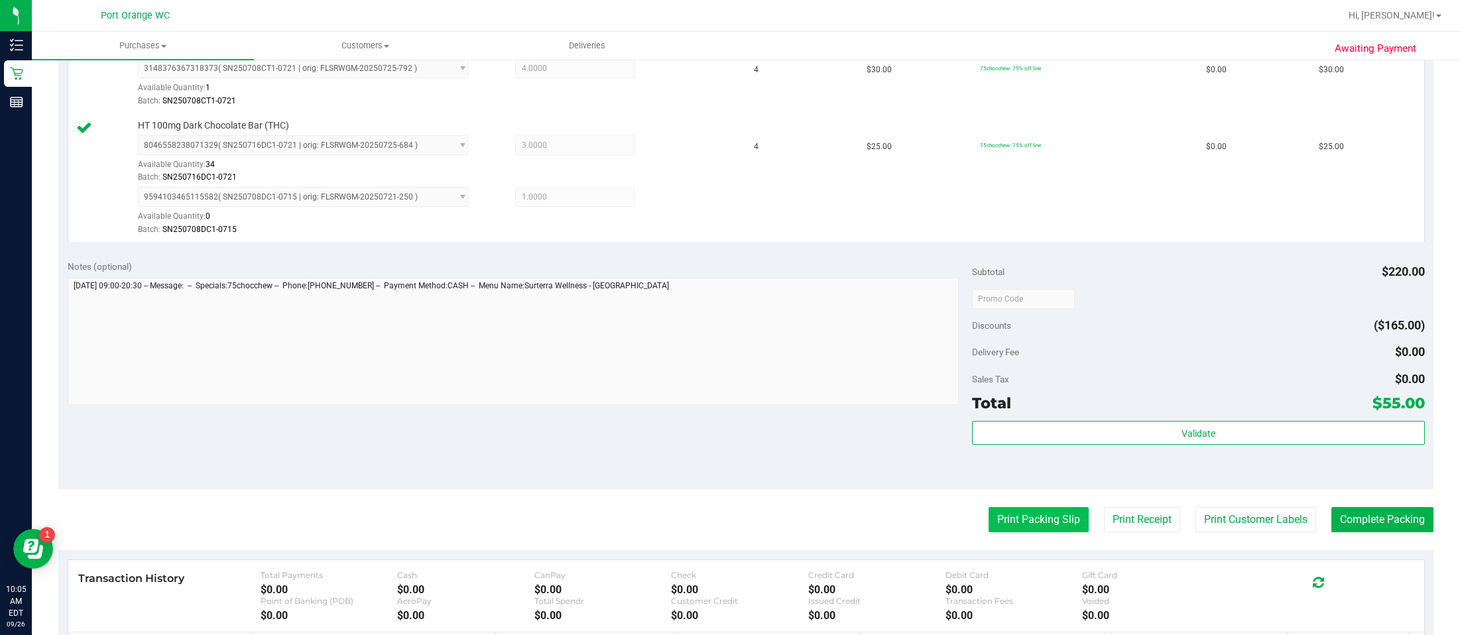
click at [1020, 527] on button "Print Packing Slip" at bounding box center [1038, 519] width 100 height 25
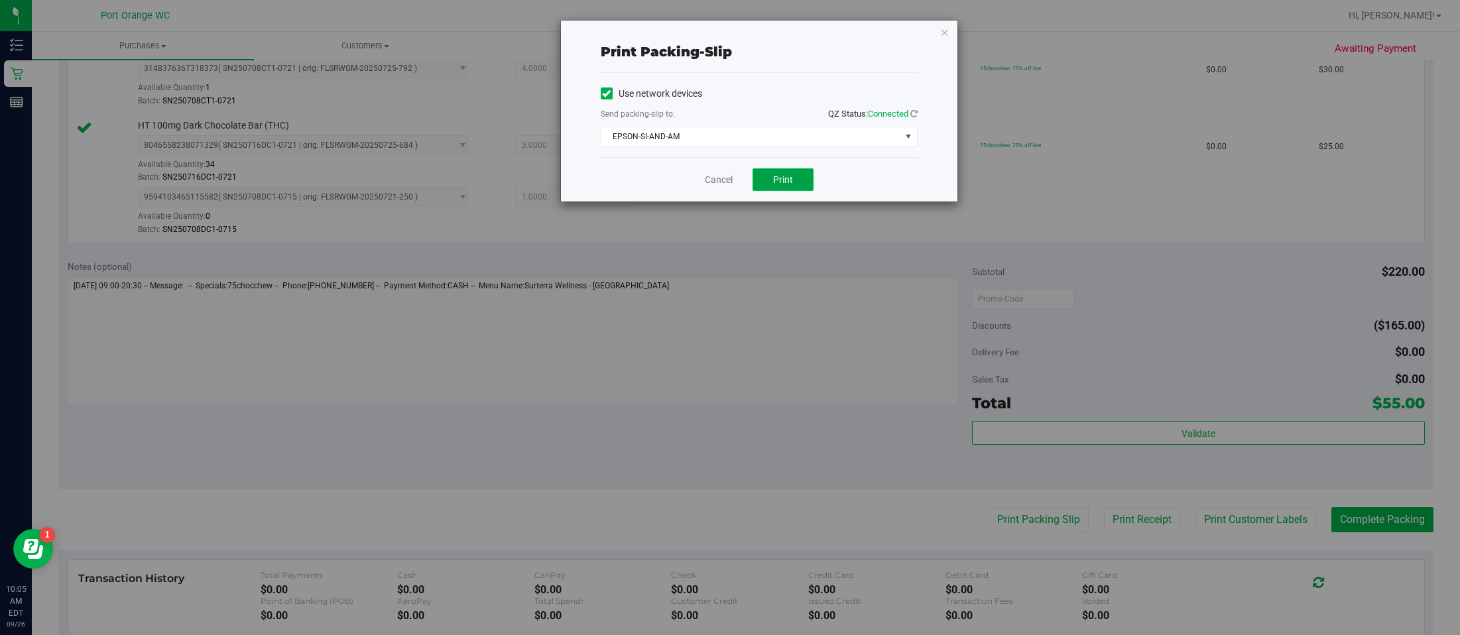
click at [771, 170] on button "Print" at bounding box center [782, 179] width 61 height 23
click at [944, 31] on icon "button" at bounding box center [944, 32] width 9 height 16
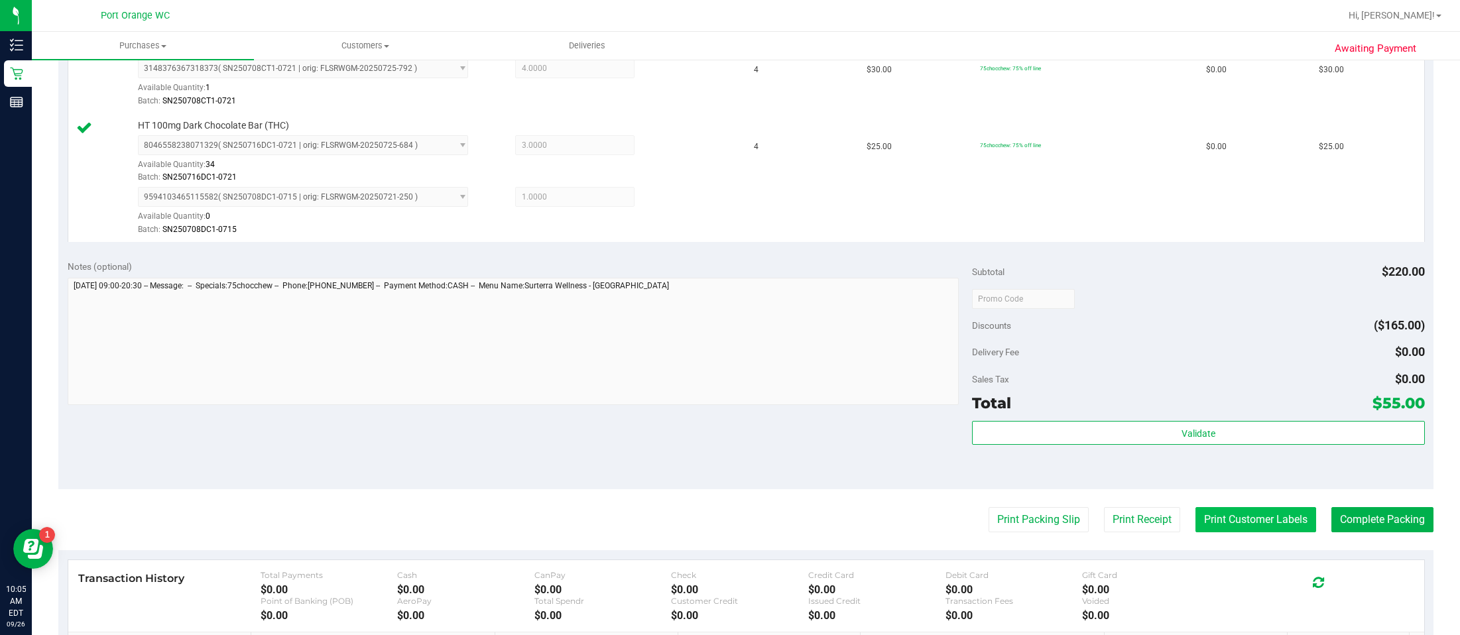
click at [1095, 523] on button "Print Customer Labels" at bounding box center [1255, 519] width 121 height 25
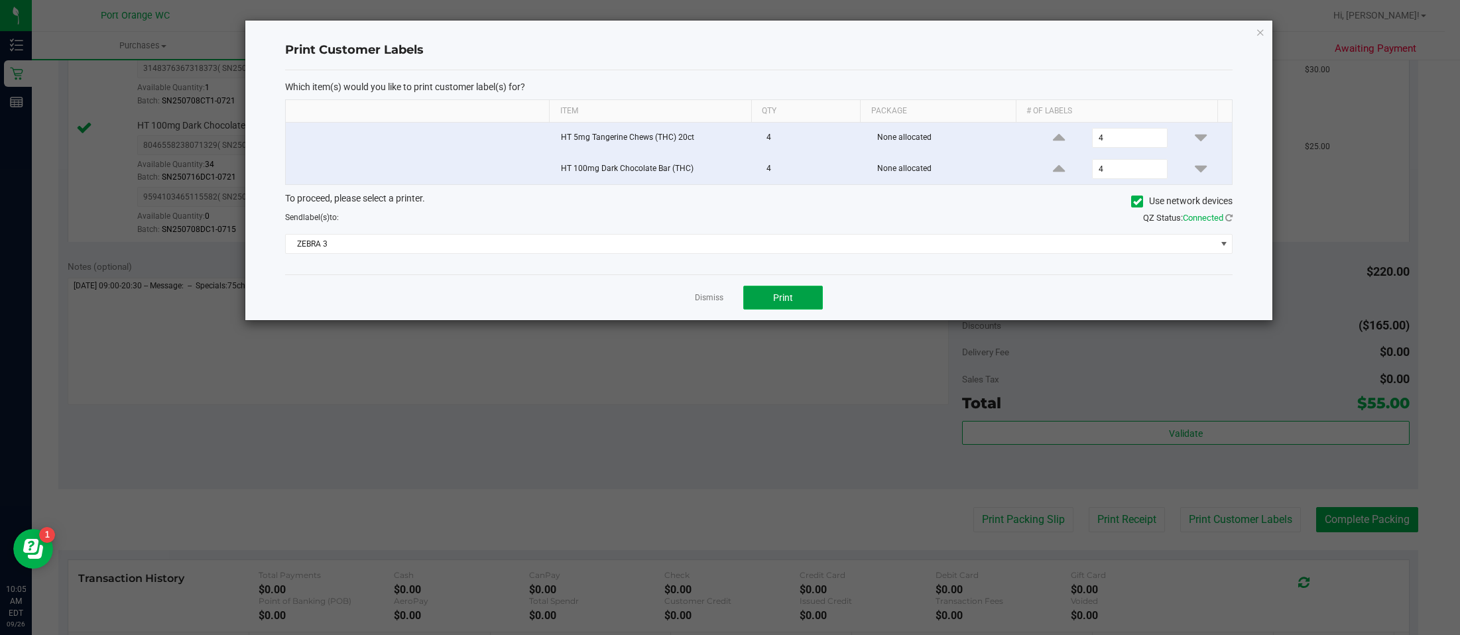
click at [790, 300] on span "Print" at bounding box center [783, 297] width 20 height 11
click at [1095, 30] on icon "button" at bounding box center [1260, 32] width 9 height 16
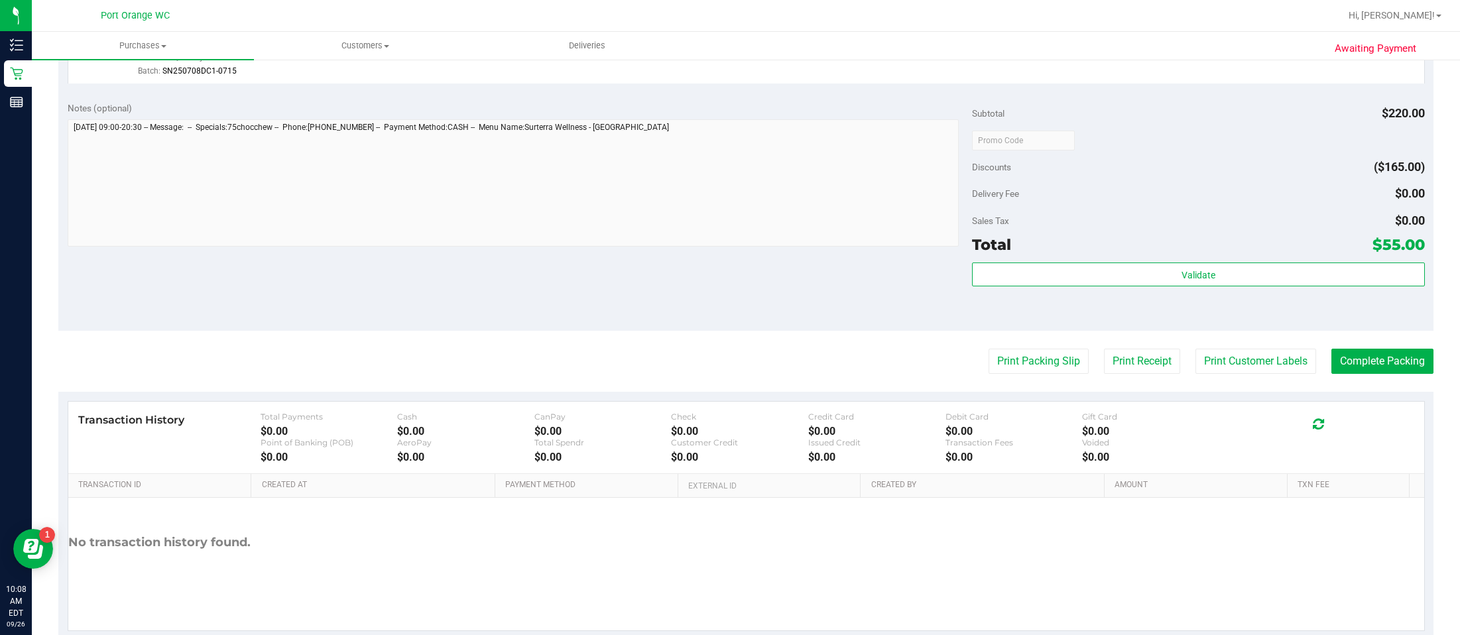
scroll to position [580, 0]
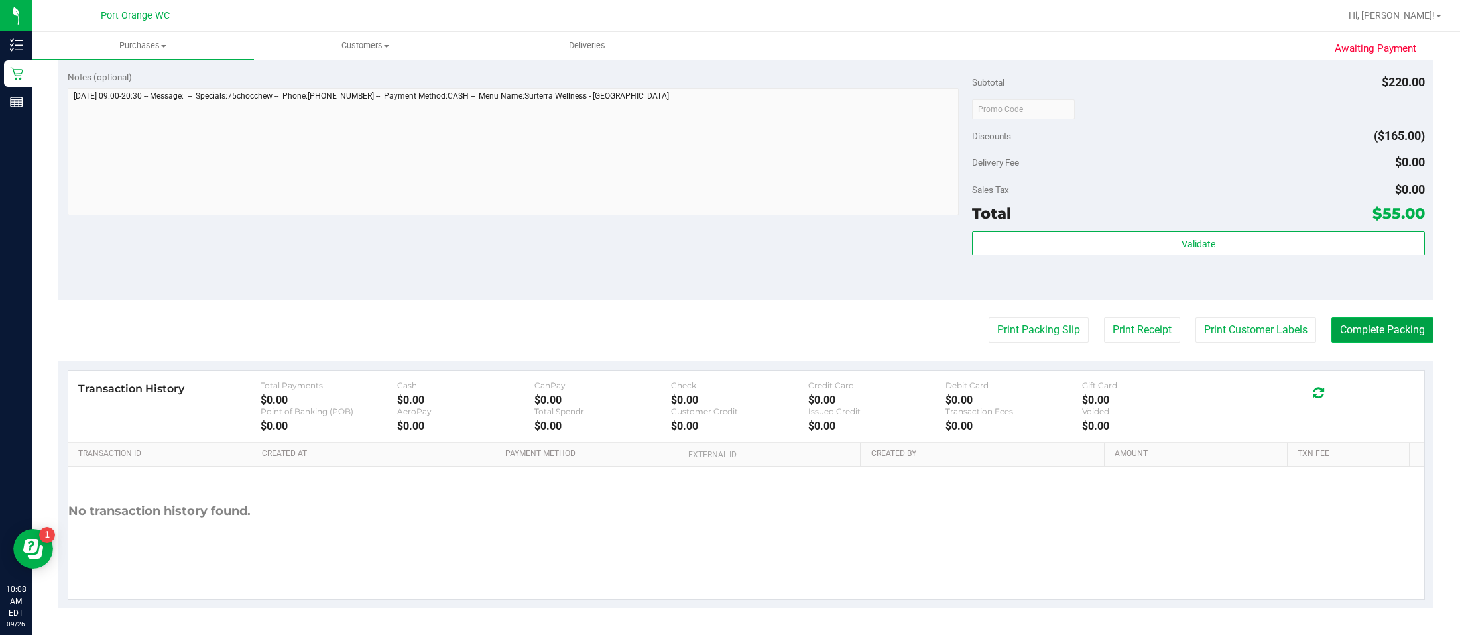
click at [1095, 335] on button "Complete Packing" at bounding box center [1382, 330] width 102 height 25
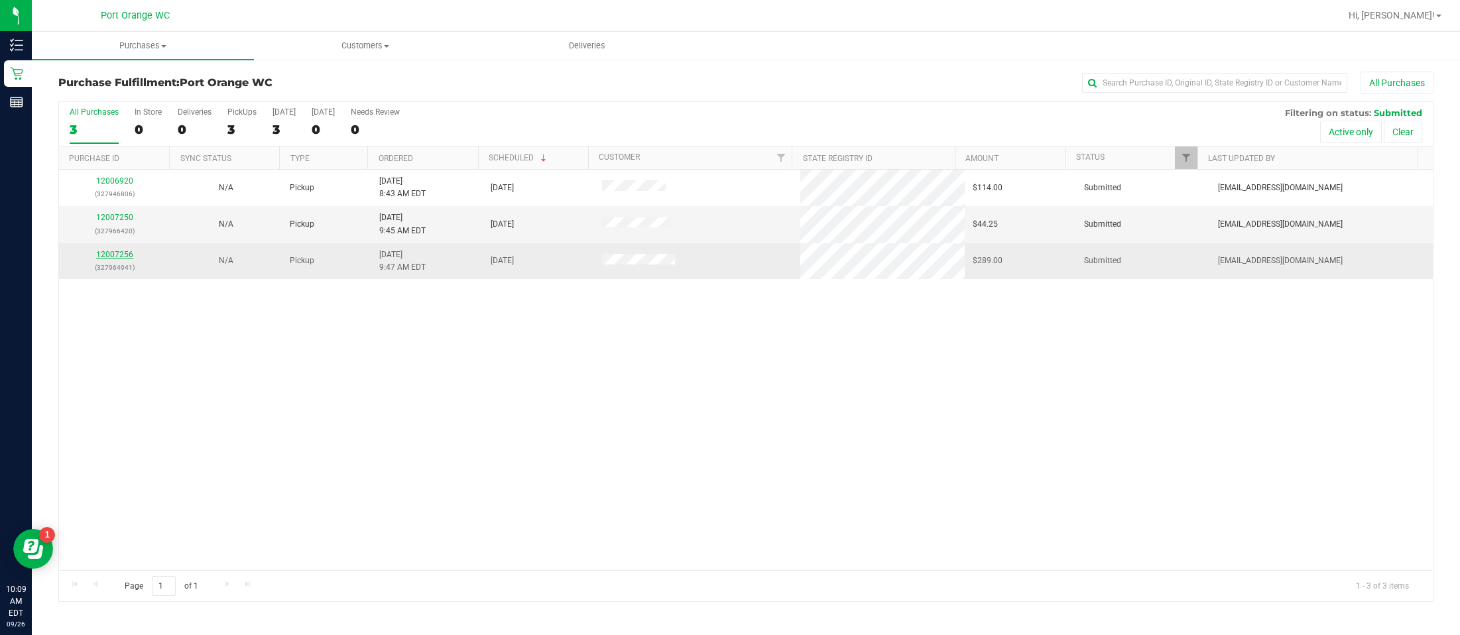
click at [118, 257] on link "12007256" at bounding box center [114, 254] width 37 height 9
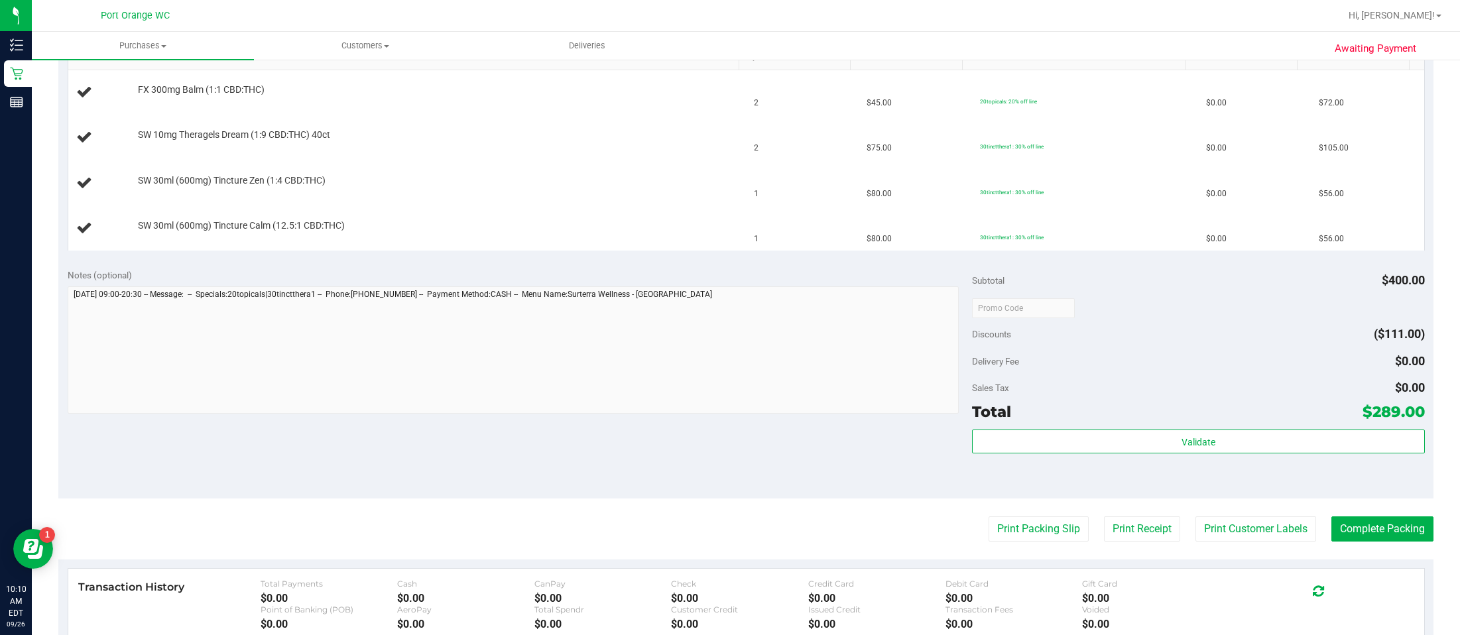
scroll to position [359, 0]
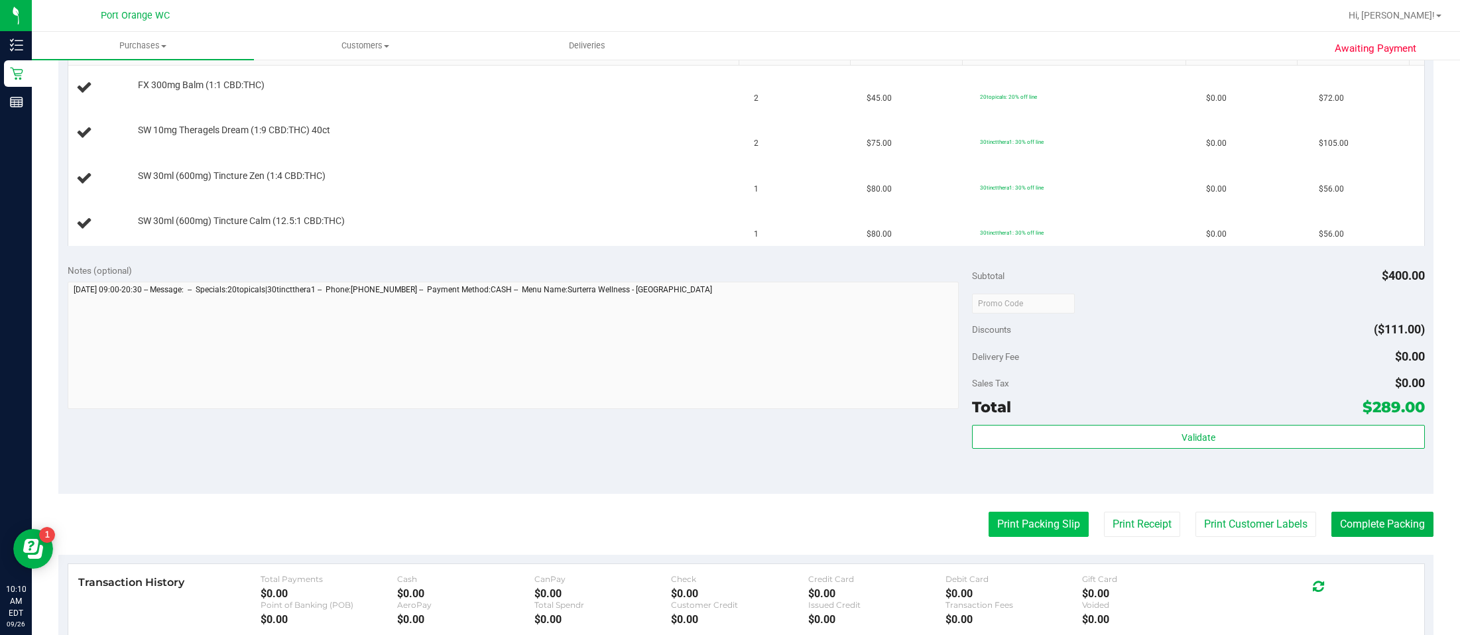
click at [1026, 524] on button "Print Packing Slip" at bounding box center [1038, 524] width 100 height 25
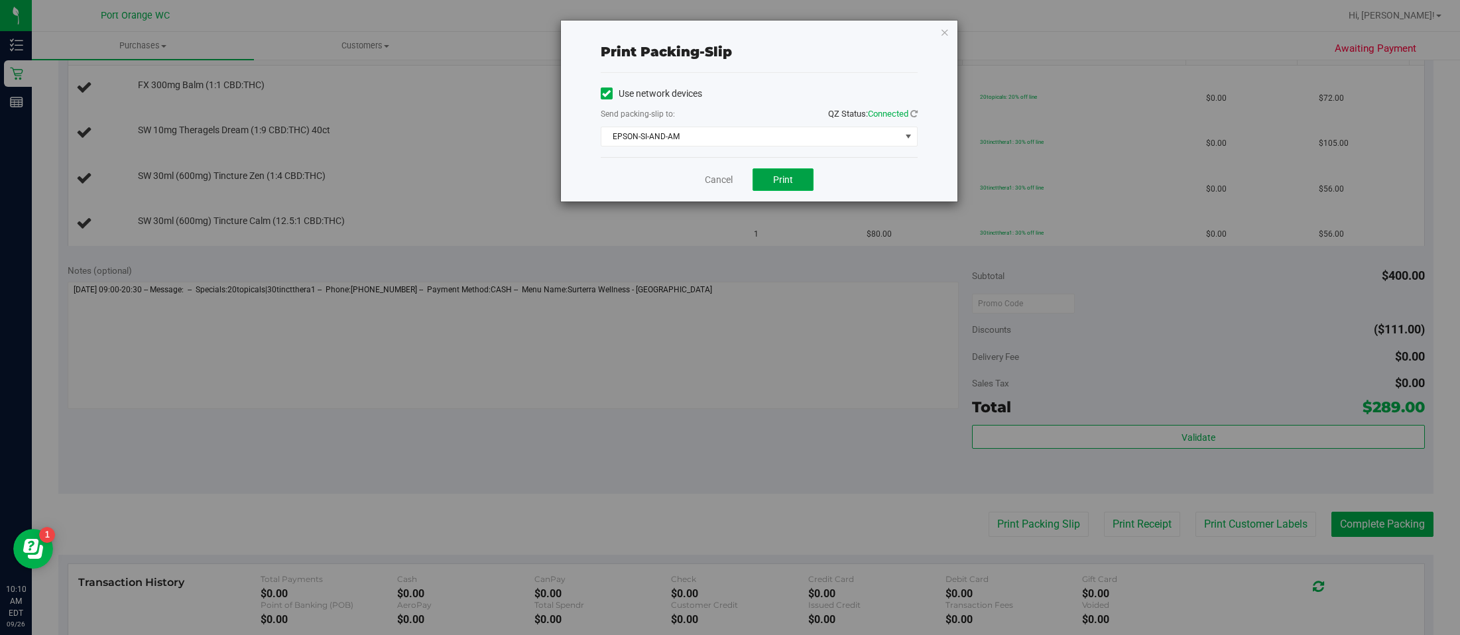
click at [782, 180] on span "Print" at bounding box center [783, 179] width 20 height 11
click at [944, 30] on icon "button" at bounding box center [944, 32] width 9 height 16
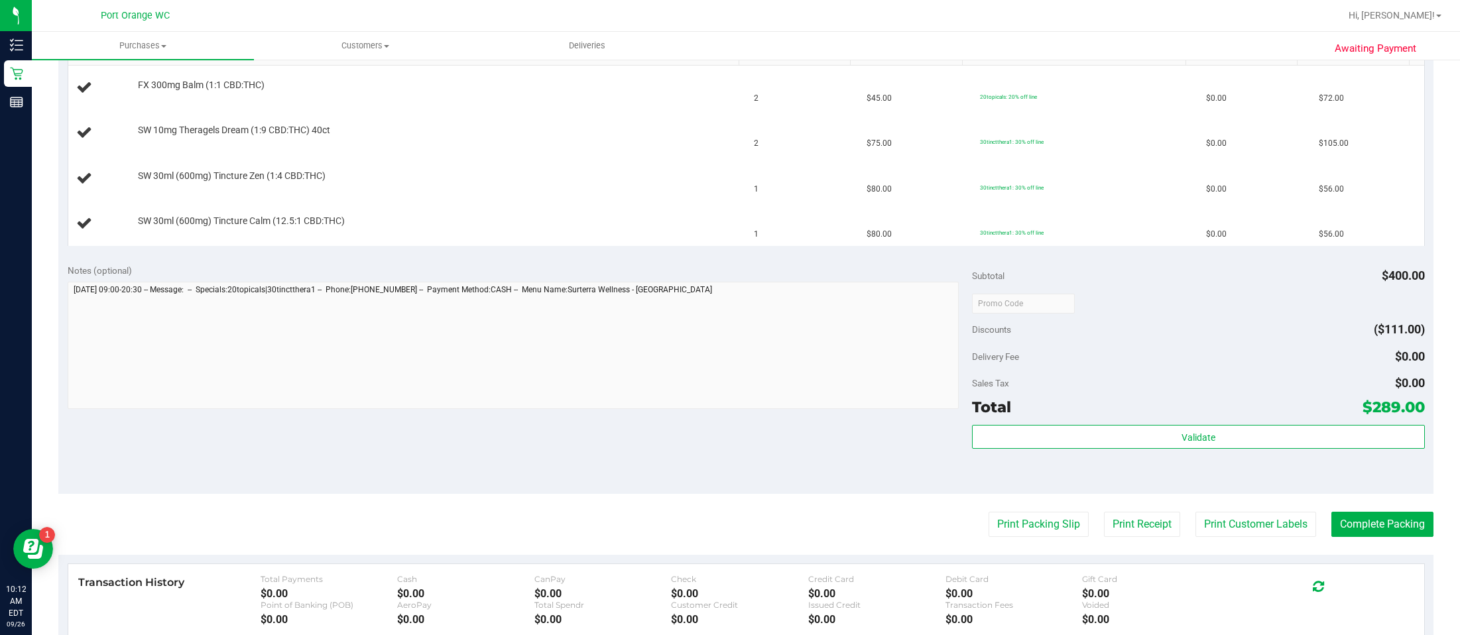
click at [988, 512] on button "Print Packing Slip" at bounding box center [1038, 524] width 100 height 25
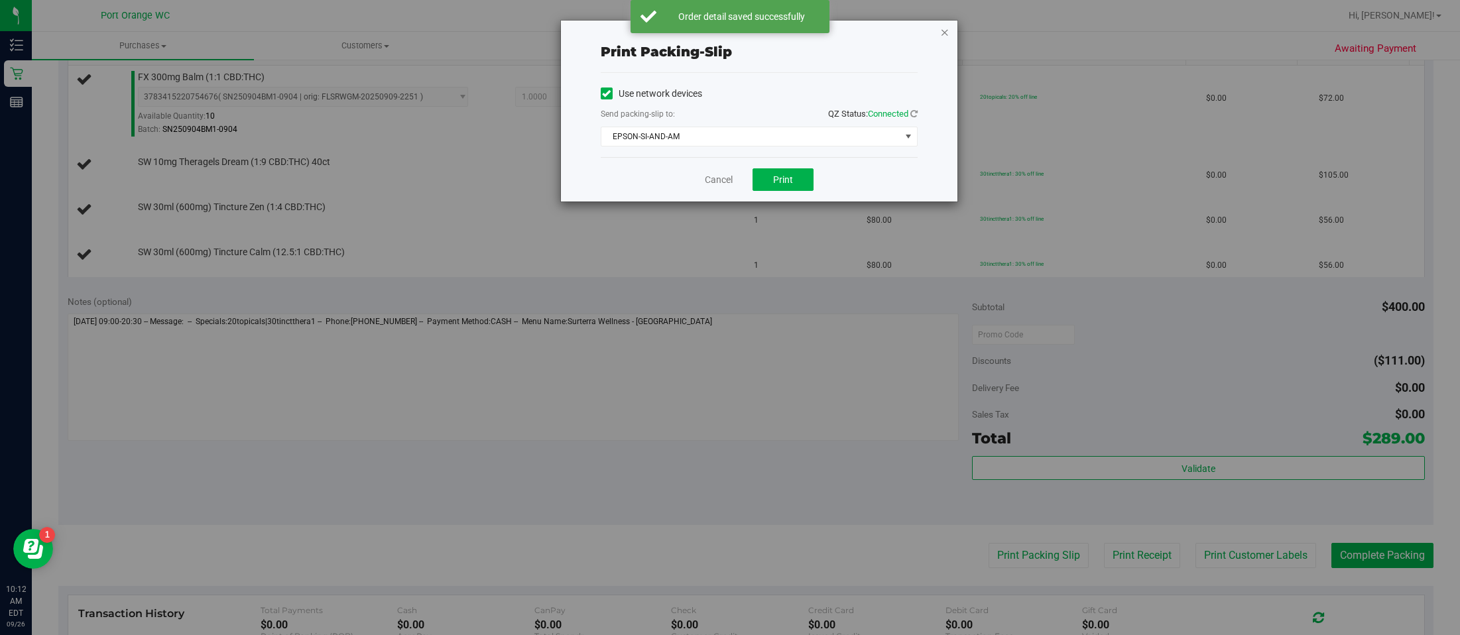
click at [944, 31] on icon "button" at bounding box center [944, 32] width 9 height 16
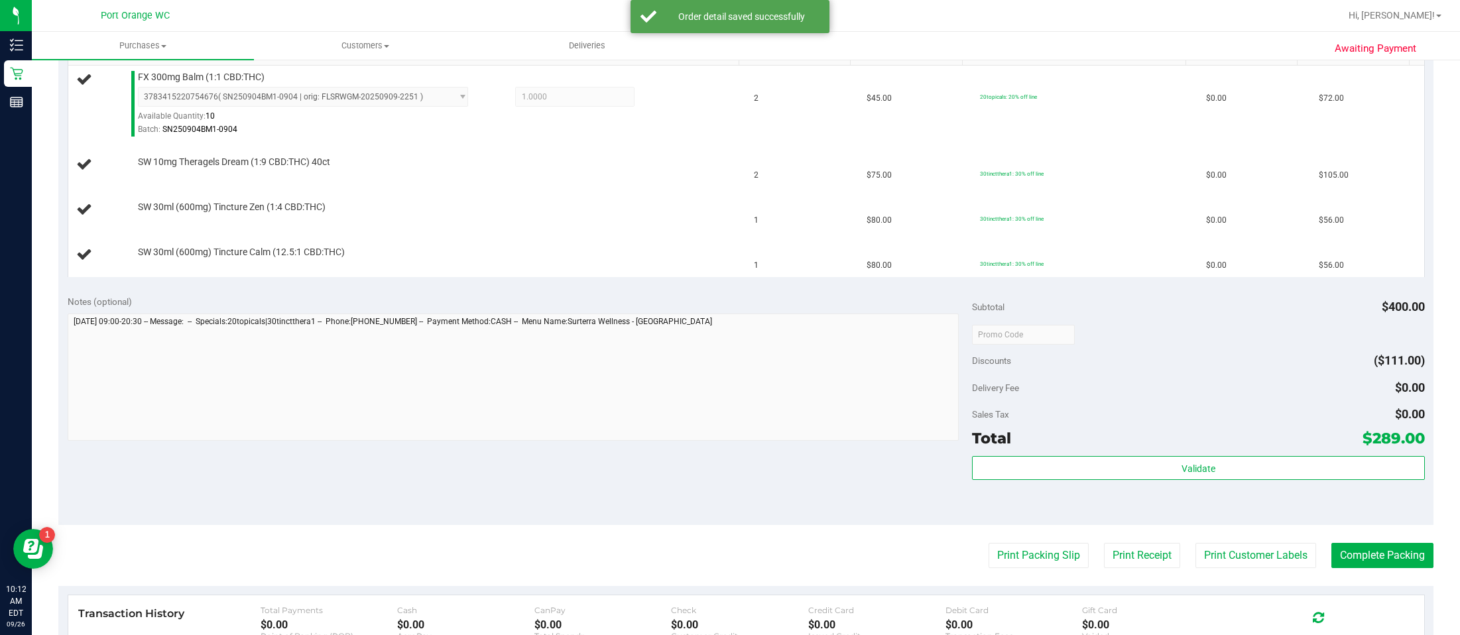
click at [988, 543] on button "Print Packing Slip" at bounding box center [1038, 555] width 100 height 25
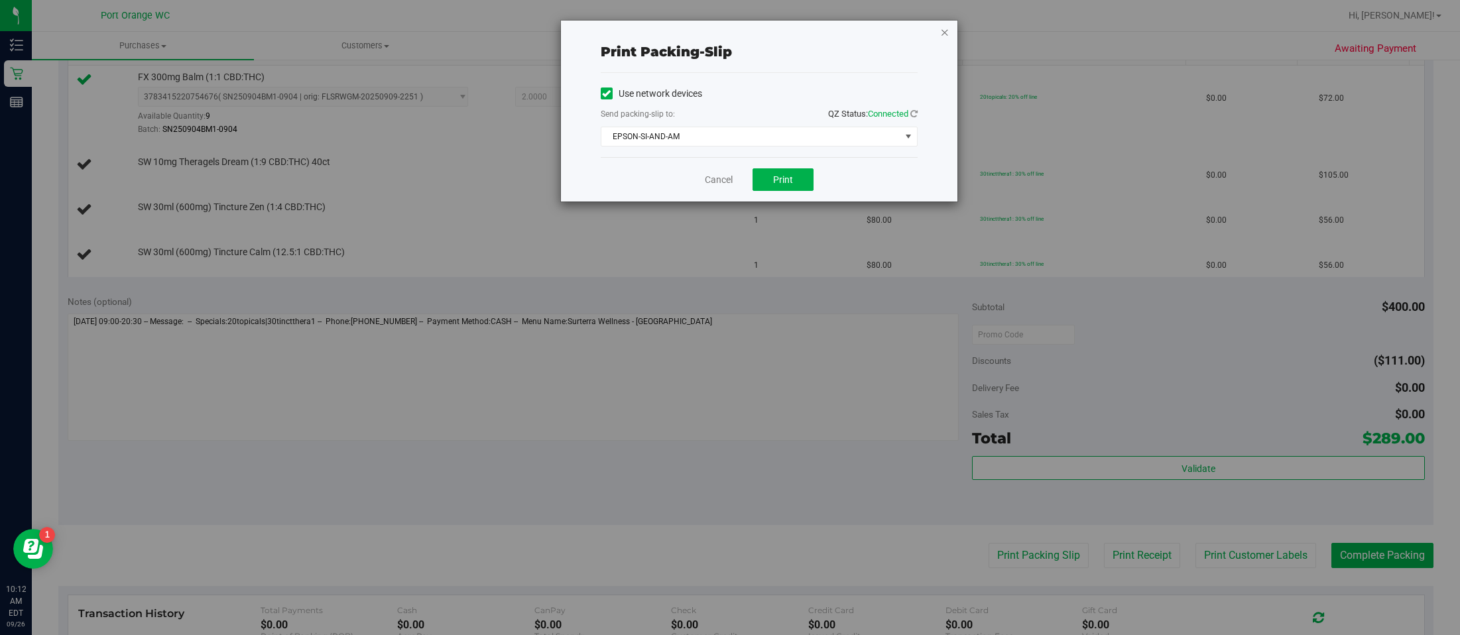
click at [944, 34] on icon "button" at bounding box center [944, 32] width 9 height 16
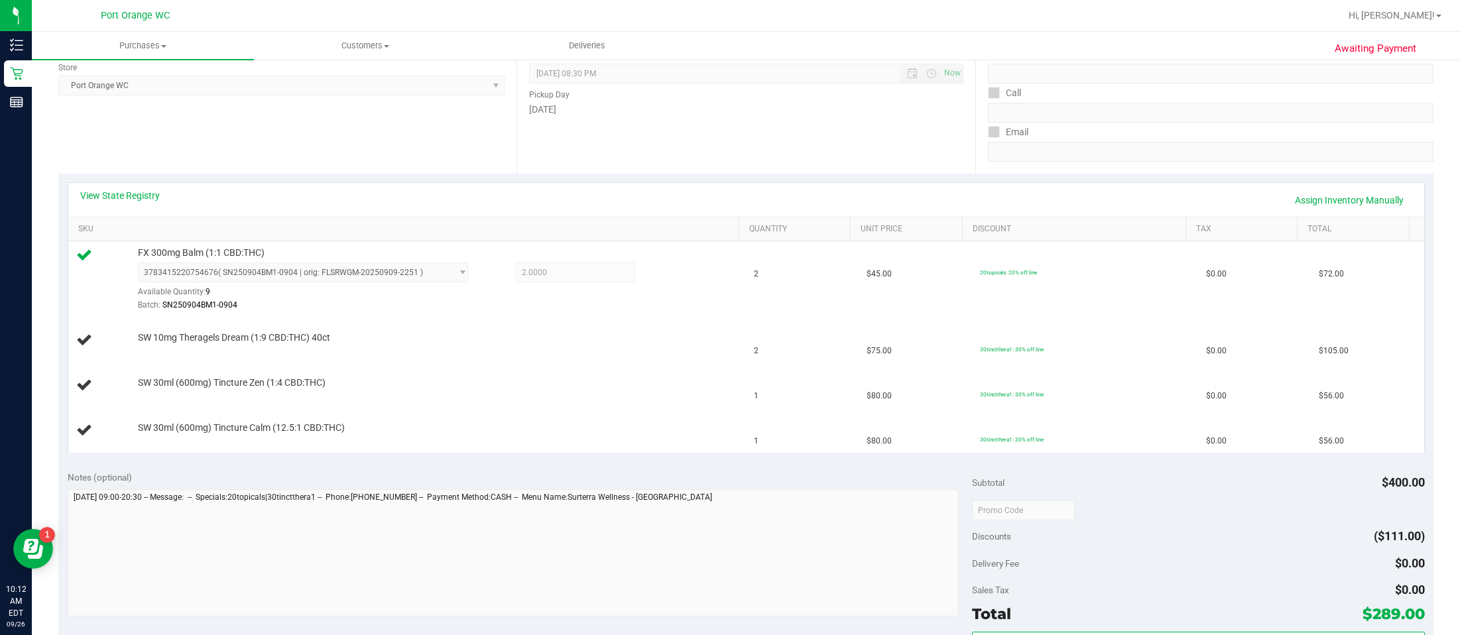
scroll to position [183, 0]
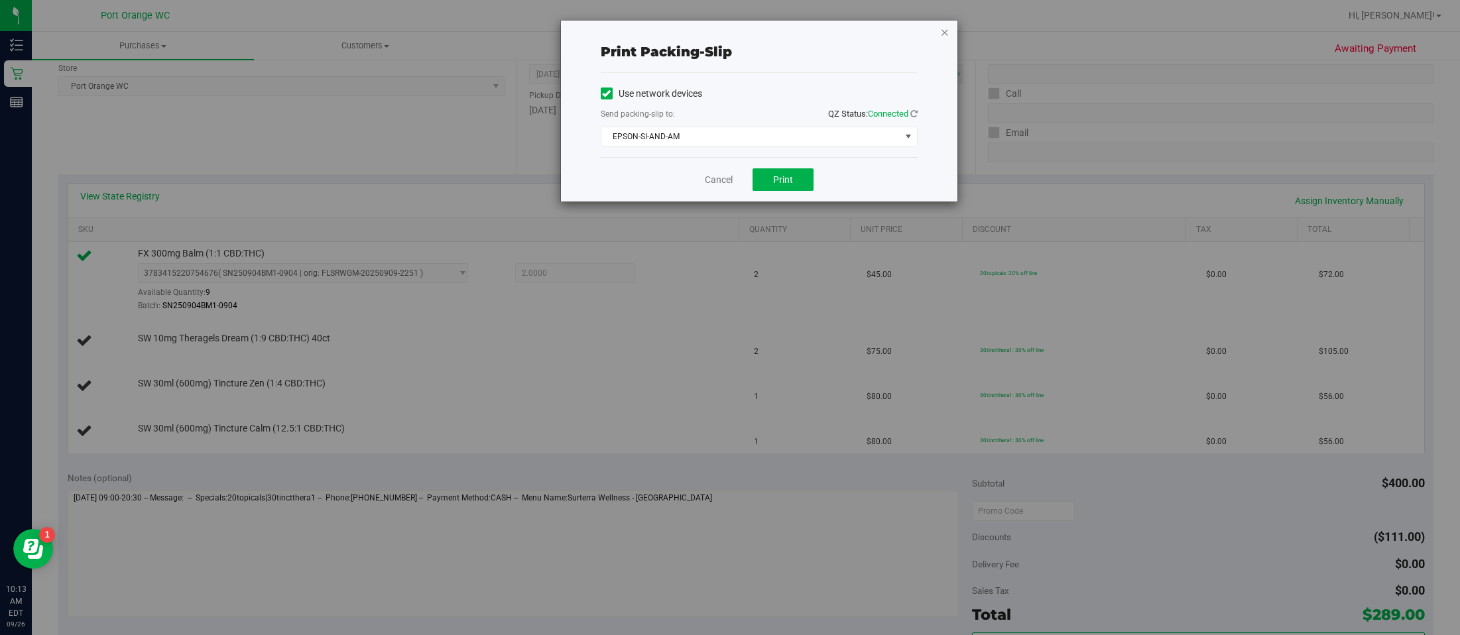
click at [943, 30] on icon "button" at bounding box center [944, 32] width 9 height 16
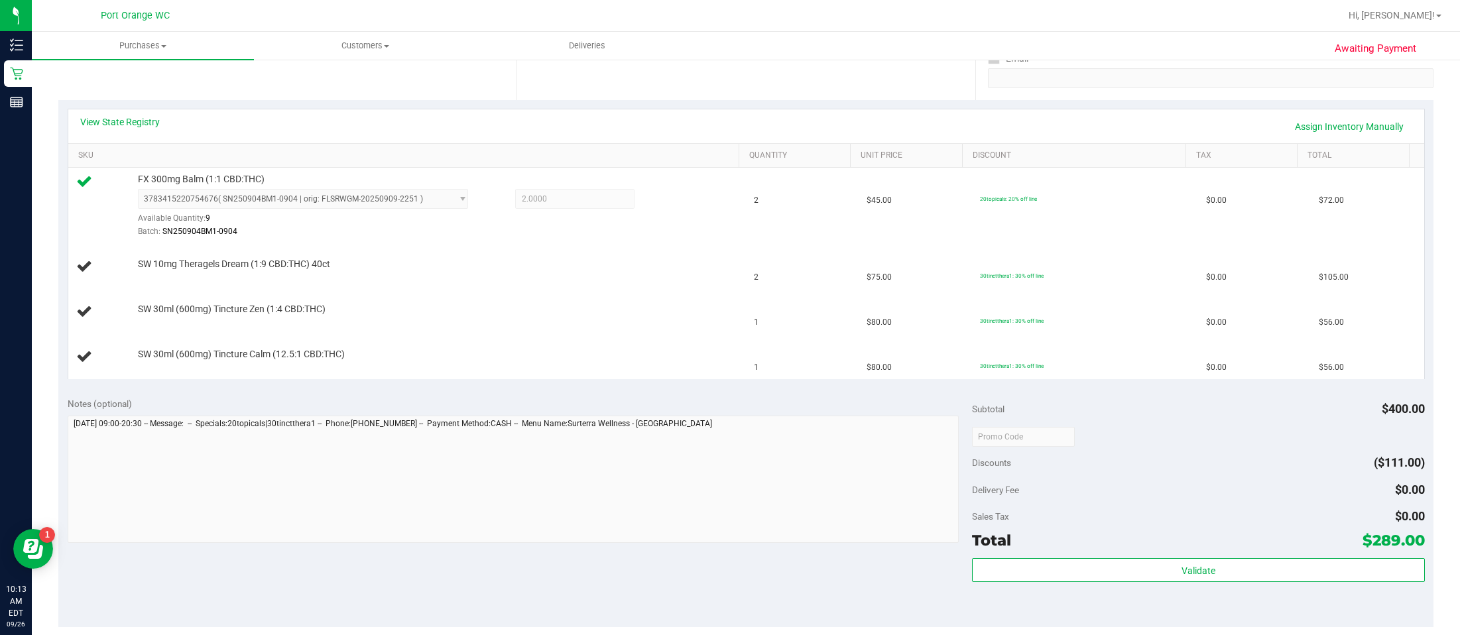
scroll to position [235, 0]
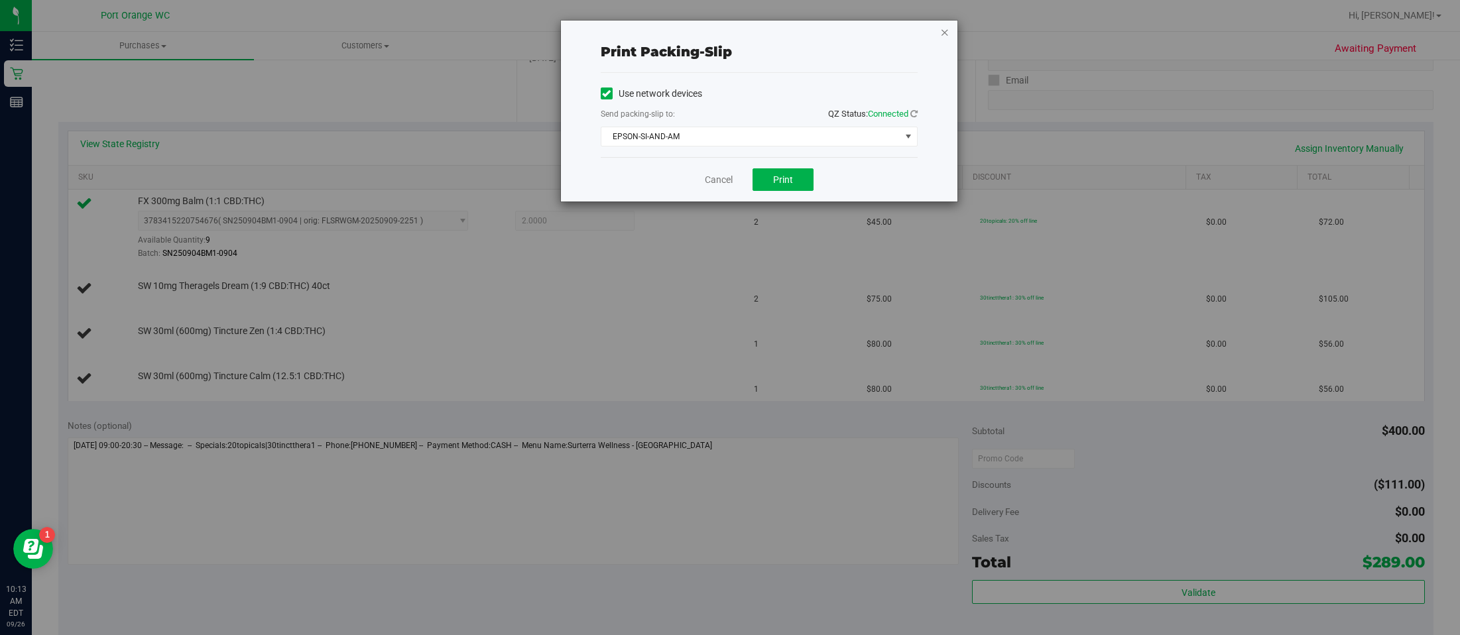
click at [944, 32] on icon "button" at bounding box center [944, 32] width 9 height 16
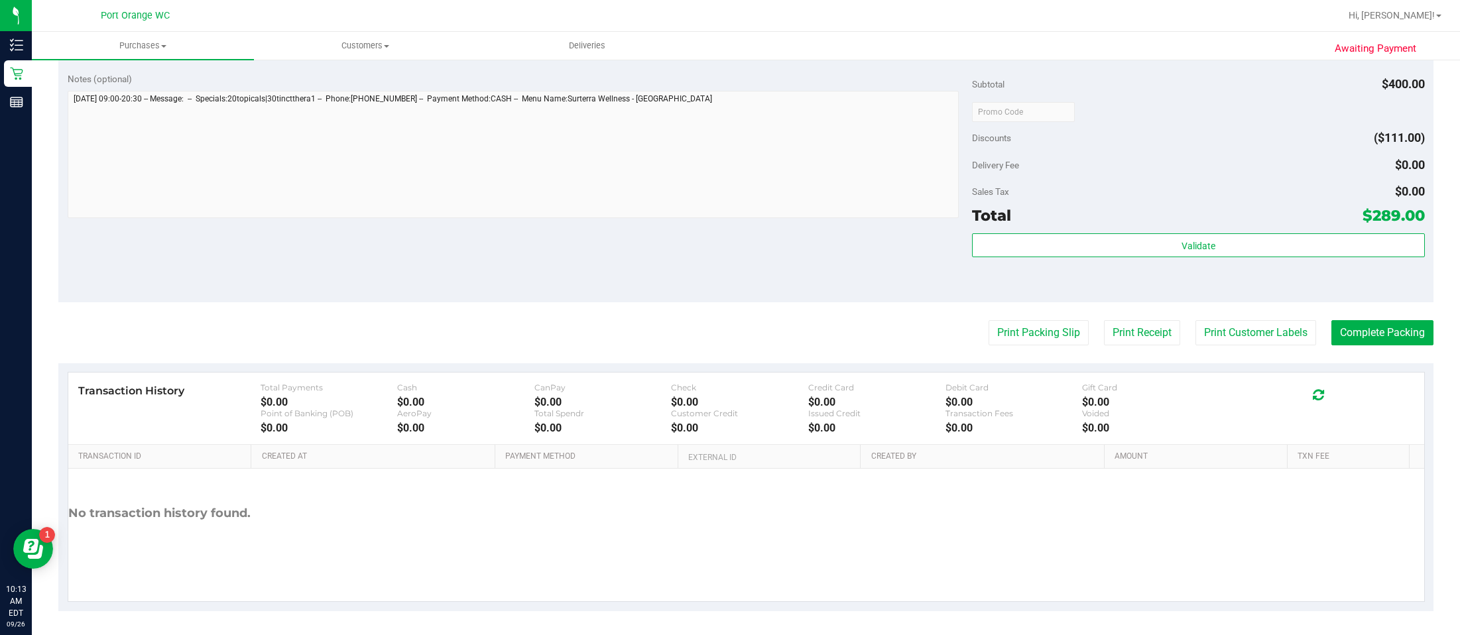
click at [988, 320] on button "Print Packing Slip" at bounding box center [1038, 332] width 100 height 25
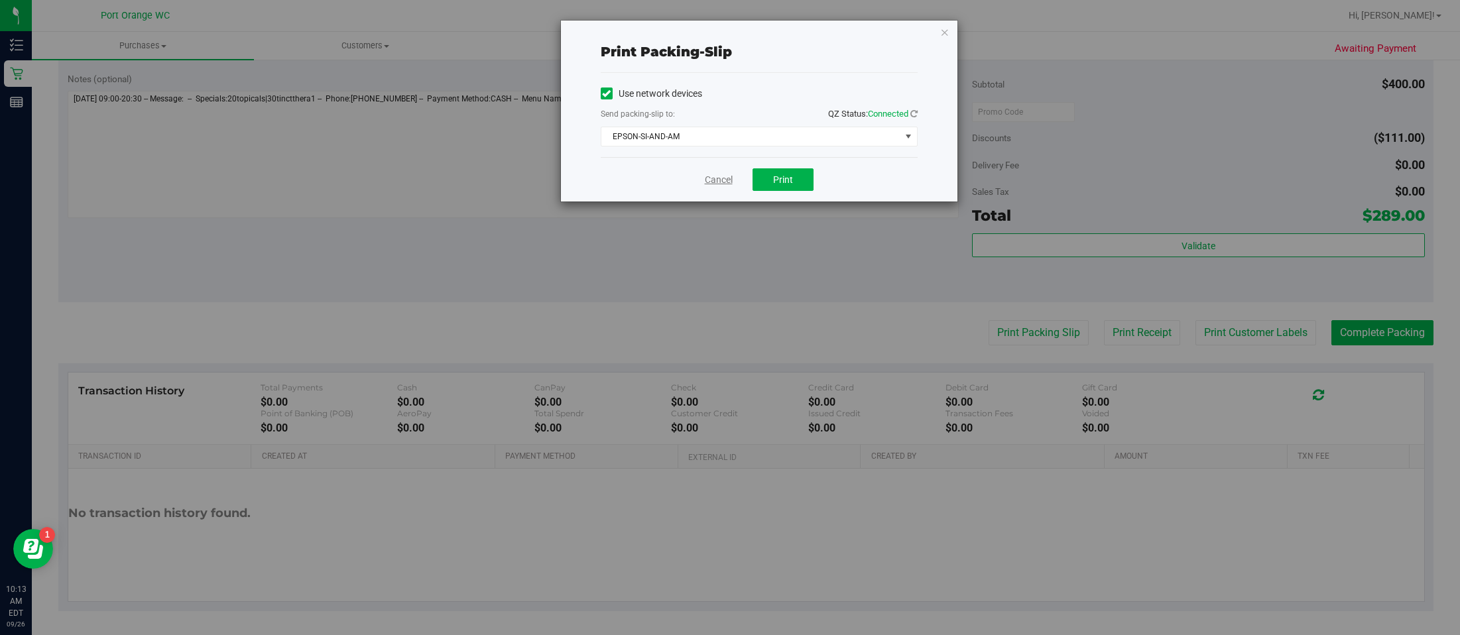
click at [715, 178] on link "Cancel" at bounding box center [719, 180] width 28 height 14
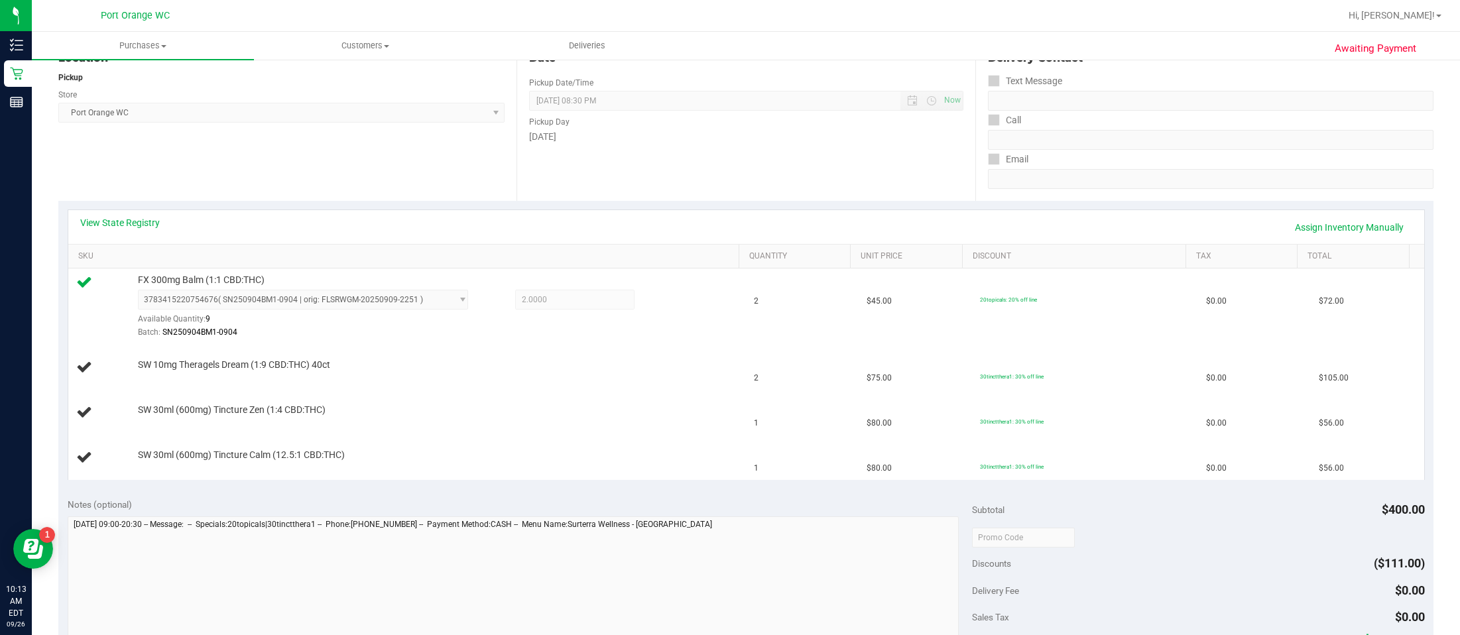
scroll to position [152, 0]
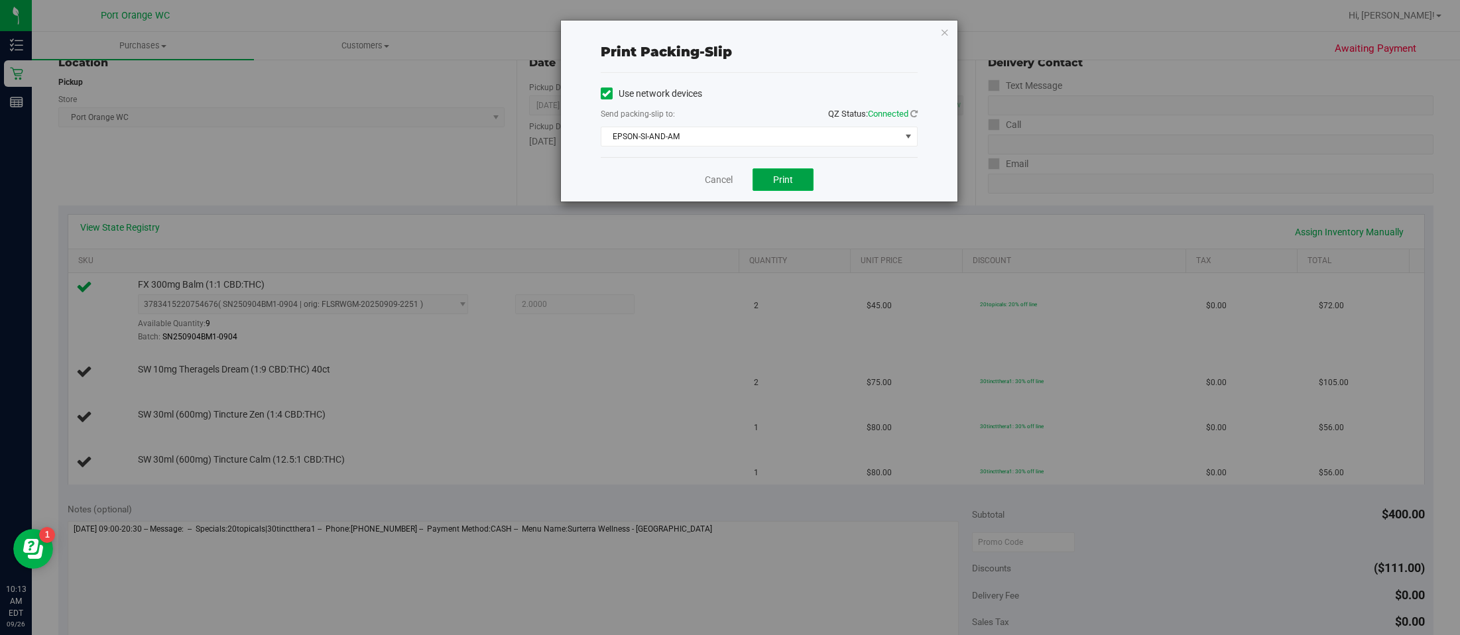
click at [795, 173] on button "Print" at bounding box center [782, 179] width 61 height 23
click at [944, 37] on icon "button" at bounding box center [944, 32] width 9 height 16
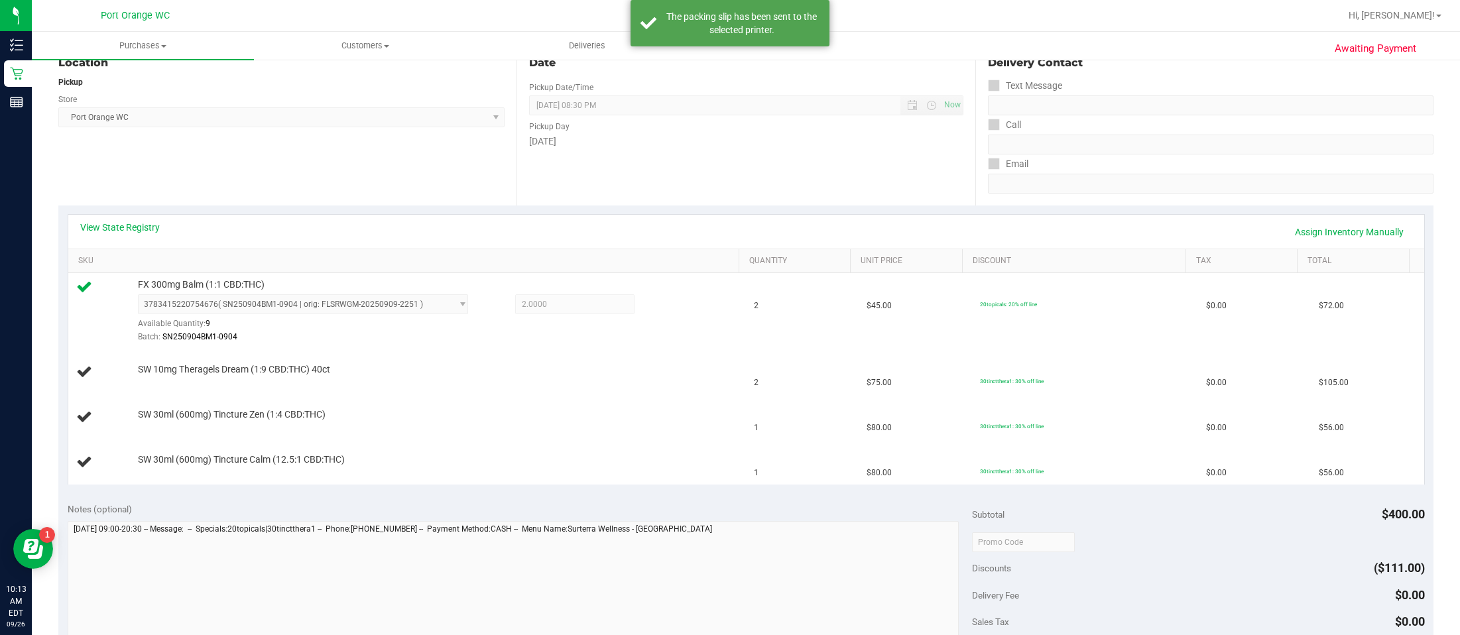
scroll to position [582, 0]
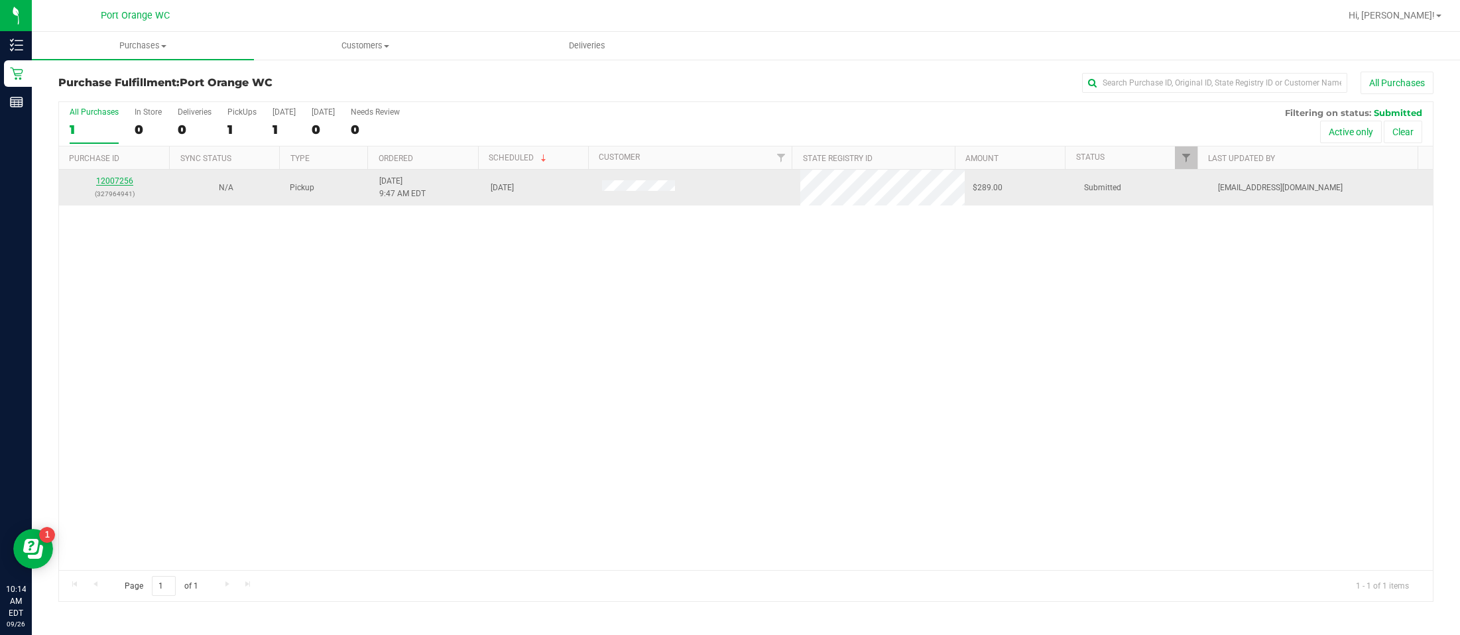
click at [110, 182] on link "12007256" at bounding box center [114, 180] width 37 height 9
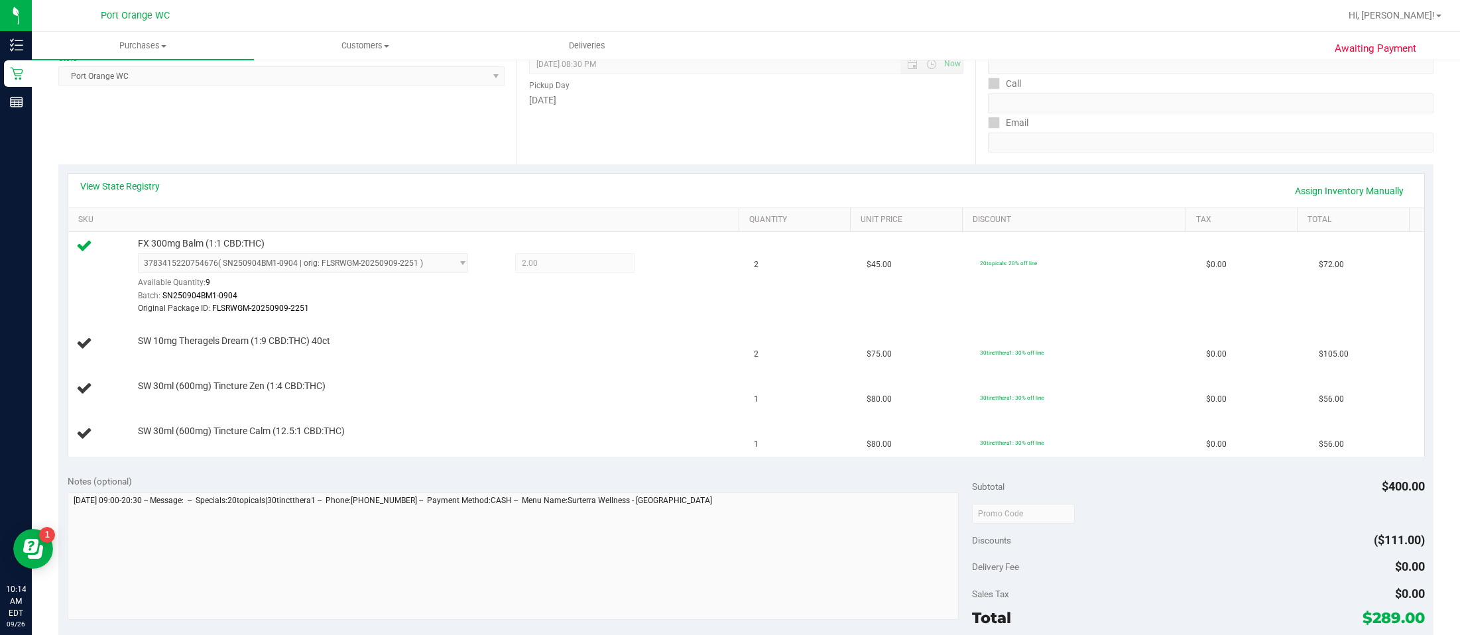
scroll to position [197, 0]
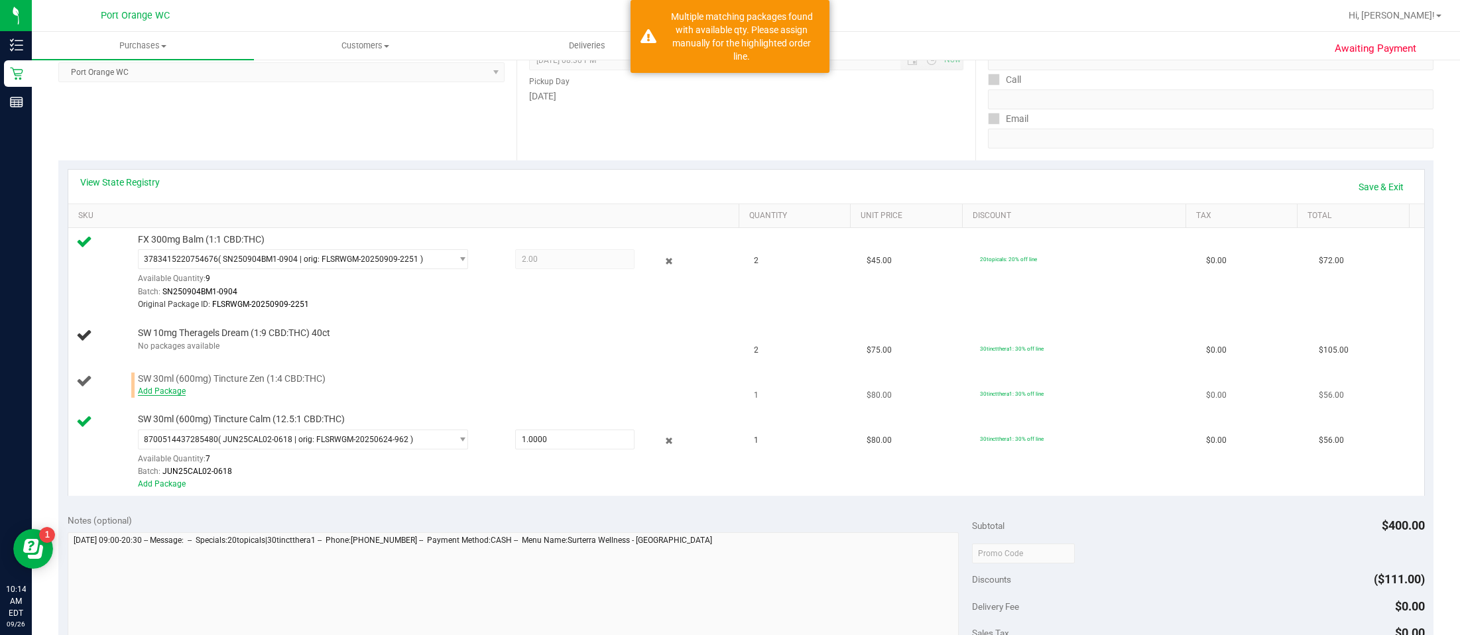
click at [153, 388] on link "Add Package" at bounding box center [162, 390] width 48 height 9
click at [457, 396] on span "select" at bounding box center [462, 393] width 10 height 11
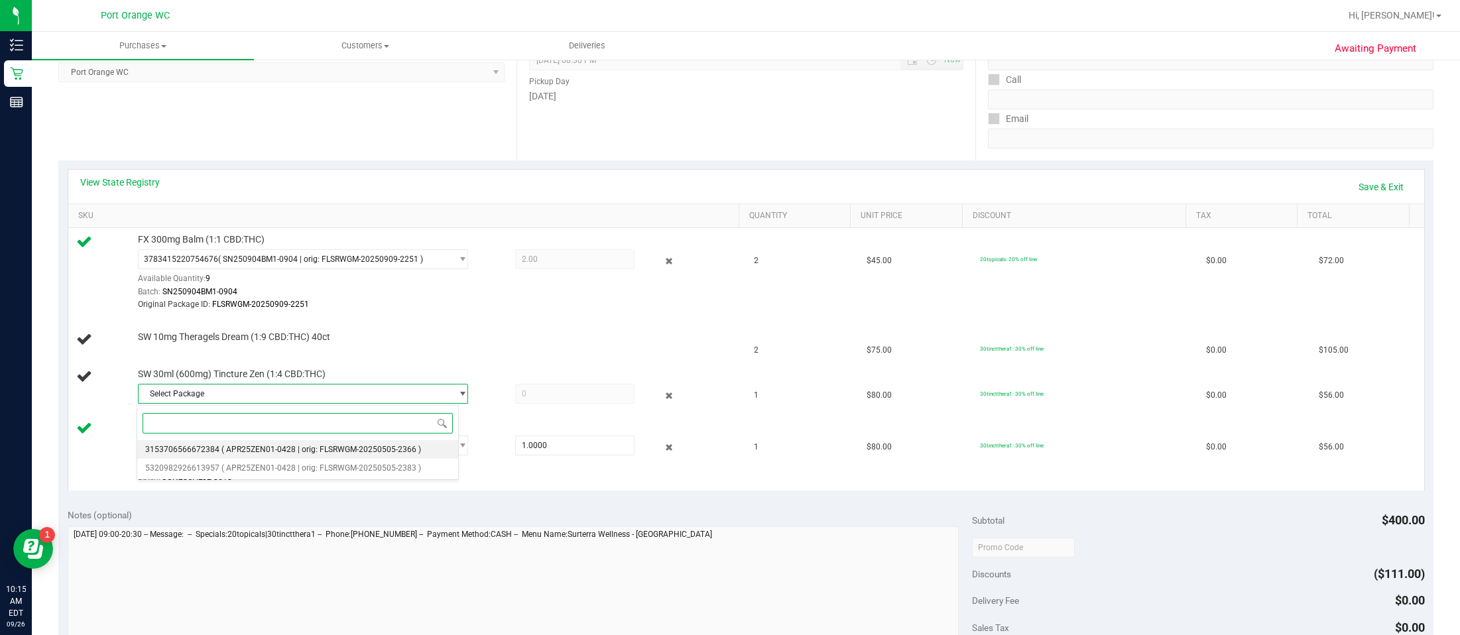
click at [347, 446] on span "( APR25ZEN01-0428 | orig: FLSRWGM-20250505-2366 )" at bounding box center [321, 449] width 200 height 9
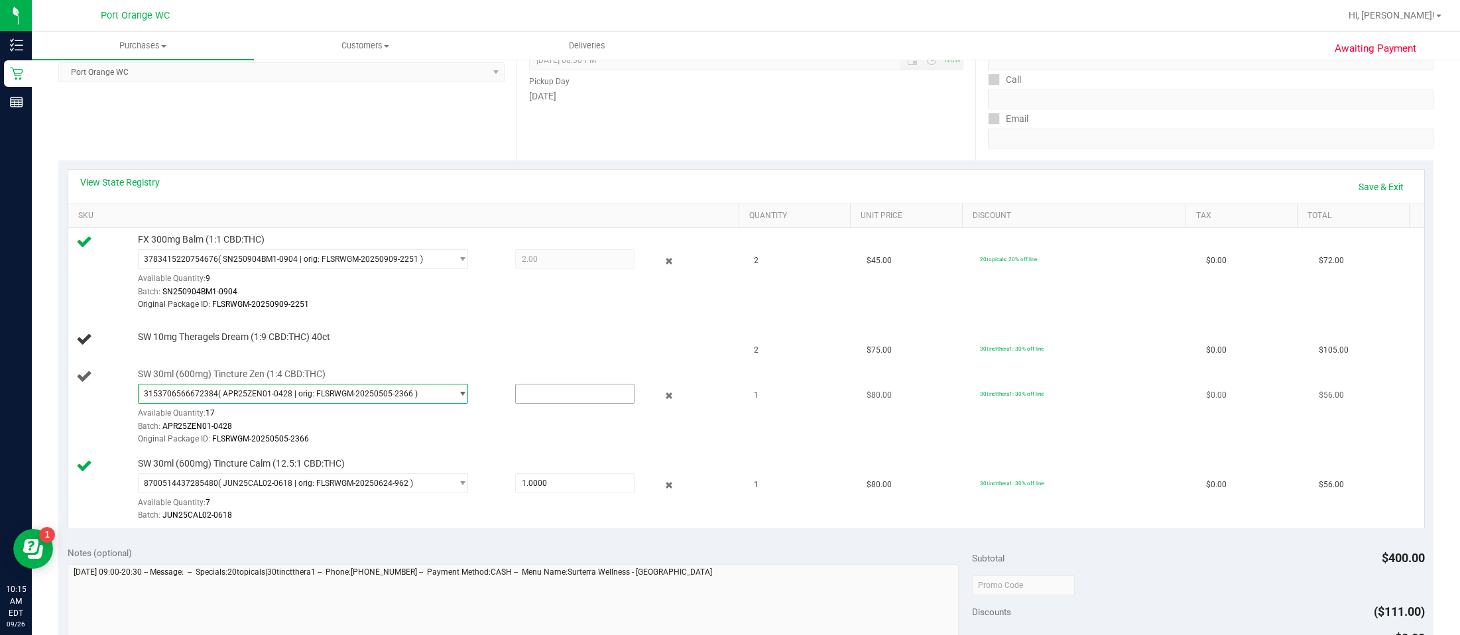
click at [519, 391] on input "text" at bounding box center [575, 393] width 118 height 19
type input "1"
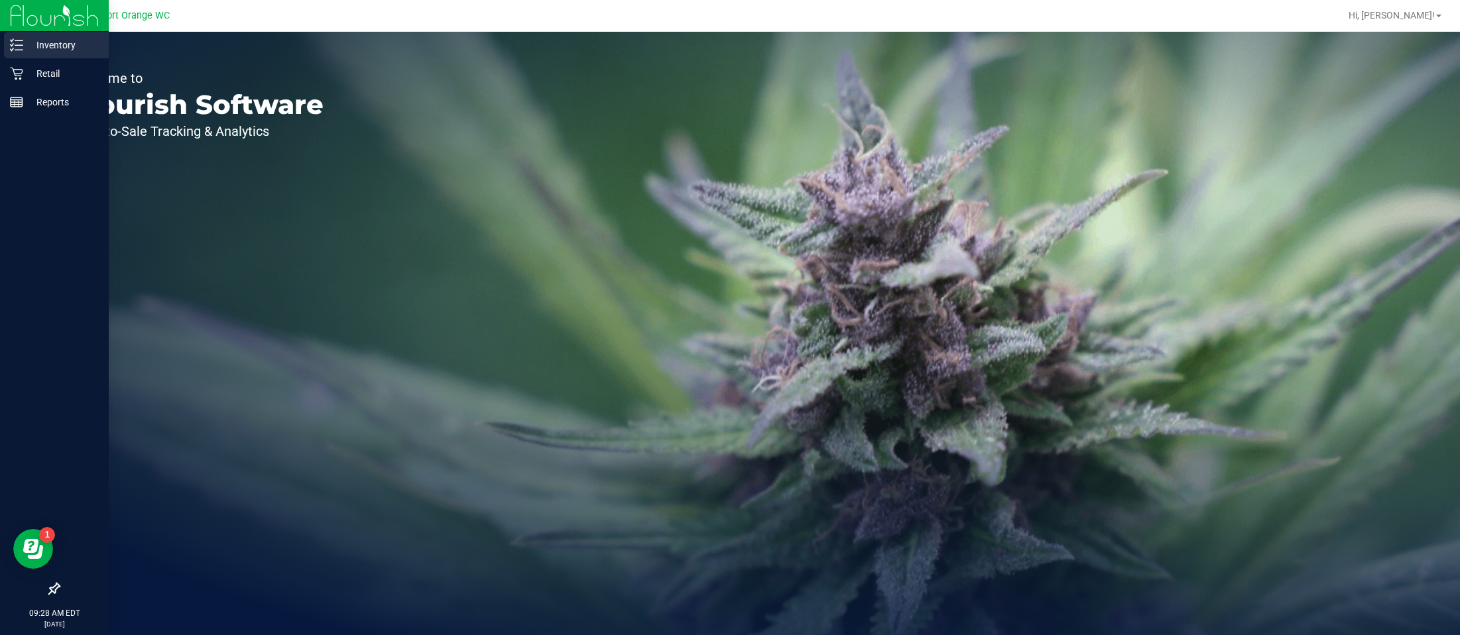
click at [17, 50] on line at bounding box center [18, 50] width 7 height 0
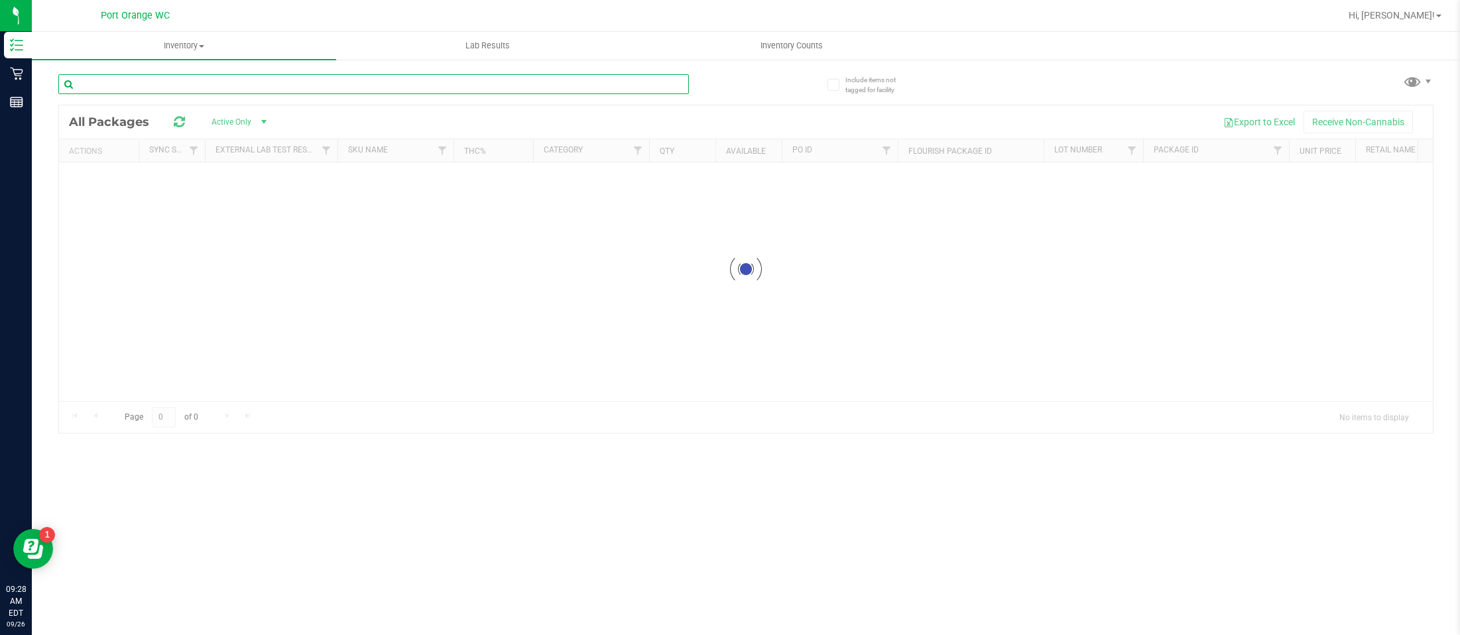
click at [148, 79] on input "text" at bounding box center [373, 84] width 630 height 20
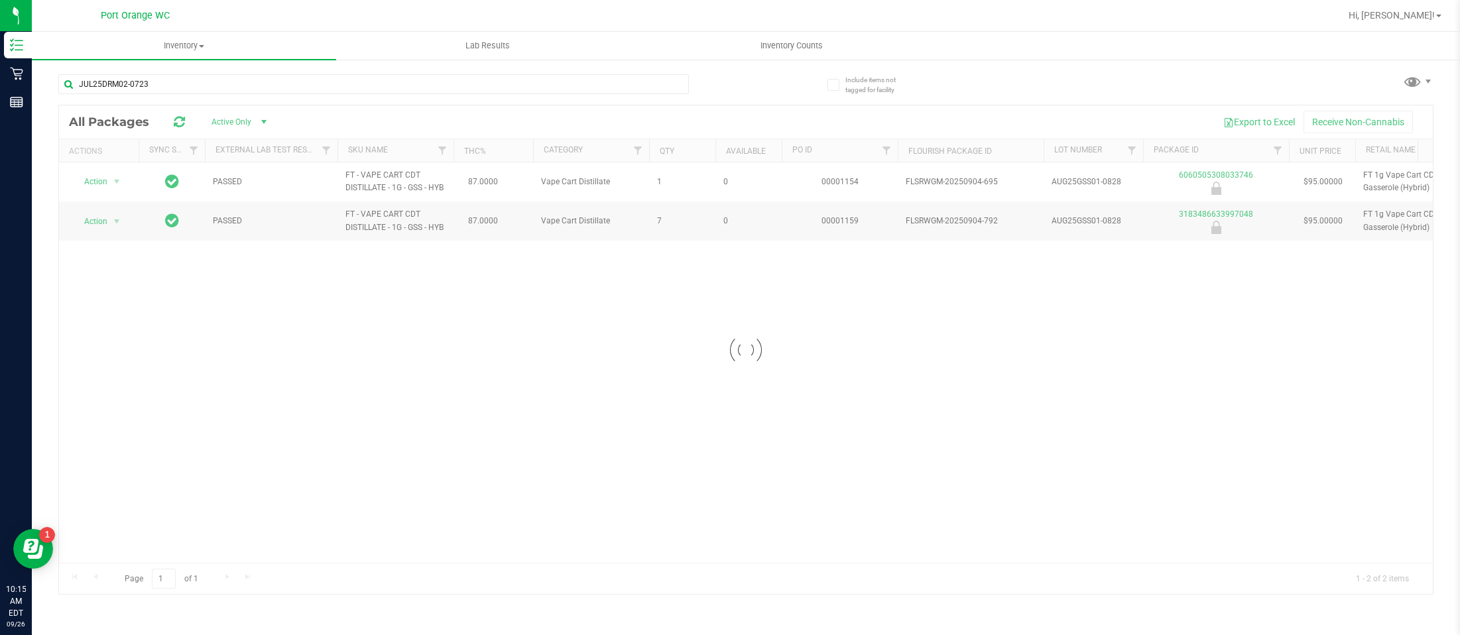
scroll to position [0, 103]
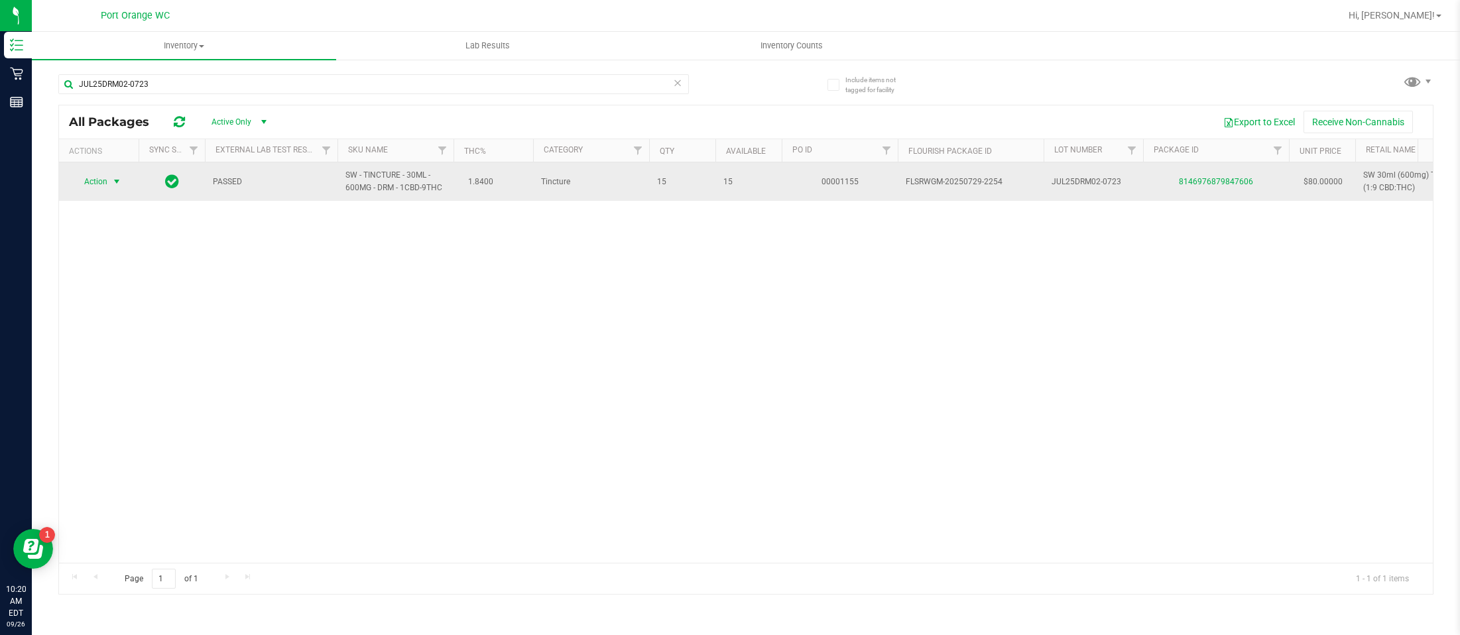
click at [116, 186] on span "select" at bounding box center [116, 181] width 11 height 11
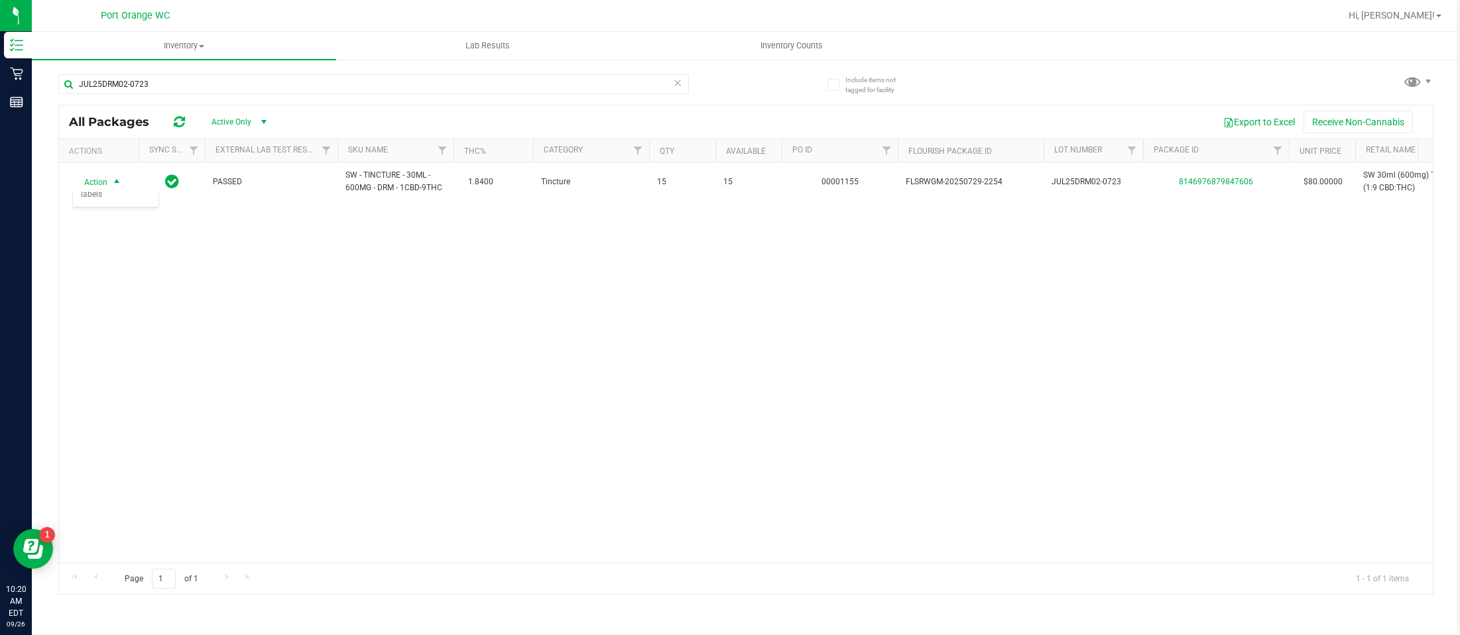
click at [400, 351] on div "Action Action Global inventory Package audit log Print package label Print prod…" at bounding box center [746, 362] width 1374 height 400
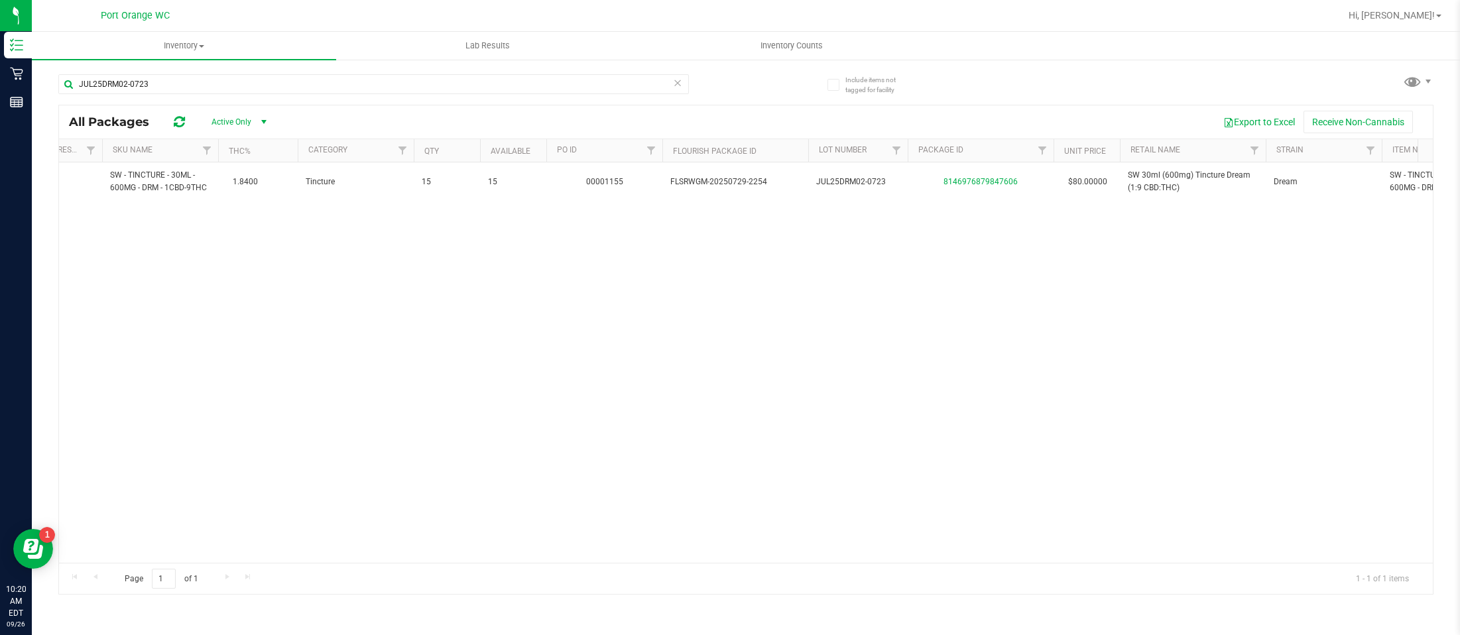
scroll to position [0, 308]
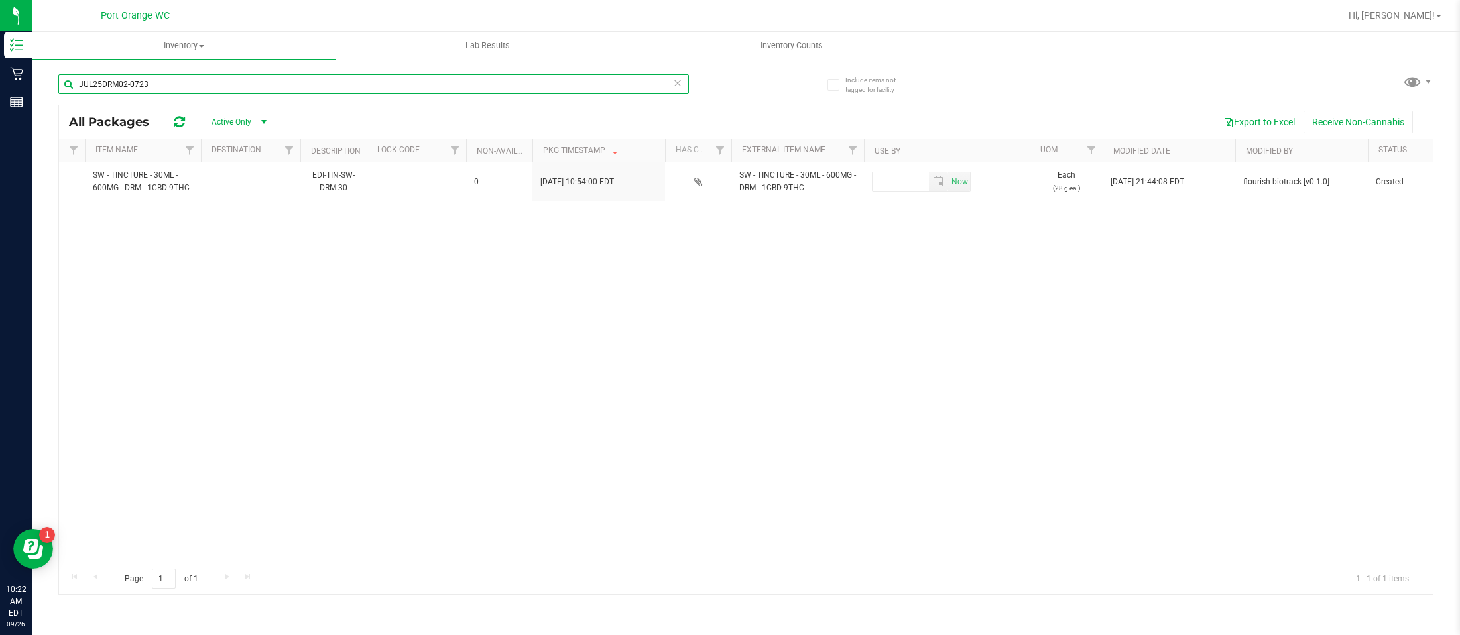
click at [164, 86] on input "JUL25DRM02-0723" at bounding box center [373, 84] width 630 height 20
type input "J"
type input "TG250903DRM1-F-0908"
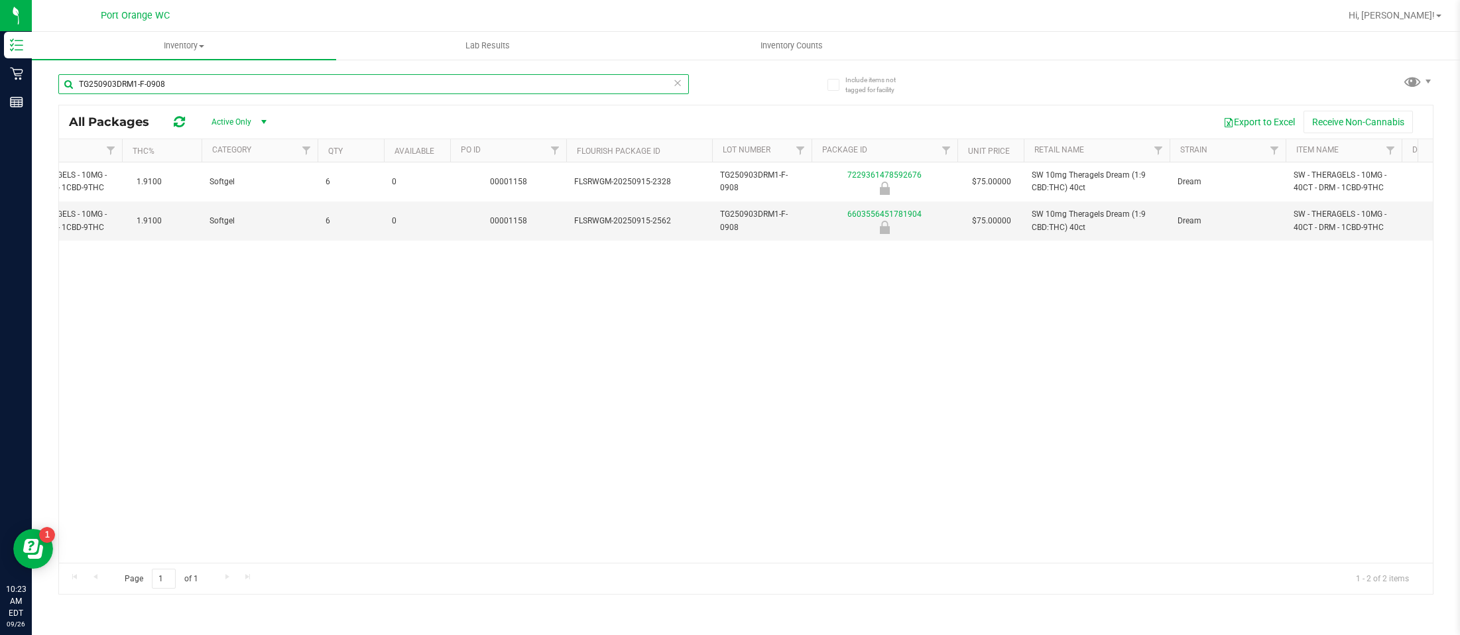
scroll to position [0, 316]
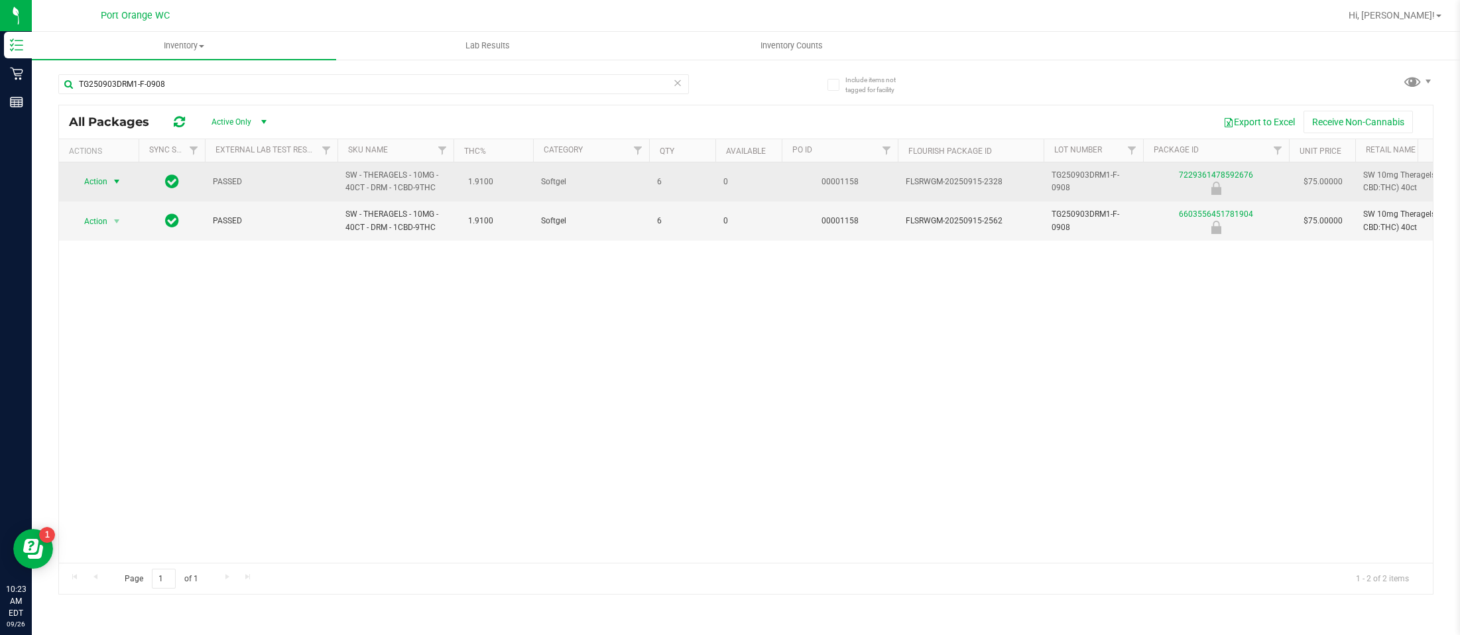
click at [120, 176] on span "select" at bounding box center [116, 181] width 11 height 11
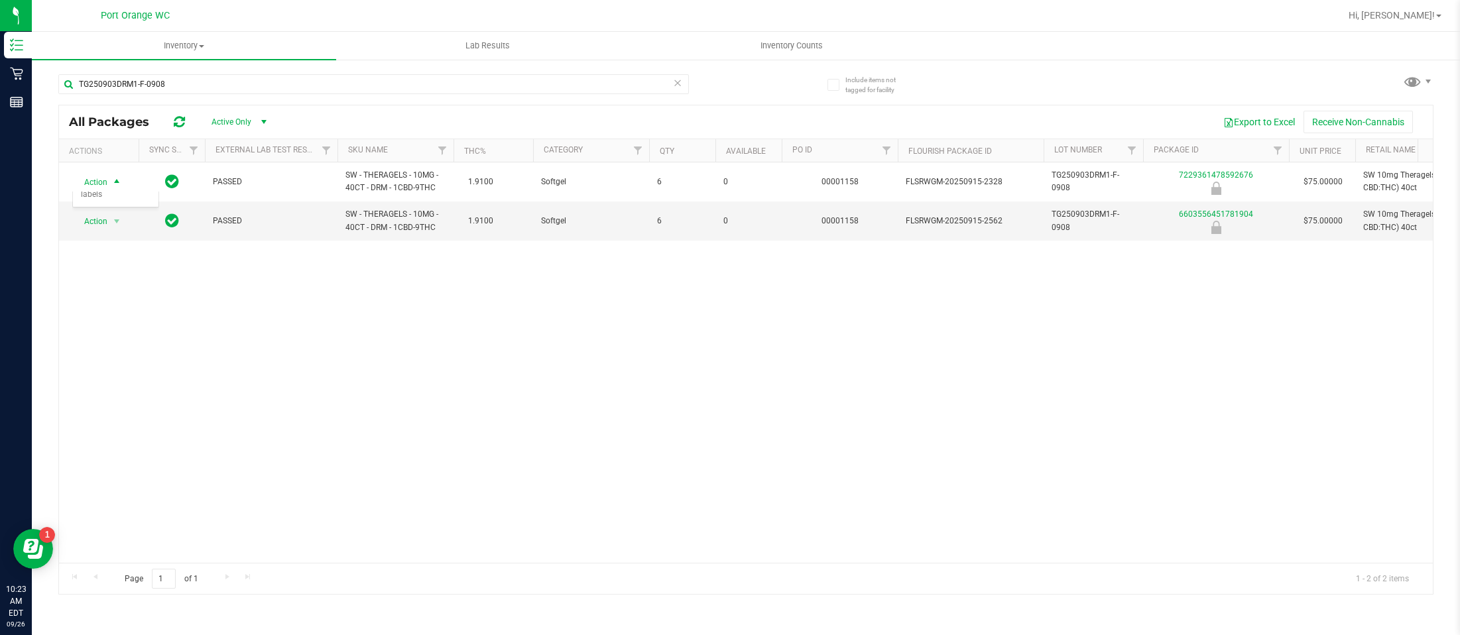
click at [650, 412] on div "Action Action Global inventory Package audit log Print package label Print prod…" at bounding box center [746, 362] width 1374 height 400
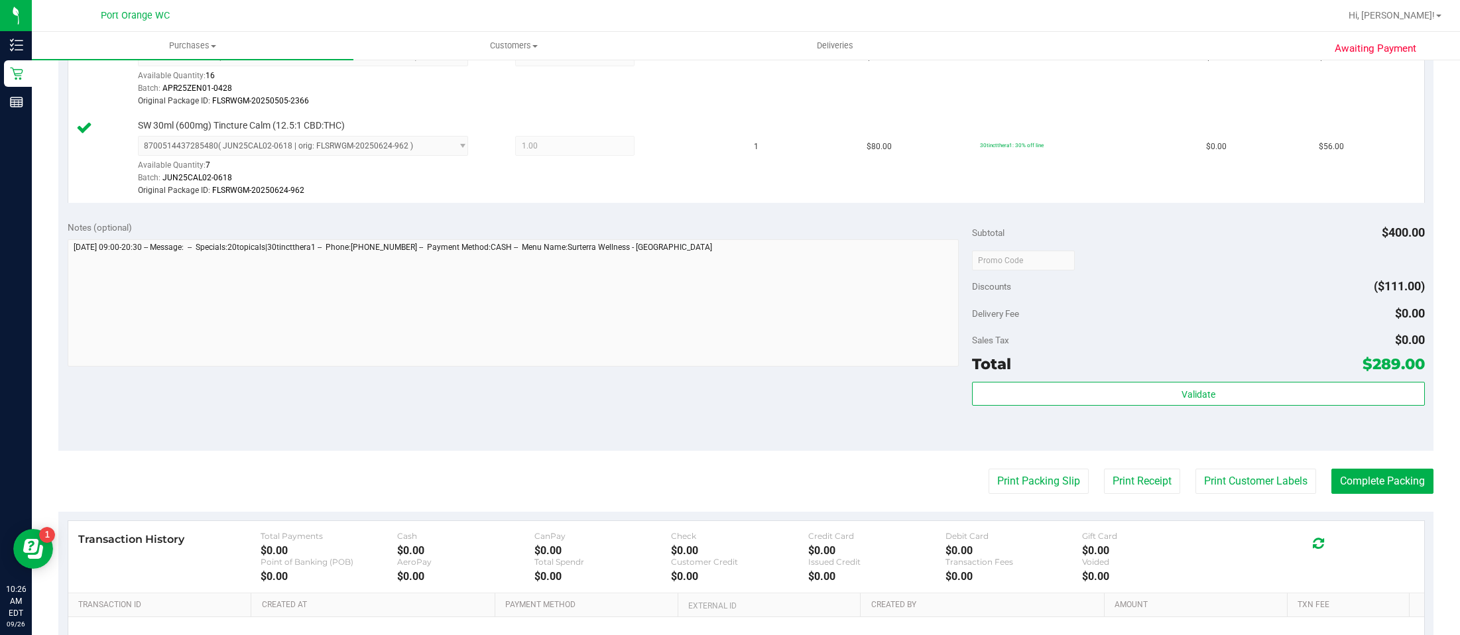
scroll to position [579, 0]
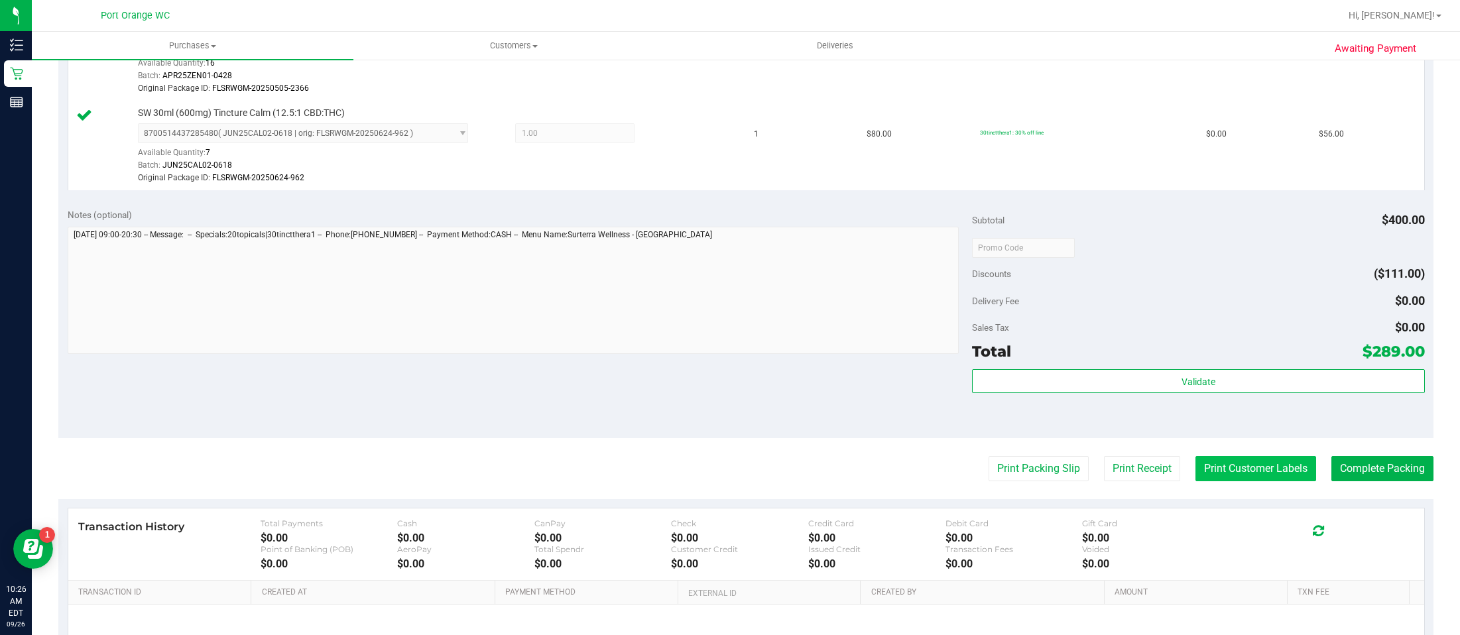
click at [1266, 468] on button "Print Customer Labels" at bounding box center [1255, 468] width 121 height 25
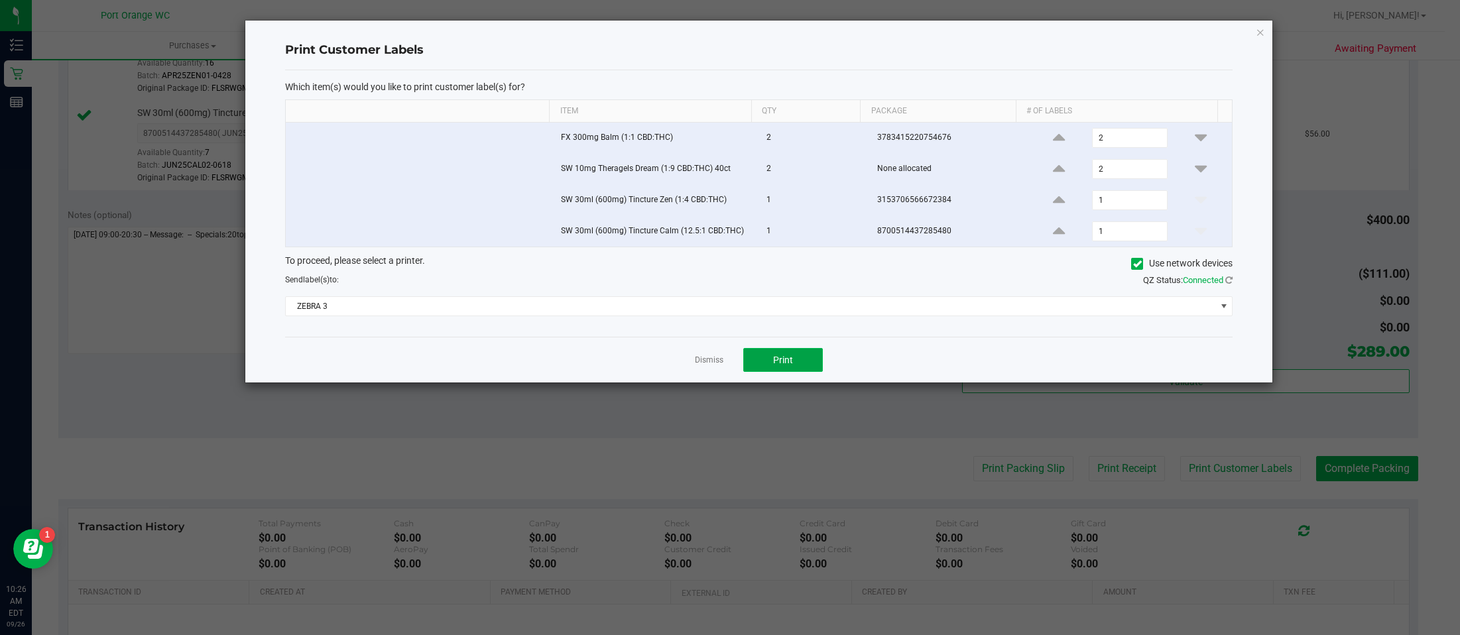
click at [782, 365] on span "Print" at bounding box center [783, 360] width 20 height 11
click at [1260, 32] on icon "button" at bounding box center [1260, 32] width 9 height 16
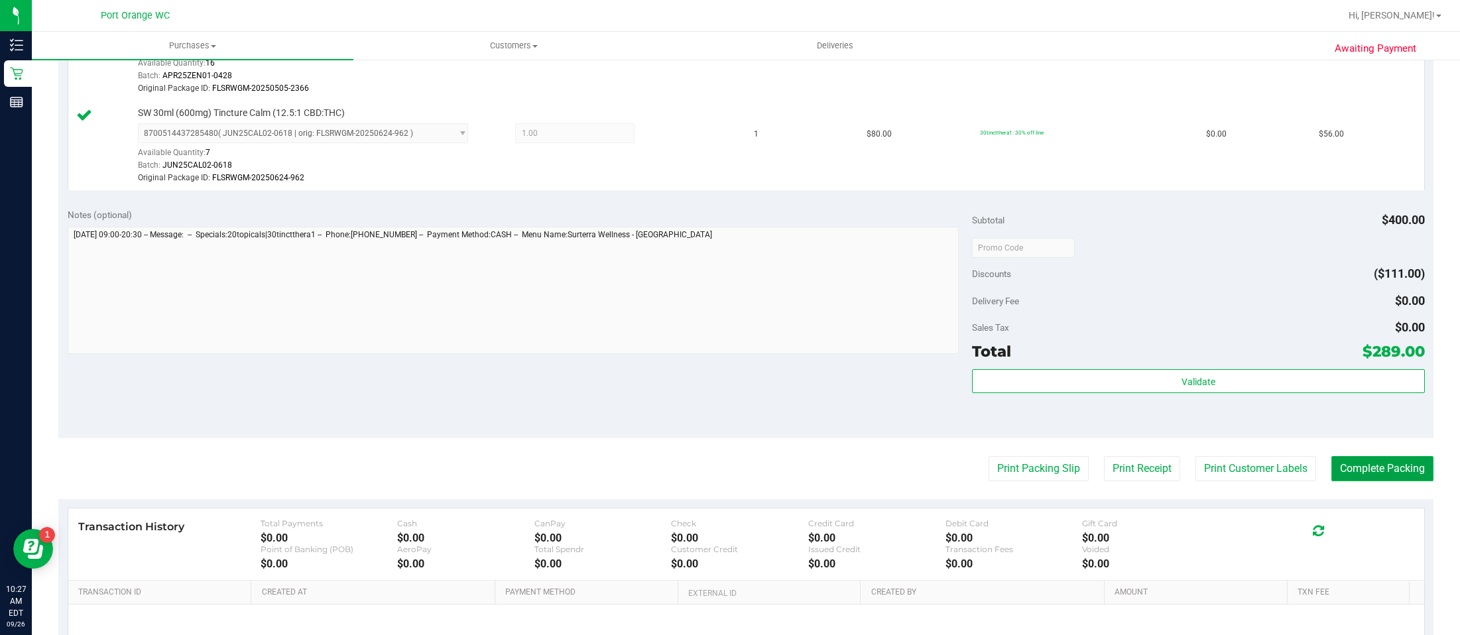
click at [1377, 471] on button "Complete Packing" at bounding box center [1382, 468] width 102 height 25
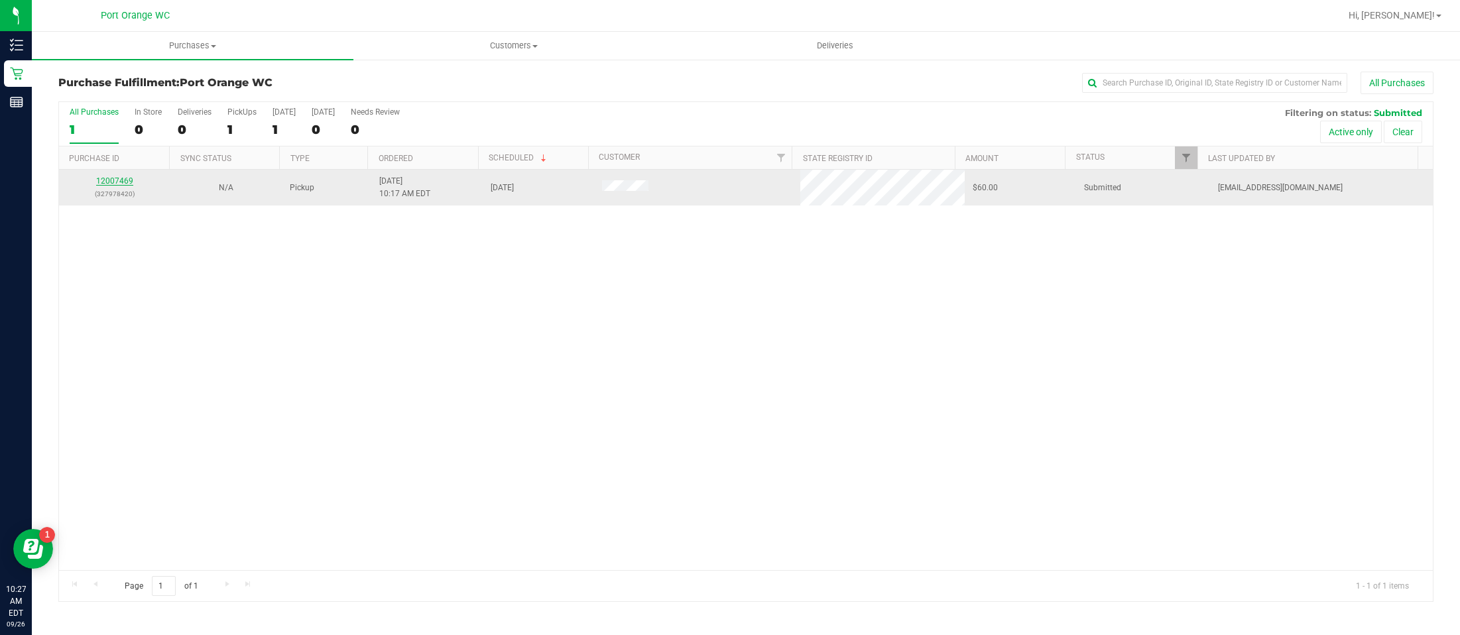
click at [124, 178] on link "12007469" at bounding box center [114, 180] width 37 height 9
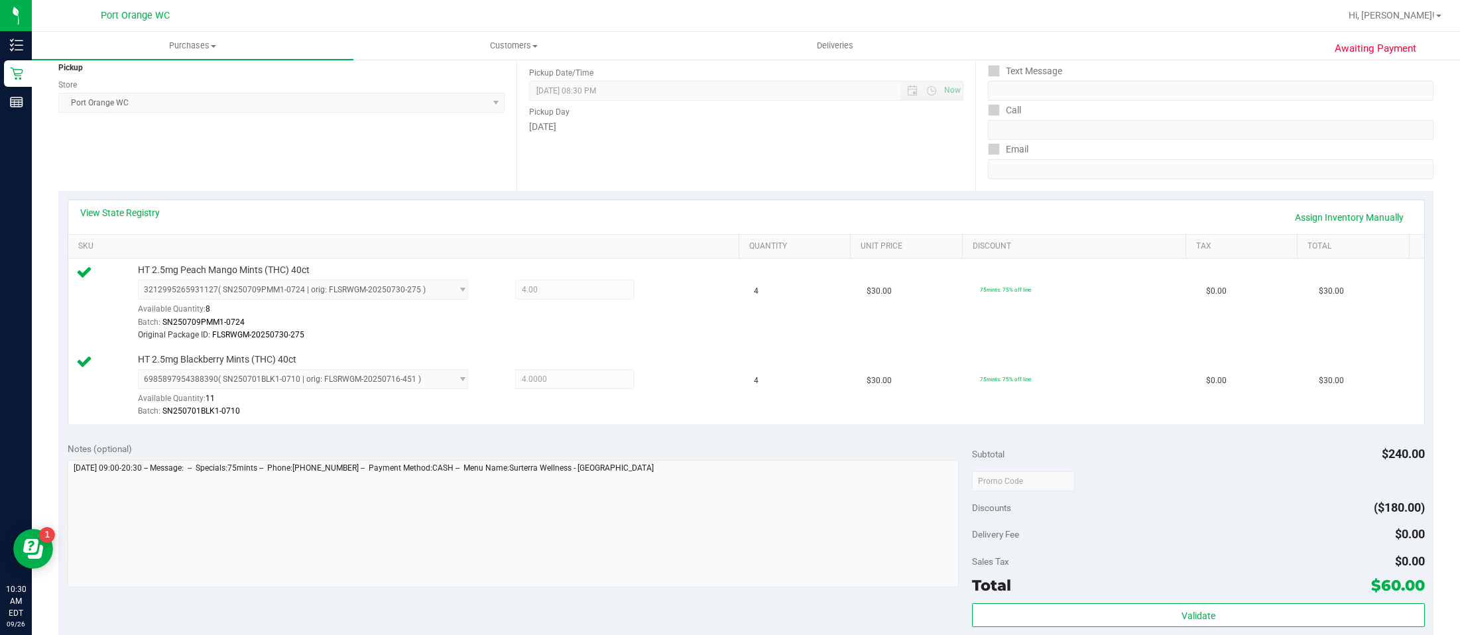
scroll to position [299, 0]
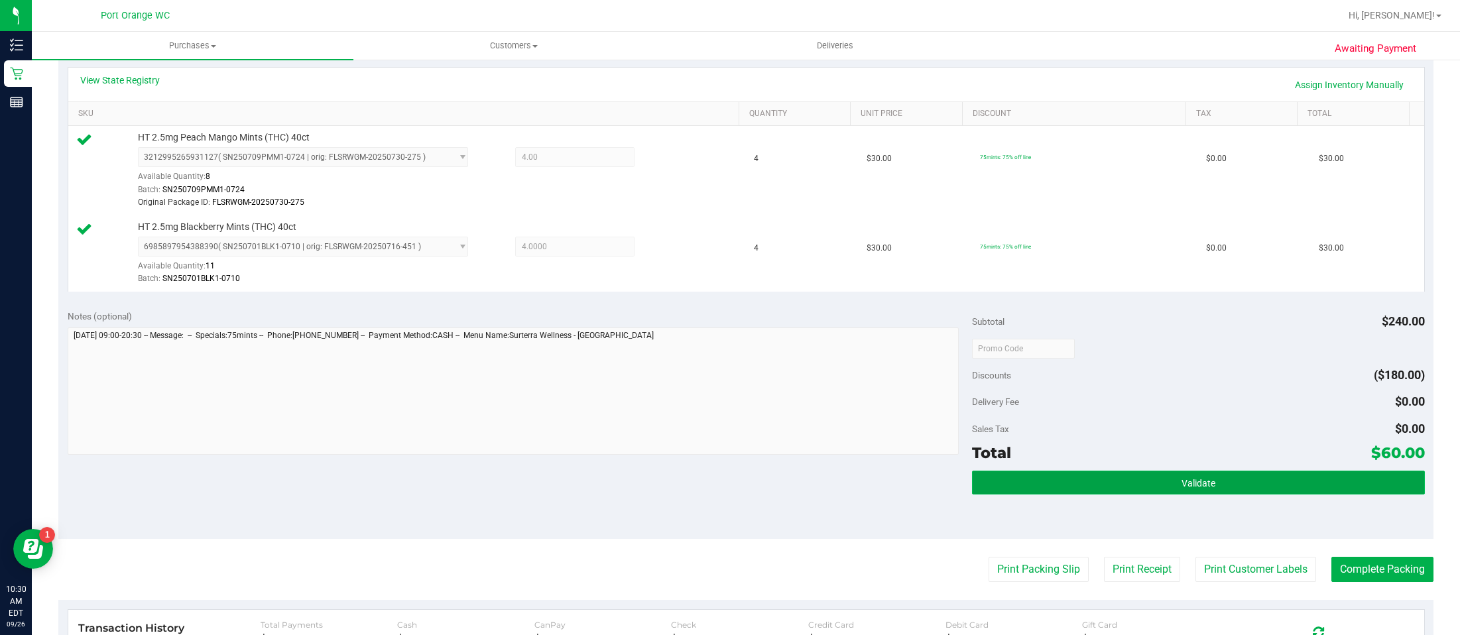
click at [1187, 481] on span "Validate" at bounding box center [1198, 483] width 34 height 11
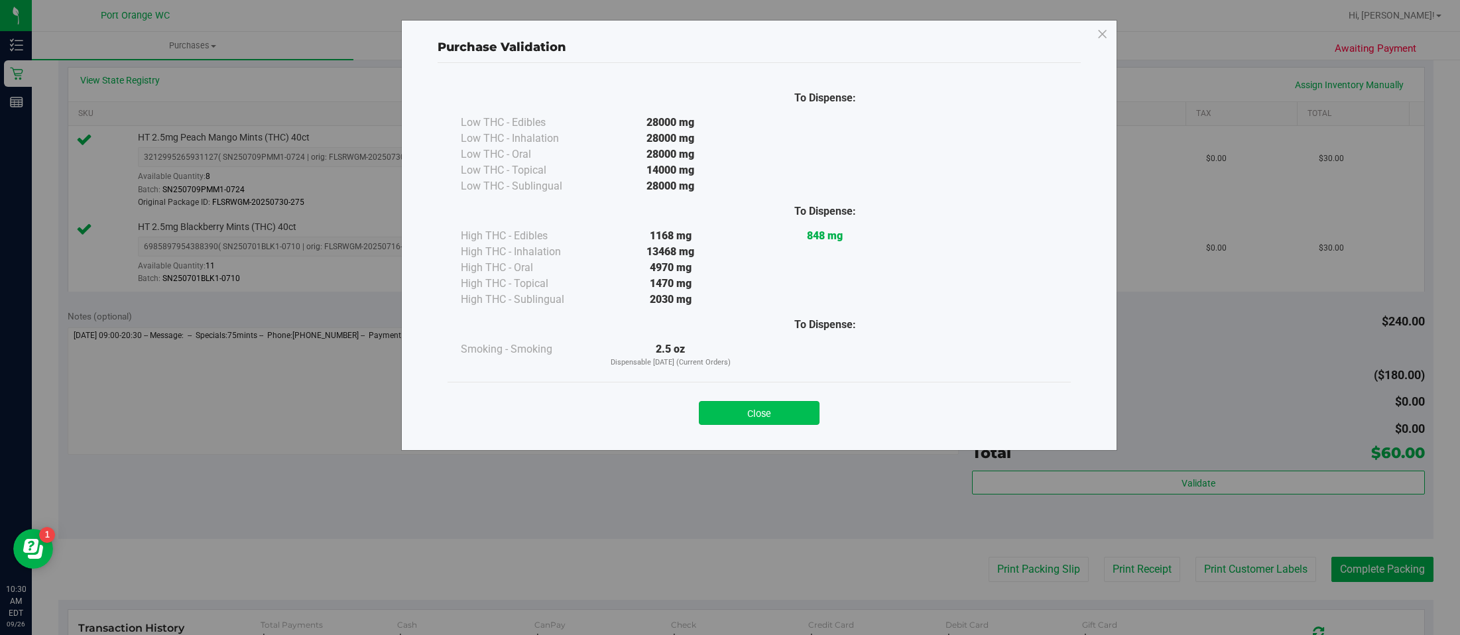
click at [780, 412] on button "Close" at bounding box center [759, 413] width 121 height 24
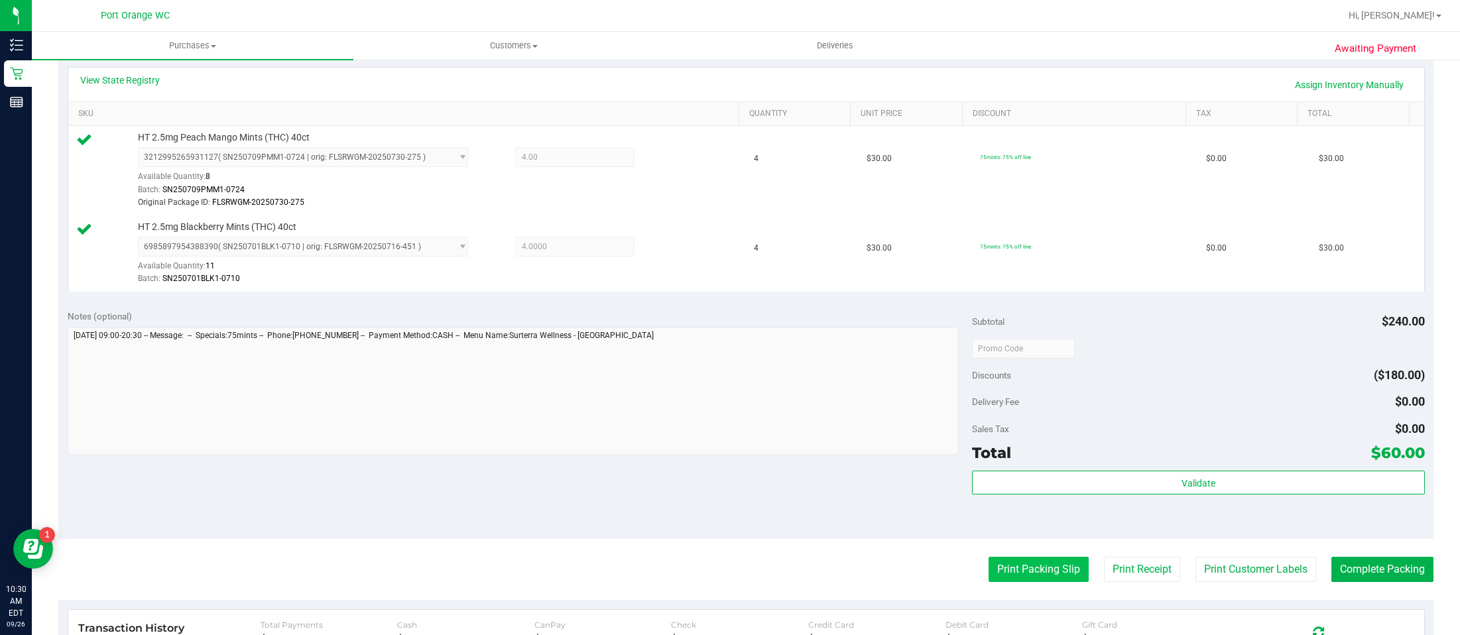
click at [1017, 576] on button "Print Packing Slip" at bounding box center [1038, 569] width 100 height 25
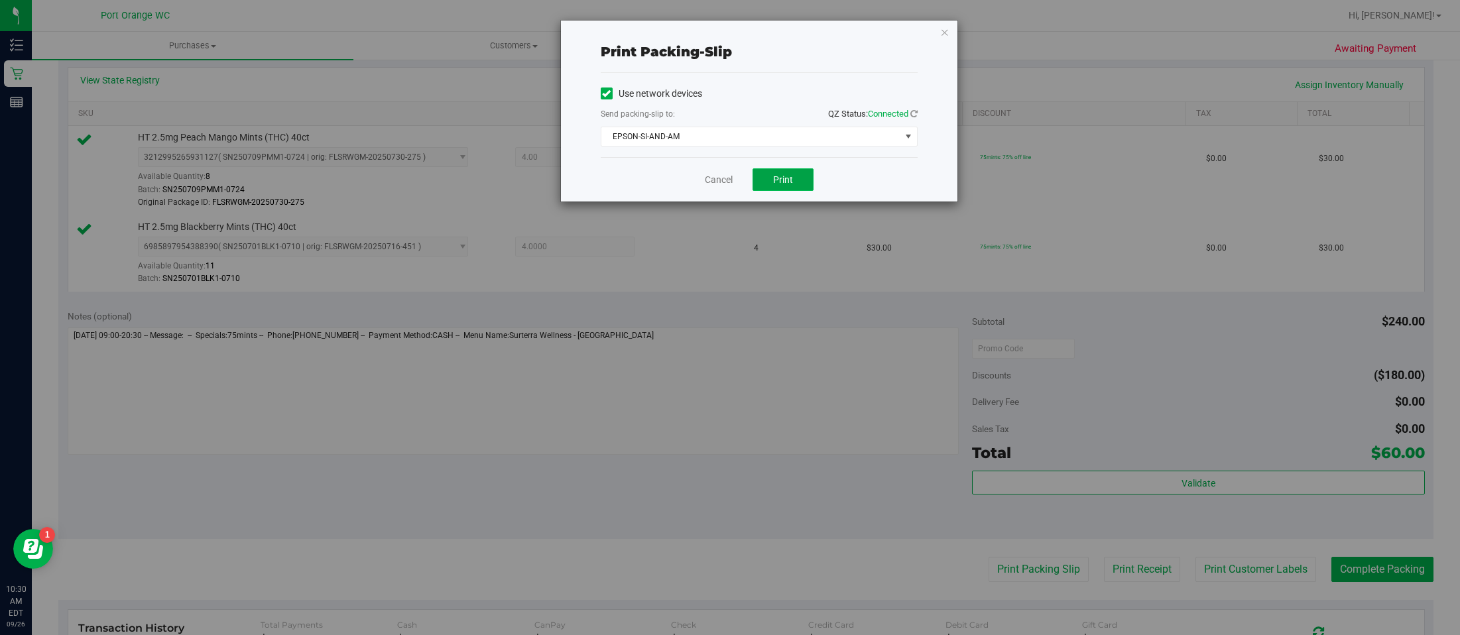
click at [788, 178] on span "Print" at bounding box center [783, 179] width 20 height 11
click at [946, 31] on icon "button" at bounding box center [944, 32] width 9 height 16
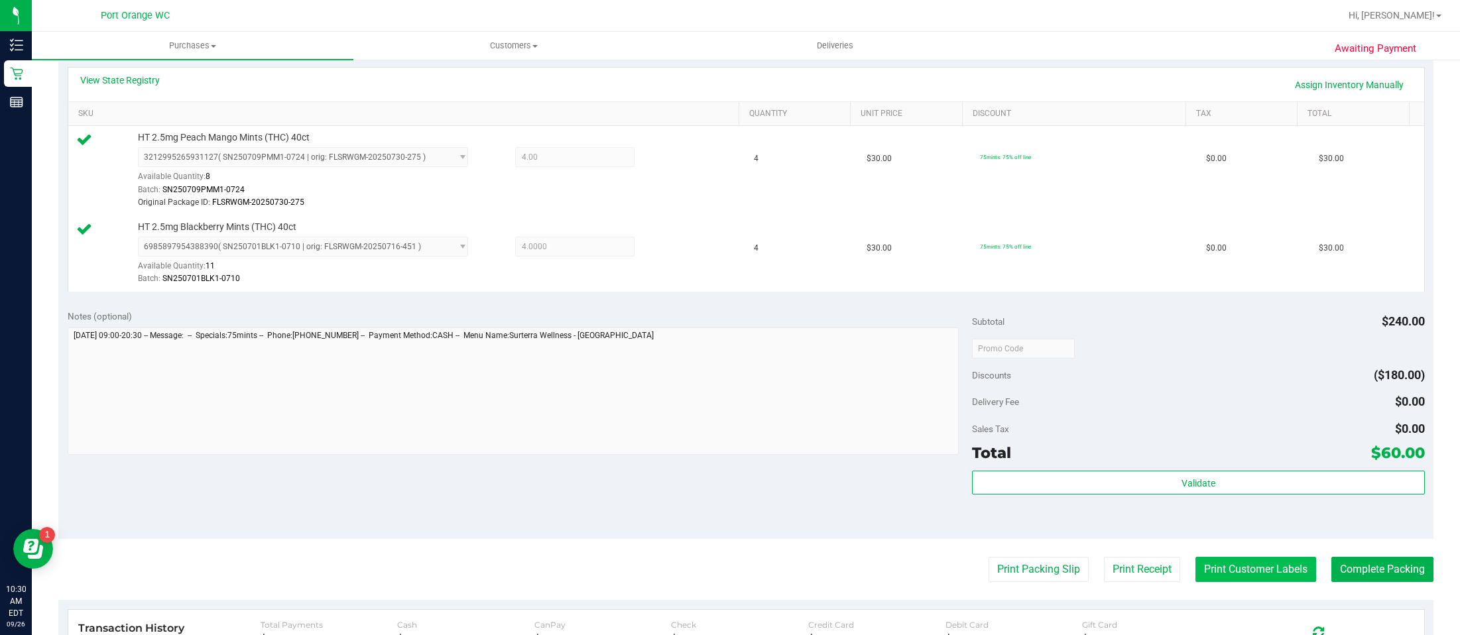
click at [1258, 571] on button "Print Customer Labels" at bounding box center [1255, 569] width 121 height 25
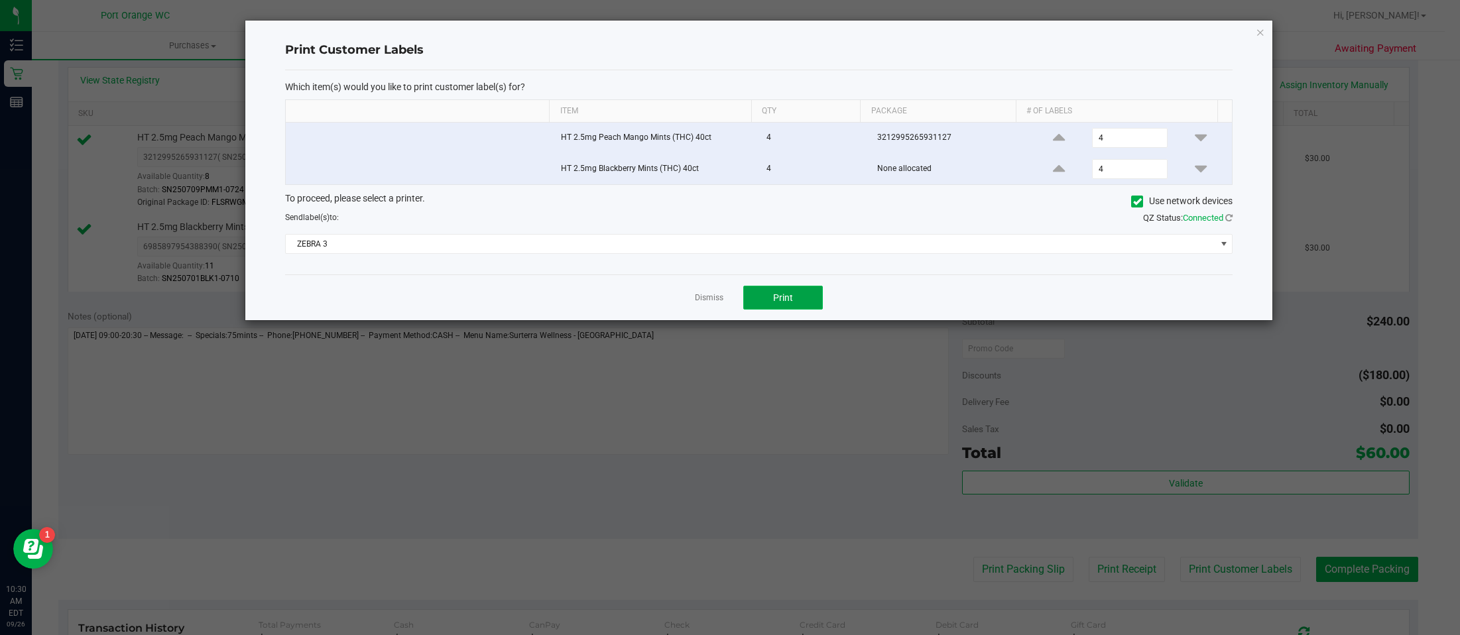
click at [782, 300] on span "Print" at bounding box center [783, 297] width 20 height 11
click at [1260, 35] on icon "button" at bounding box center [1260, 32] width 9 height 16
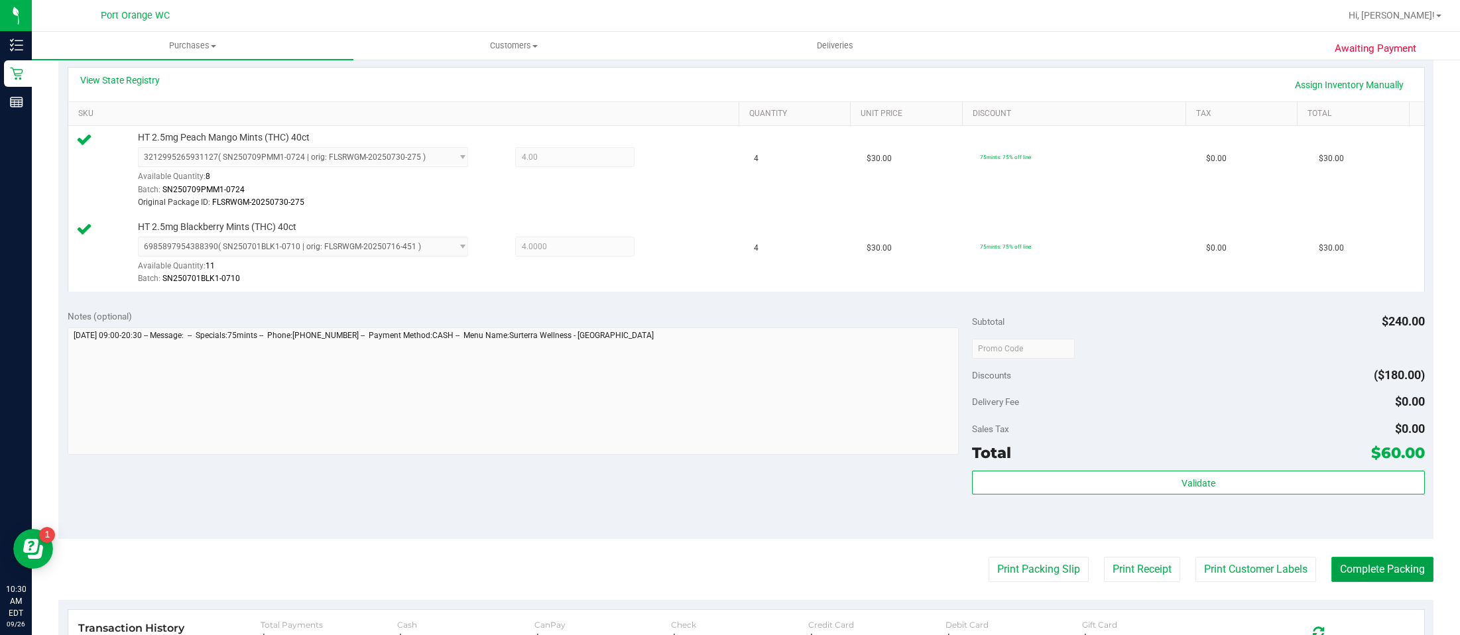
click at [1398, 564] on button "Complete Packing" at bounding box center [1382, 569] width 102 height 25
